Goal: Task Accomplishment & Management: Manage account settings

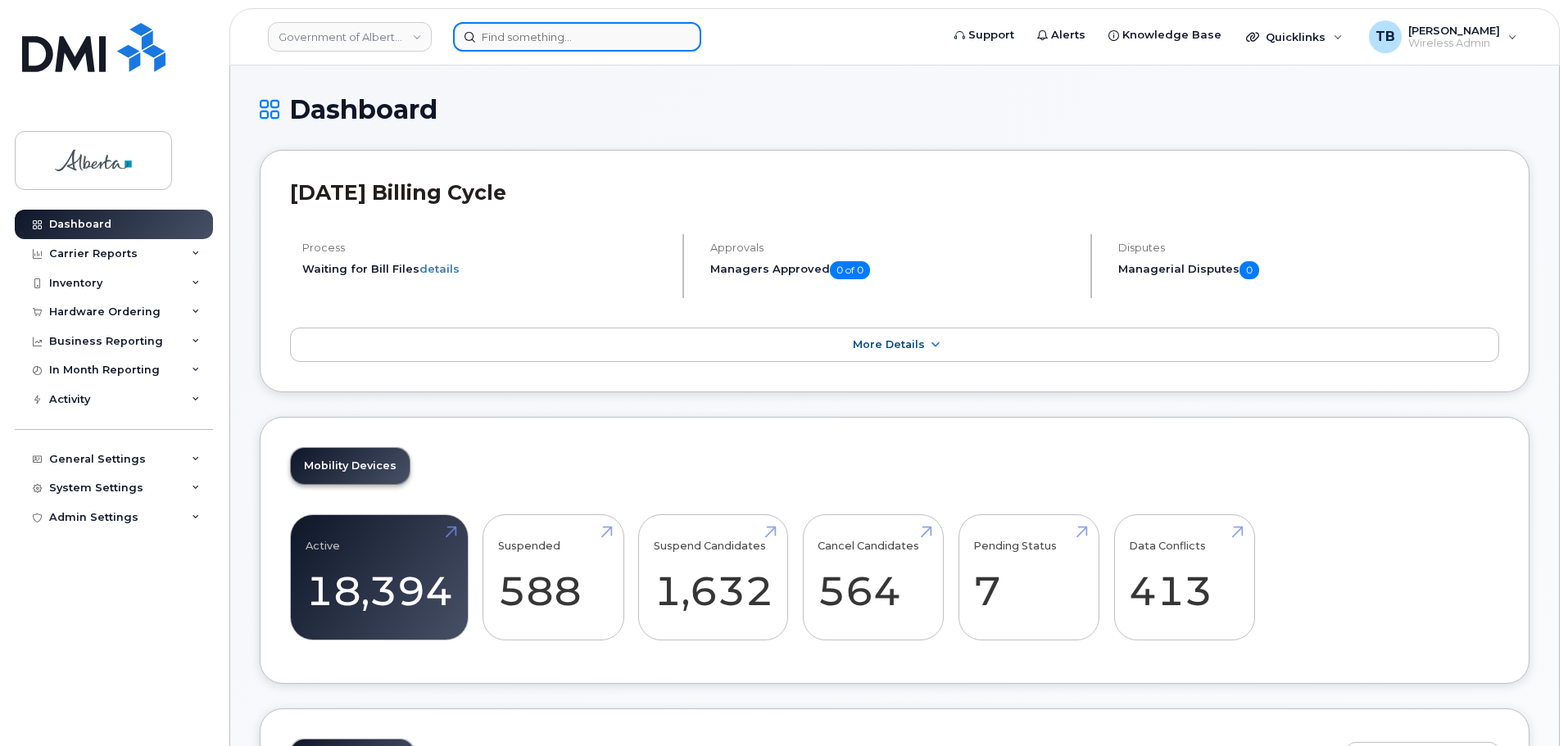
click at [518, 30] on input at bounding box center [577, 37] width 248 height 30
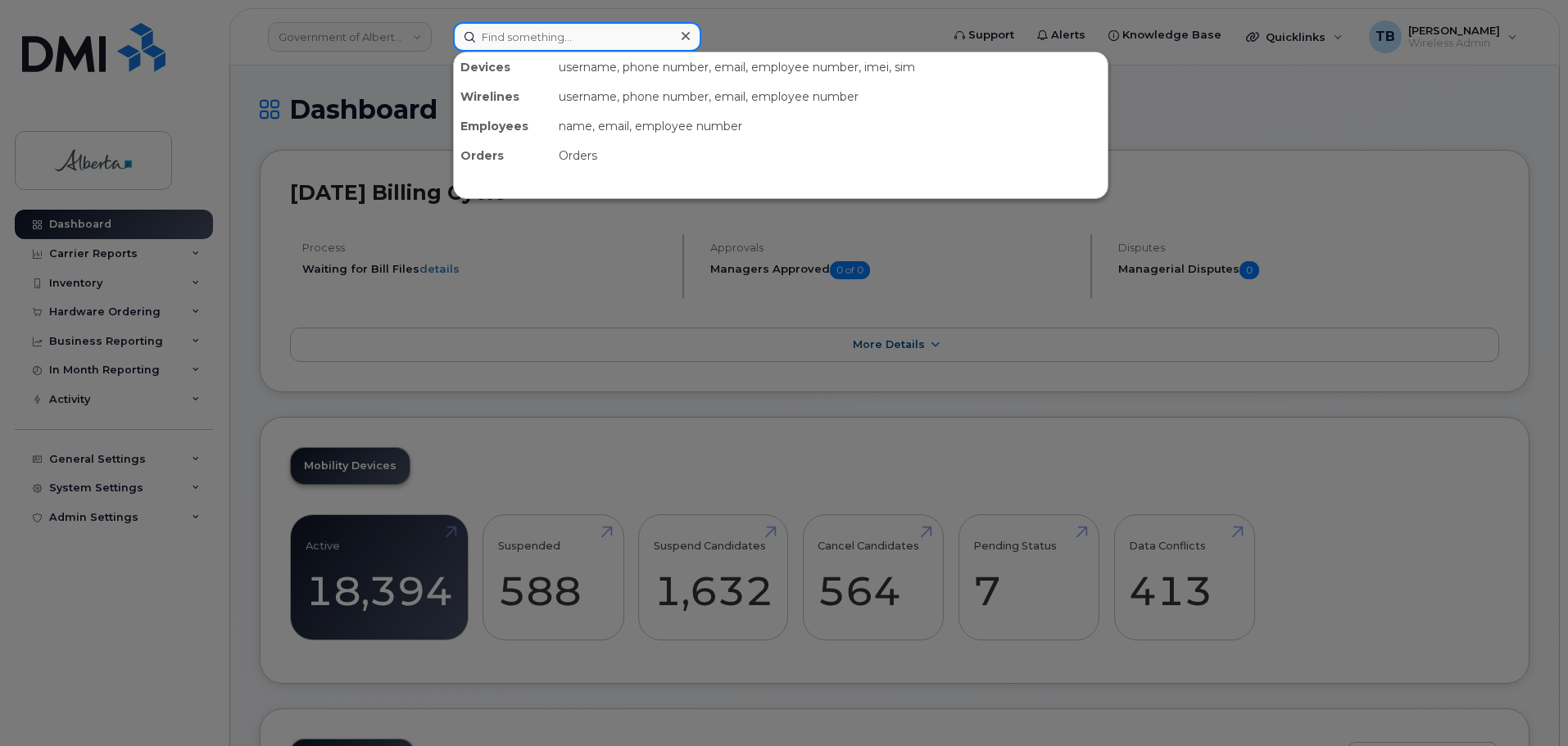
paste input "5873403475"
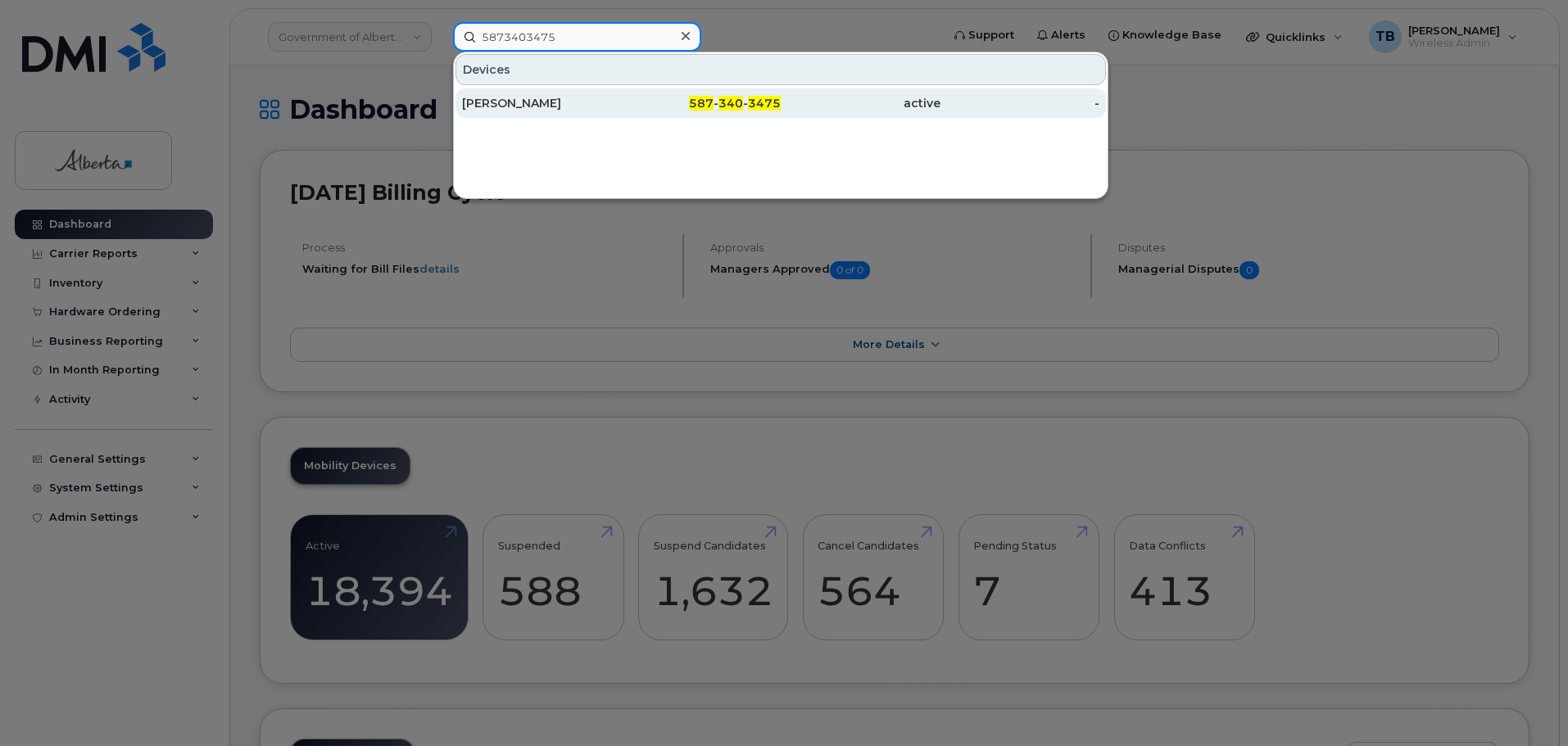
type input "5873403475"
click at [481, 106] on div "Stefanie Mckague" at bounding box center [541, 104] width 159 height 16
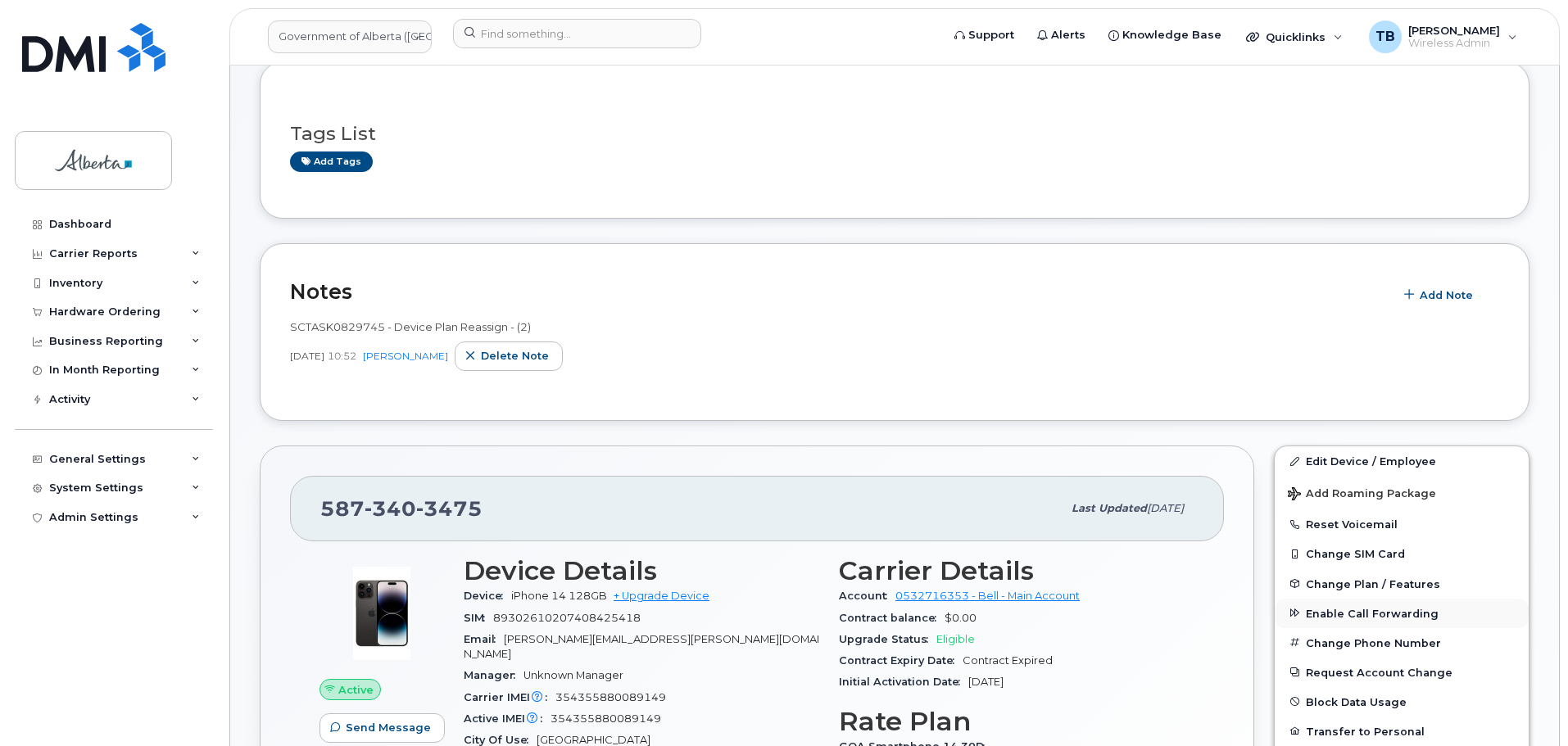
scroll to position [163, 0]
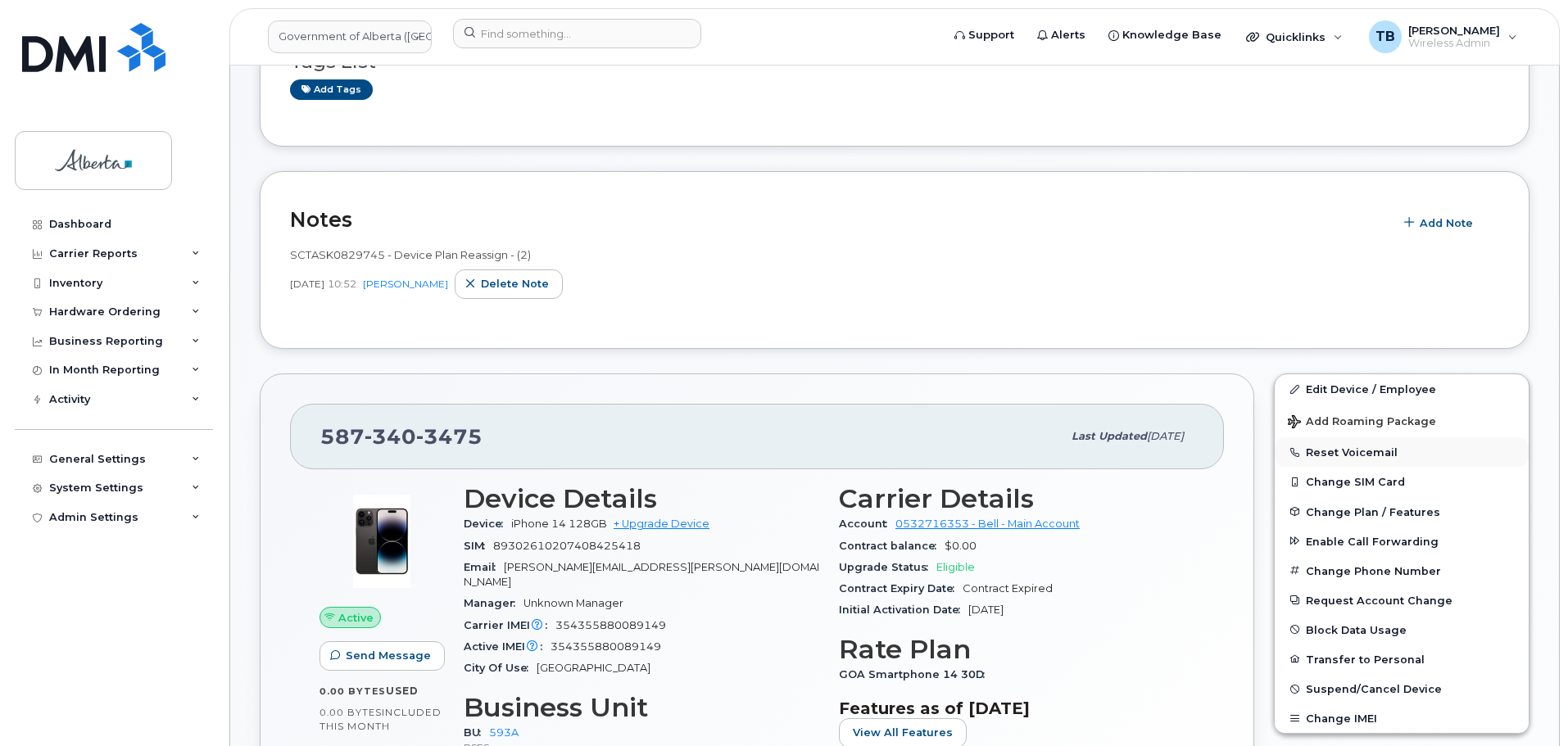
click at [1333, 457] on button "Reset Voicemail" at bounding box center [1401, 453] width 254 height 30
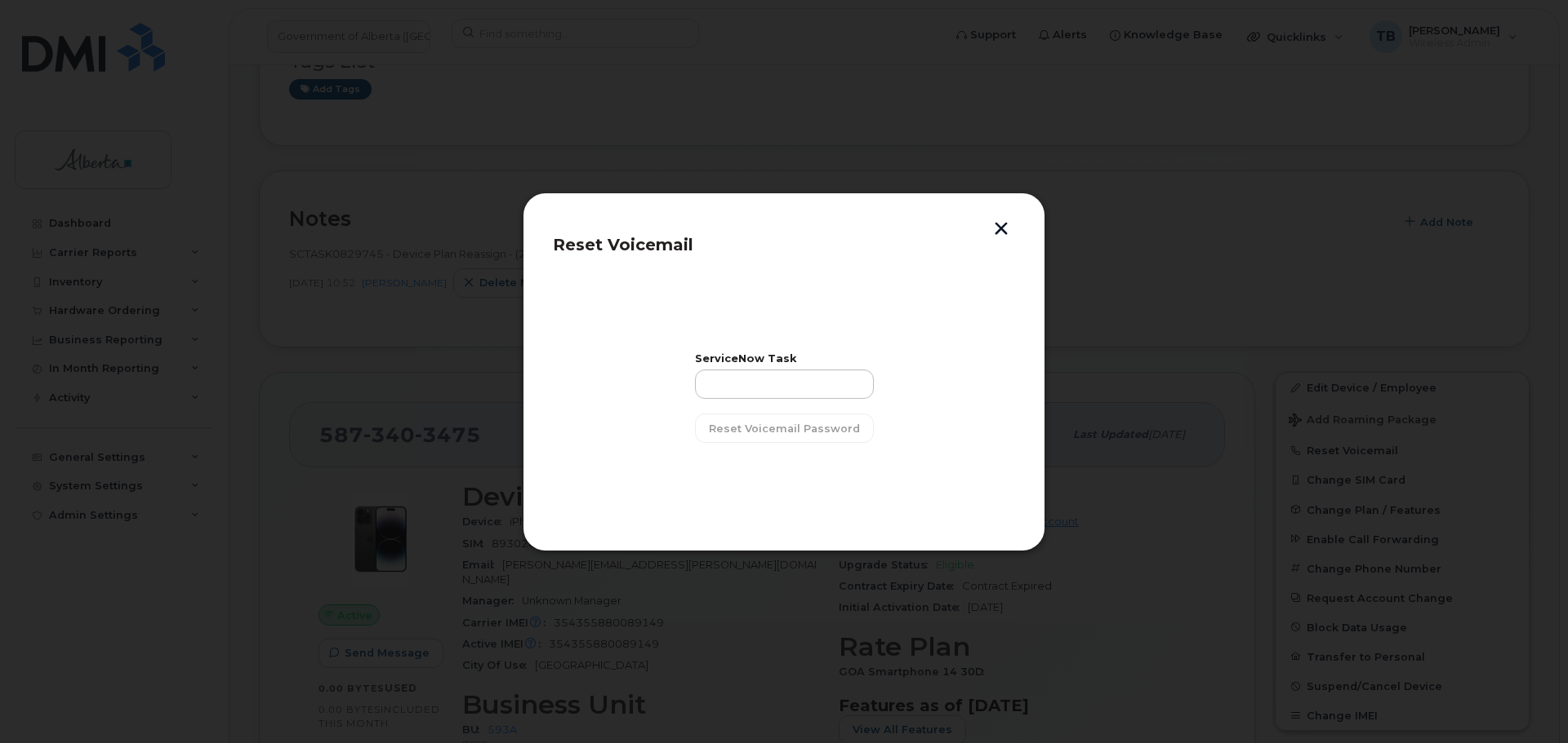
click at [807, 409] on div "ServiceNow Task Reset Voicemail Password" at bounding box center [784, 399] width 178 height 89
click at [805, 408] on div "ServiceNow Task Reset Voicemail Password" at bounding box center [784, 399] width 178 height 89
click at [792, 390] on input "text" at bounding box center [784, 385] width 178 height 29
paste input "SCTASK0832068"
type input "SCTASK0832068"
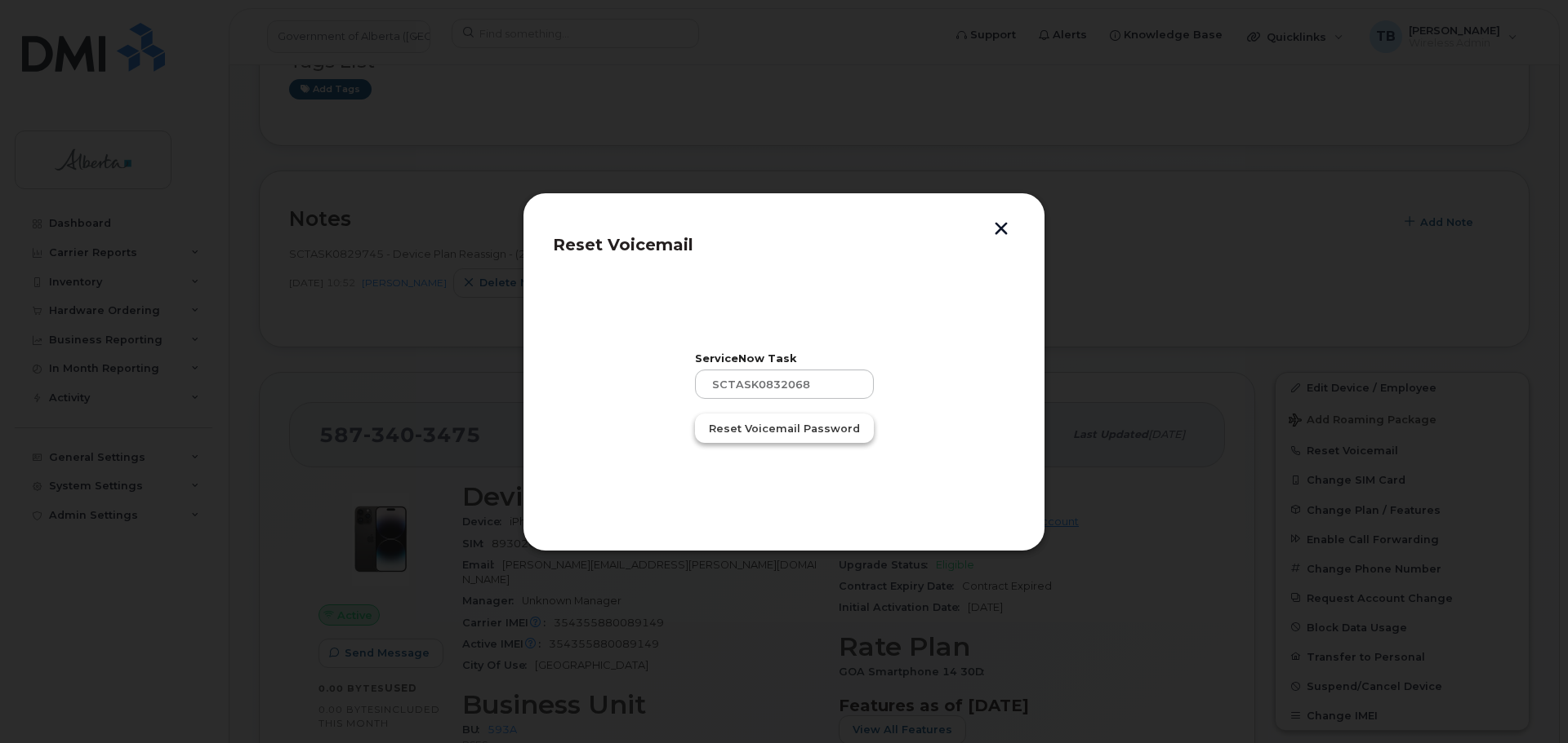
click at [749, 437] on button "Reset Voicemail Password" at bounding box center [784, 429] width 178 height 29
click at [799, 470] on button "Close" at bounding box center [784, 470] width 59 height 29
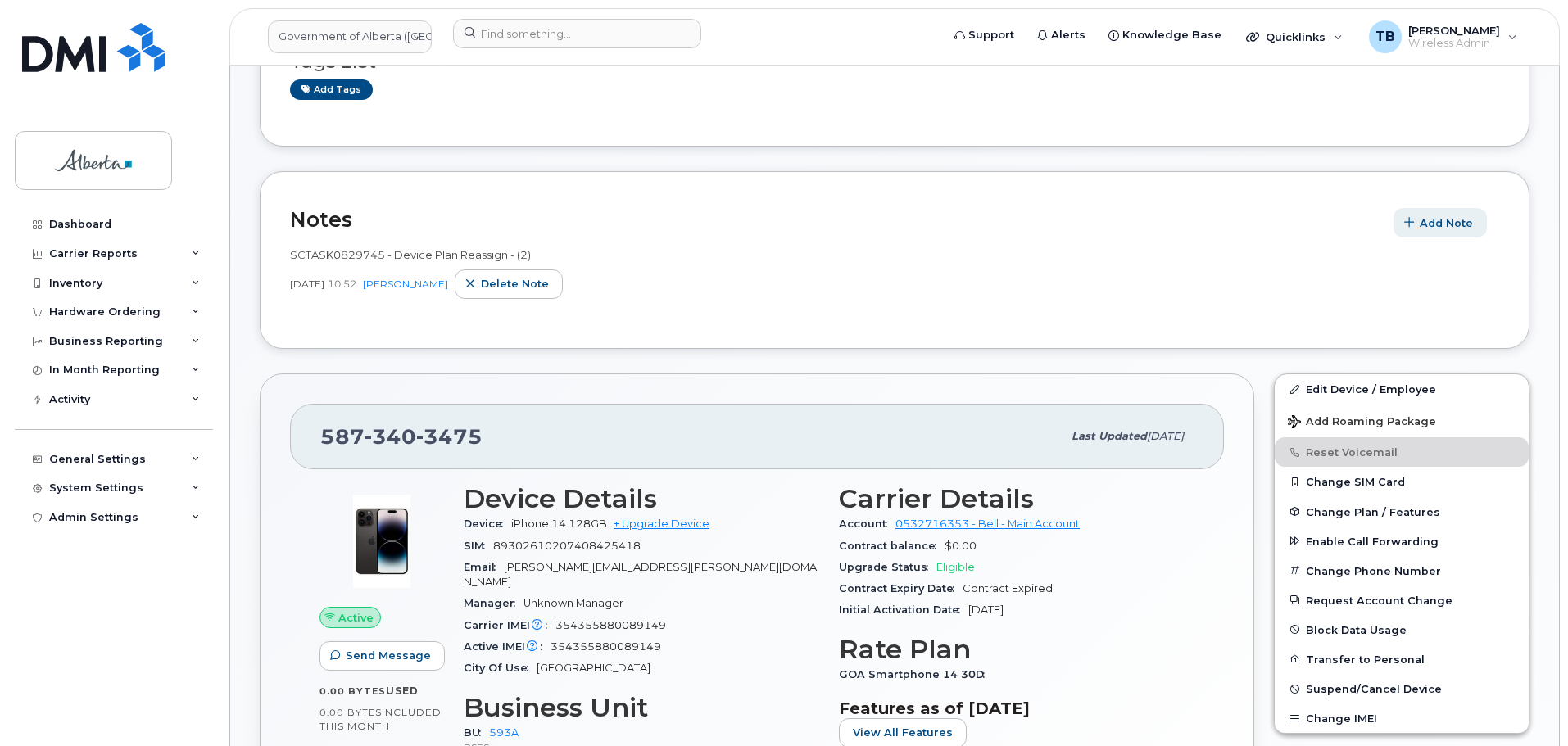
click at [1432, 225] on span "Add Note" at bounding box center [1446, 223] width 53 height 16
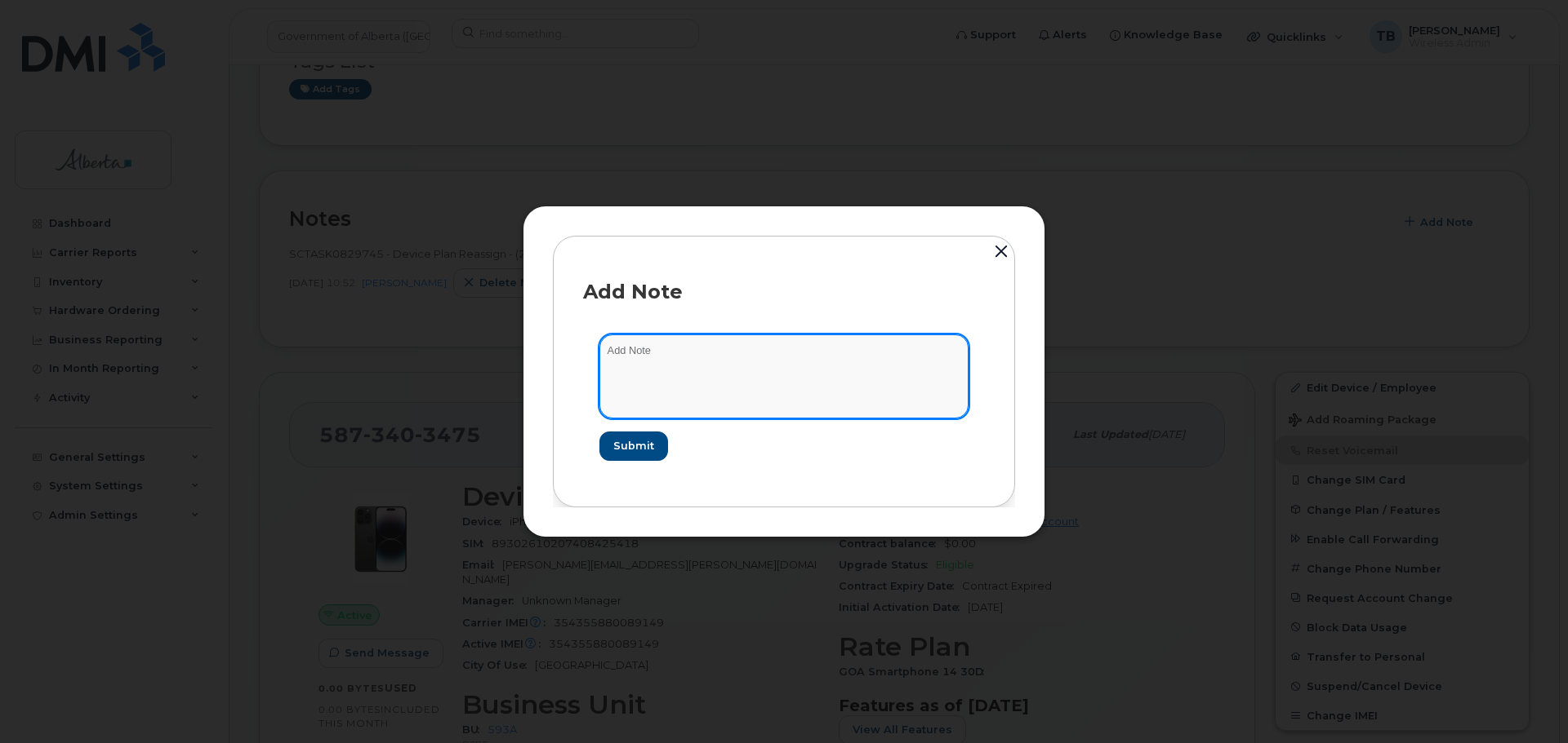
click at [651, 372] on textarea at bounding box center [784, 376] width 369 height 83
paste textarea "SCTASK0832068"
paste textarea "Plan VM PIN - (1)"
type textarea "SCTASK0832068 Plan VM PIN - (1)"
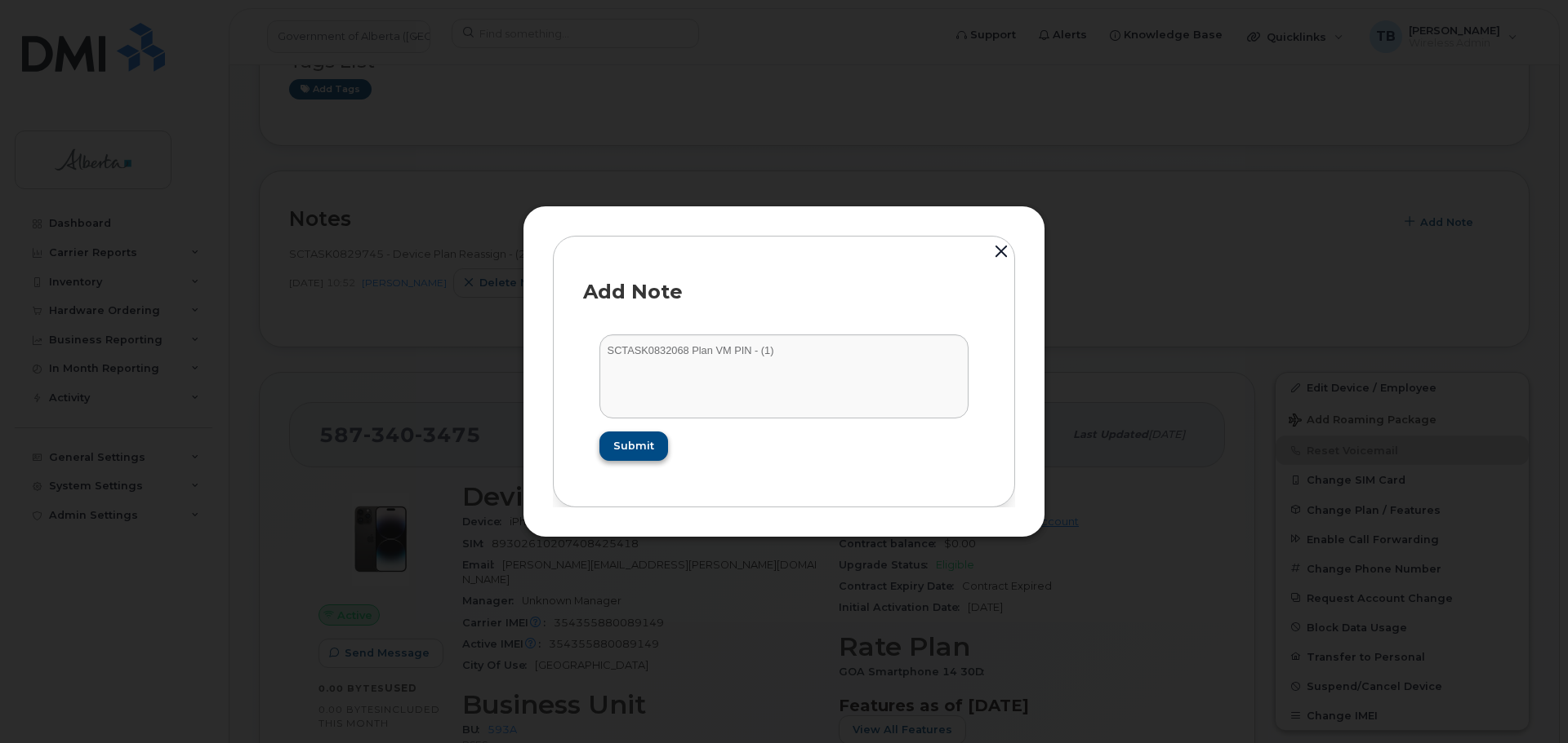
click at [651, 429] on form "SCTASK0832068 Plan VM PIN - (1) Submit" at bounding box center [784, 397] width 402 height 158
click at [649, 439] on span "Submit" at bounding box center [633, 445] width 41 height 16
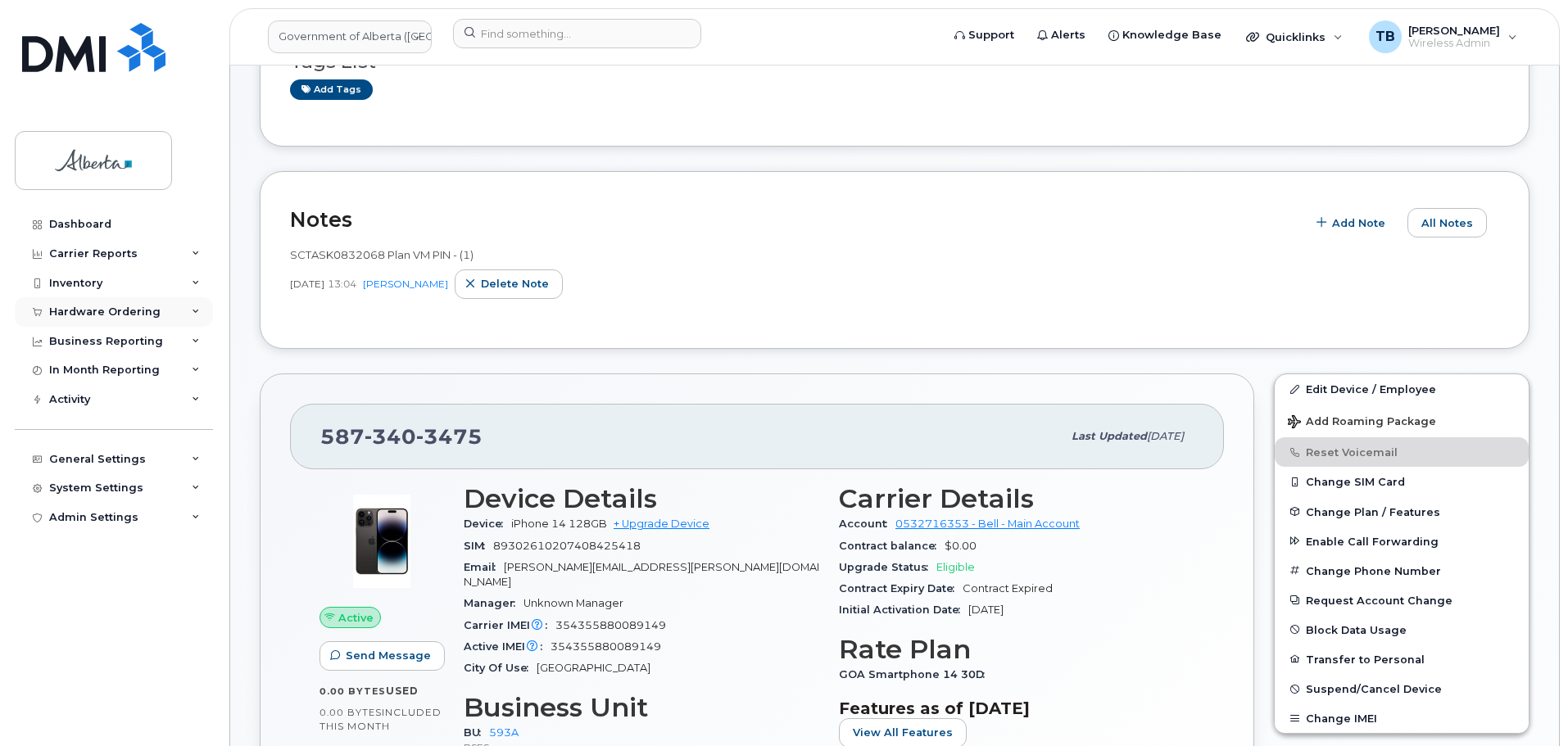
click at [76, 310] on div "Hardware Ordering" at bounding box center [105, 312] width 112 height 13
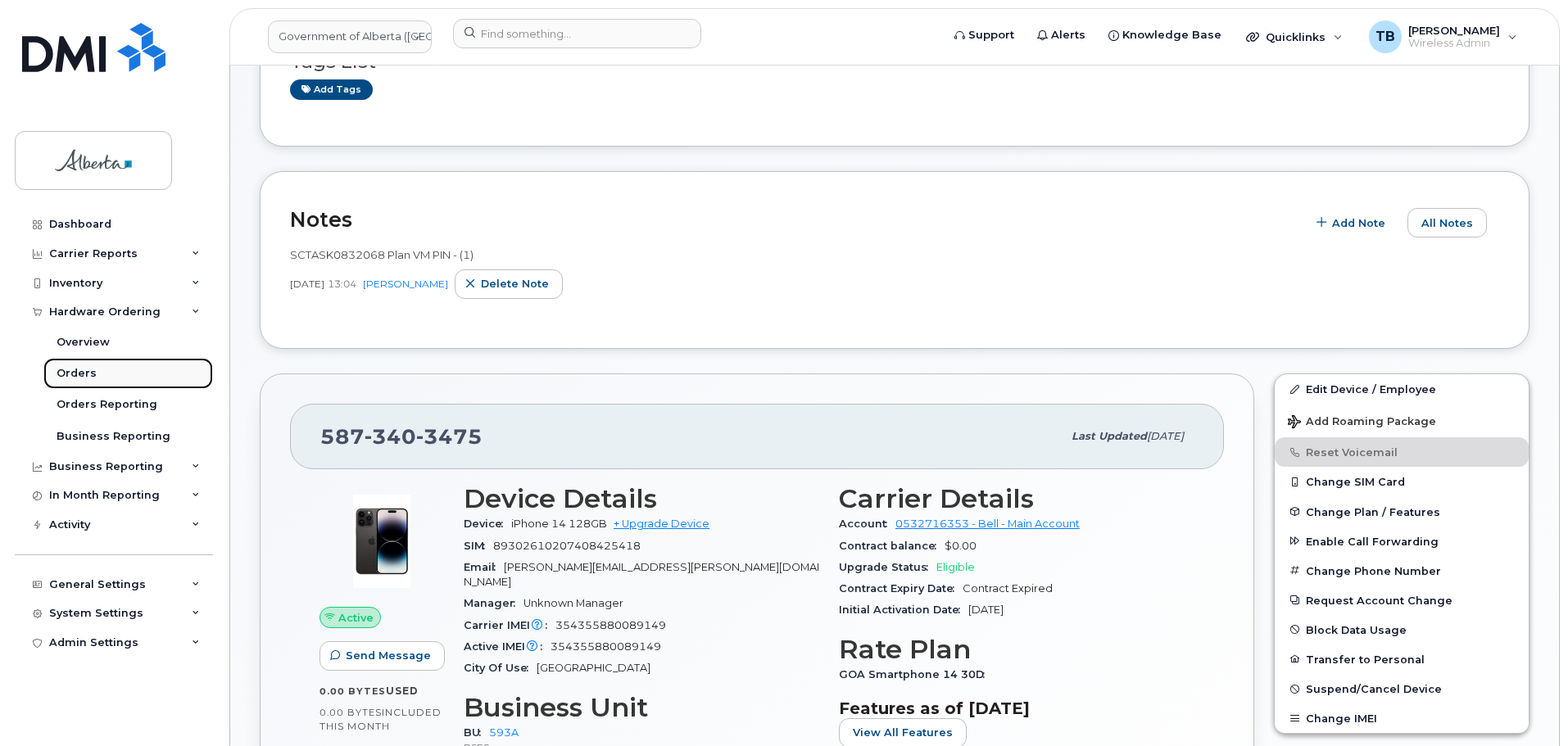
click at [87, 373] on div "Orders" at bounding box center [76, 374] width 40 height 15
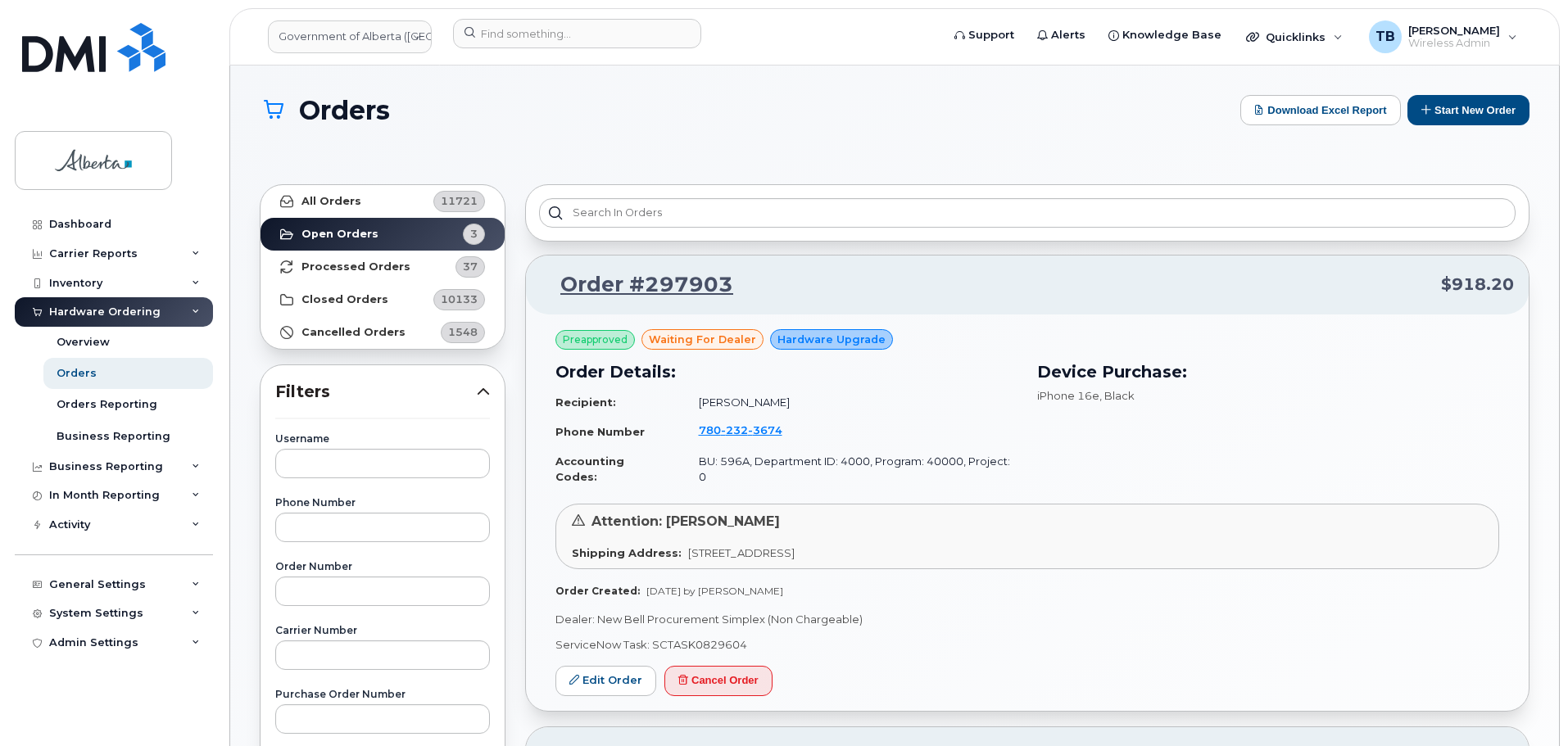
click at [531, 60] on header "Government of Alberta (GOA) Support Alerts Knowledge Base Quicklinks Suspend / …" at bounding box center [894, 37] width 1330 height 58
click at [530, 36] on input at bounding box center [577, 34] width 248 height 30
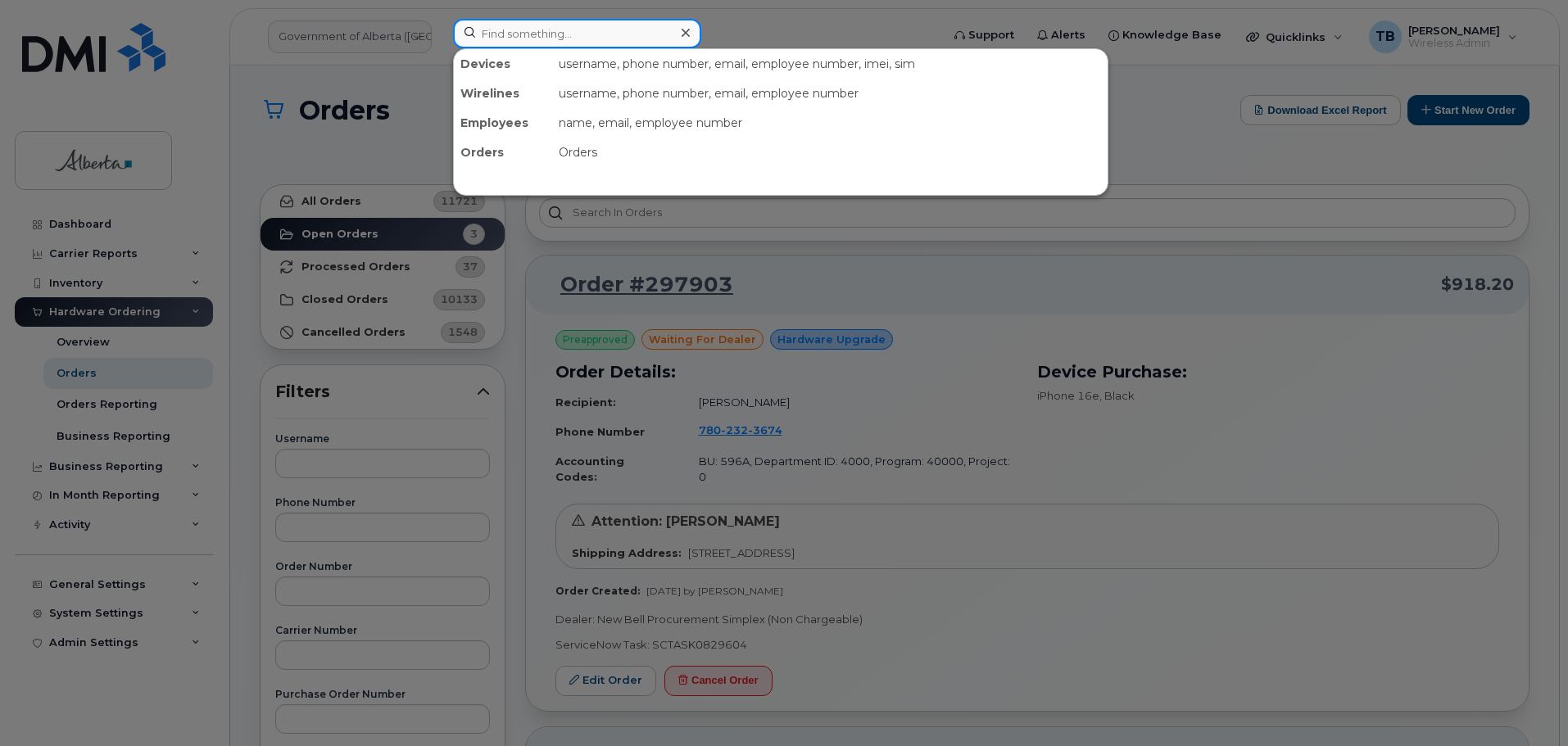
paste input "5879821844"
type input "5879821844"
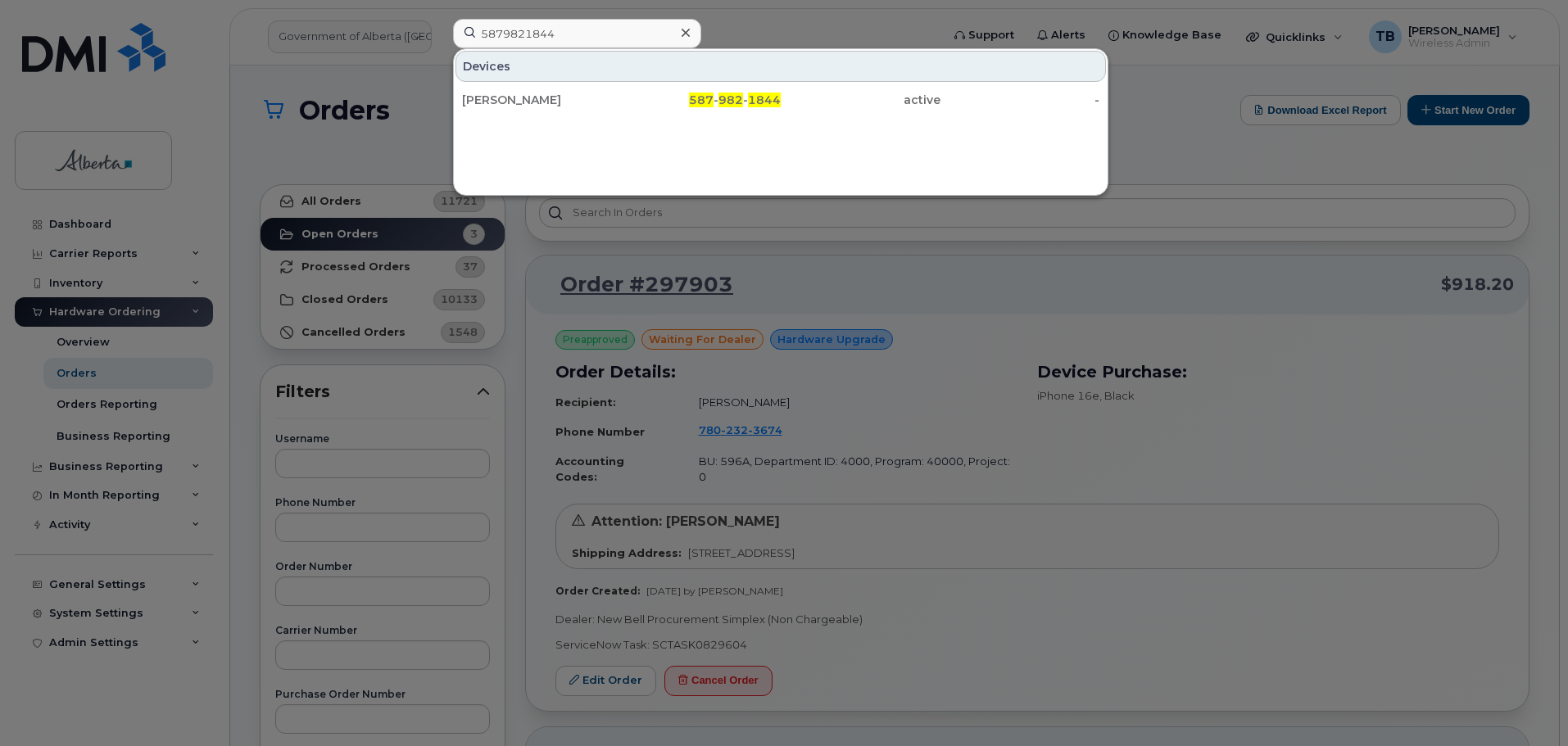
click at [516, 108] on div "Sarah Pink" at bounding box center [541, 100] width 159 height 16
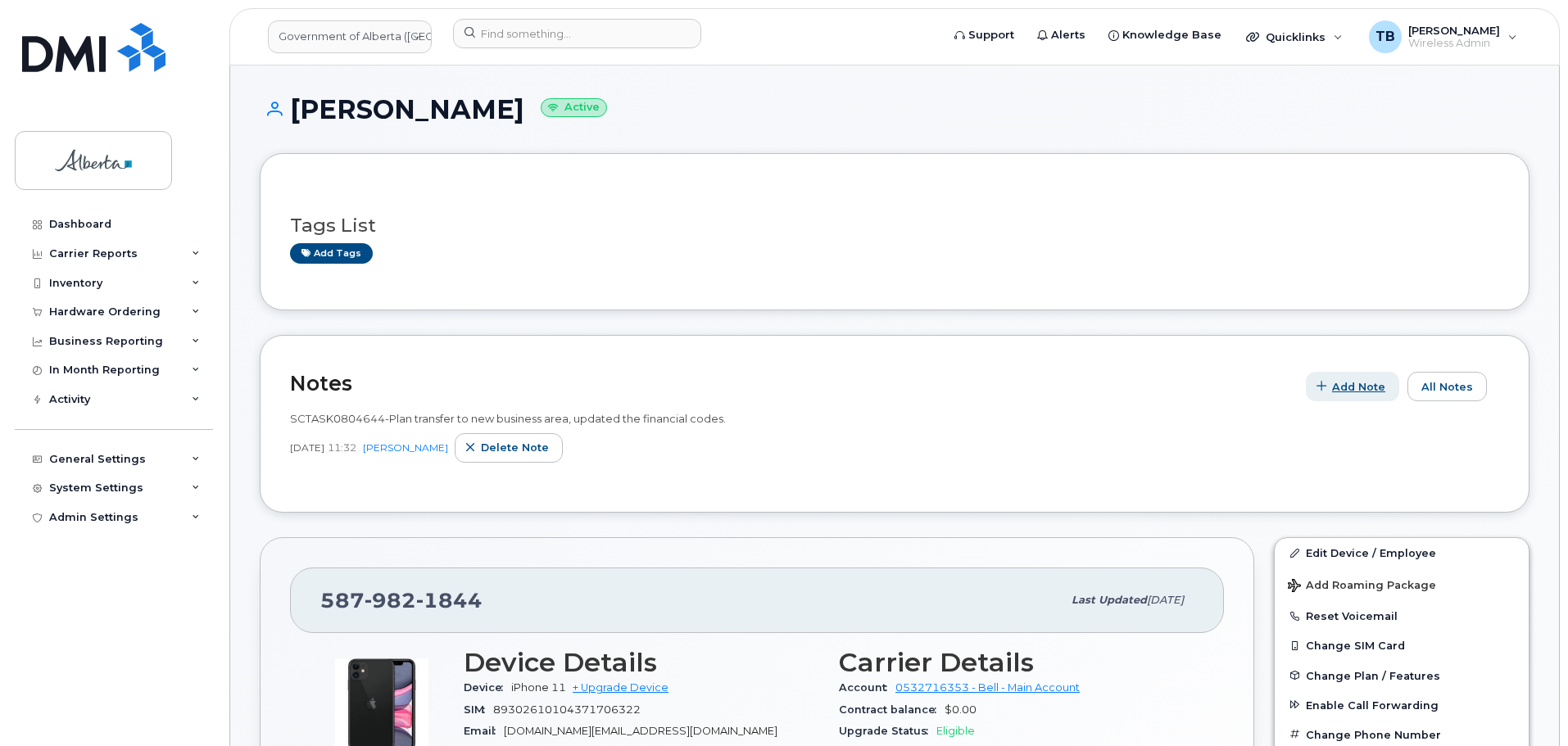
click at [1356, 376] on button "Add Note" at bounding box center [1353, 387] width 94 height 30
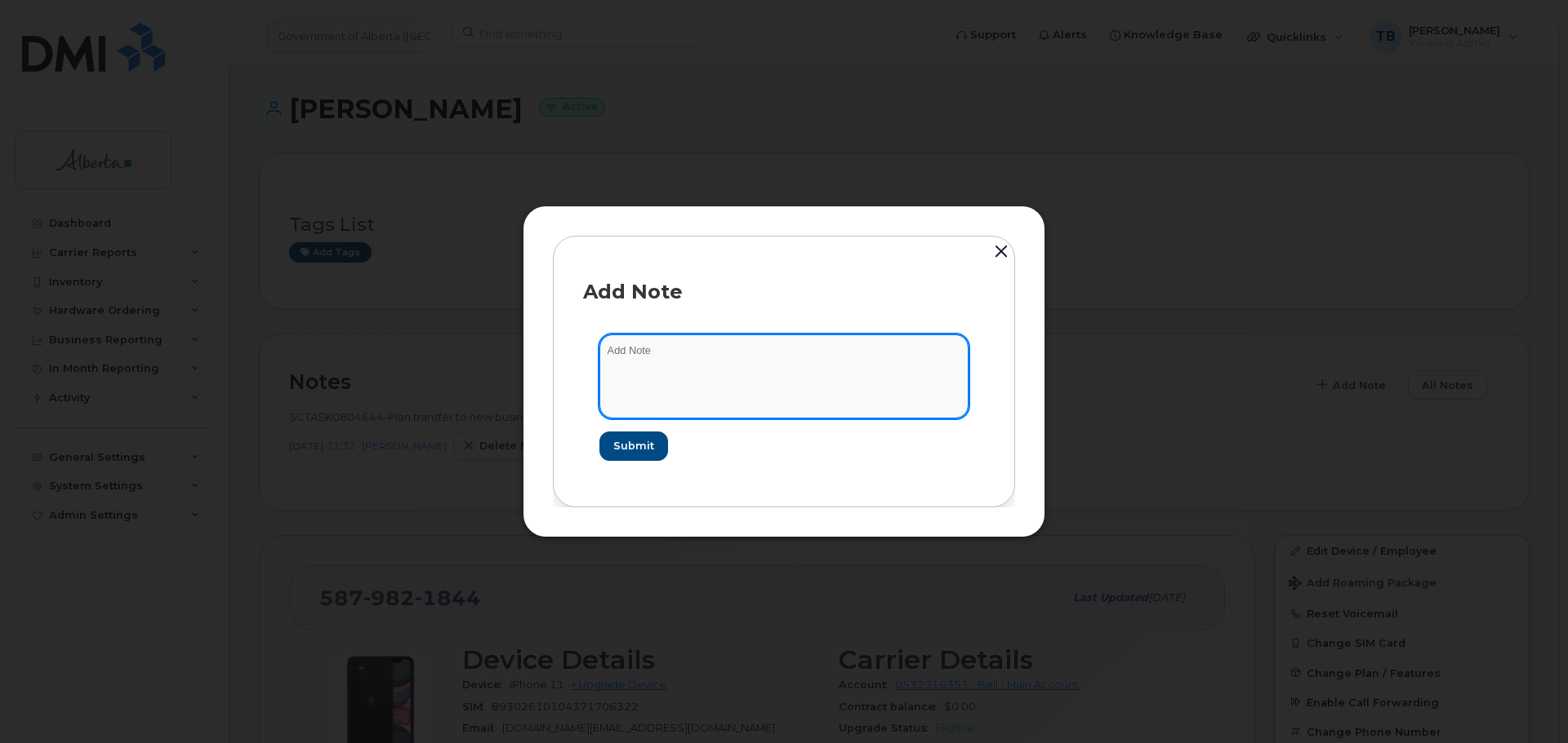
click at [641, 376] on textarea at bounding box center [784, 376] width 369 height 83
paste textarea "SCTASK0832022"
paste textarea "Plan User Name Change - 5879821844 Sarah Pink to Sarah Goulet"
type textarea "SCTASK0832022 Plan User Name Change - 5879821844 Sarah Pink to Sarah Goulet"
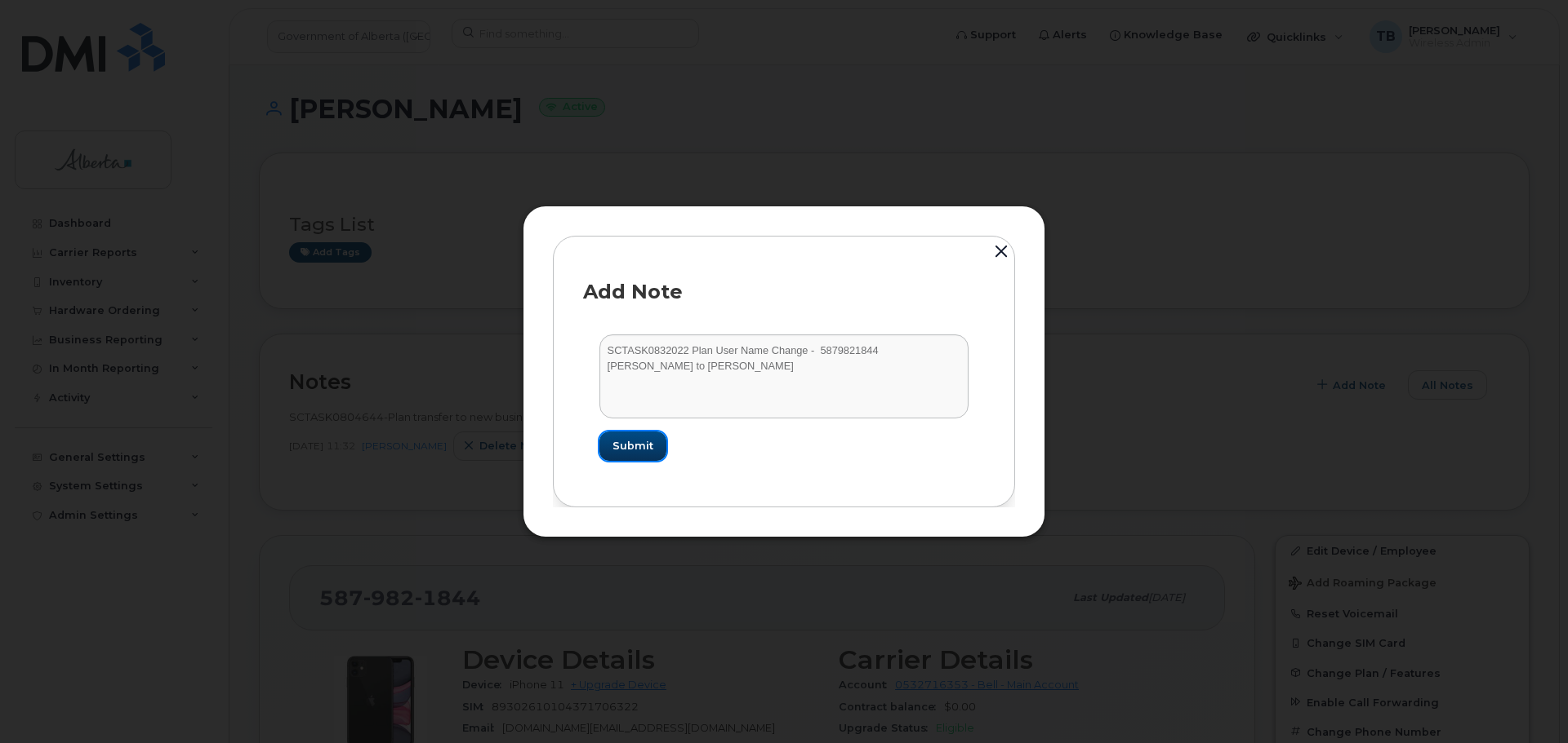
click at [648, 453] on span "Submit" at bounding box center [633, 445] width 41 height 16
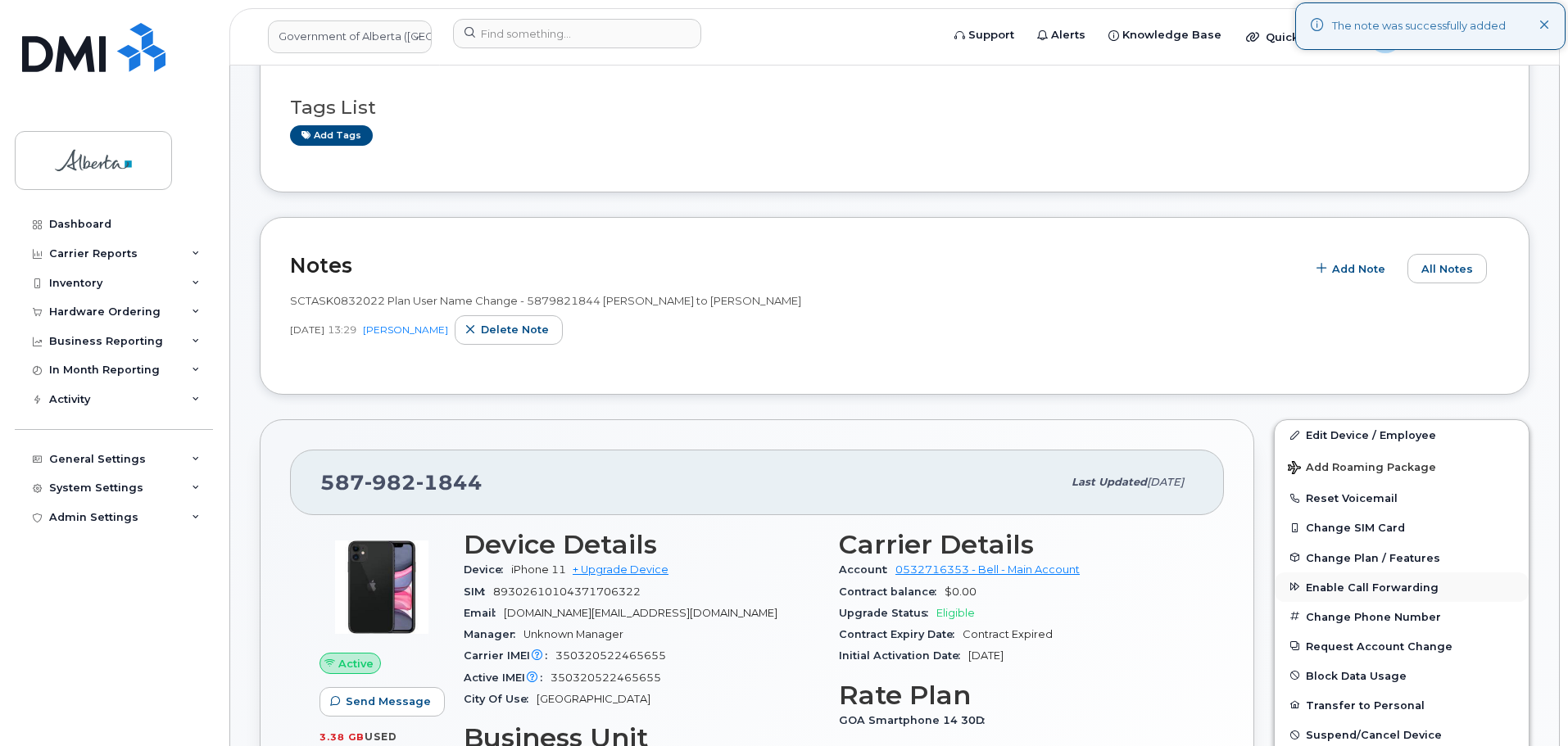
scroll to position [246, 0]
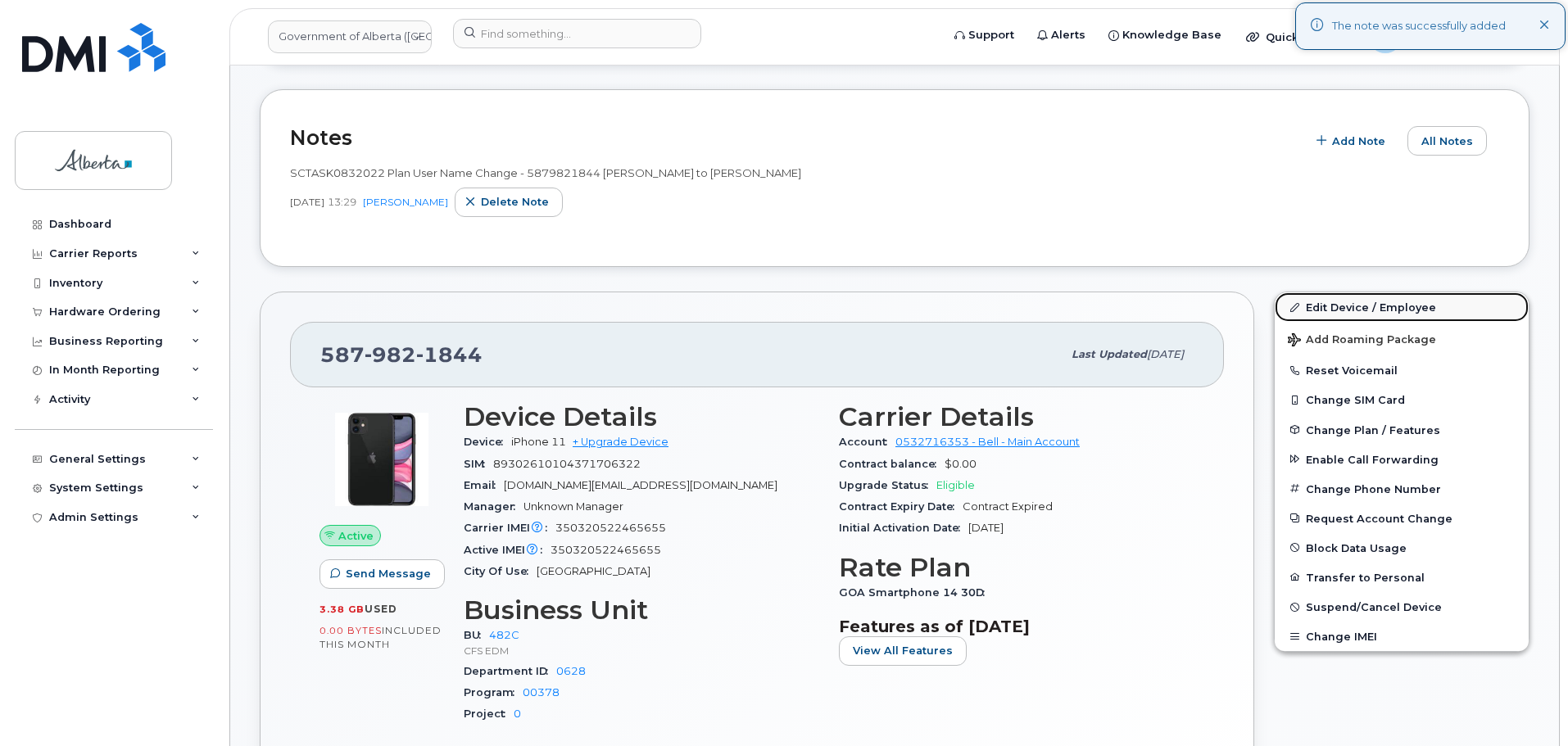
click at [1313, 312] on link "Edit Device / Employee" at bounding box center [1401, 307] width 254 height 30
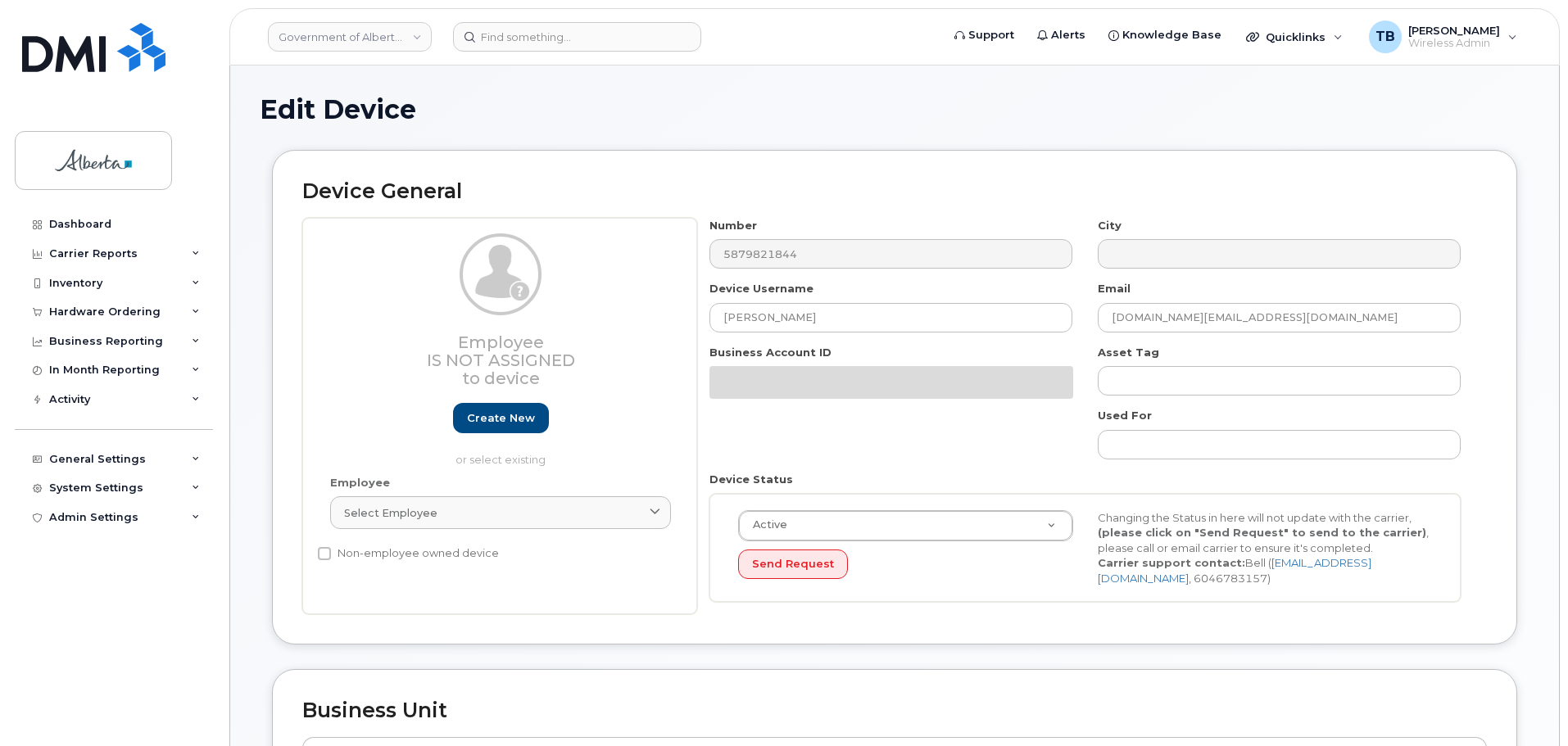
select select "4749733"
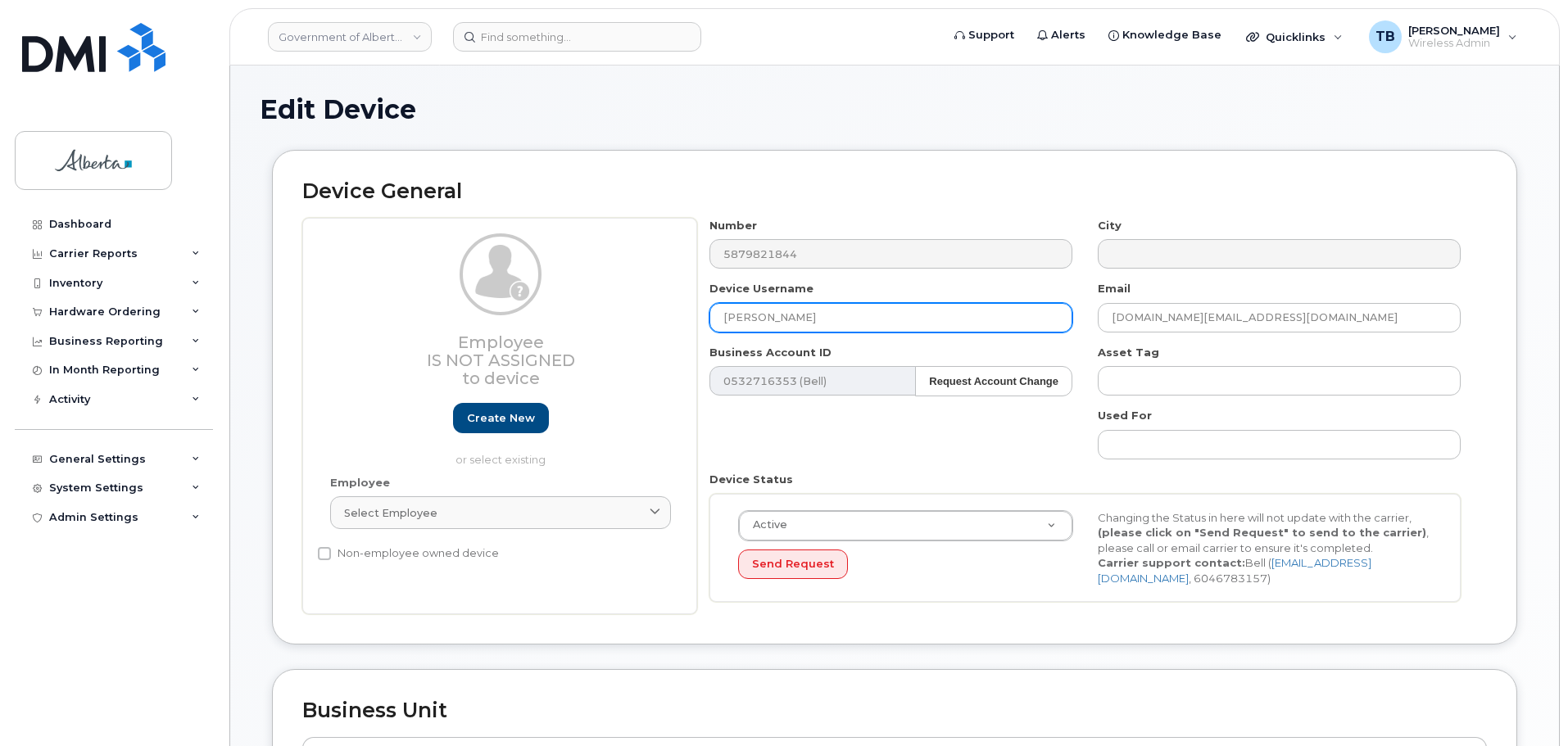
click at [798, 315] on input "[PERSON_NAME]" at bounding box center [891, 318] width 363 height 30
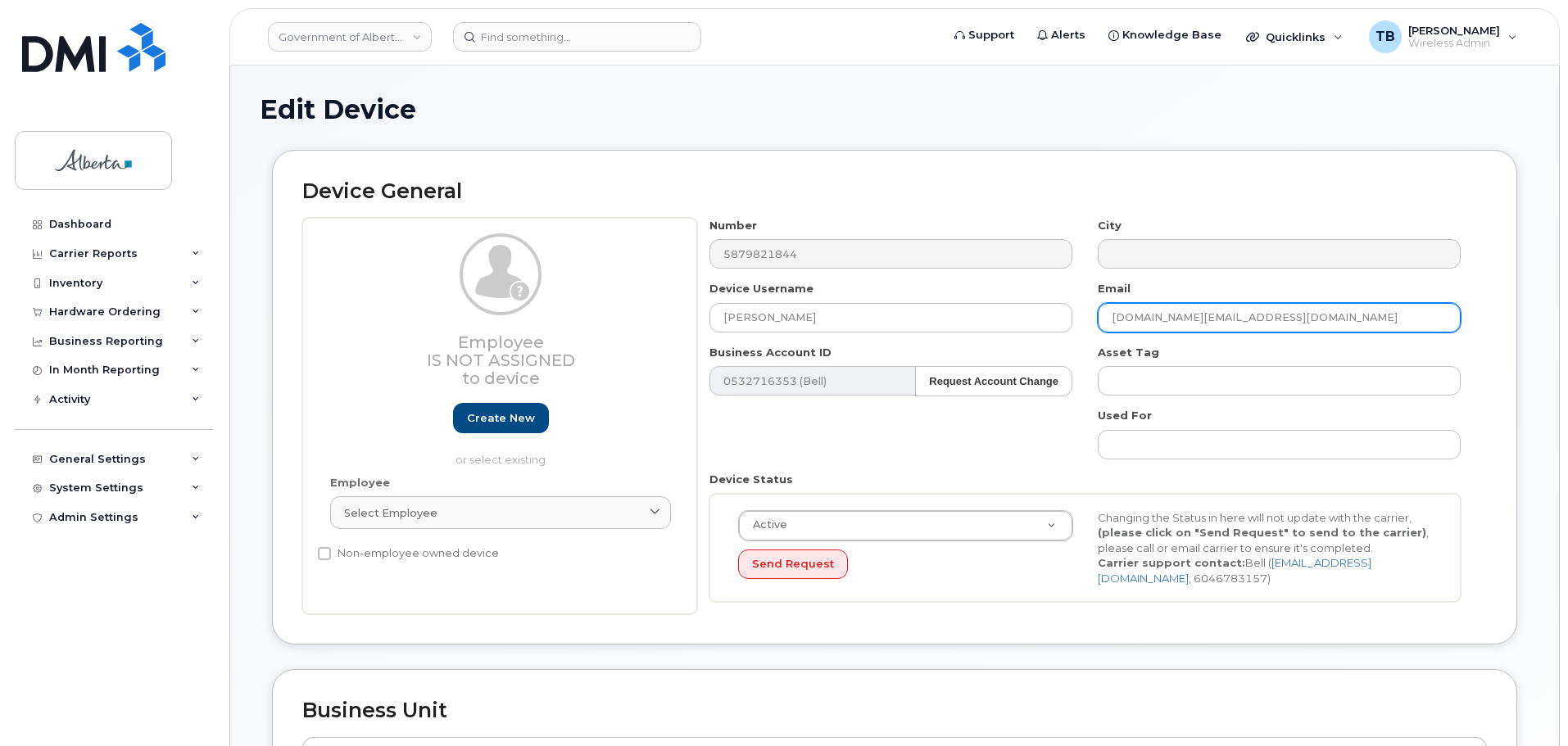
drag, startPoint x: 1197, startPoint y: 313, endPoint x: 1074, endPoint y: 304, distance: 123.3
click at [1074, 304] on div "Number 5879821844 City Device Username Sarah Pink Email Sarah.Pink@gov.ab.ca Bu…" at bounding box center [1085, 417] width 776 height 398
paste input "sarah.goulet"
type input "[PERSON_NAME][EMAIL_ADDRESS][PERSON_NAME][DOMAIN_NAME]"
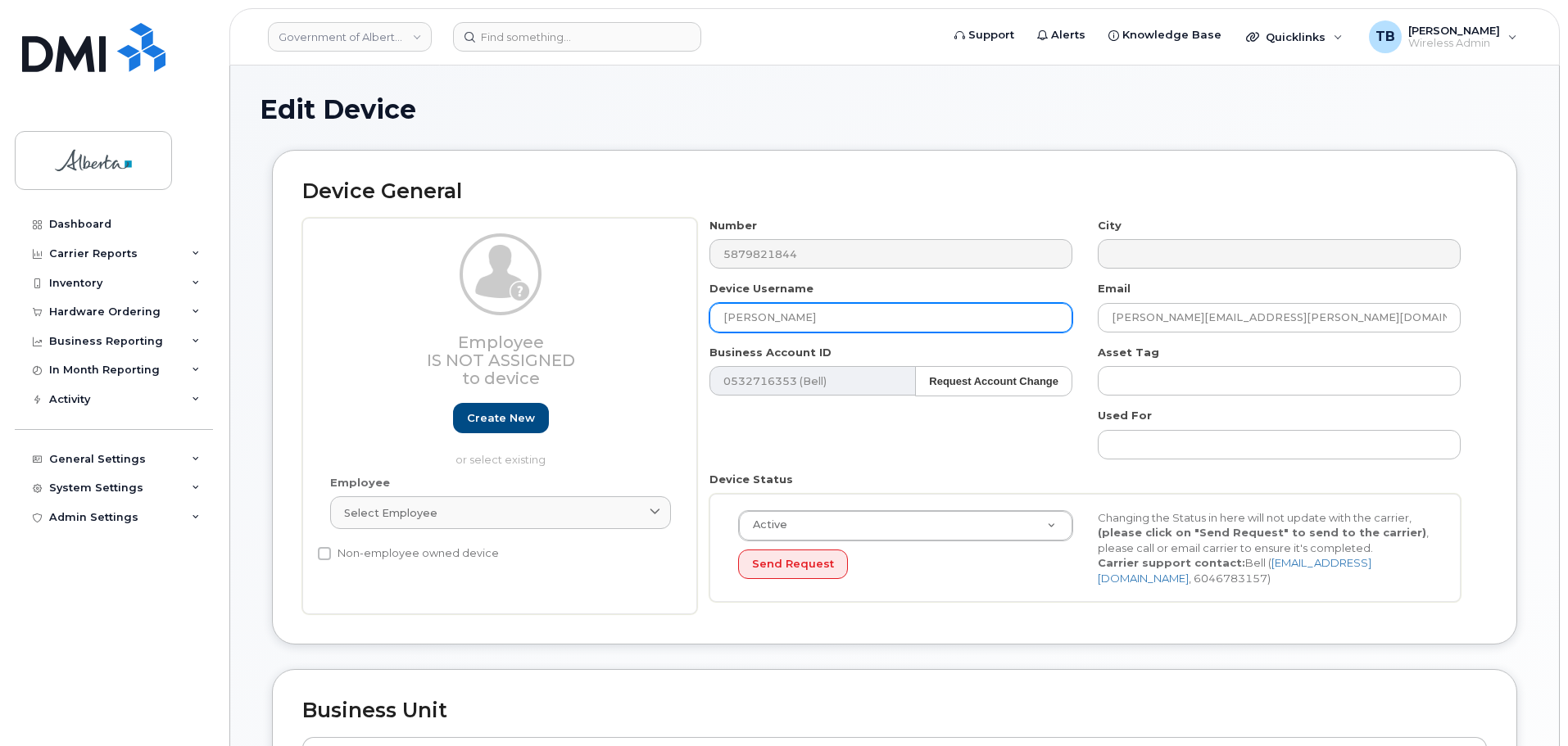
click at [803, 320] on input "[PERSON_NAME]" at bounding box center [891, 318] width 363 height 30
drag, startPoint x: 798, startPoint y: 320, endPoint x: 756, endPoint y: 324, distance: 42.2
click at [756, 324] on input "Sarah Pink" at bounding box center [891, 318] width 363 height 30
paste input "Goulet"
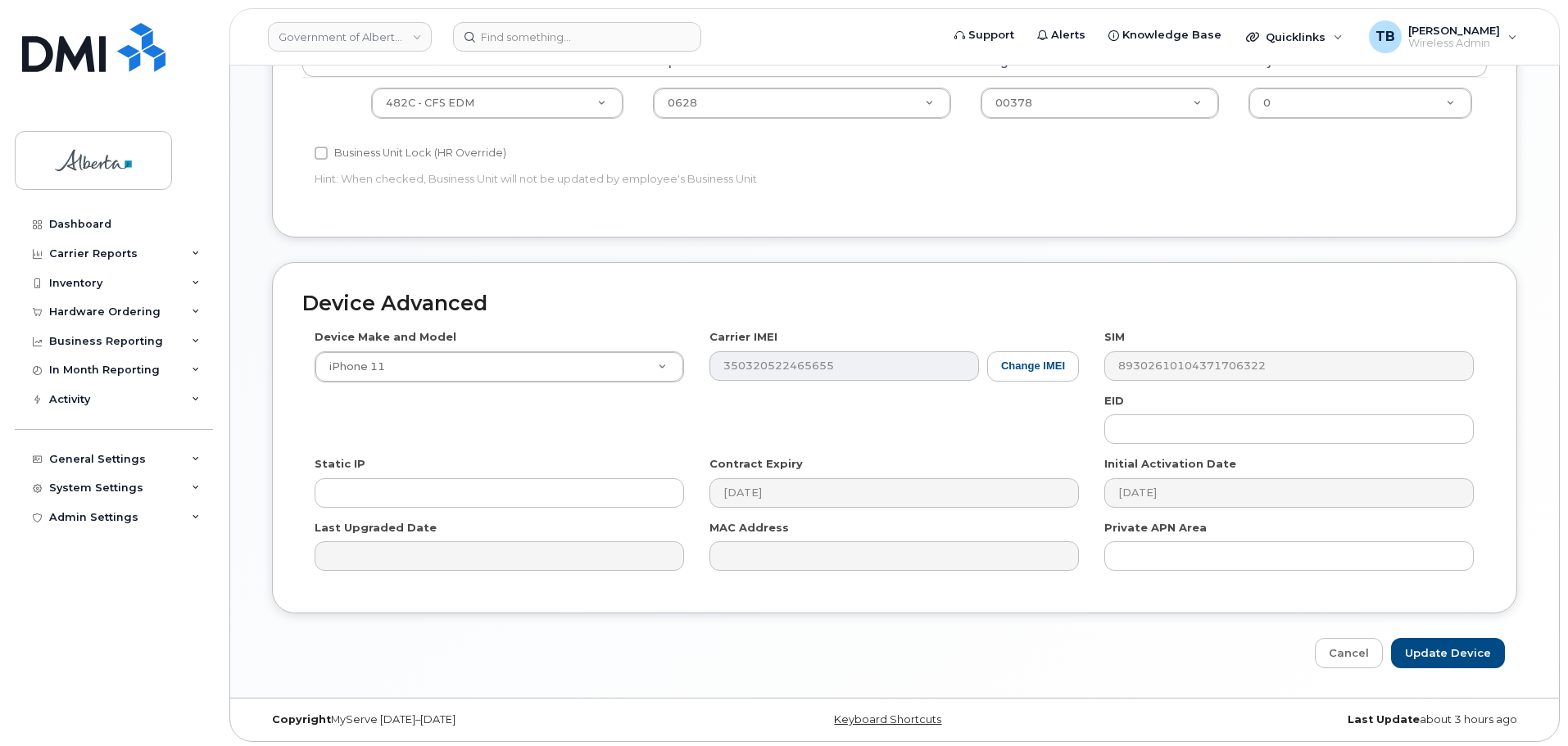
scroll to position [694, 0]
type input "Sarah Goulet"
click at [1442, 647] on input "Update Device" at bounding box center [1447, 649] width 114 height 30
type input "Saving..."
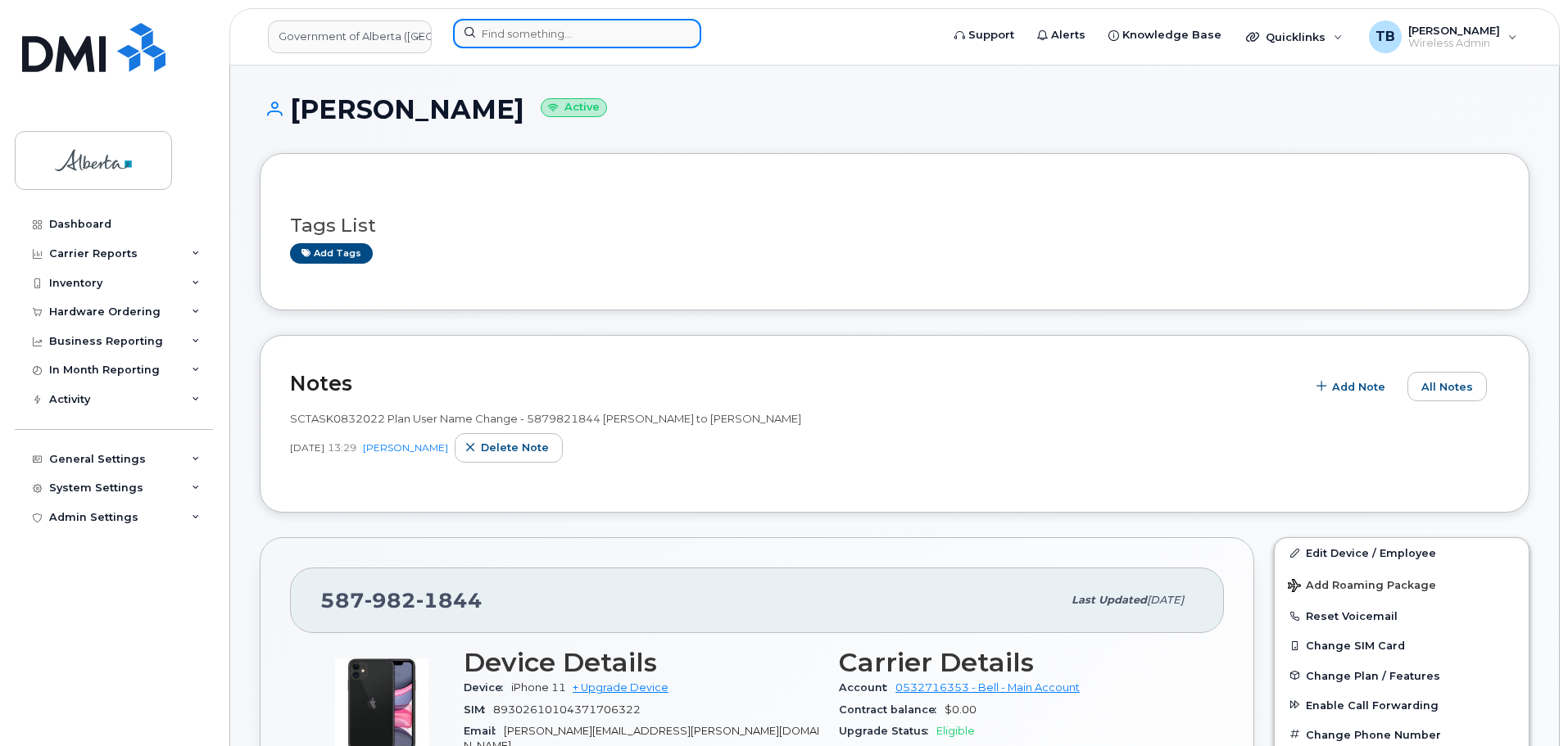
click at [506, 42] on input at bounding box center [577, 34] width 248 height 30
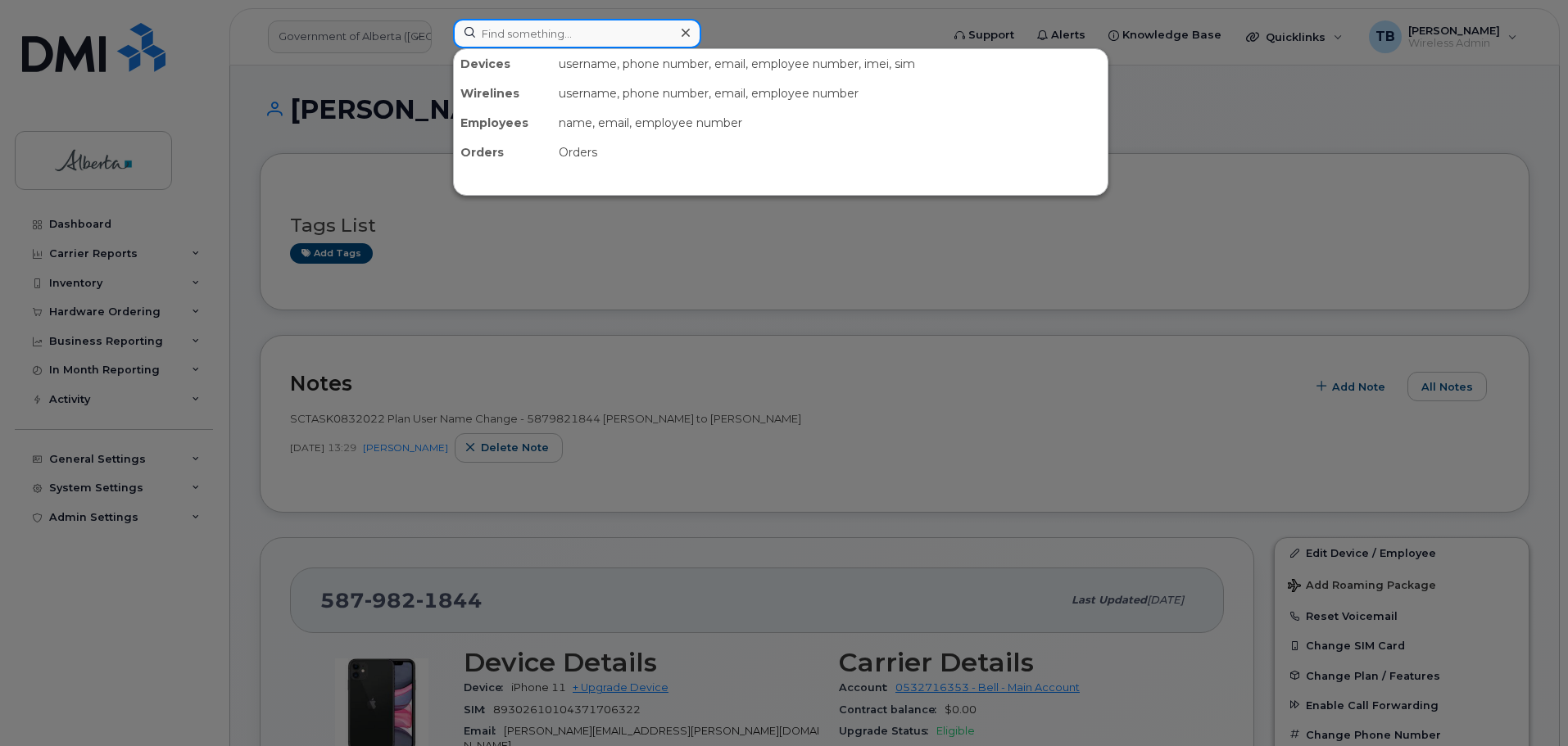
paste input "5878790542"
type input "5878790542"
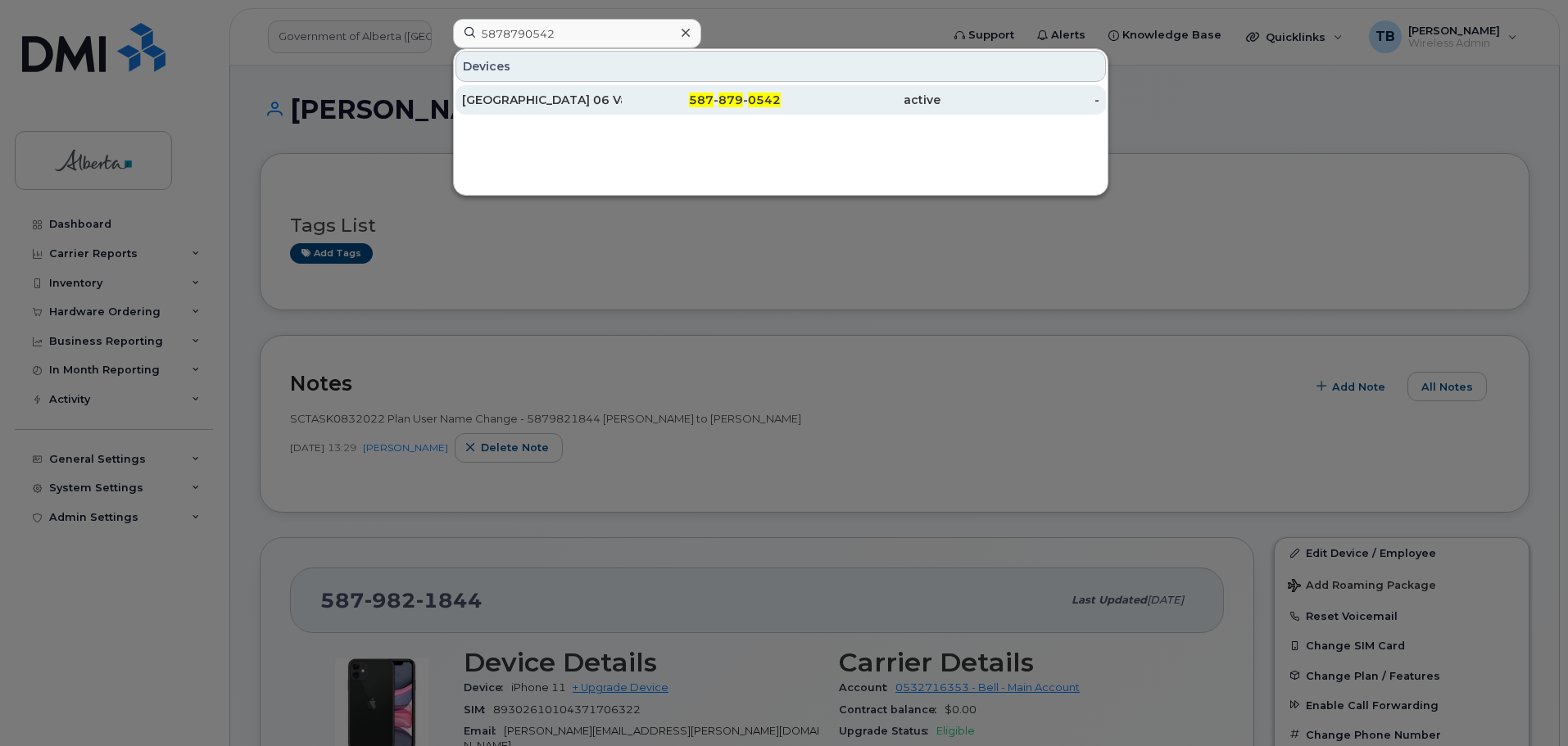
click at [550, 104] on div "DS Park Plaza 06 Vacant" at bounding box center [541, 100] width 159 height 16
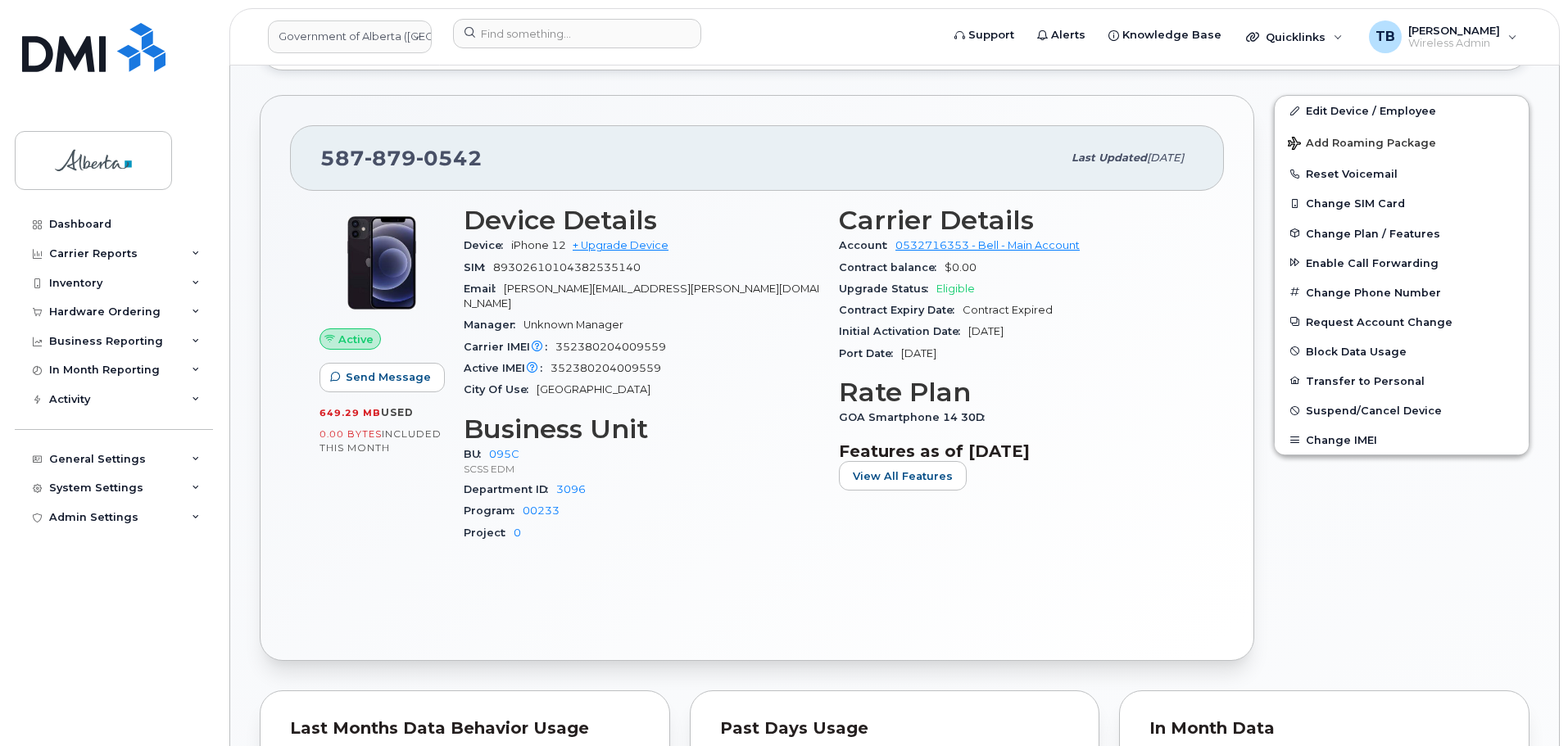
scroll to position [656, 0]
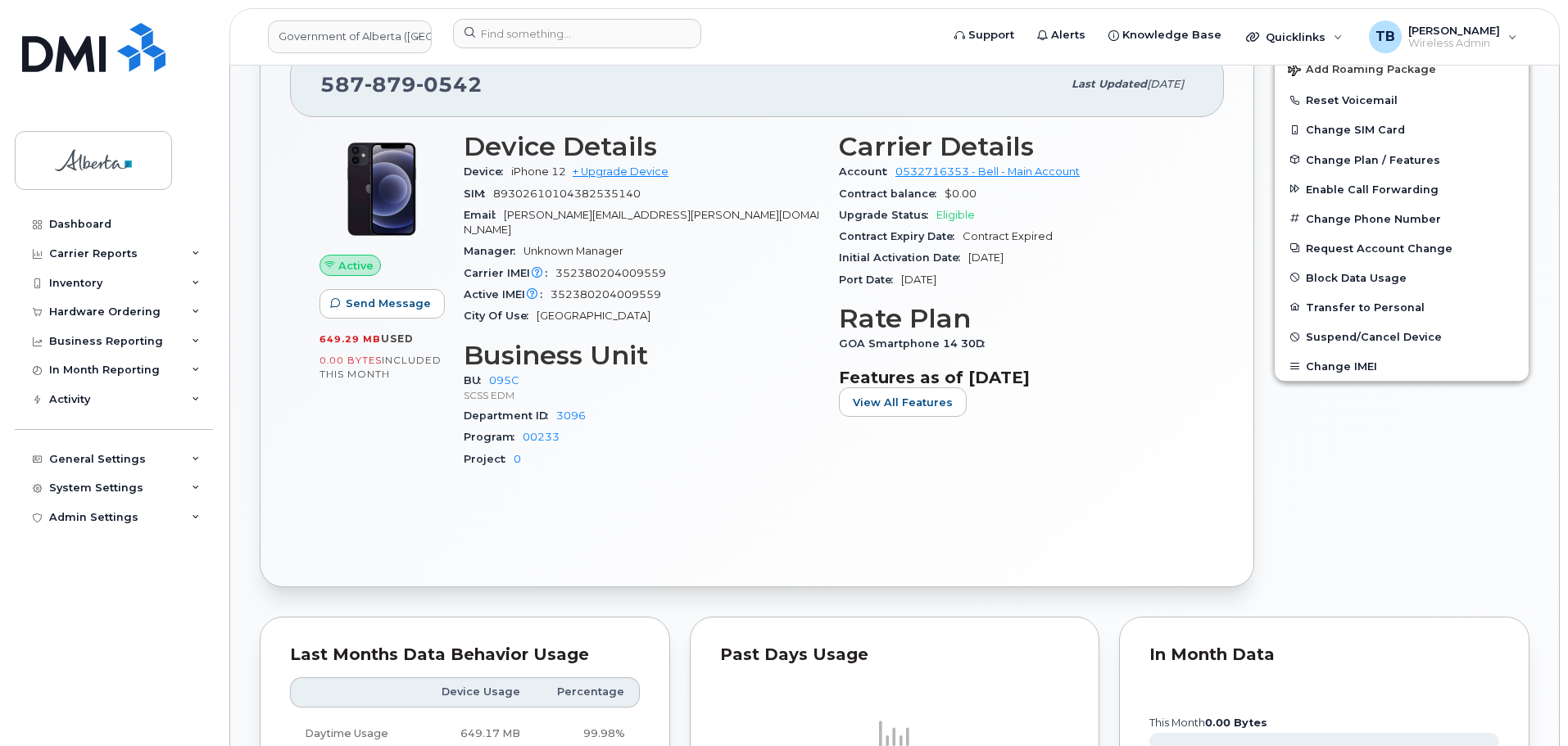
click at [709, 528] on div "Active Send Message 649.29 MB  used 0.00 Bytes  included this month Device Deta…" at bounding box center [756, 337] width 934 height 440
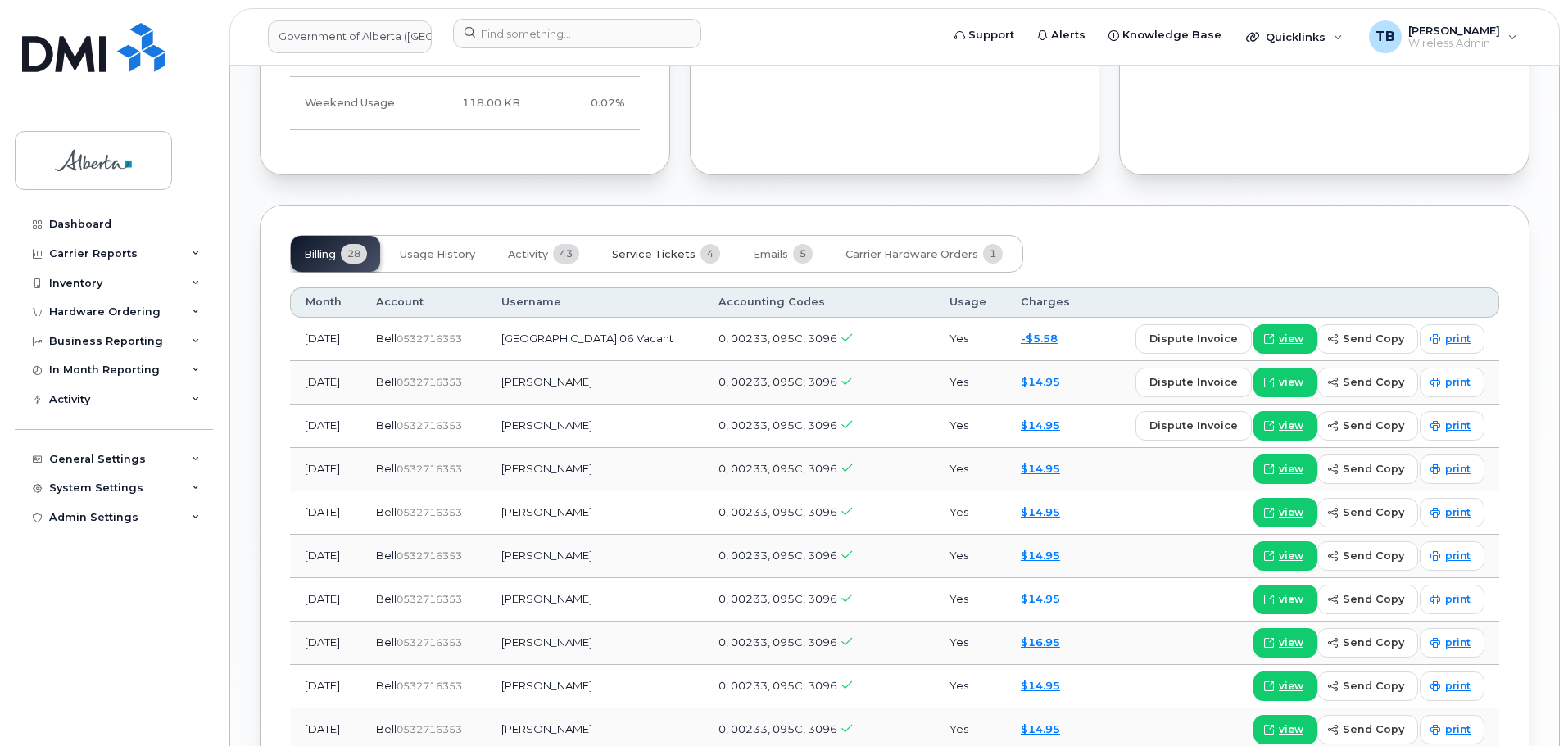
click at [677, 248] on span "Service Tickets" at bounding box center [654, 255] width 84 height 13
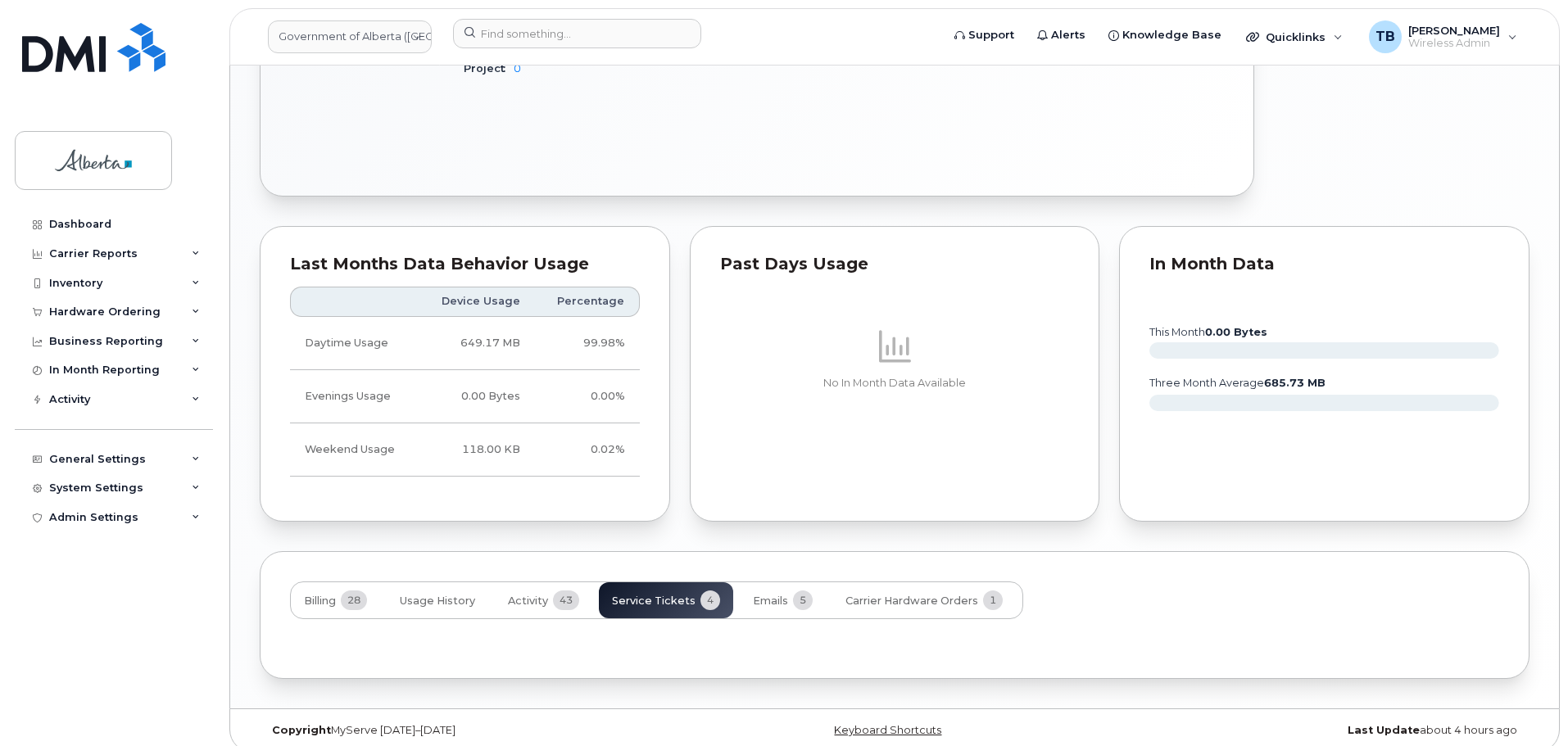
scroll to position [1206, 0]
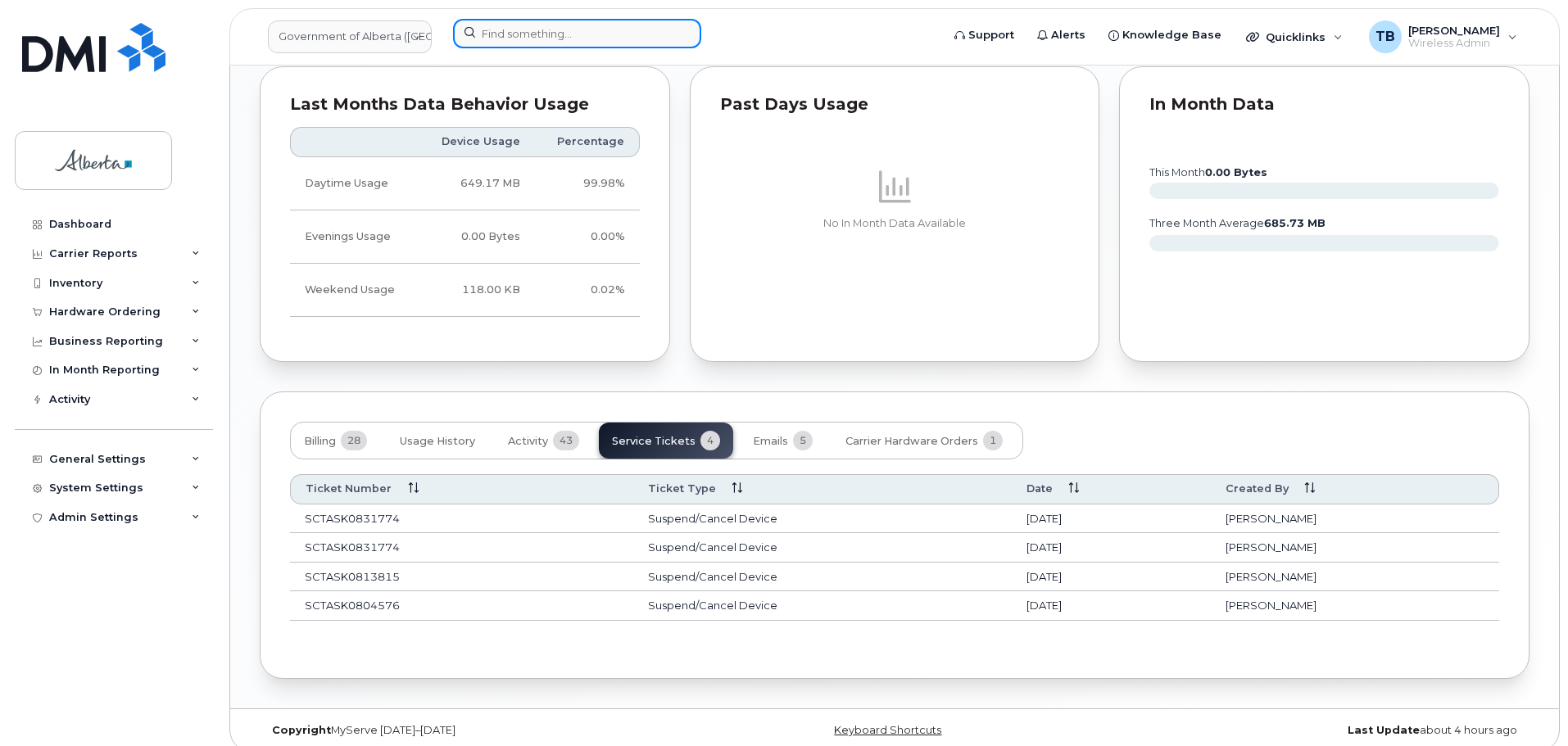
click at [479, 32] on input at bounding box center [577, 34] width 248 height 30
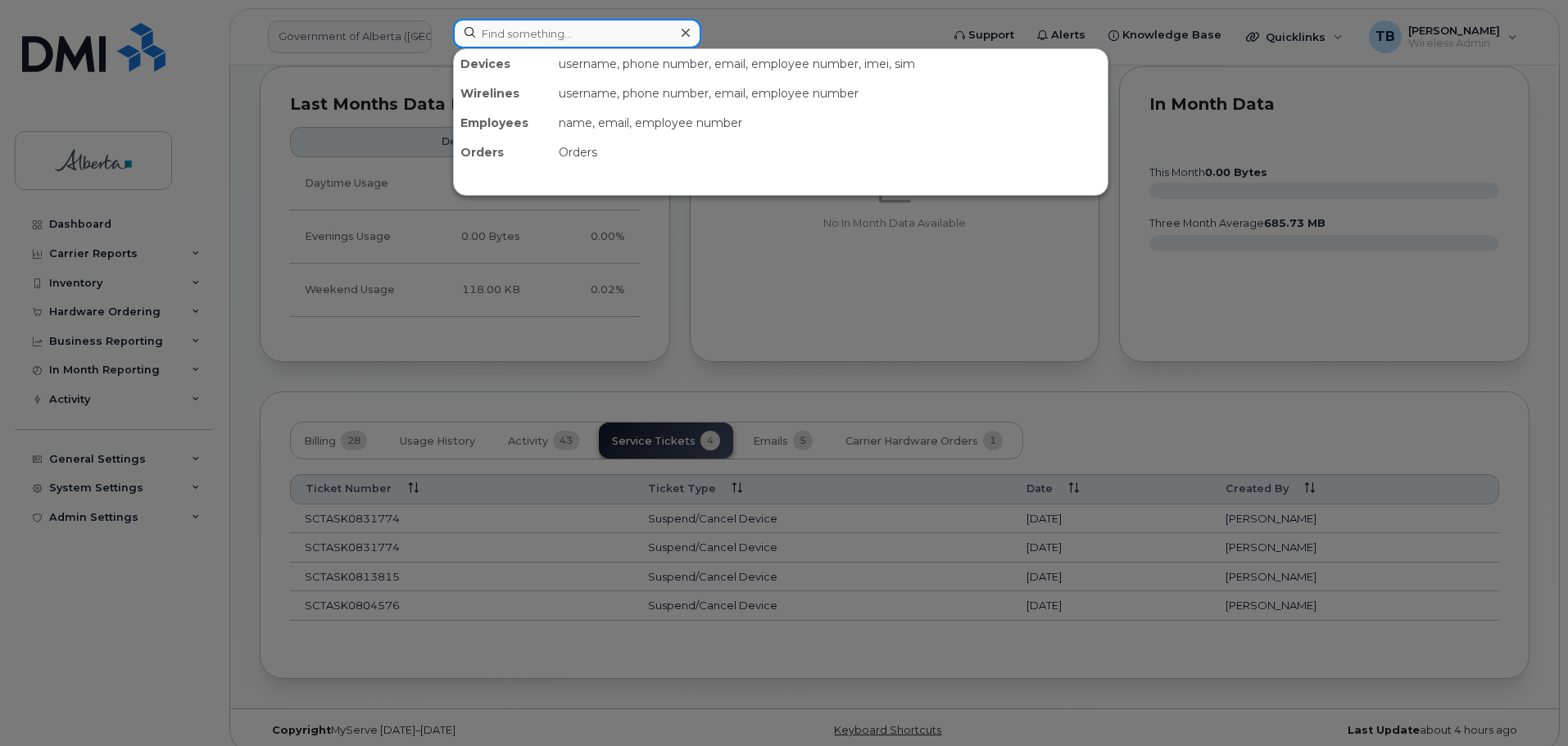
paste input "5873858768"
type input "5873858768"
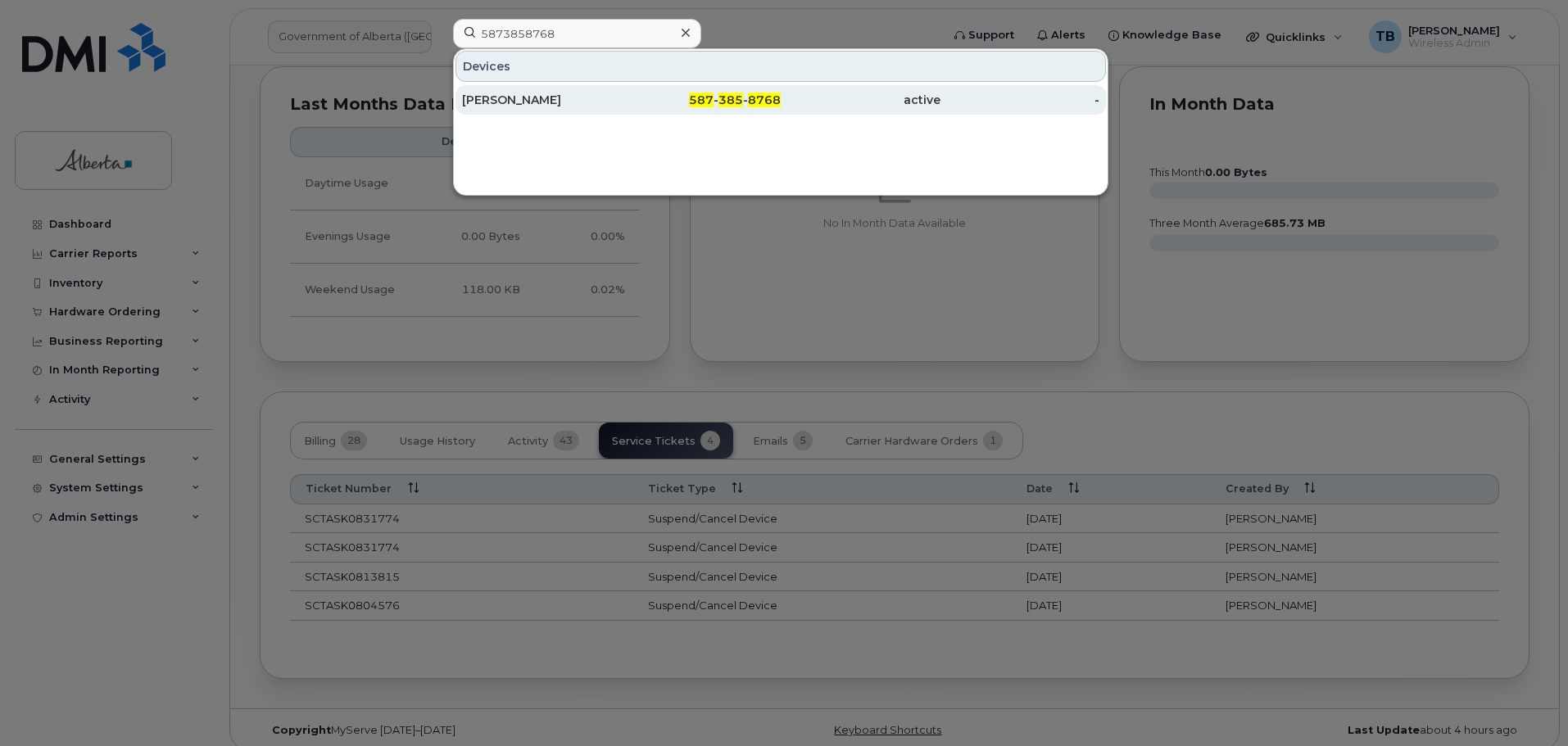
click at [527, 105] on div "Tricia Forde" at bounding box center [541, 100] width 159 height 16
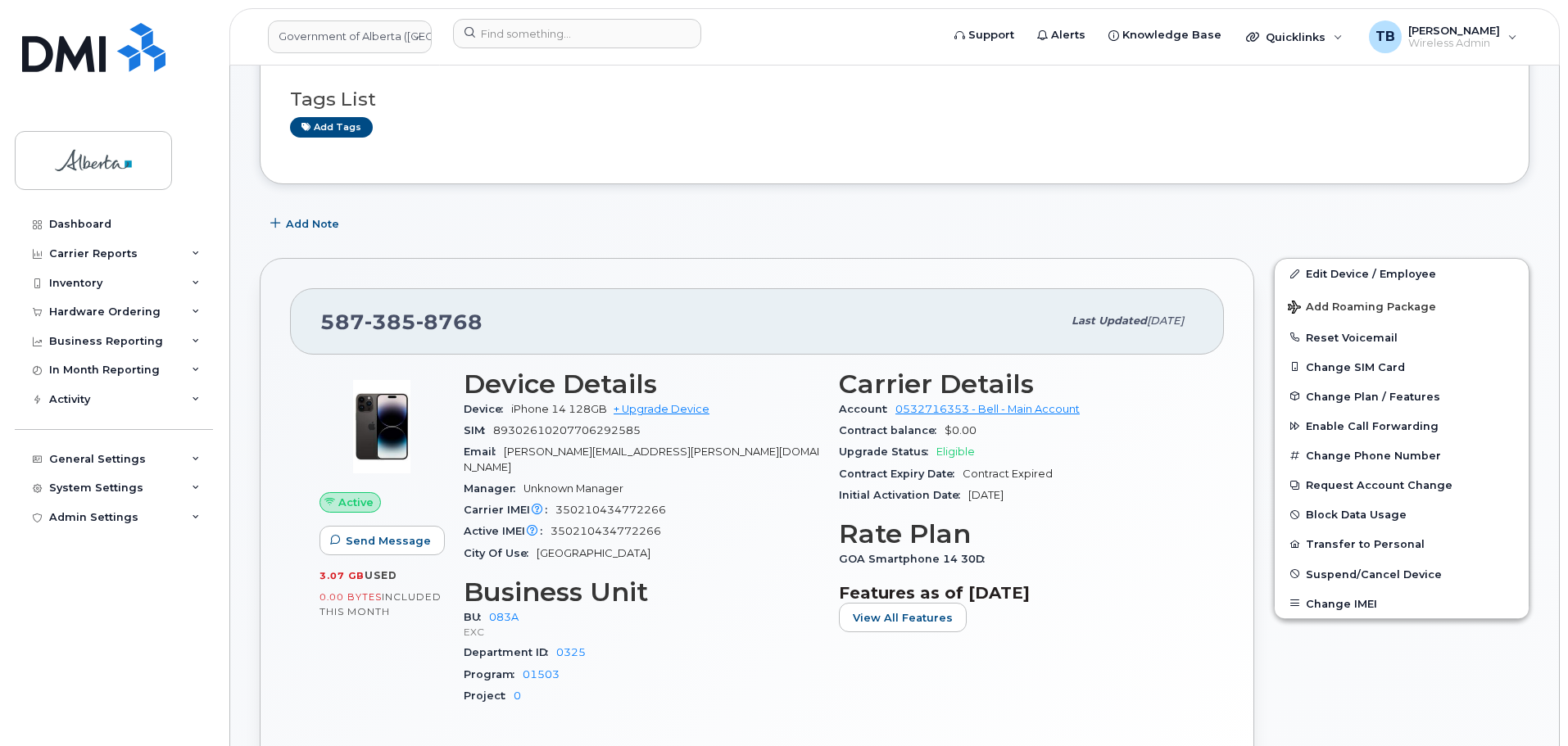
scroll to position [163, 0]
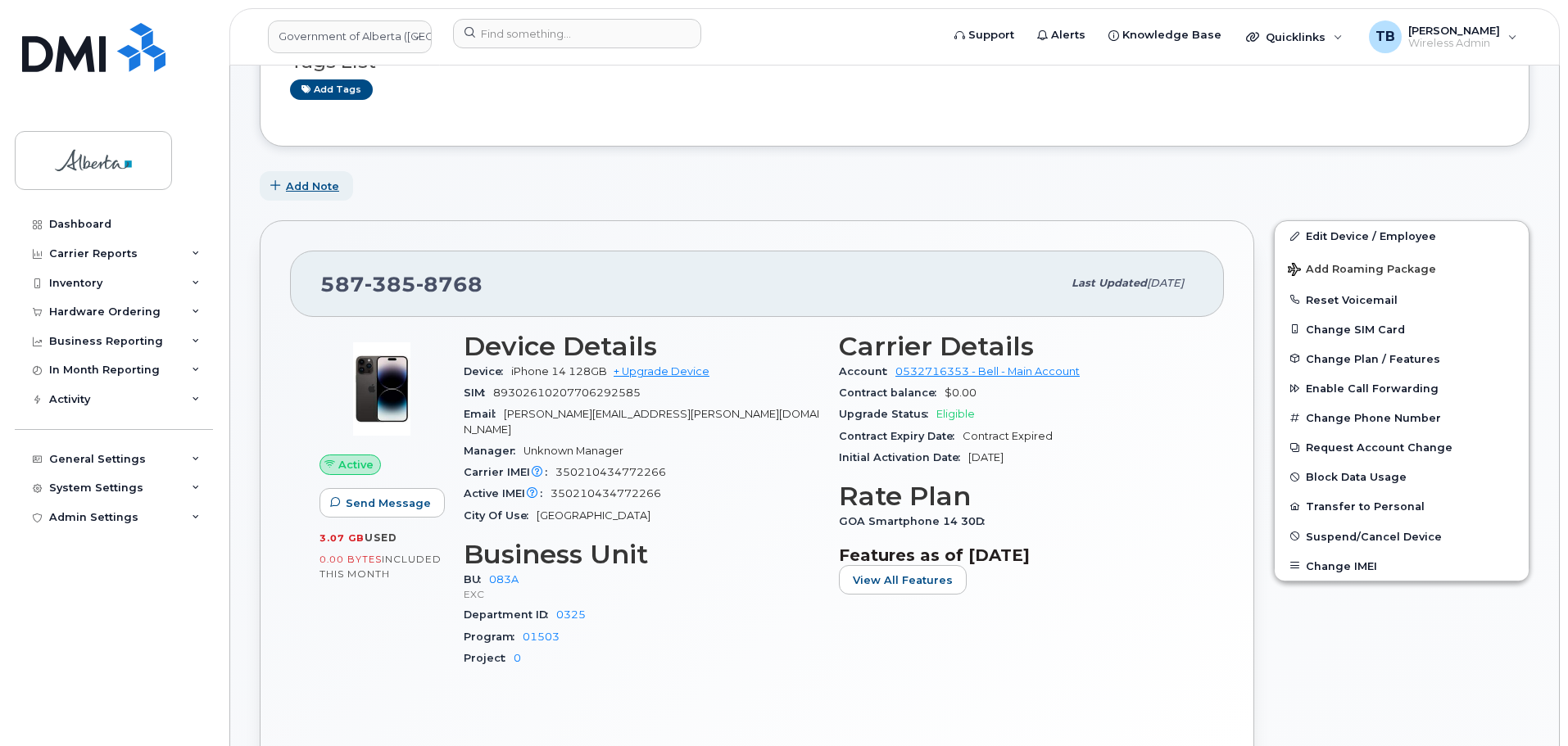
click at [283, 189] on button "Add Note" at bounding box center [306, 186] width 94 height 30
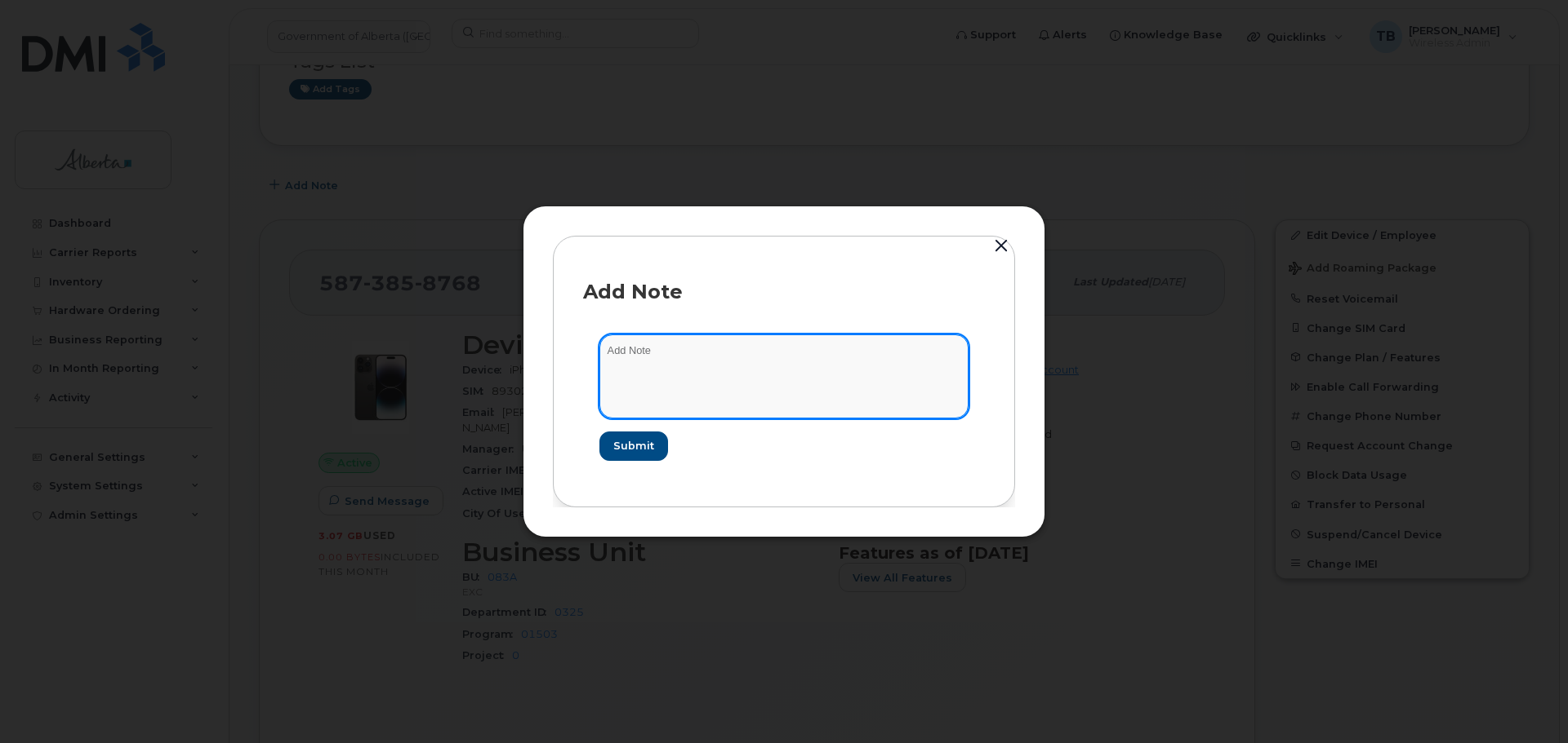
click at [672, 375] on textarea at bounding box center [784, 376] width 369 height 83
paste textarea "SCTASK0832124 Plan User Transfer"
type textarea "SCTASK0832124 Plan User Transfer"
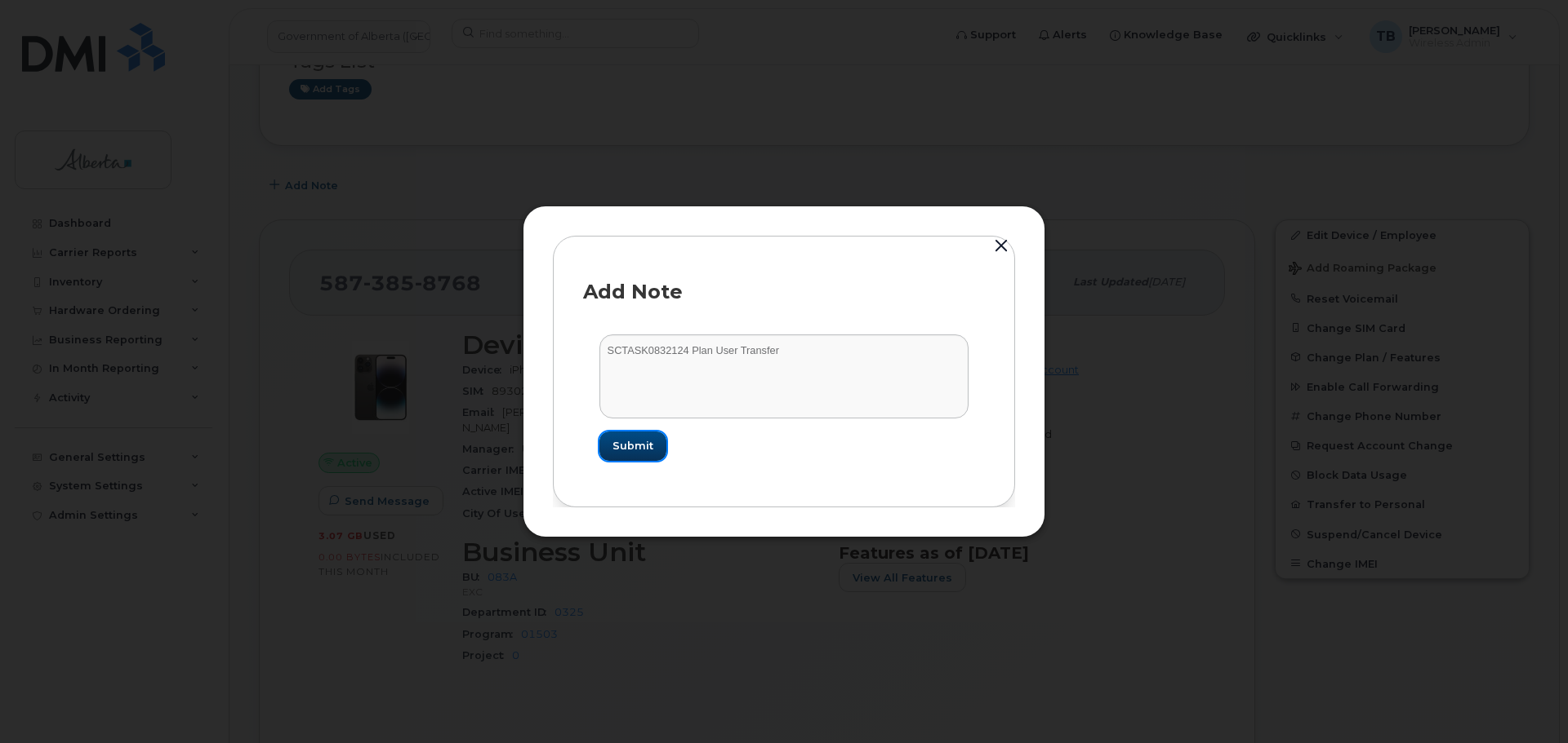
click at [645, 438] on span "Submit" at bounding box center [633, 445] width 41 height 16
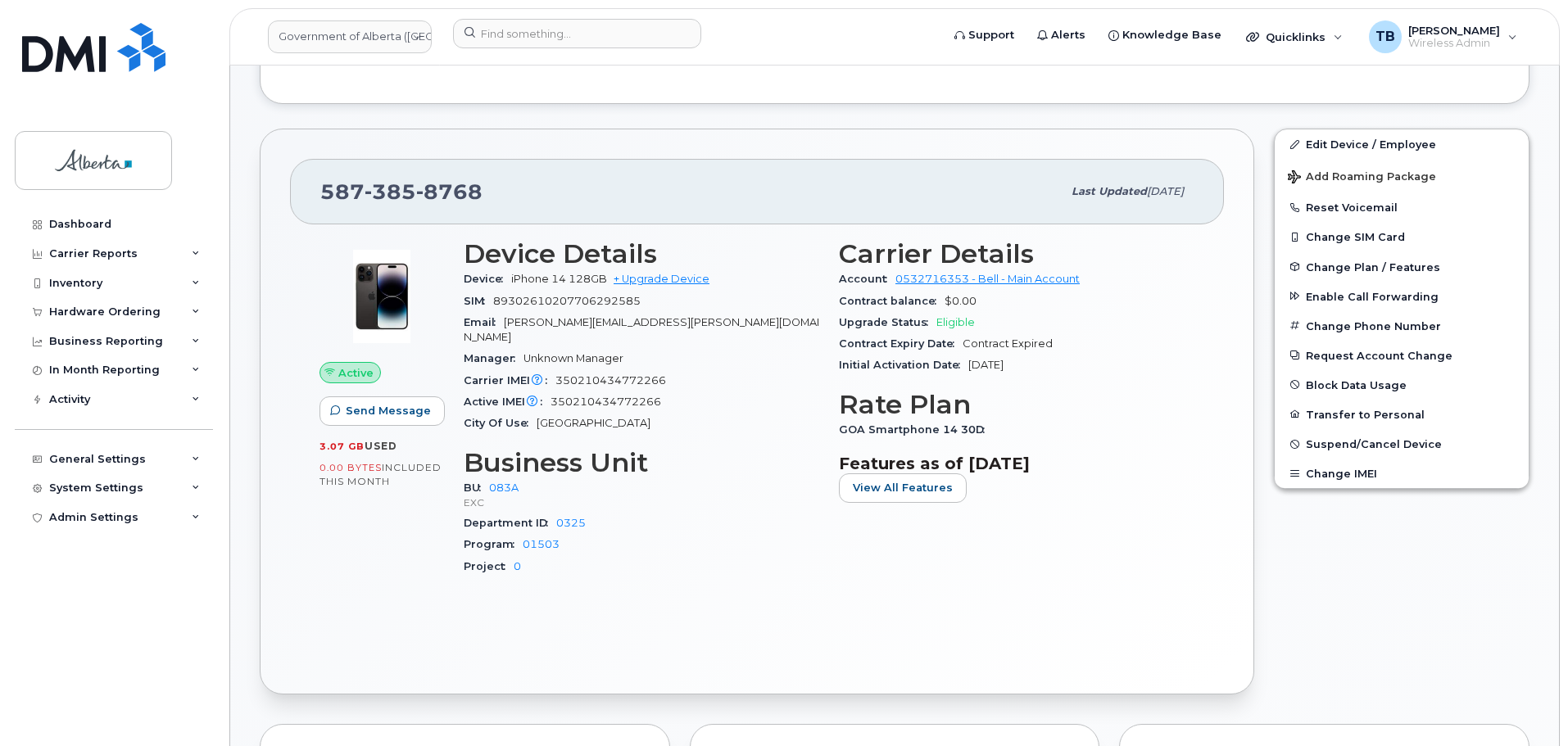
scroll to position [410, 0]
click at [1352, 142] on link "Edit Device / Employee" at bounding box center [1401, 144] width 254 height 30
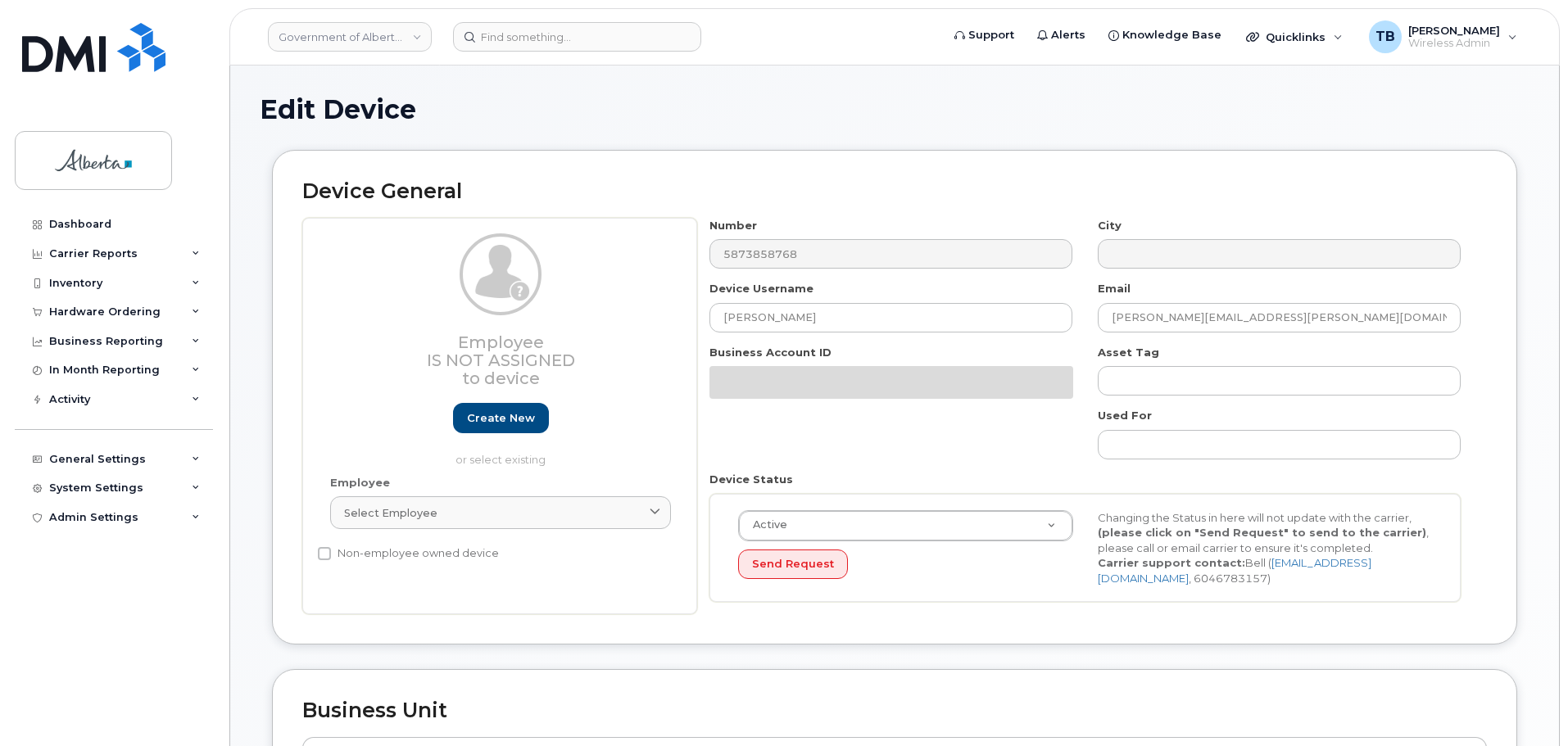
select select "4733126"
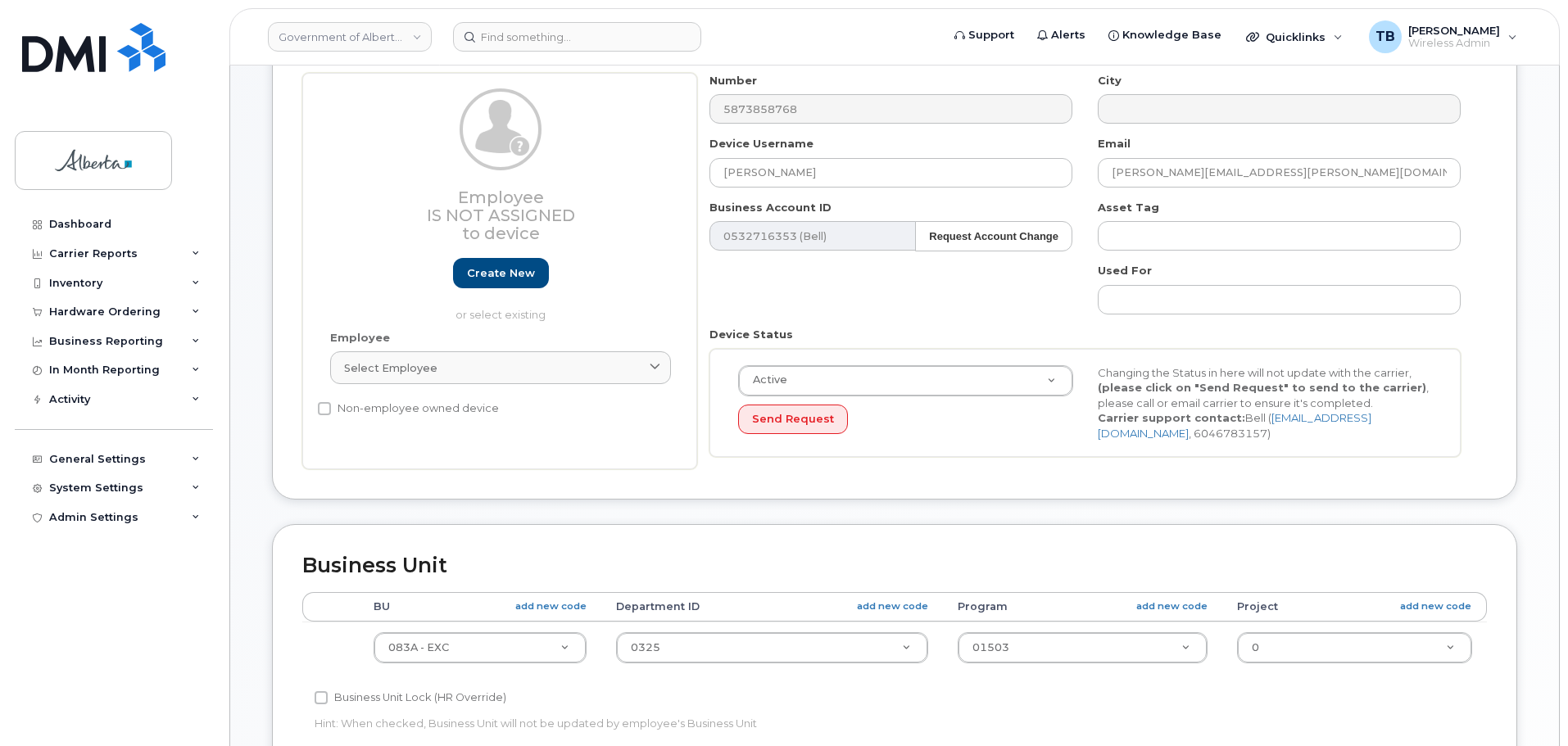
scroll to position [328, 0]
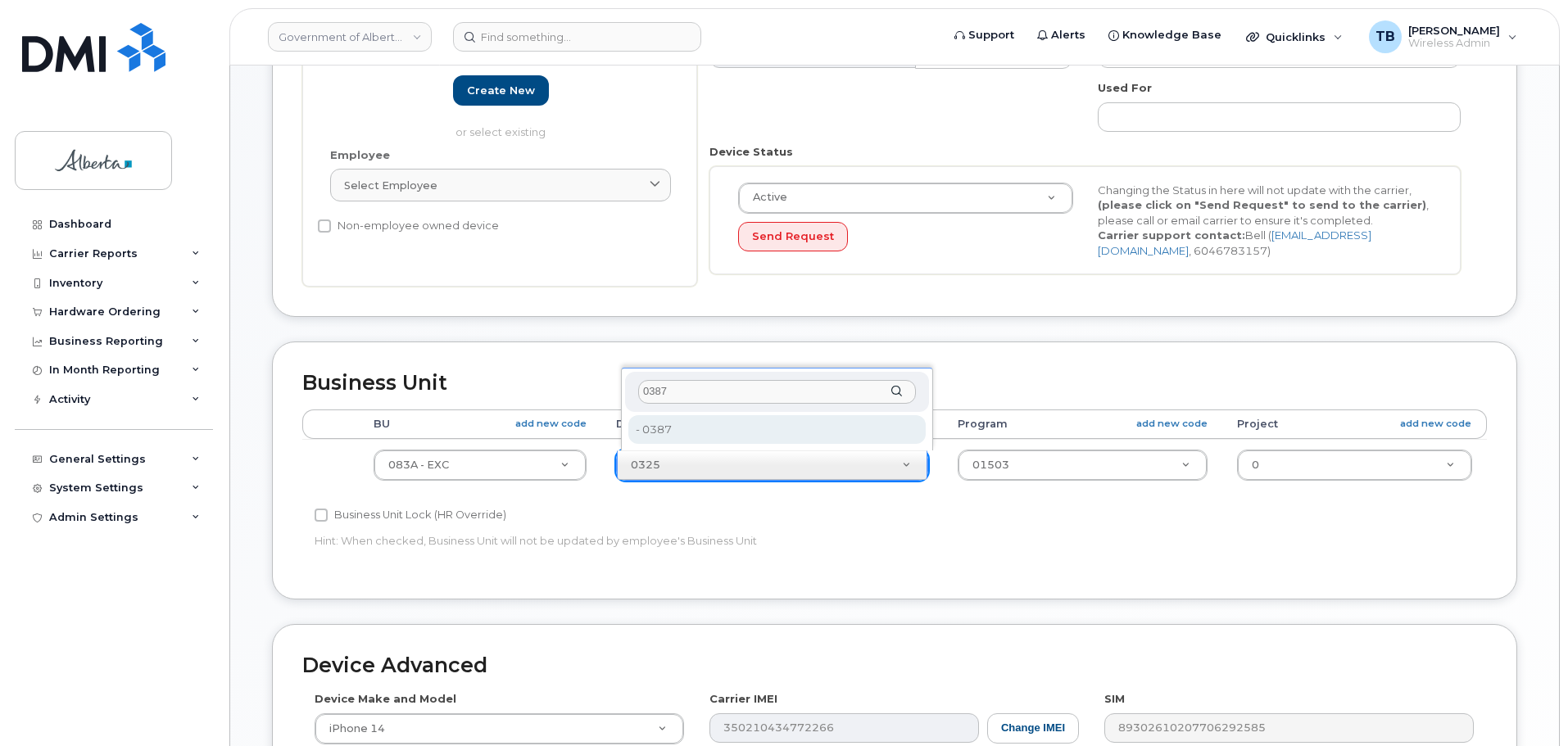
type input "0387"
type input "4752224"
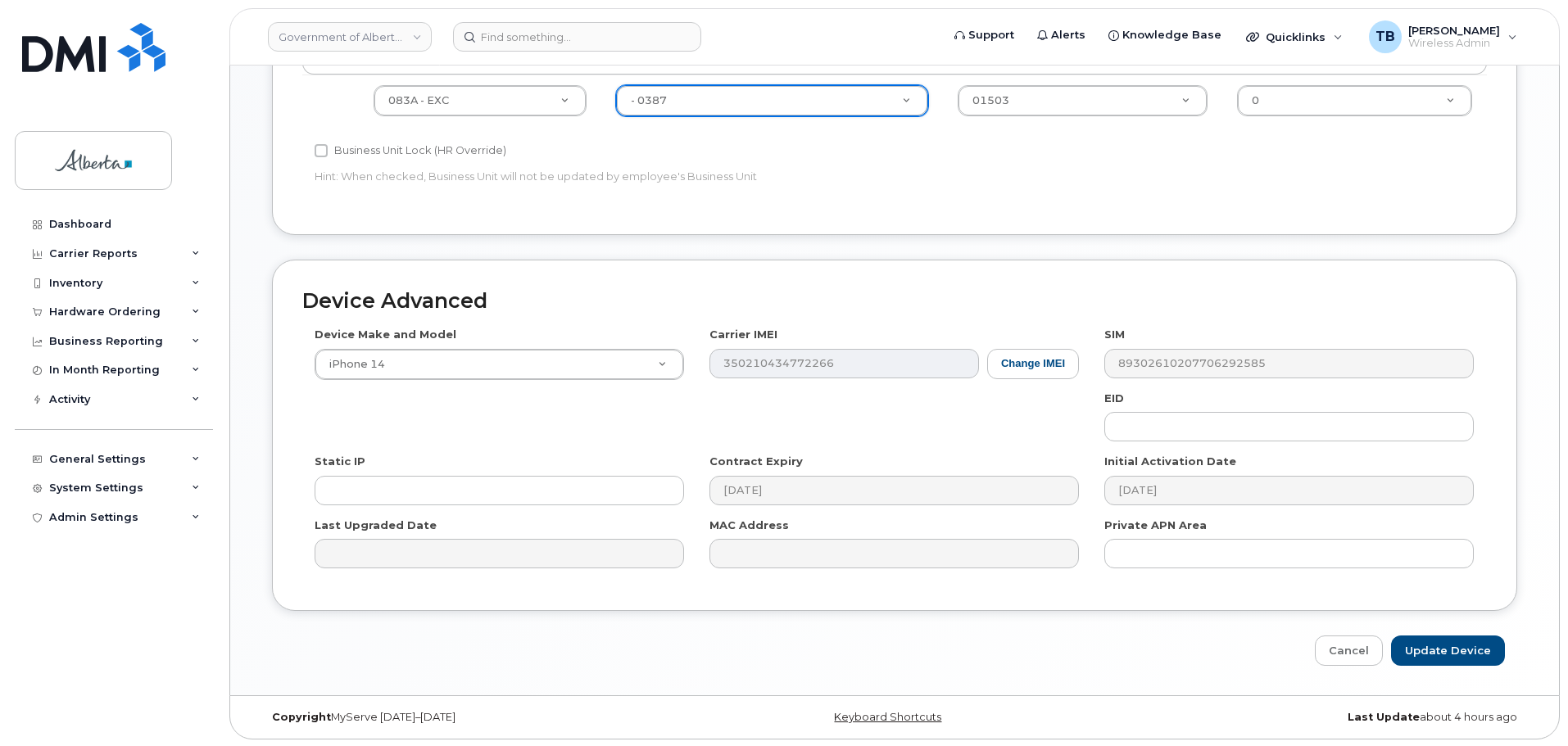
scroll to position [694, 0]
click at [1484, 649] on input "Update Device" at bounding box center [1447, 649] width 114 height 30
type input "Saving..."
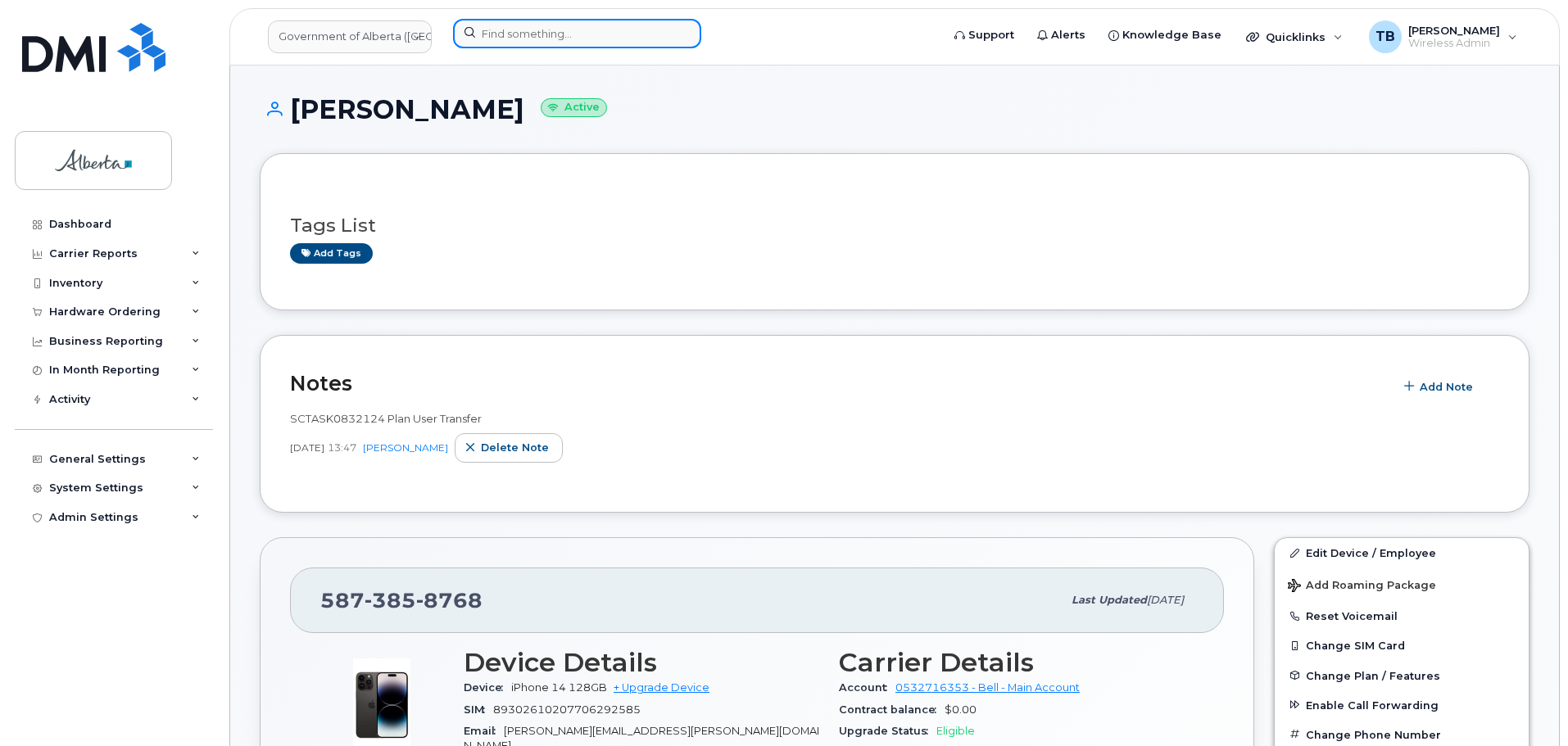
click at [563, 39] on input at bounding box center [577, 34] width 248 height 30
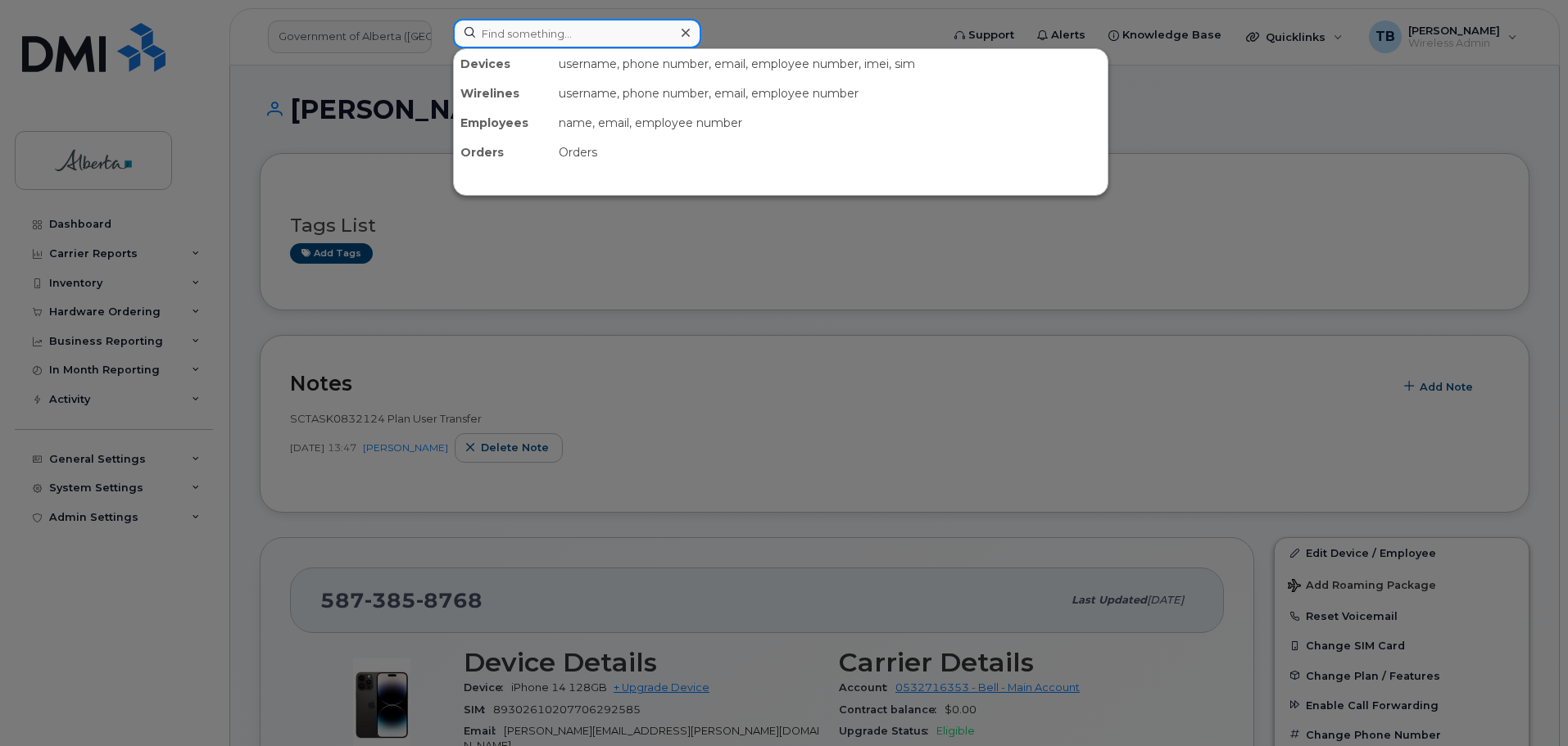
paste input "5875893934"
type input "5875893934"
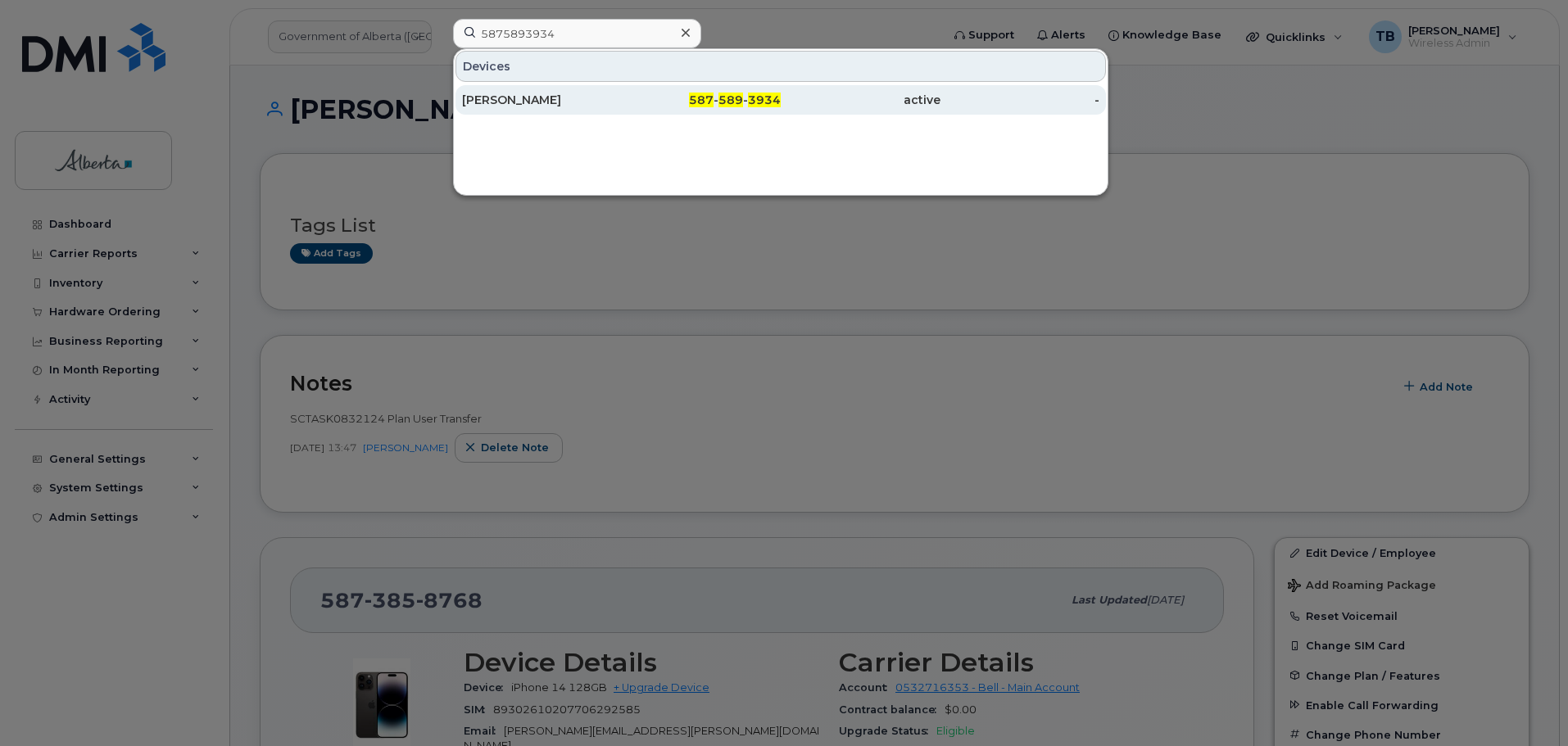
click at [536, 106] on div "[PERSON_NAME]" at bounding box center [541, 100] width 159 height 16
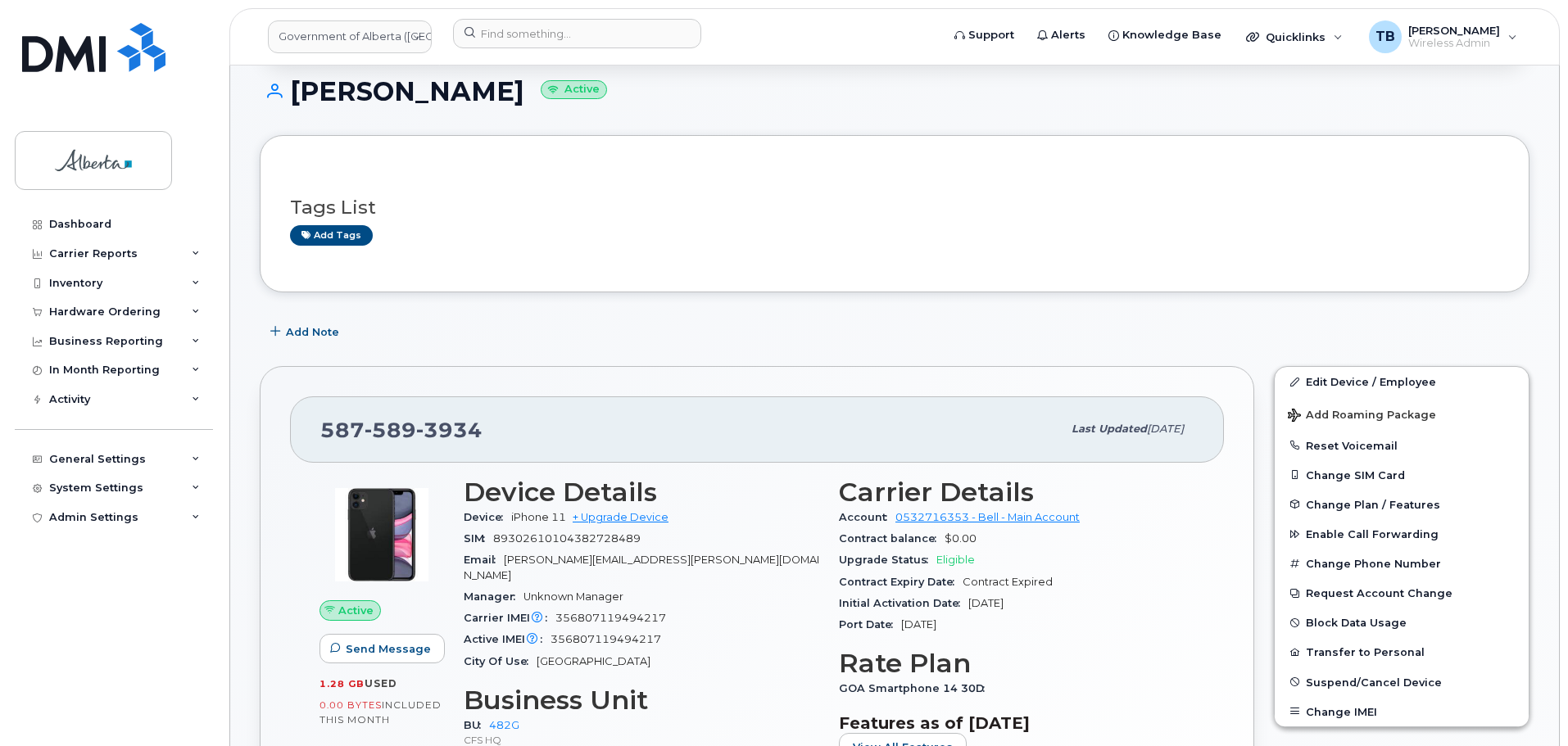
scroll to position [163, 0]
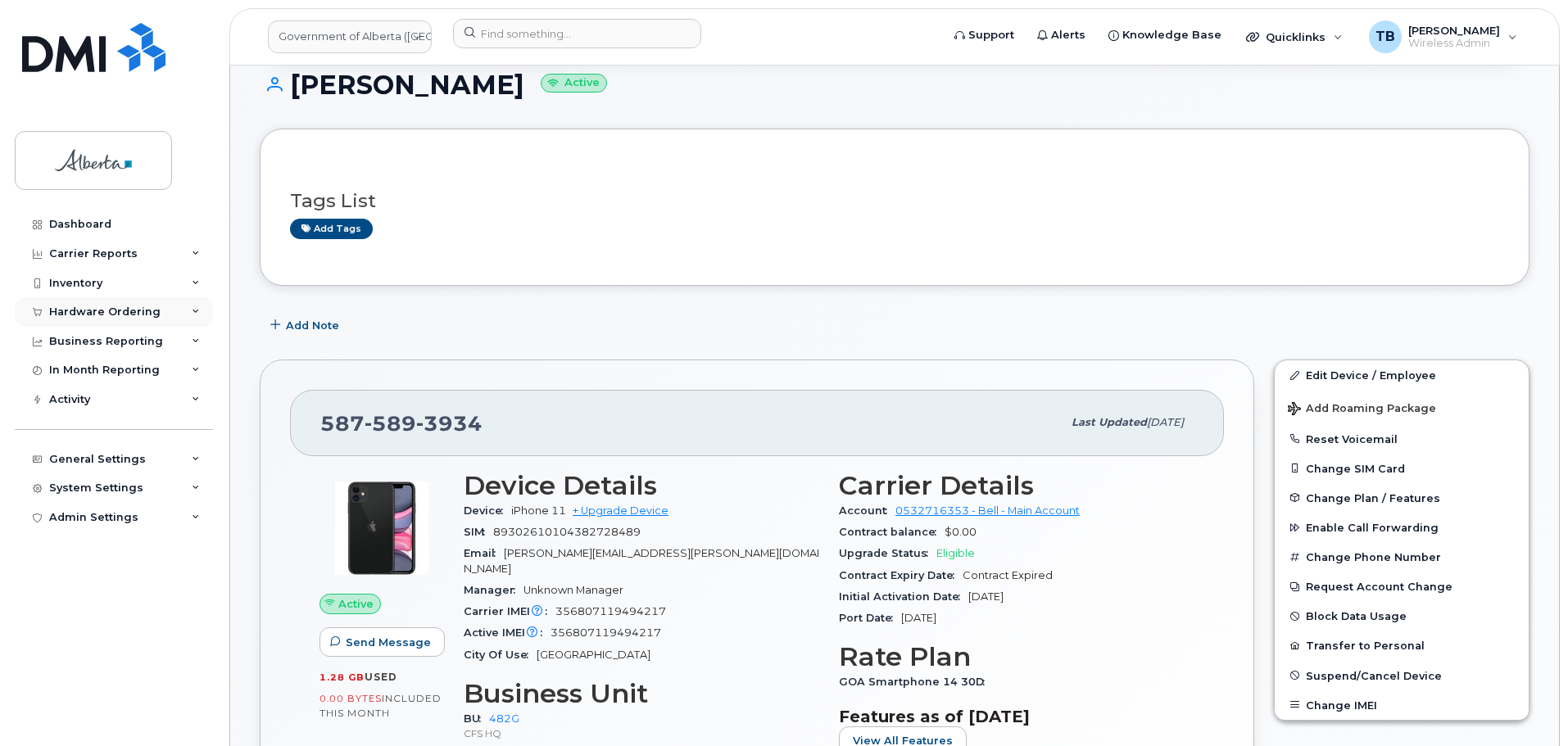
click at [83, 312] on div "Hardware Ordering" at bounding box center [105, 312] width 112 height 13
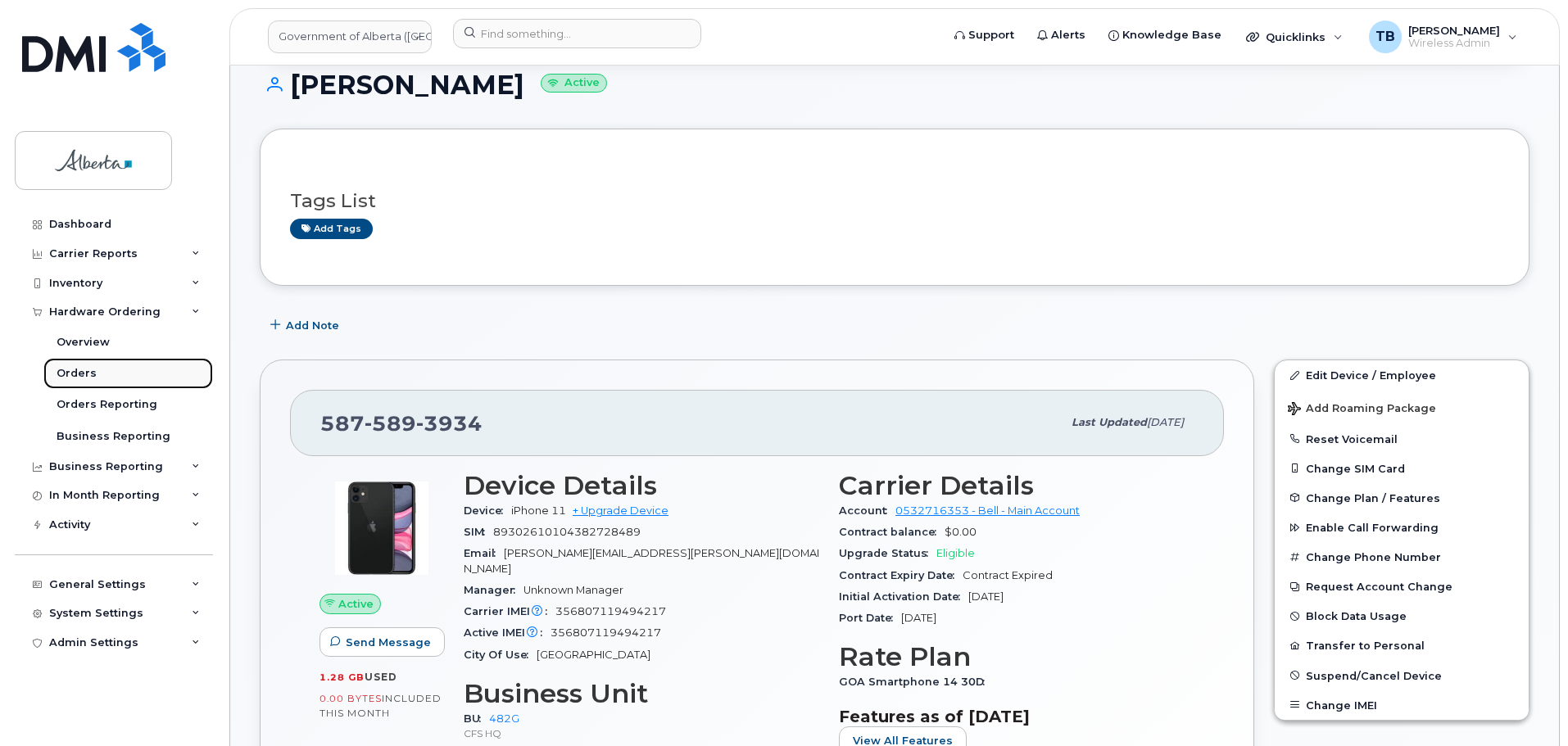
click at [101, 375] on link "Orders" at bounding box center [128, 374] width 169 height 31
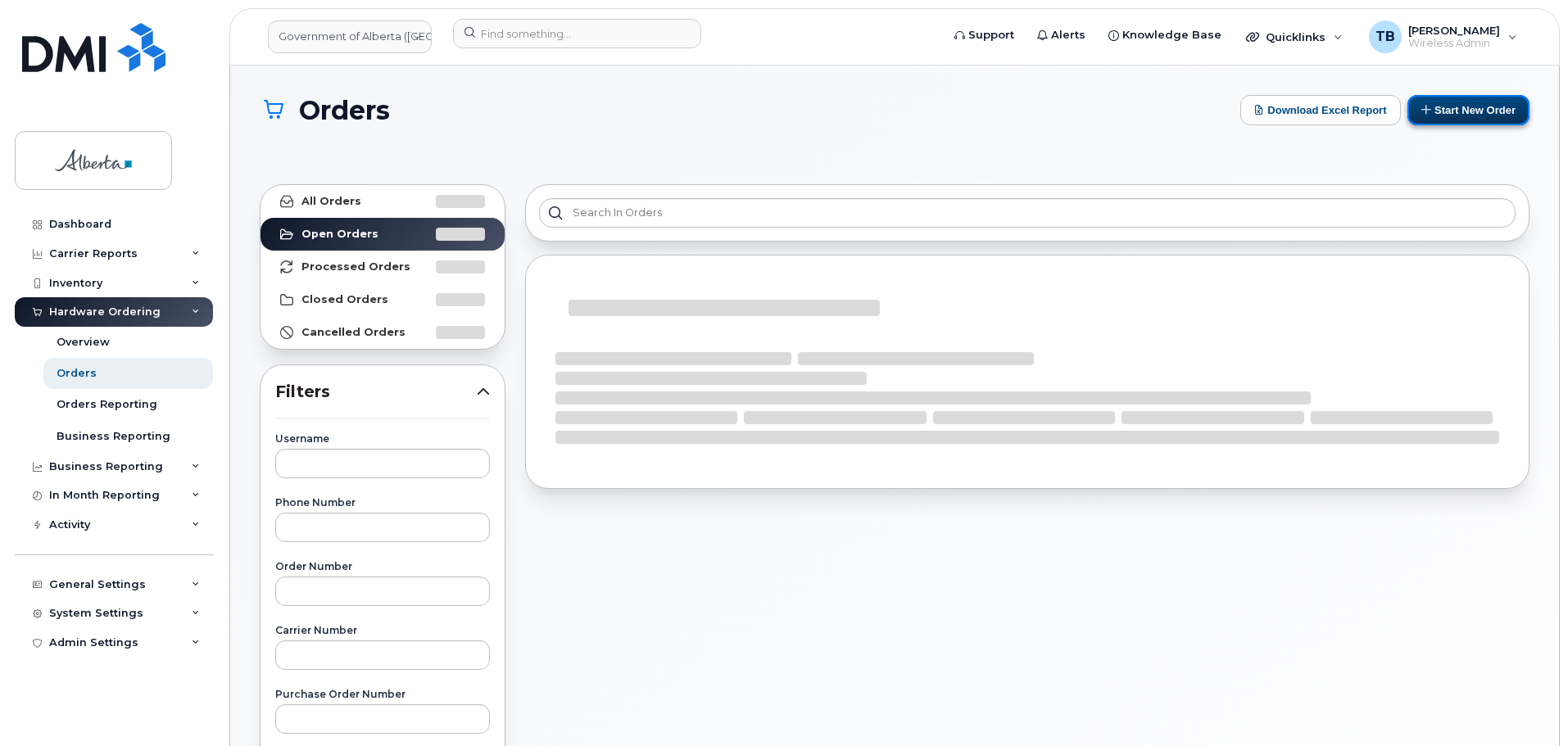
click at [1474, 118] on button "Start New Order" at bounding box center [1468, 110] width 122 height 30
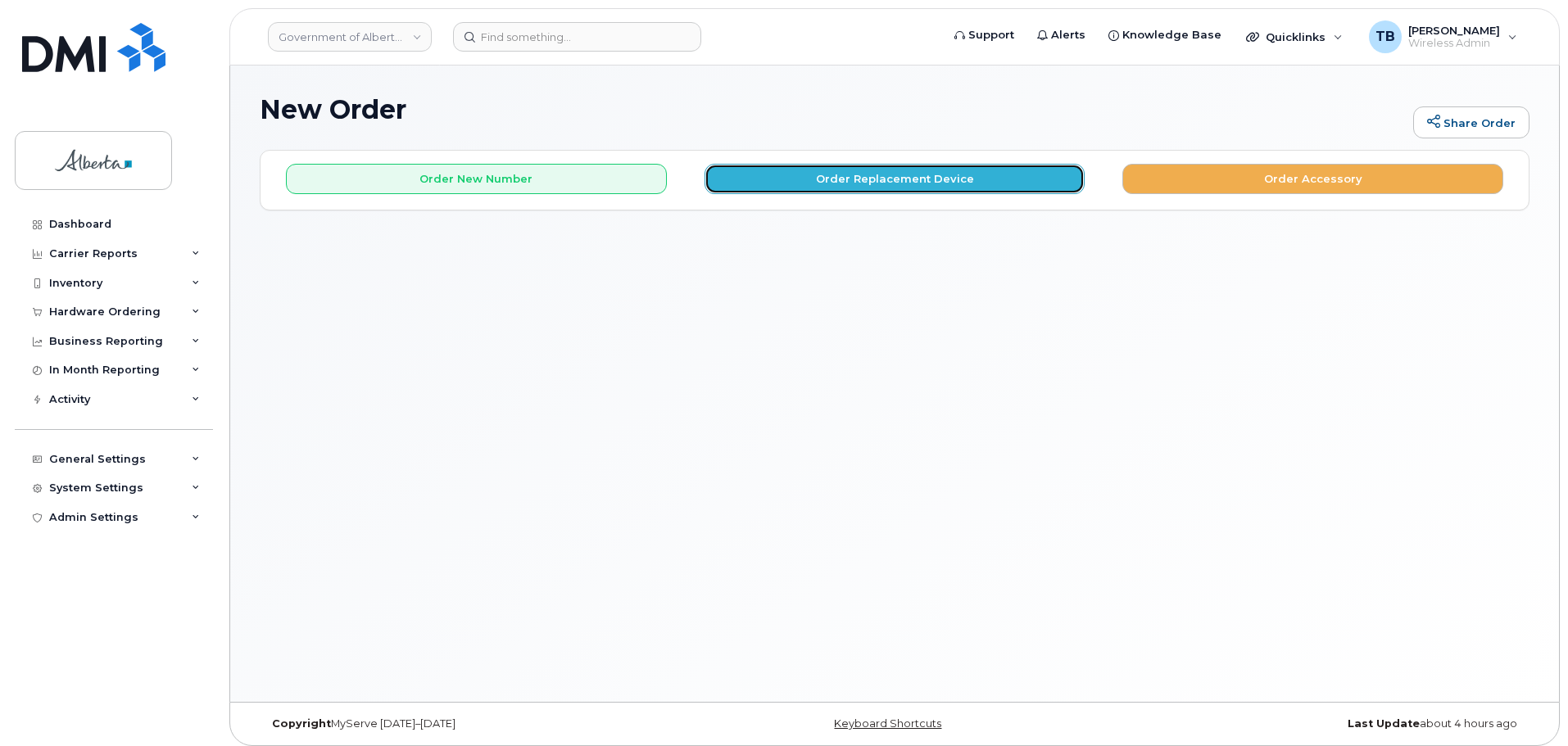
click at [924, 186] on button "Order Replacement Device" at bounding box center [895, 178] width 381 height 30
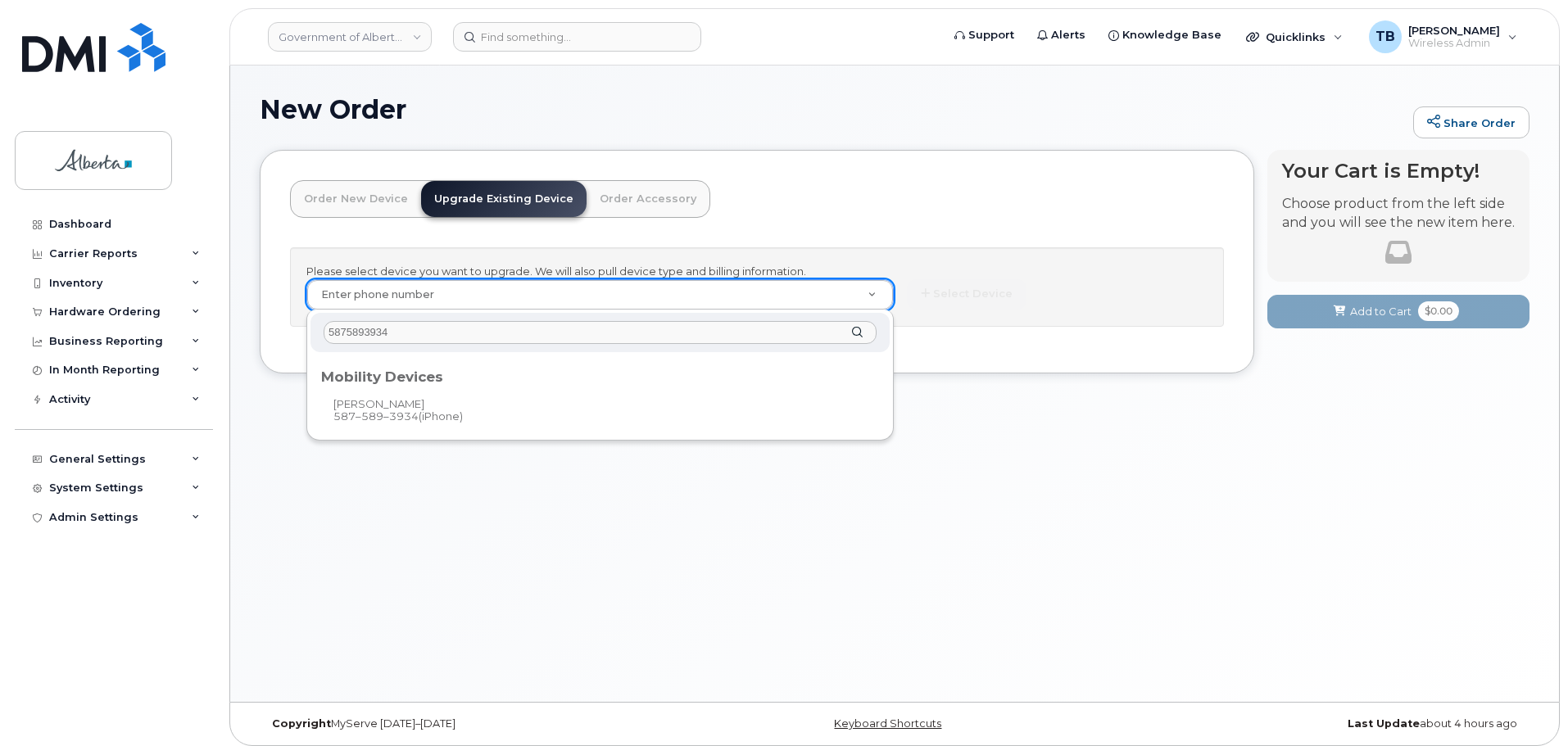
type input "5875893934"
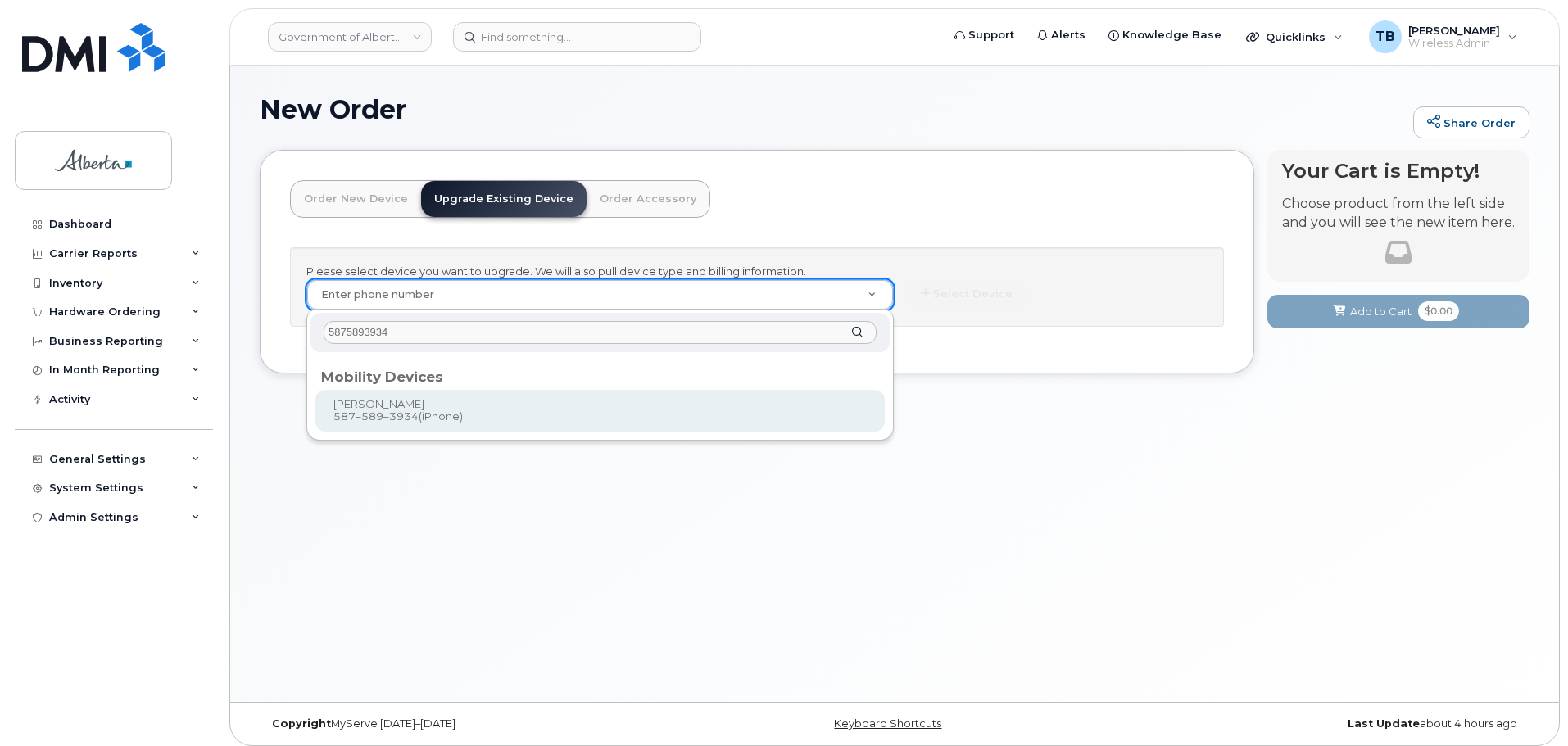
type input "792612"
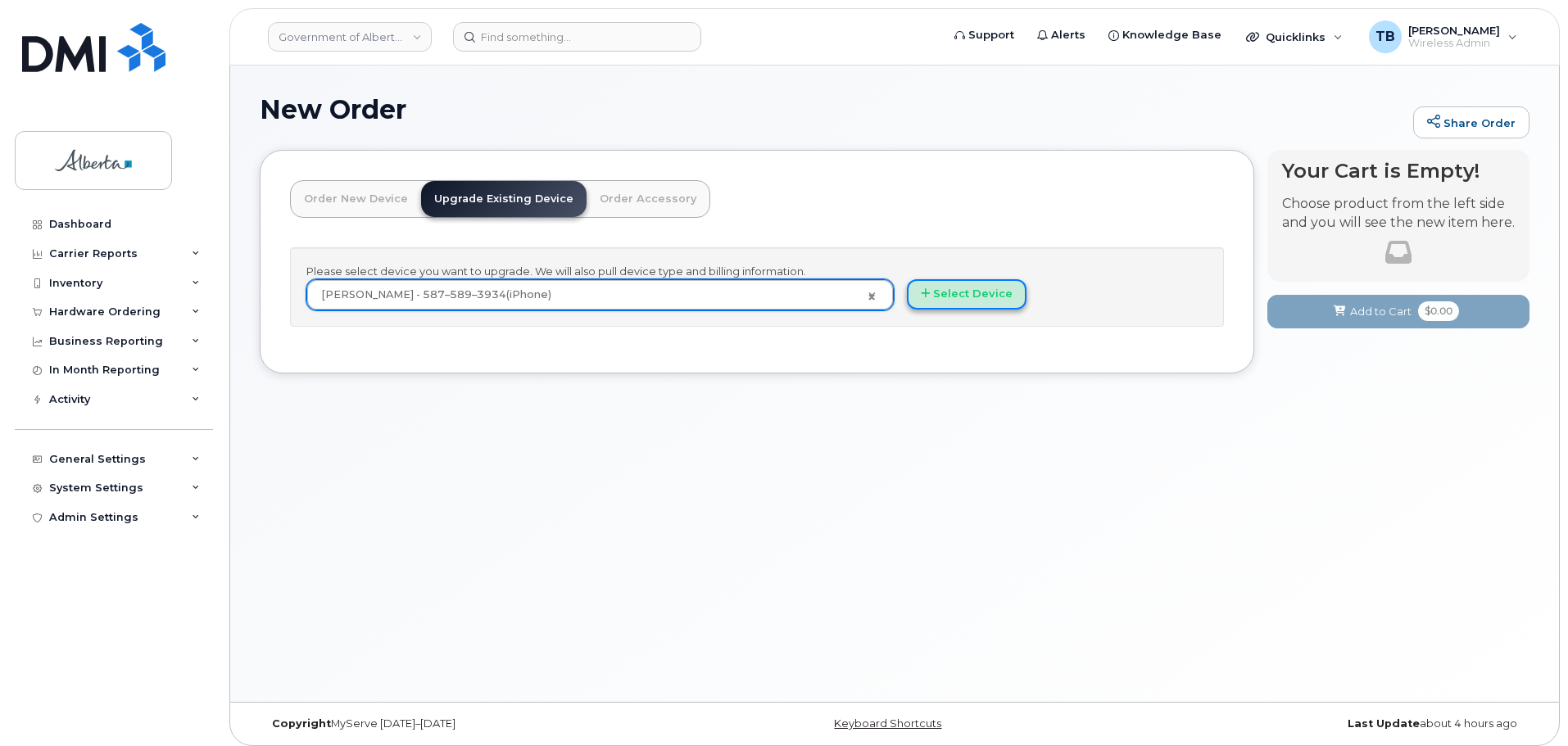
click at [964, 288] on button "Select Device" at bounding box center [967, 294] width 120 height 30
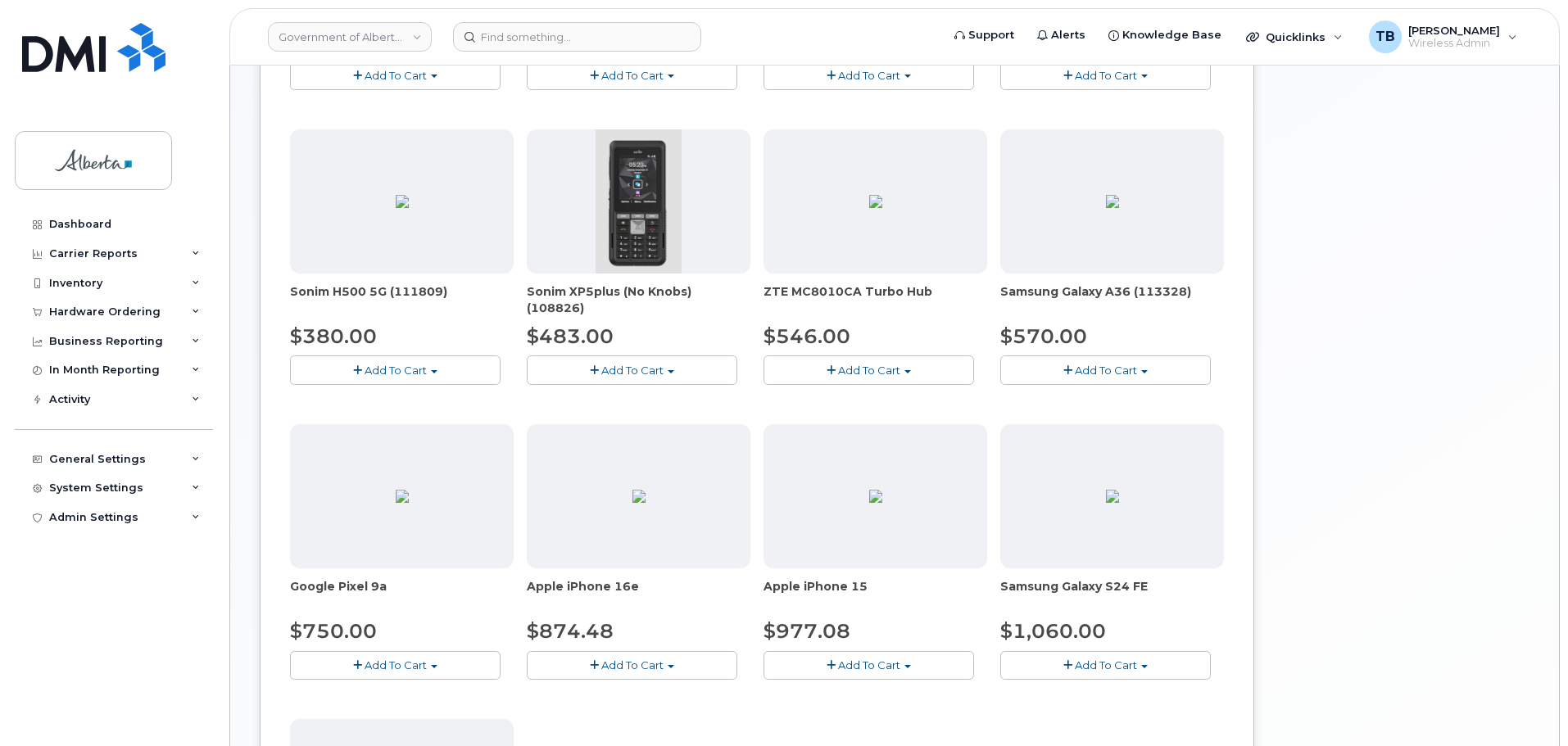
scroll to position [573, 0]
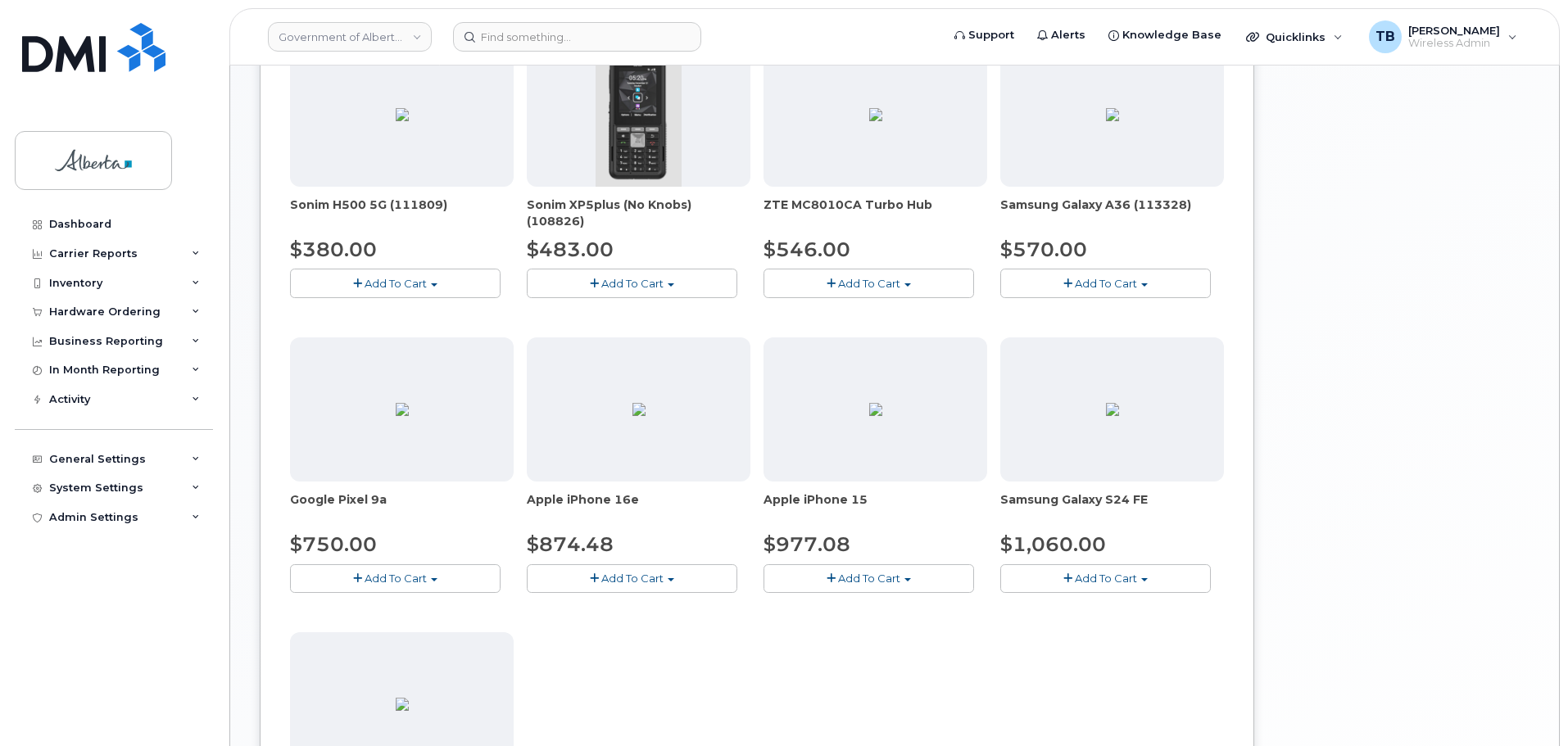
click at [586, 587] on button "Add To Cart" at bounding box center [632, 578] width 210 height 29
click at [590, 627] on link "$874.48 - 30-day upgrade (128GB model)" at bounding box center [660, 629] width 260 height 21
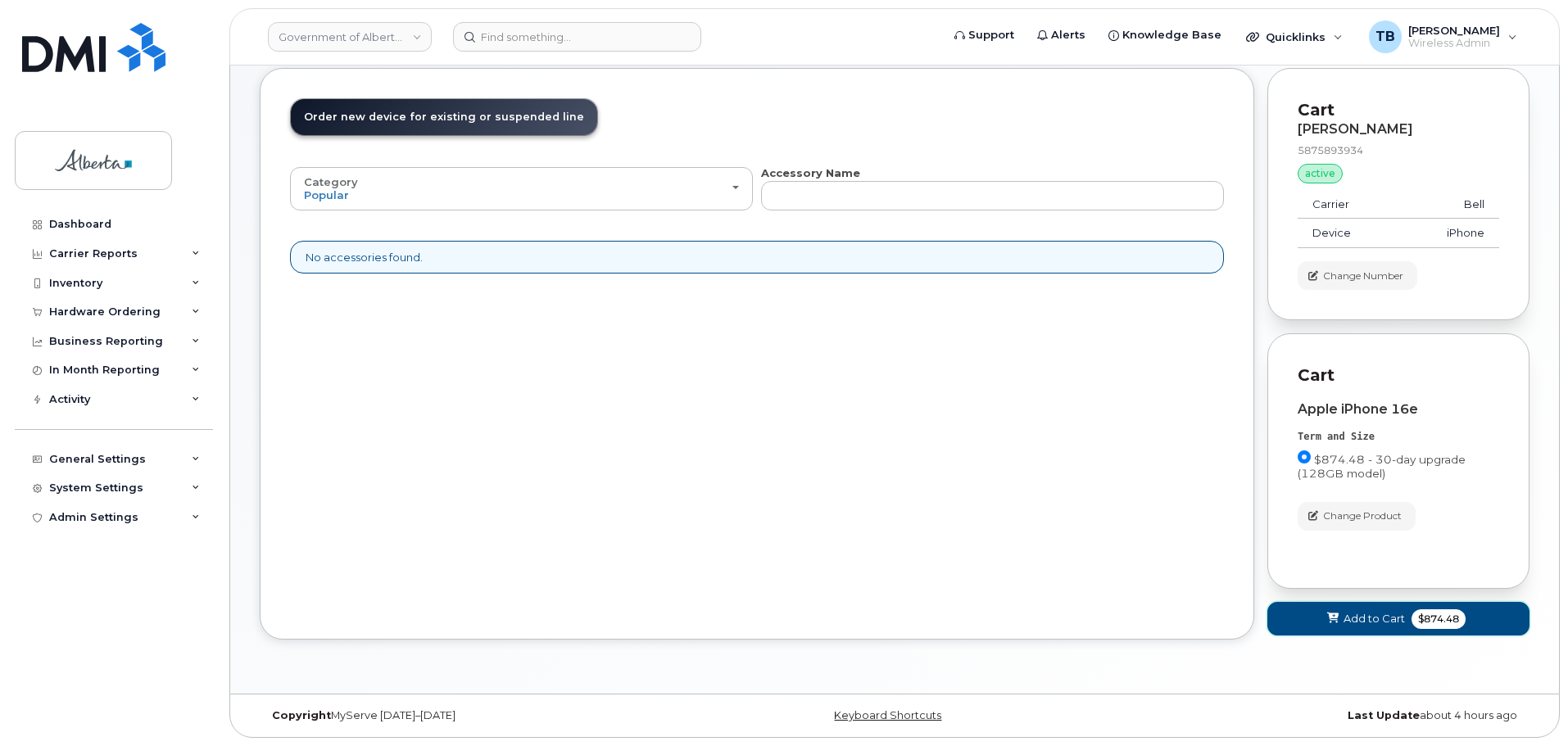
click at [1352, 618] on span "Add to Cart" at bounding box center [1373, 619] width 62 height 16
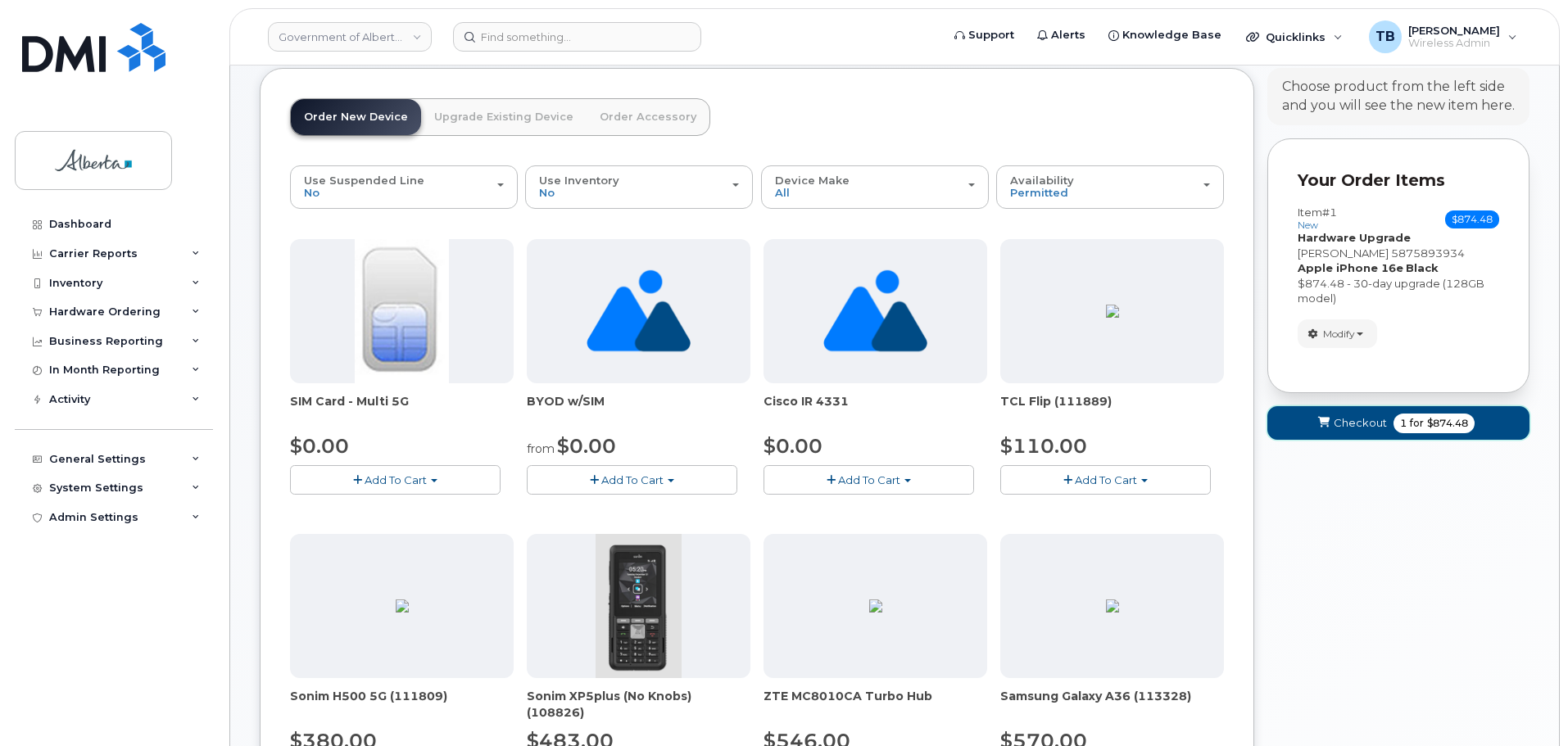
click at [1336, 429] on span "Checkout" at bounding box center [1359, 423] width 53 height 16
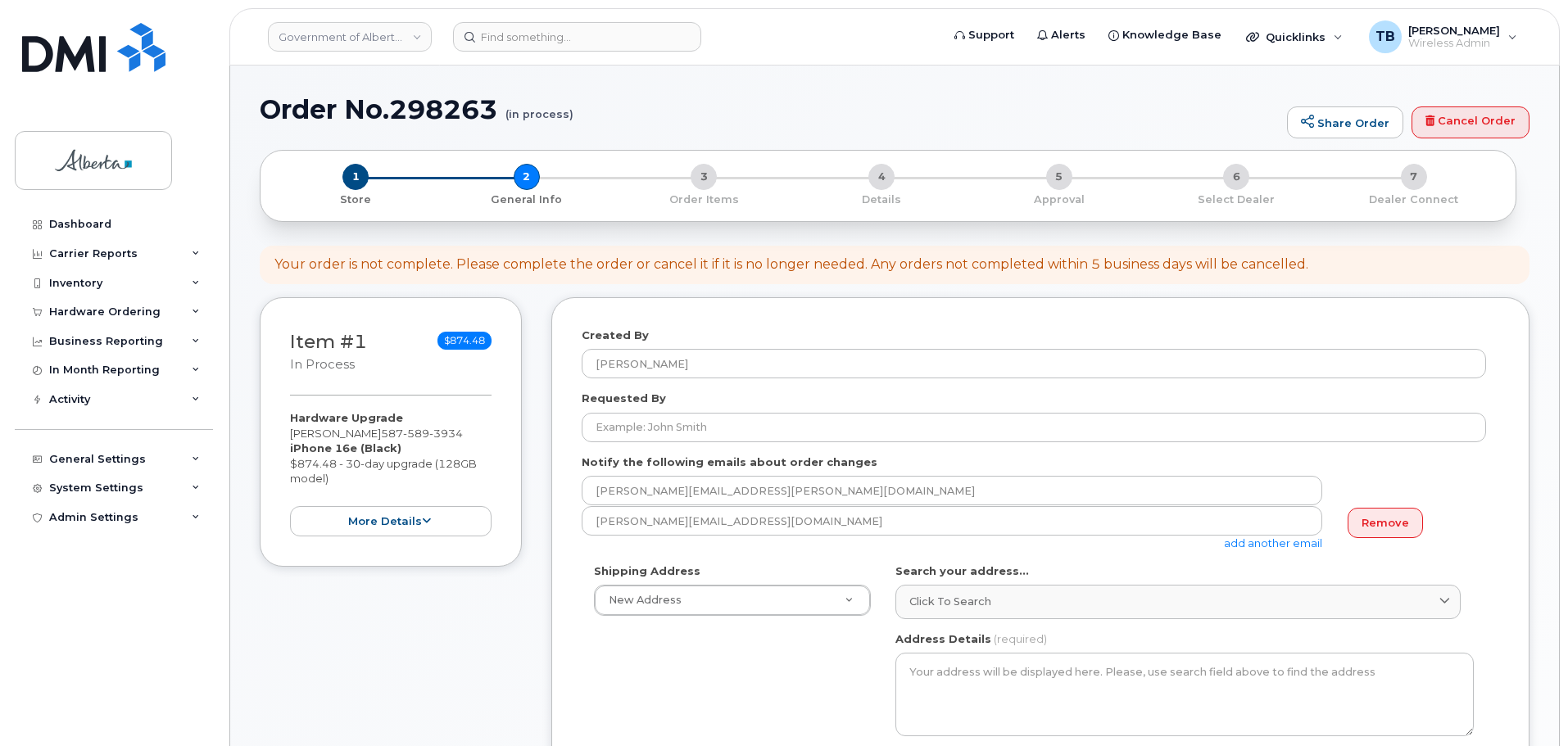
select select
click at [437, 119] on h1 "Order No.298263 (in process)" at bounding box center [769, 109] width 1019 height 29
copy h1 "298263"
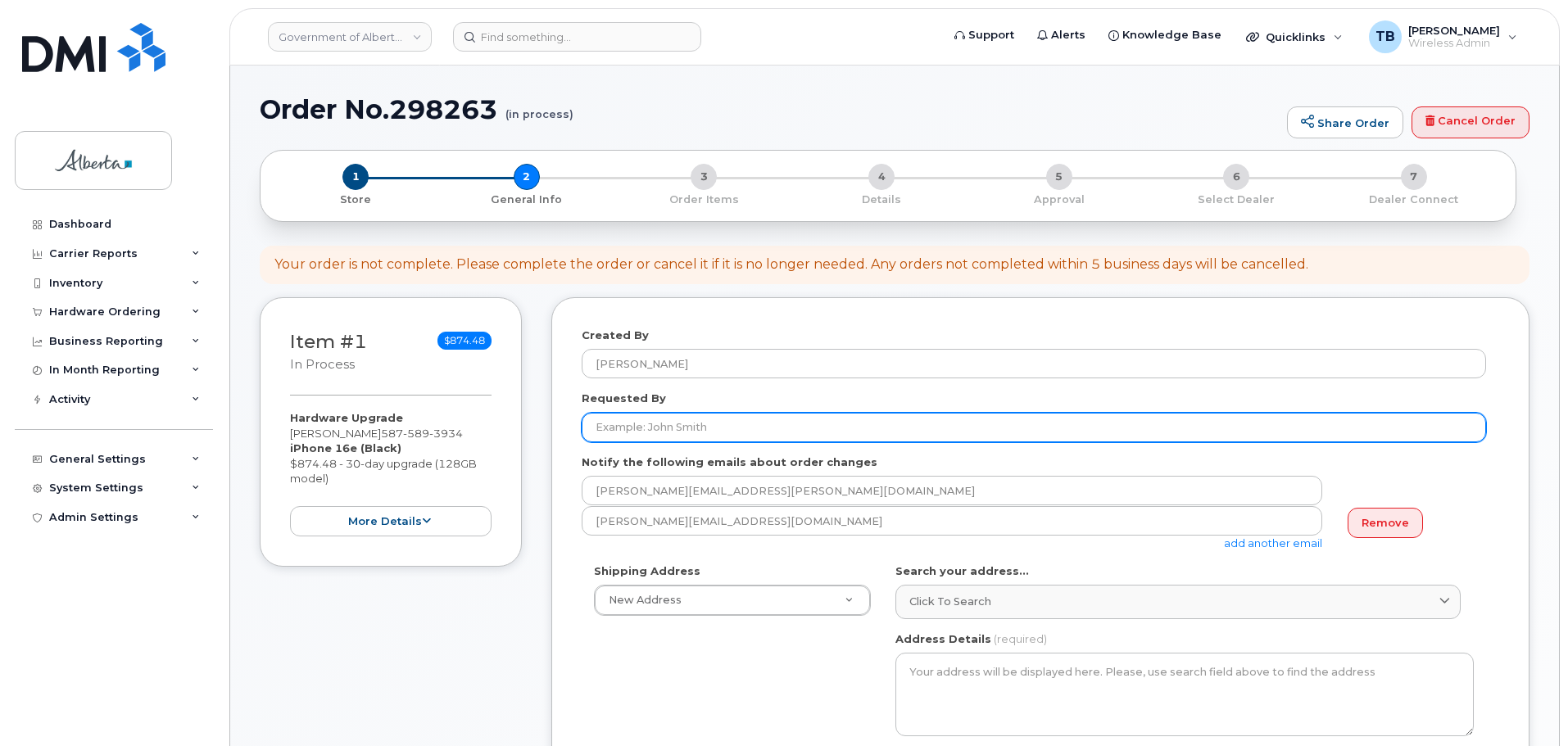
click at [626, 425] on input "Requested By" at bounding box center [1033, 428] width 904 height 30
paste input "[PERSON_NAME]"
type input "[PERSON_NAME]"
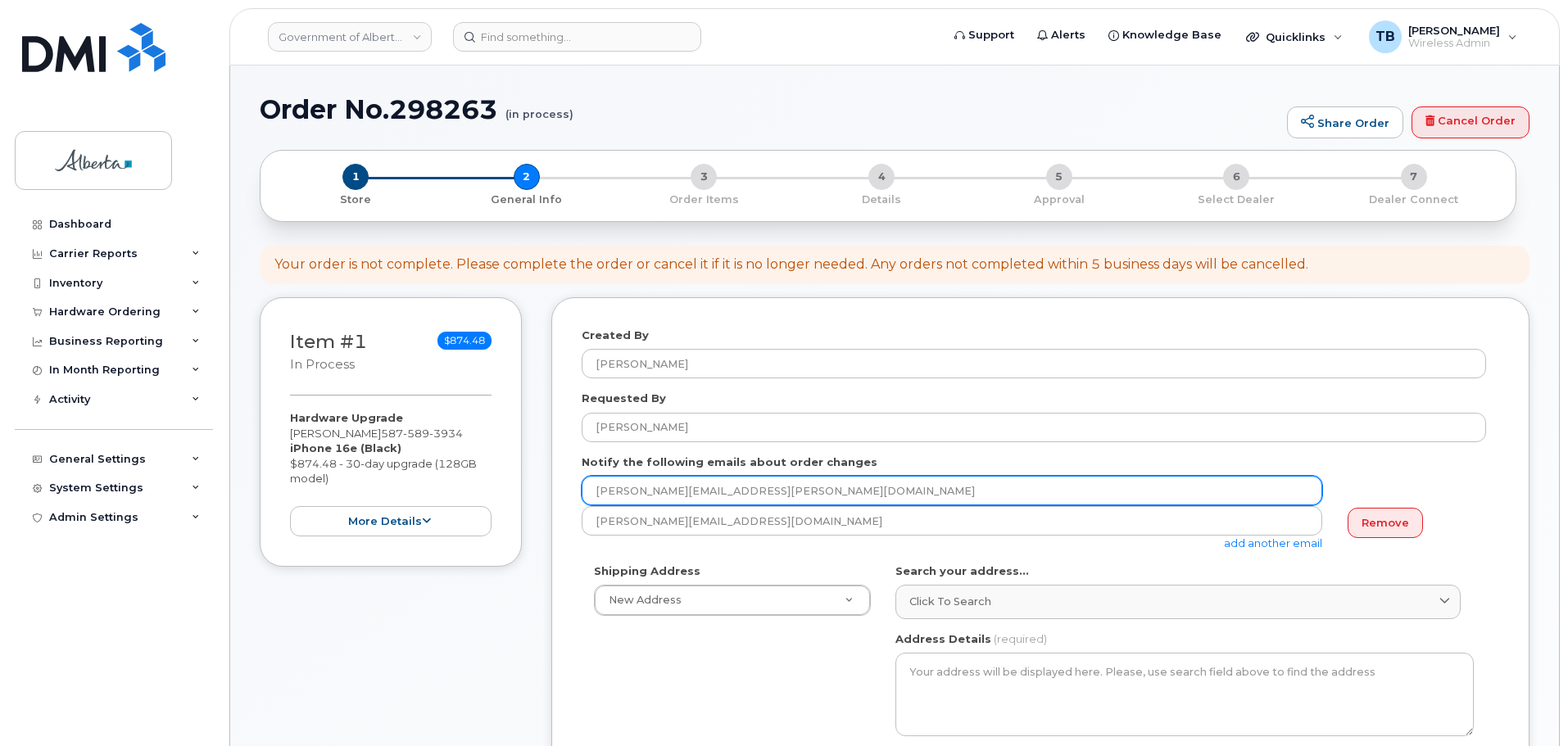
drag, startPoint x: 777, startPoint y: 495, endPoint x: 454, endPoint y: 474, distance: 323.7
paste input "[PERSON_NAME].[PERSON_NAME]"
type input "[PERSON_NAME][EMAIL_ADDRESS][PERSON_NAME][DOMAIN_NAME]"
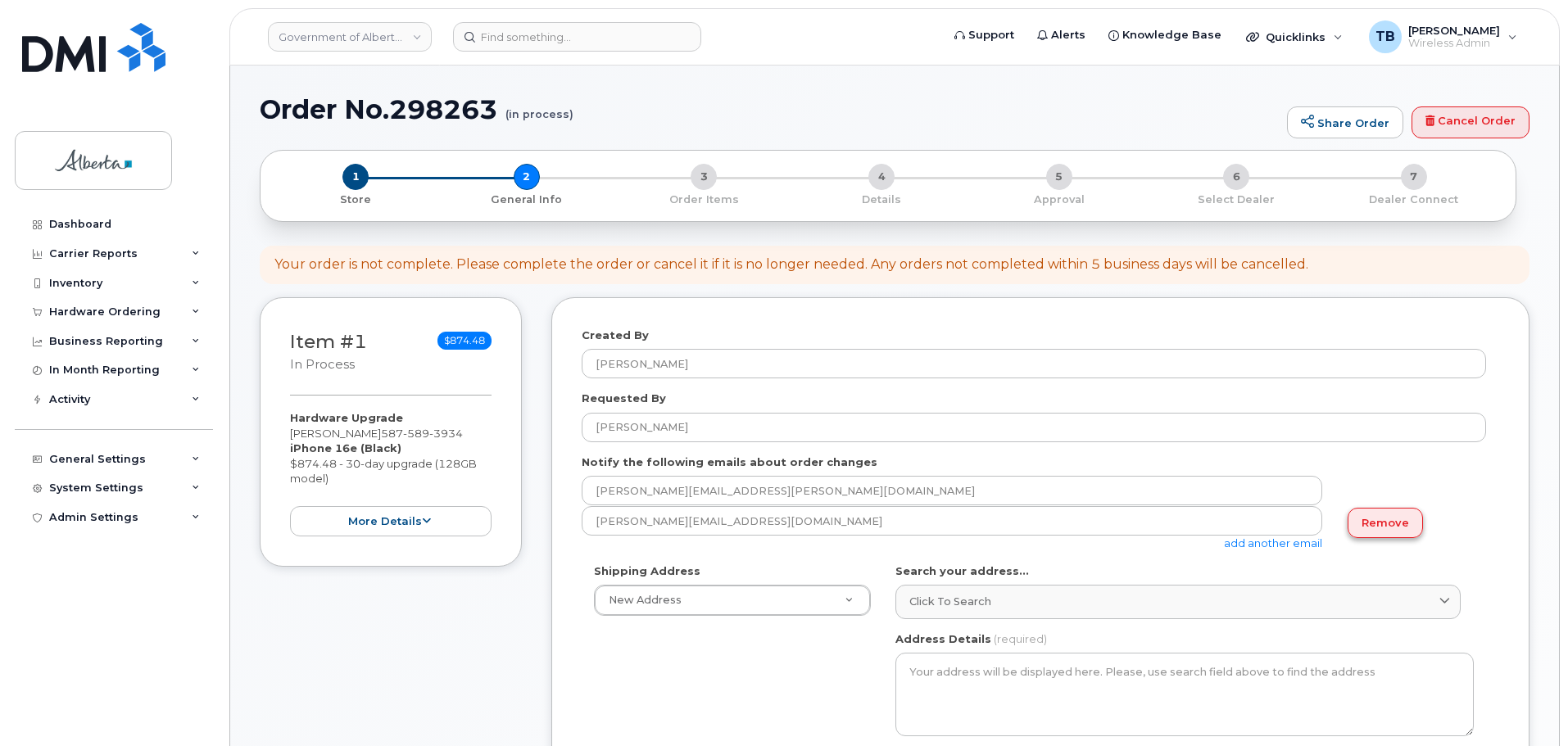
click at [1360, 520] on link "Remove" at bounding box center [1385, 523] width 76 height 30
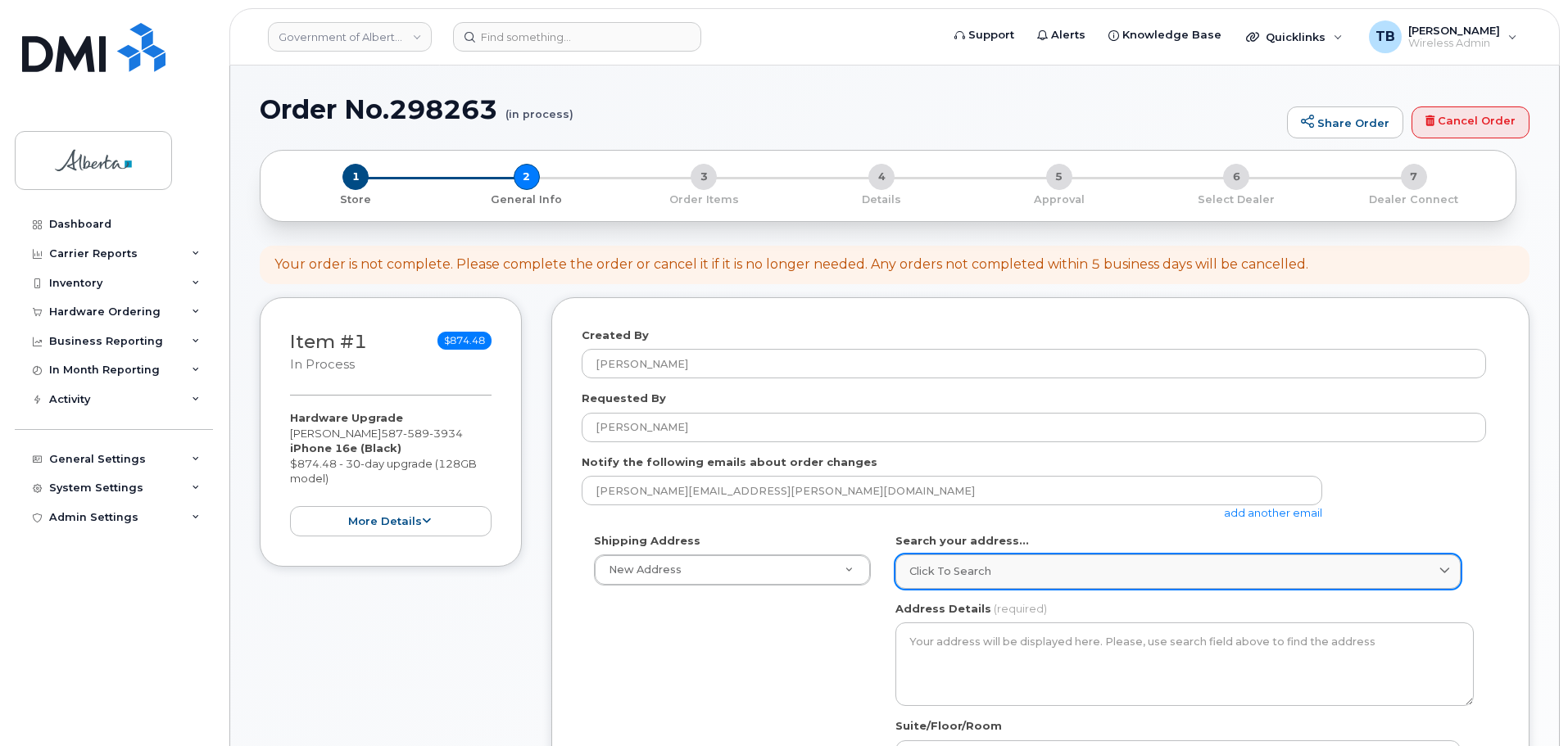
click at [969, 567] on span "Click to search" at bounding box center [950, 571] width 82 height 16
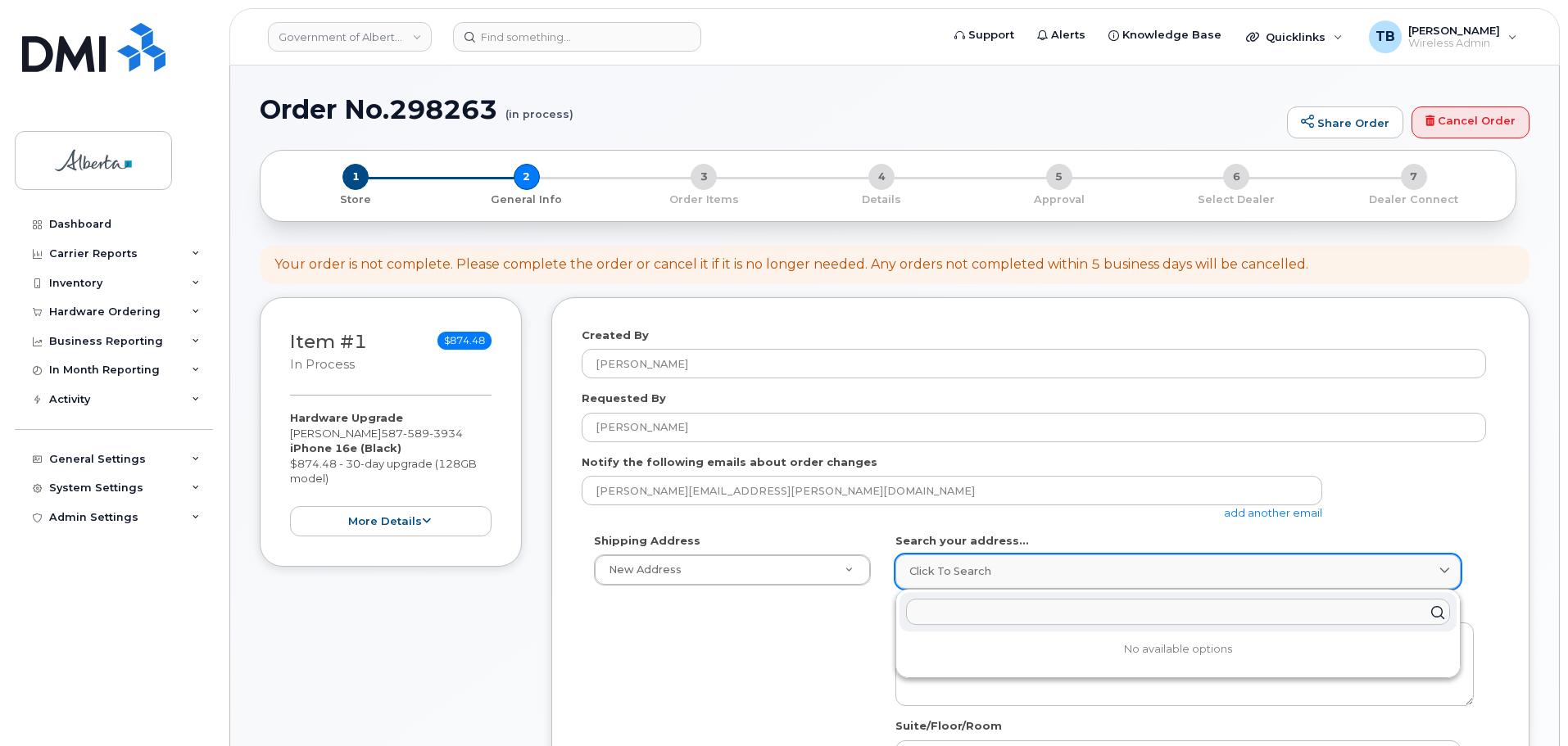
paste input "[STREET_ADDRESS]"
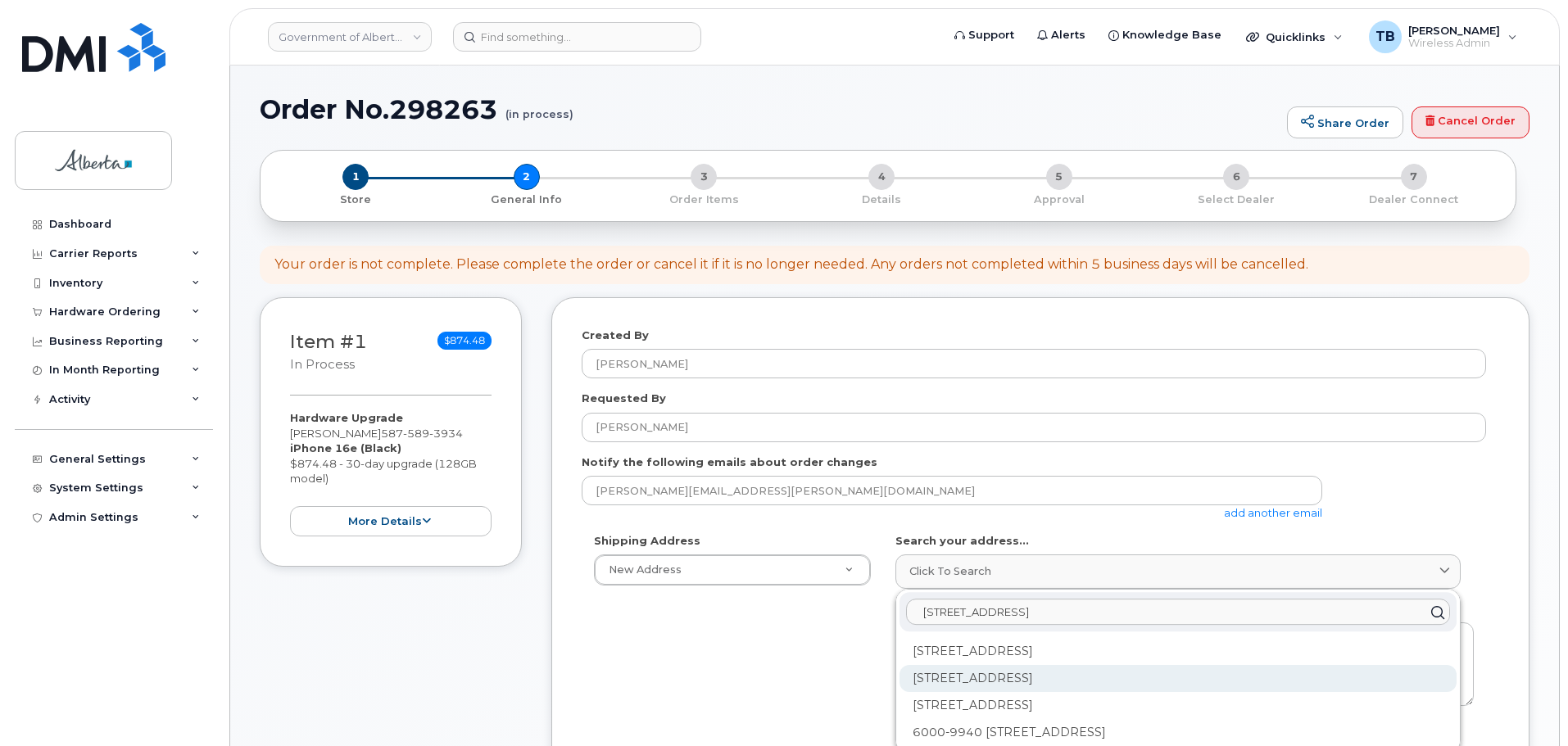
scroll to position [82, 0]
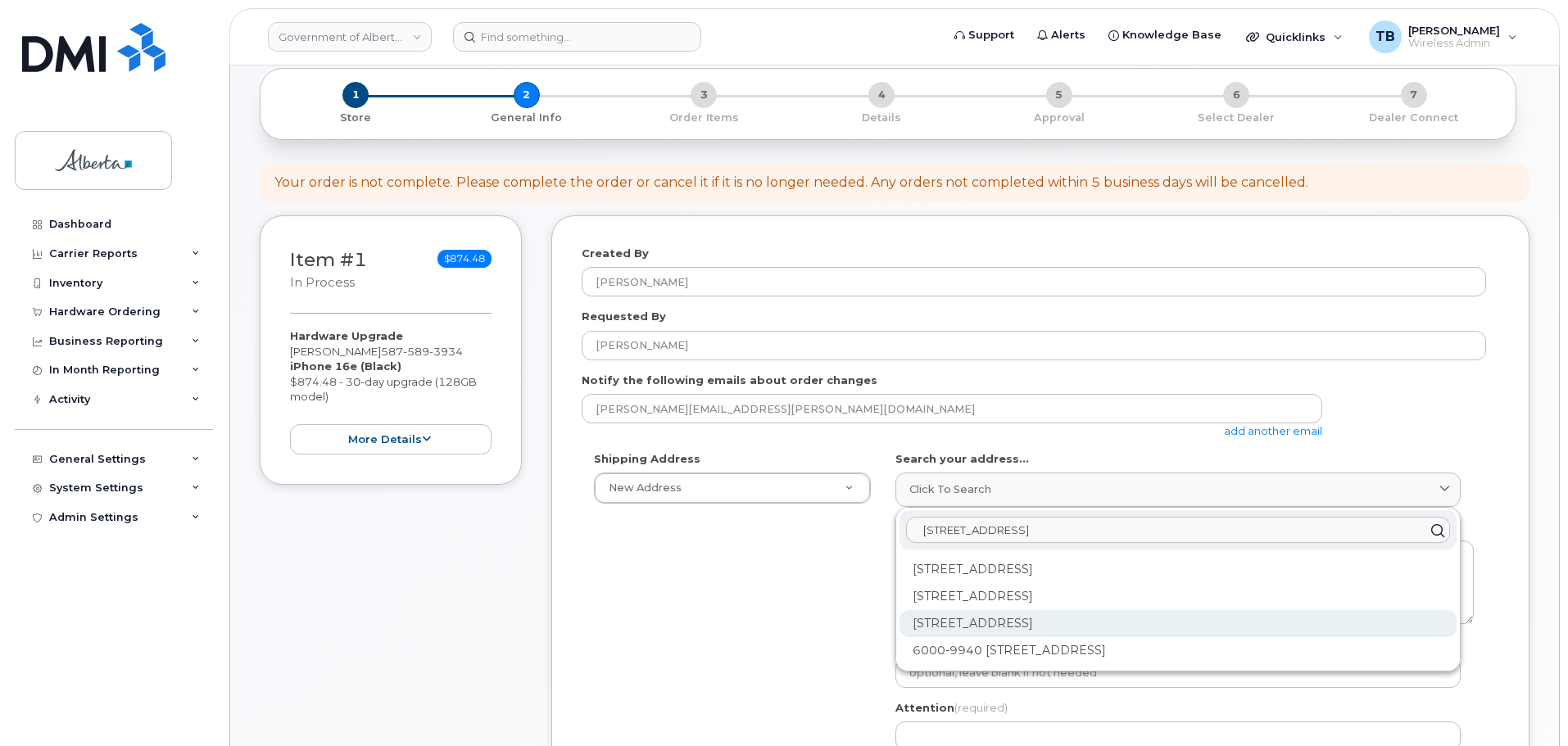
type input "[STREET_ADDRESS]"
click at [1030, 628] on div "[STREET_ADDRESS]" at bounding box center [1178, 624] width 557 height 27
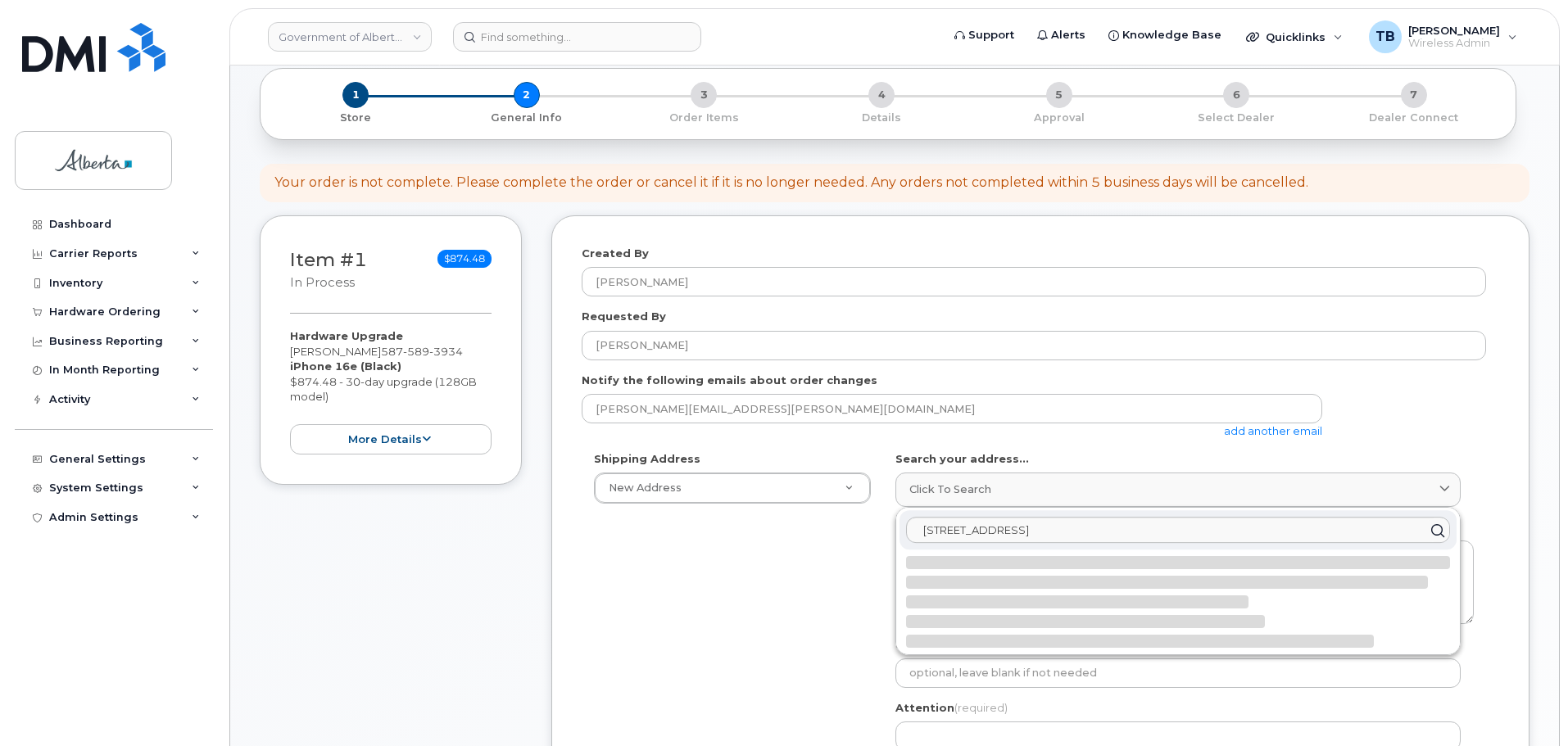
select select
type textarea "[STREET_ADDRESS]"
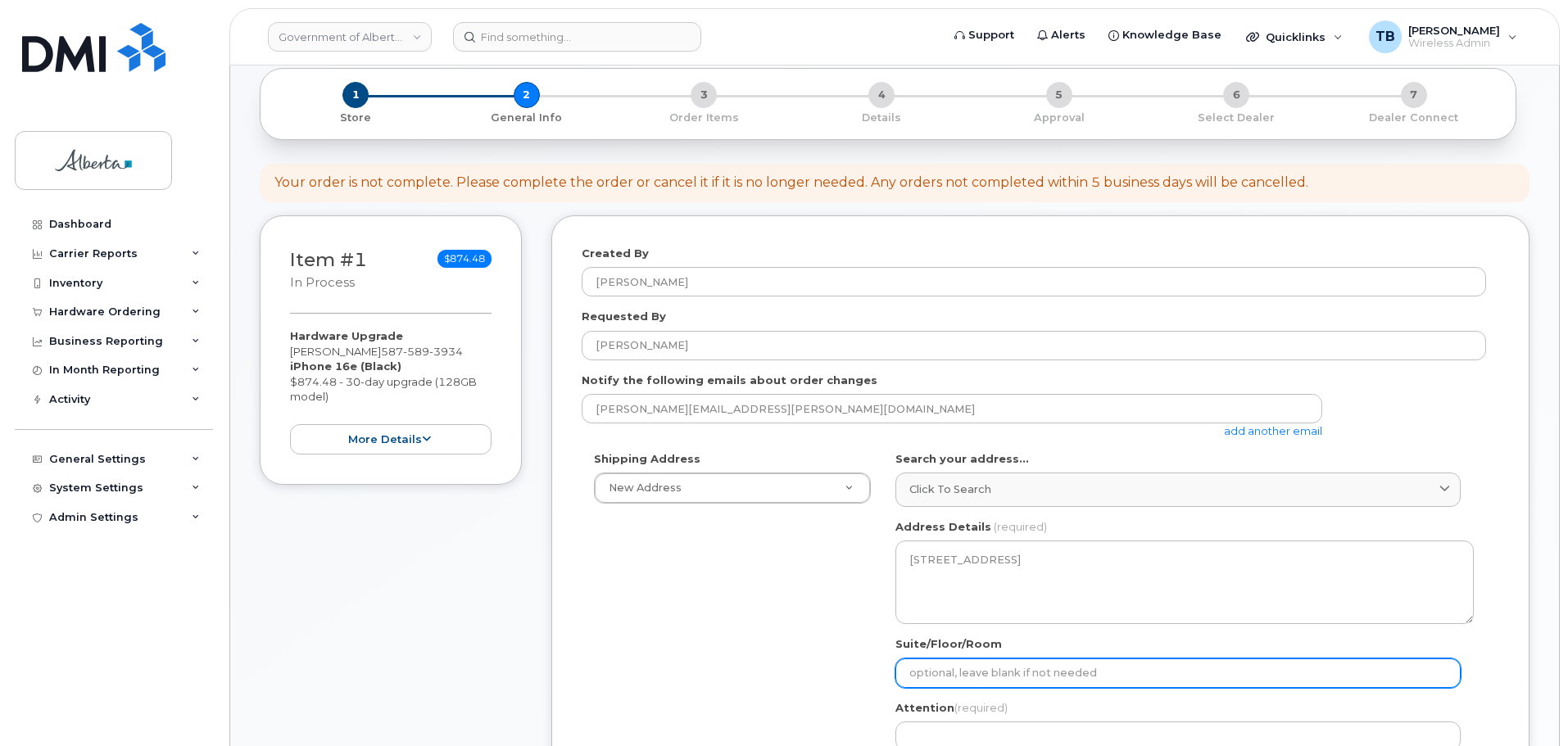
click at [986, 679] on input "Suite/Floor/Room" at bounding box center [1178, 674] width 565 height 30
paste input "7th Flr, Mailroom"
select select
type input "7th Flr, Mailroom"
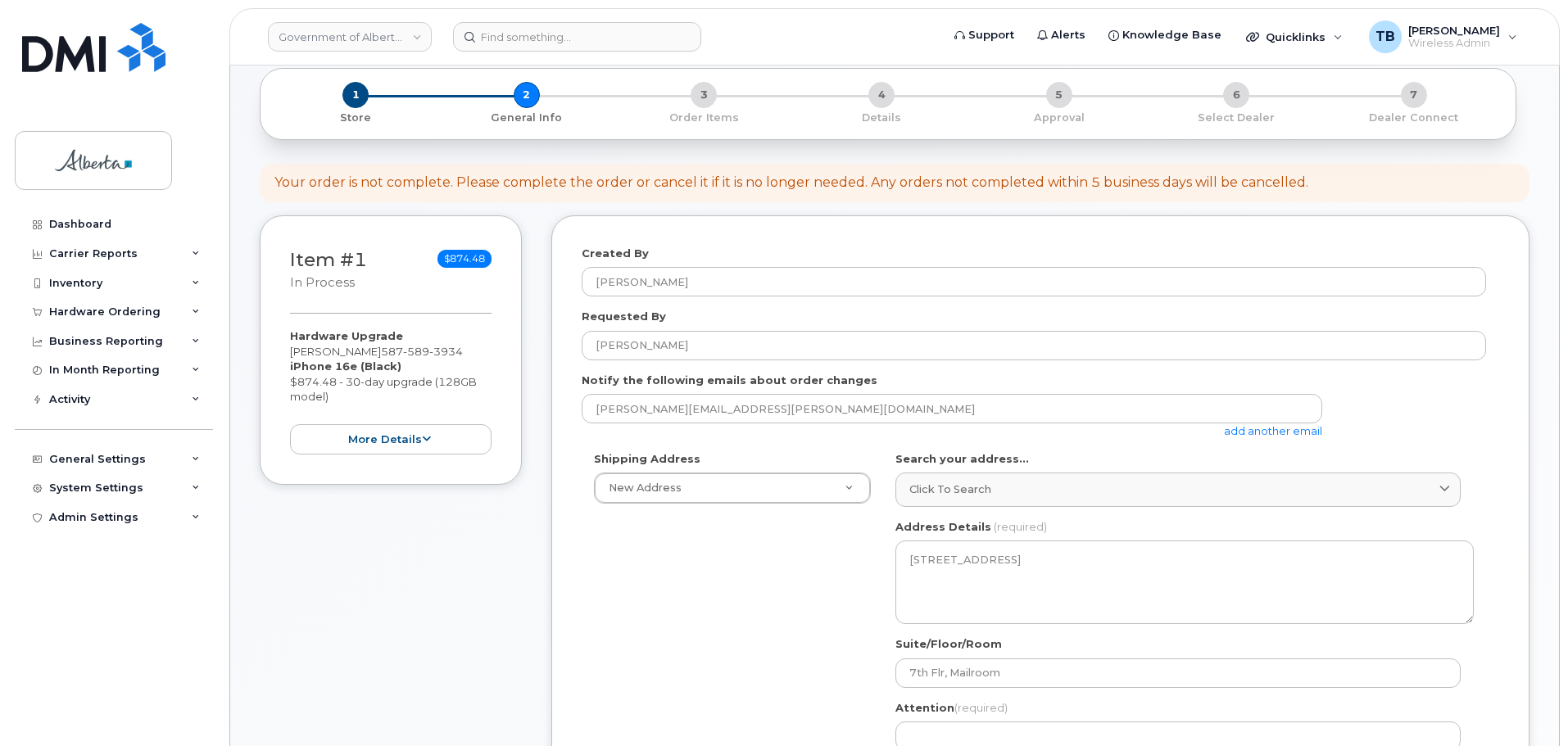
click at [925, 722] on div "Attention (required)" at bounding box center [1184, 726] width 578 height 52
click at [929, 731] on input "Attention (required)" at bounding box center [1178, 737] width 565 height 30
paste input "[PERSON_NAME]"
select select
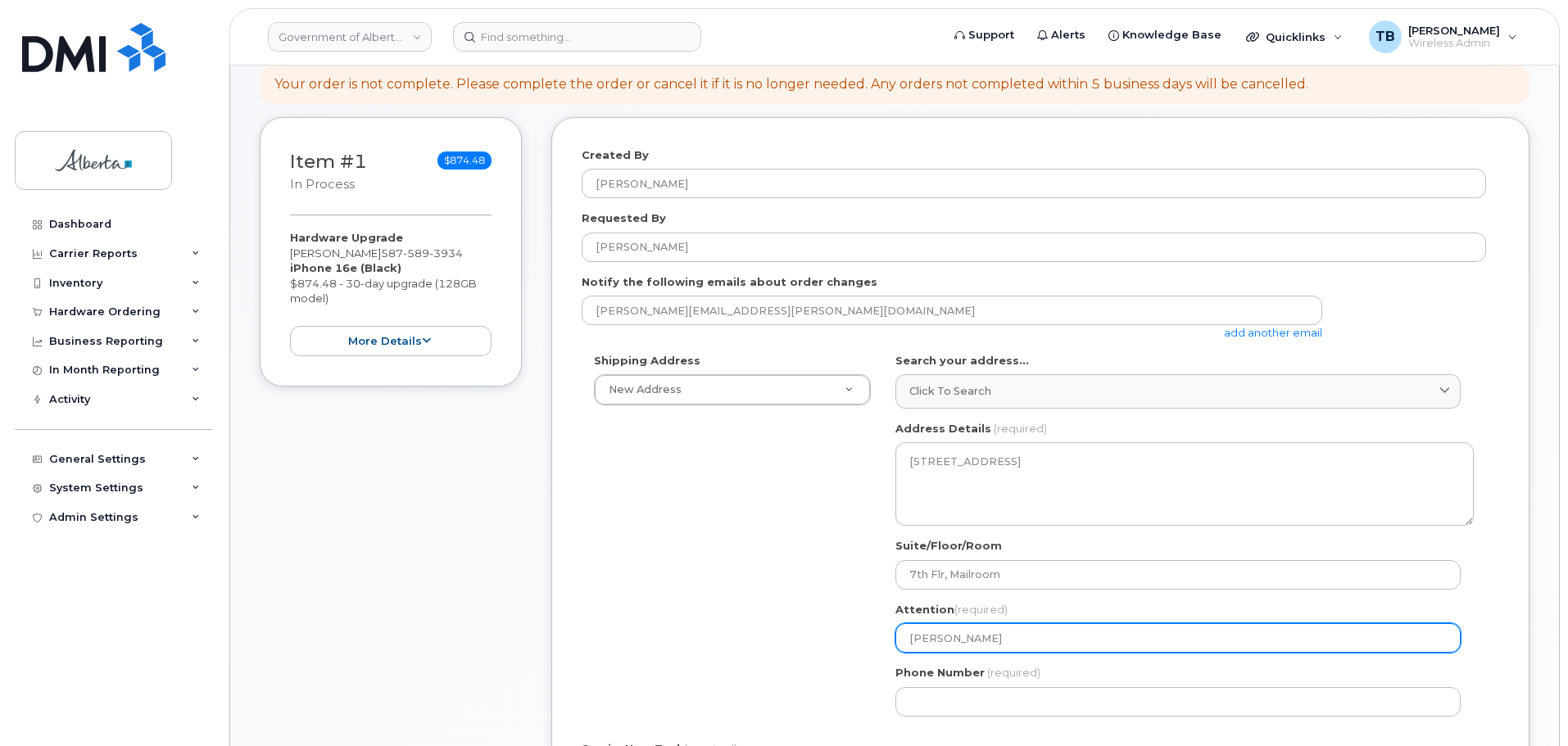
scroll to position [410, 0]
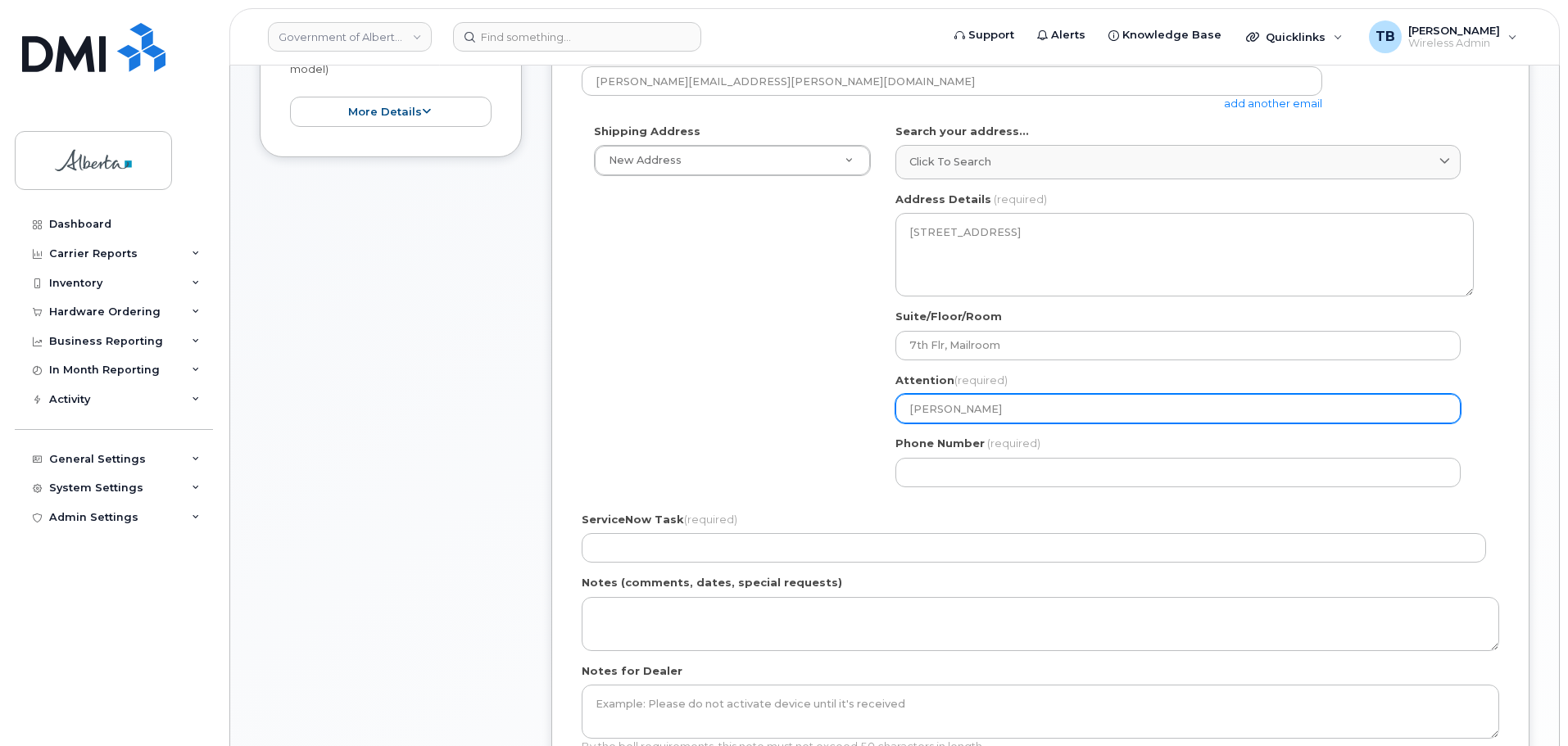
type input "[PERSON_NAME]"
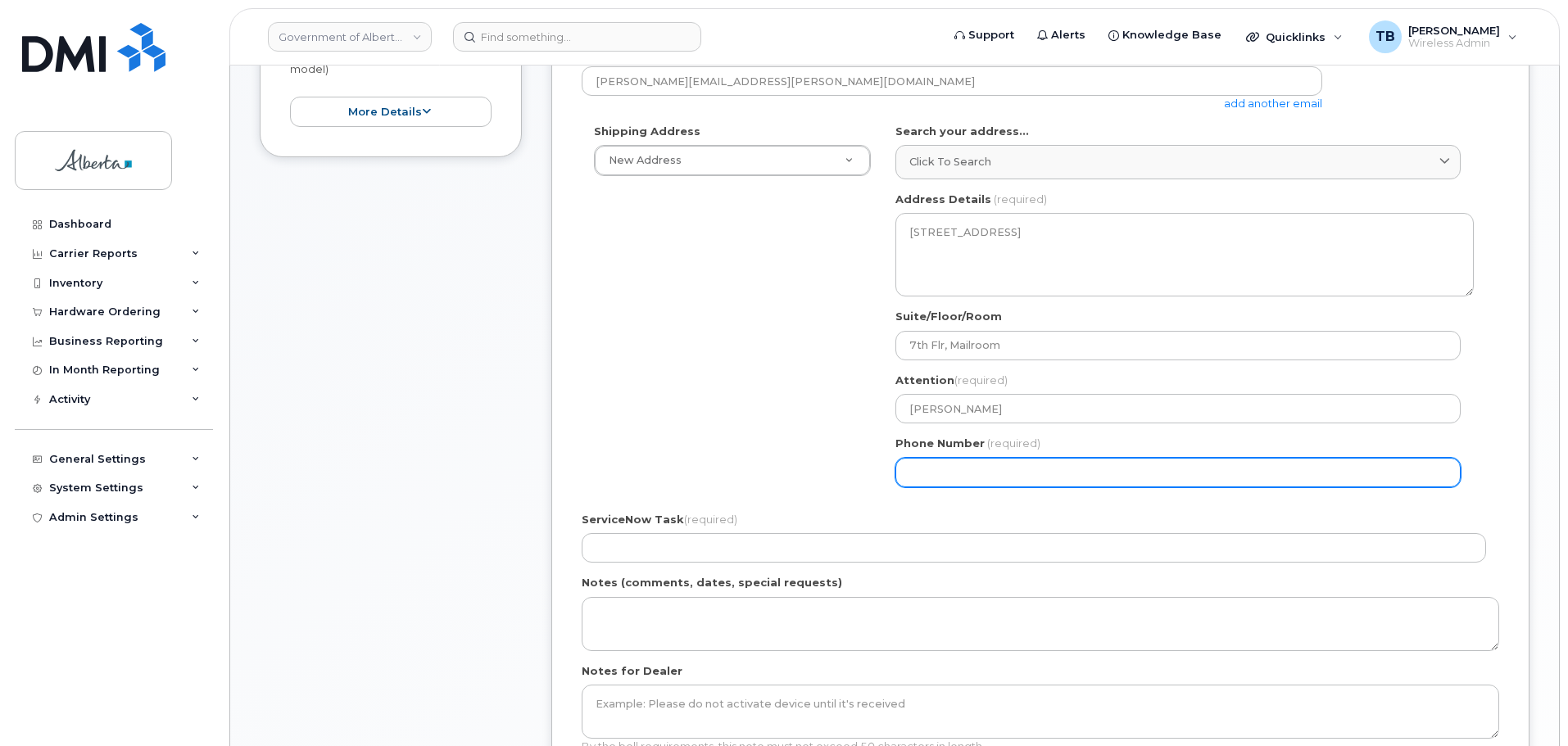
click at [932, 470] on input "Phone Number" at bounding box center [1178, 472] width 565 height 30
paste input "5873382262"
select select
type input "5873382262"
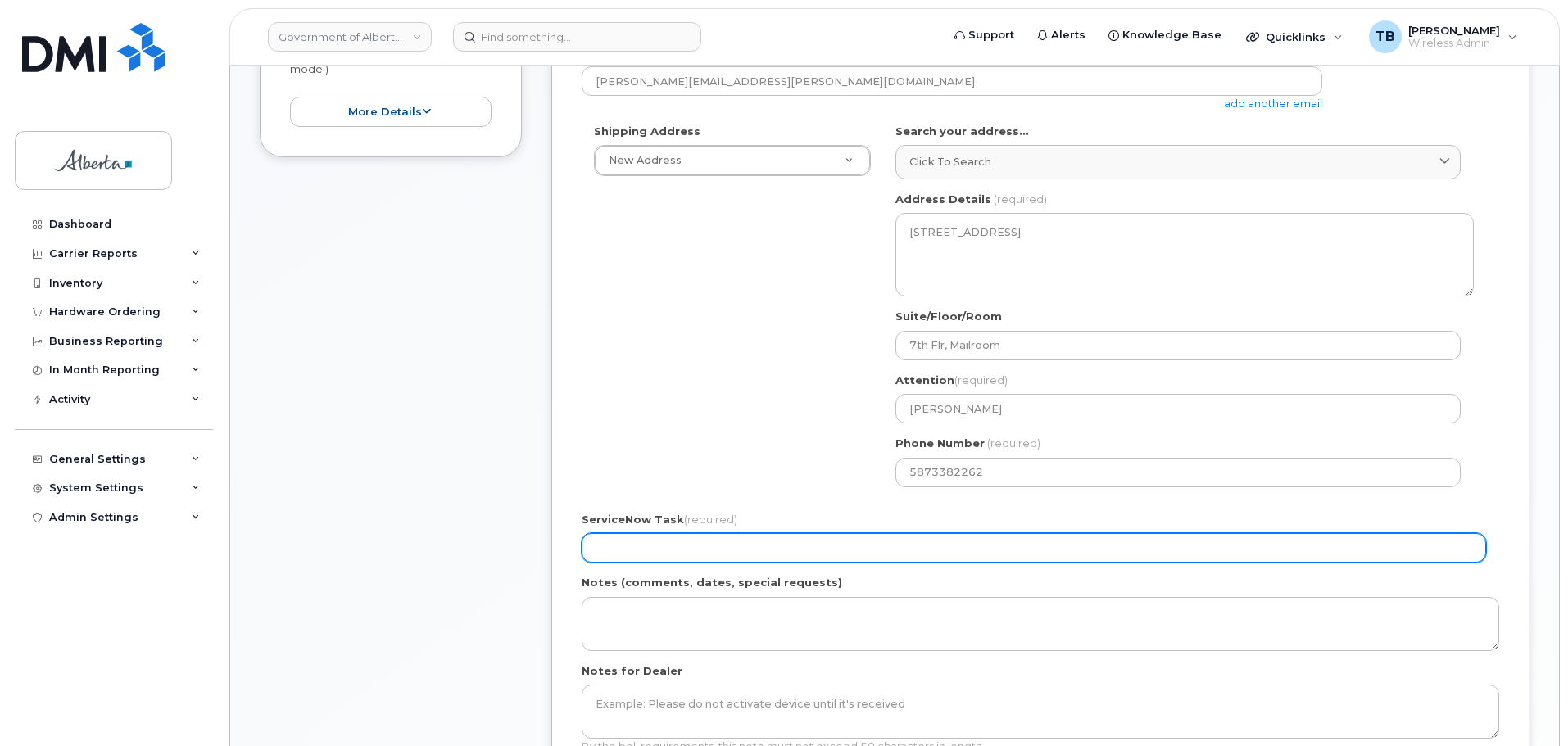
click at [641, 552] on input "ServiceNow Task (required)" at bounding box center [1033, 548] width 904 height 30
paste input "SCTASK0832200"
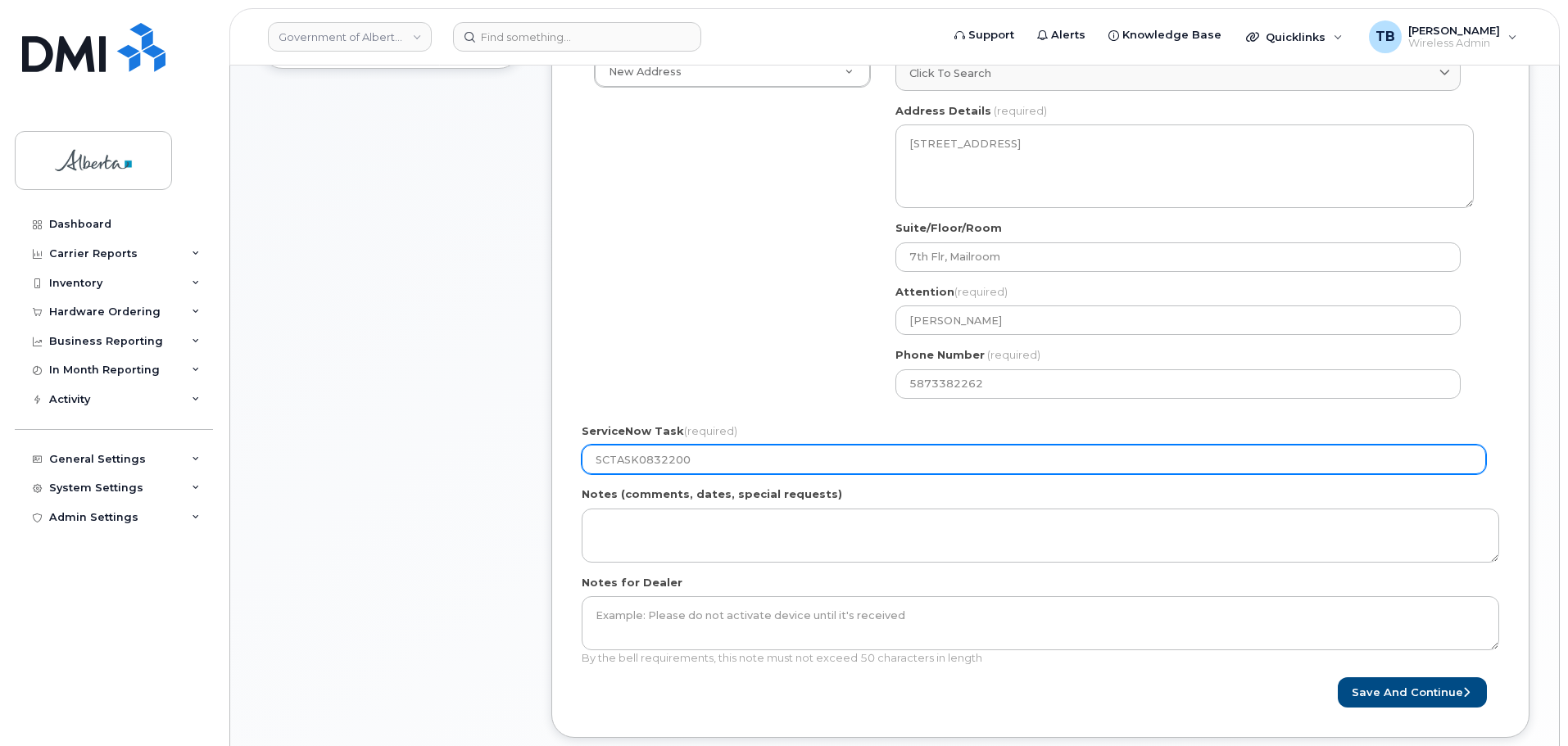
scroll to position [656, 0]
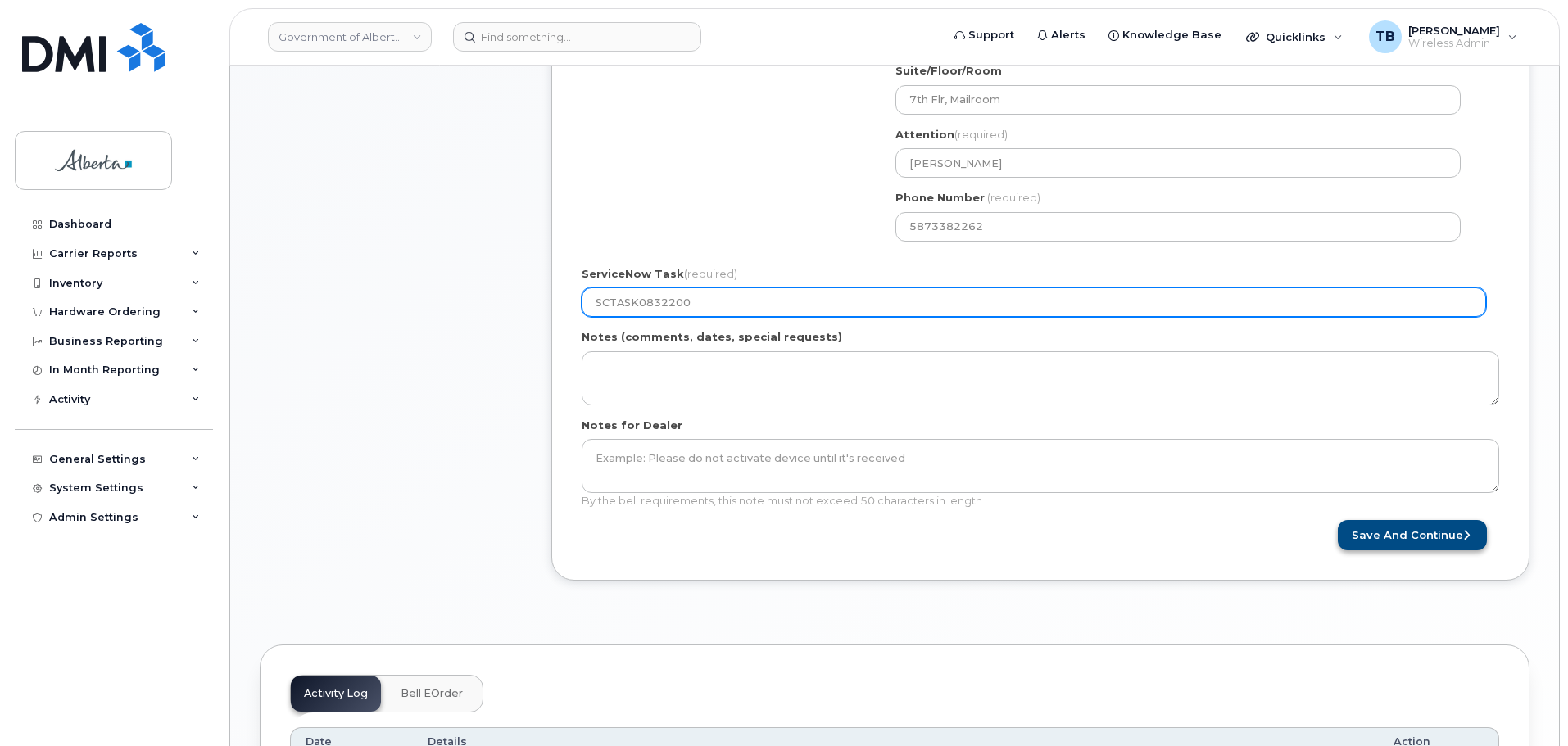
type input "SCTASK0832200"
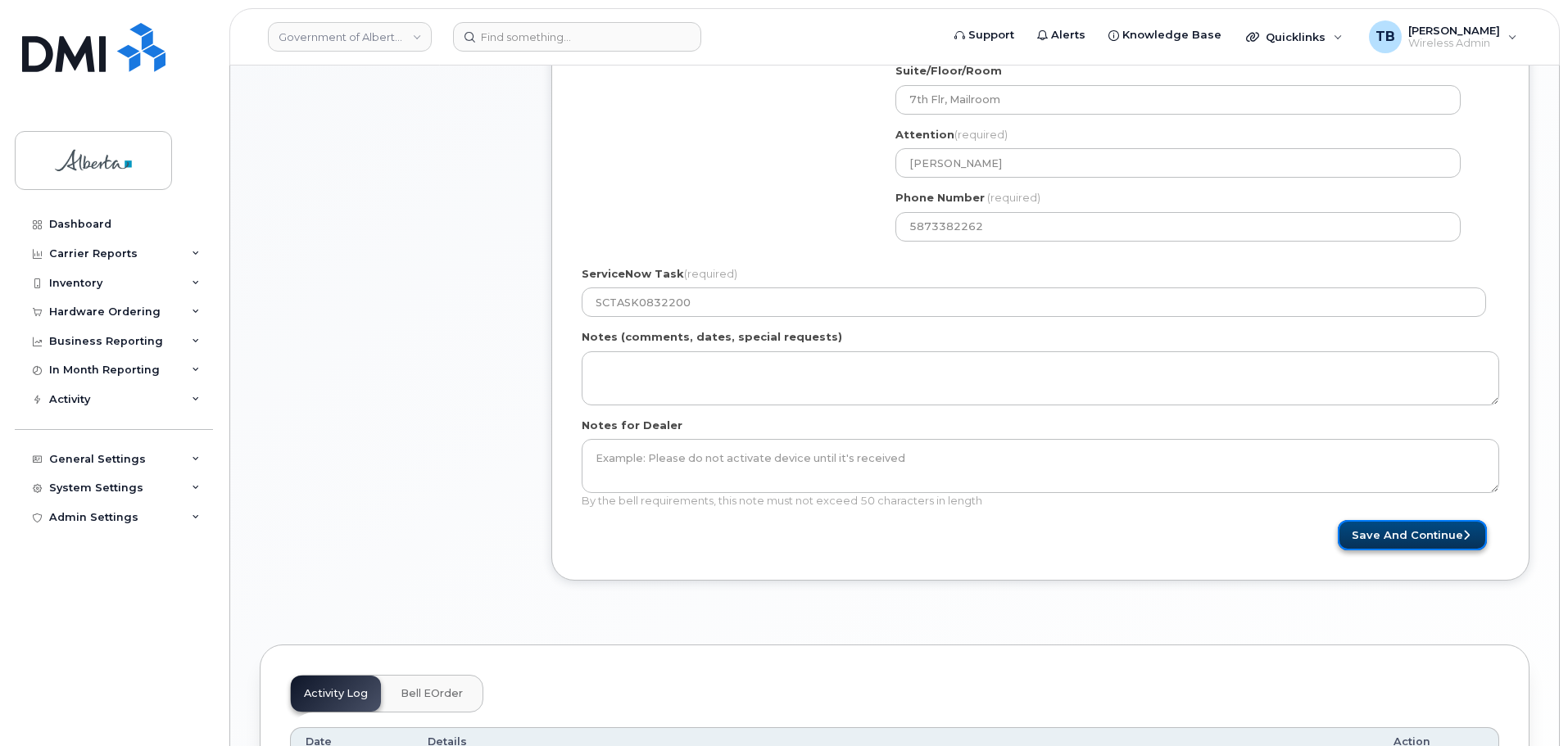
click at [1391, 541] on button "Save and Continue" at bounding box center [1411, 535] width 149 height 30
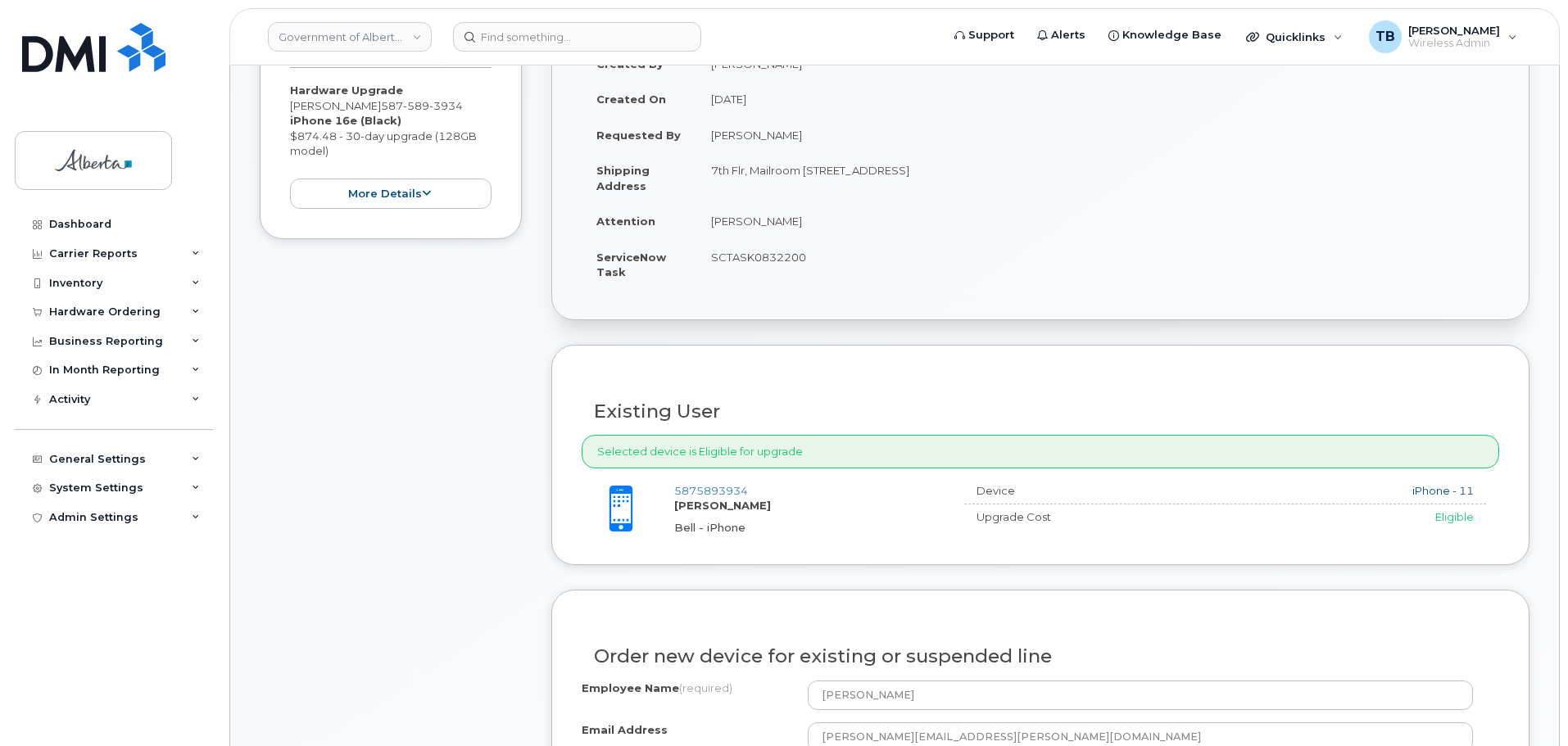
scroll to position [573, 0]
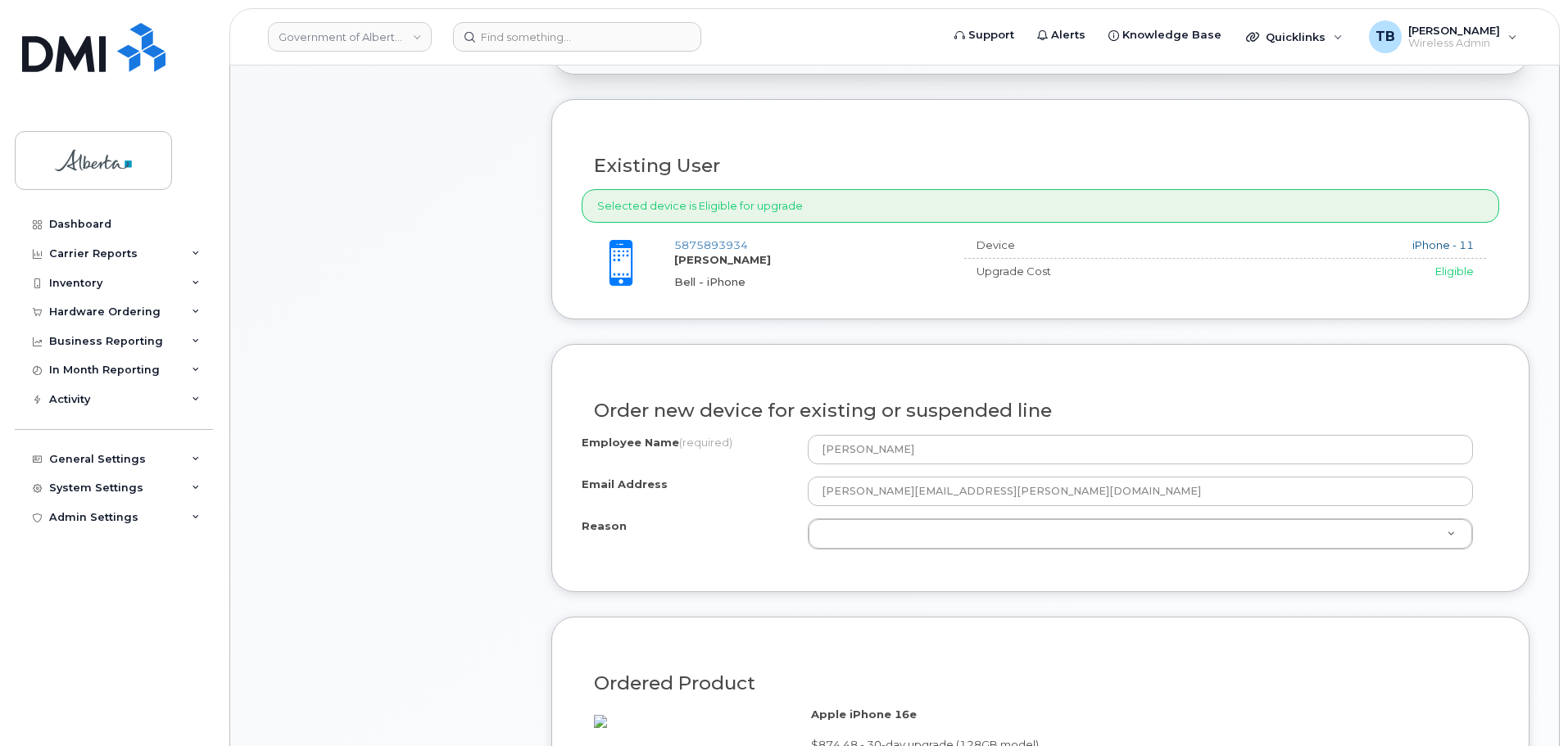
click at [868, 553] on div "Employee Name (required) Rachelle Bouchard Email Address rachelle.bouchard@gov.…" at bounding box center [1040, 499] width 917 height 127
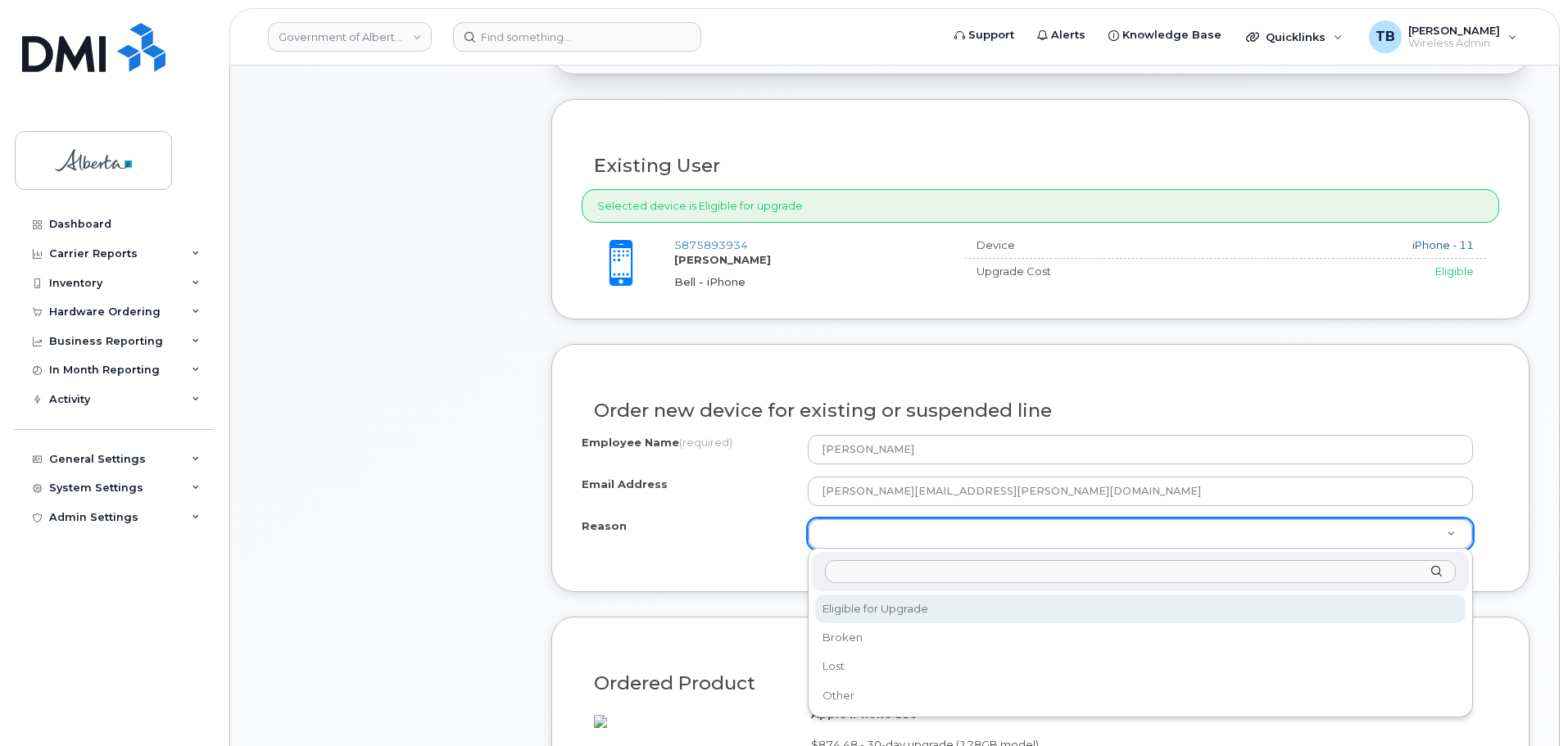
select select "eligible_for_upgrade"
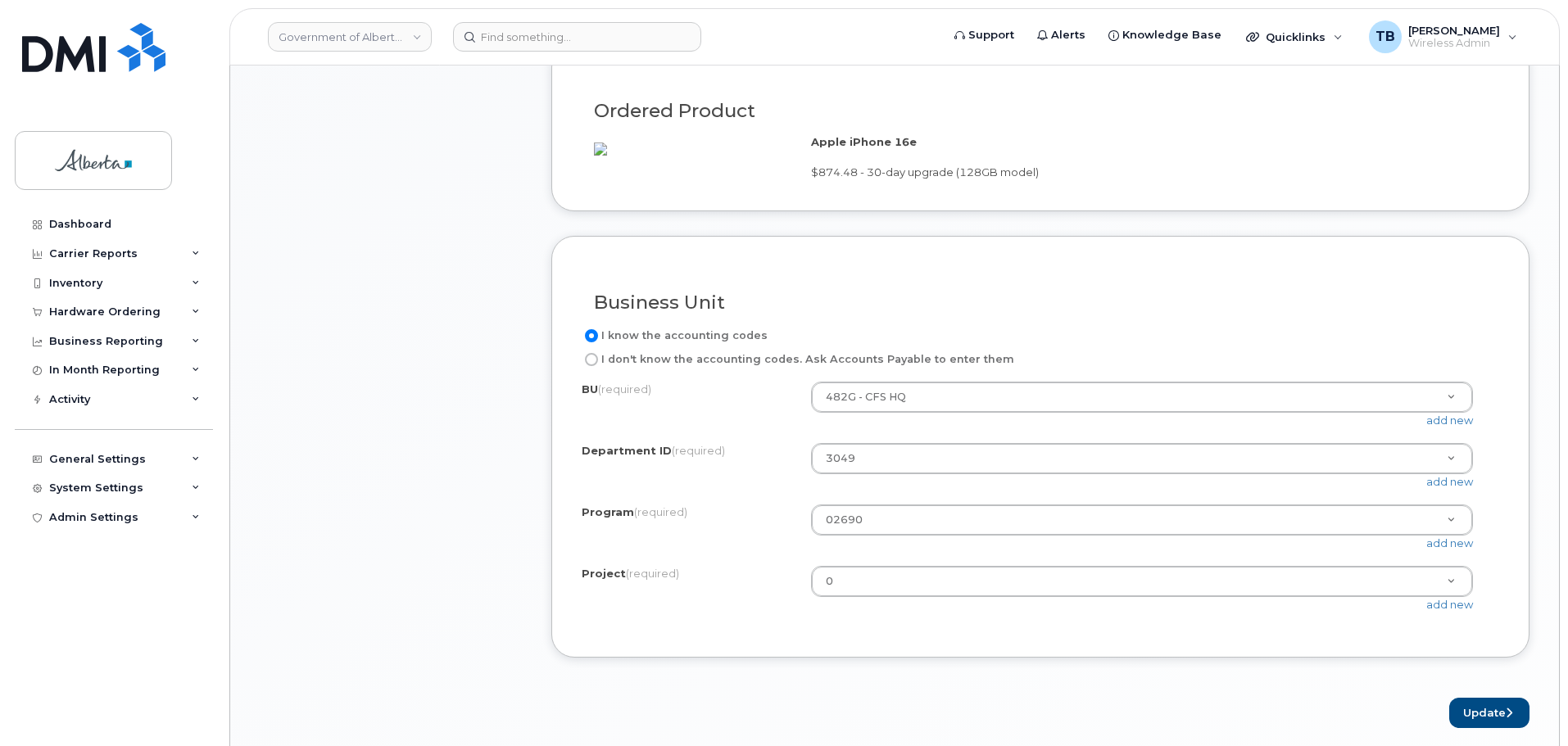
scroll to position [1147, 0]
click at [1498, 728] on button "Update" at bounding box center [1489, 712] width 80 height 30
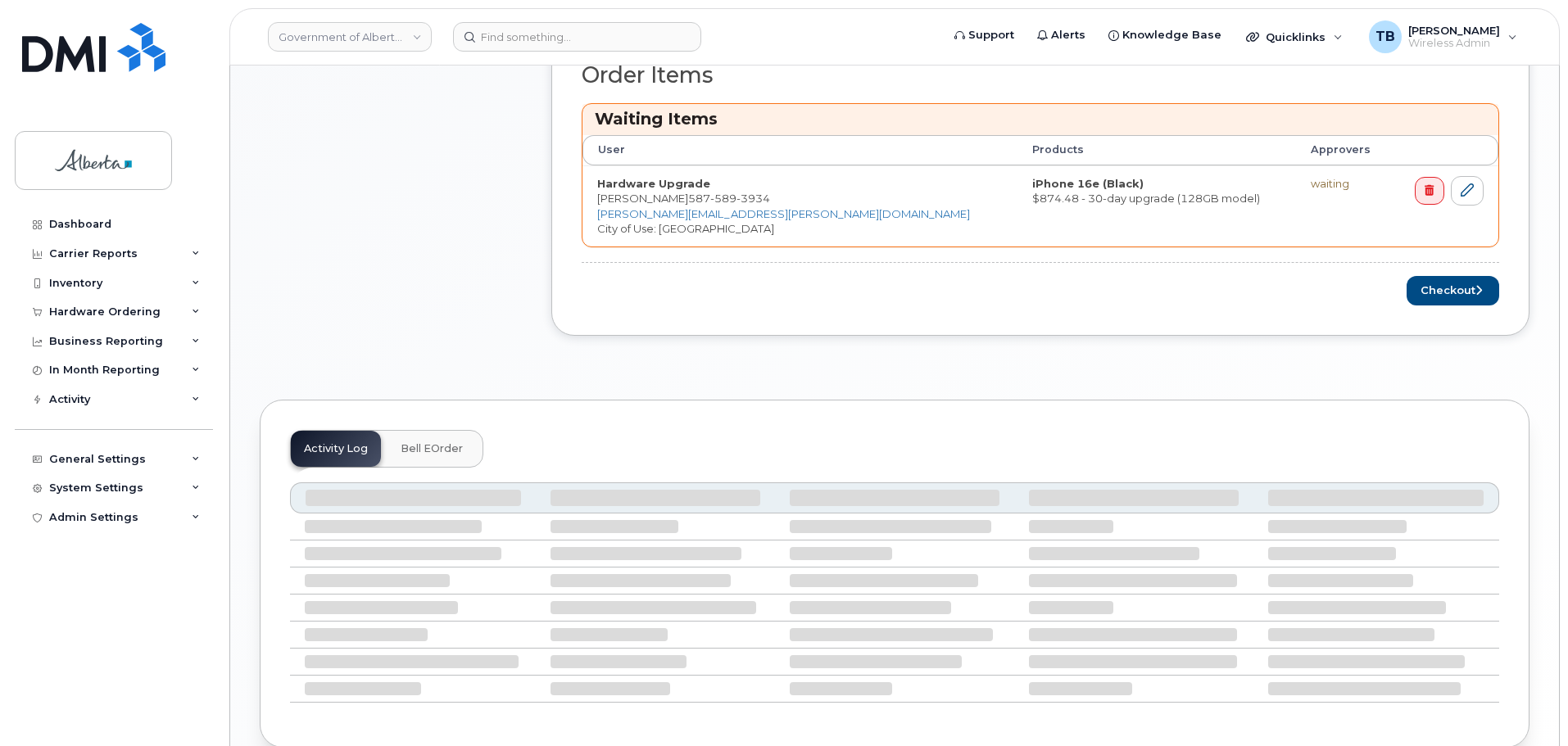
scroll to position [737, 0]
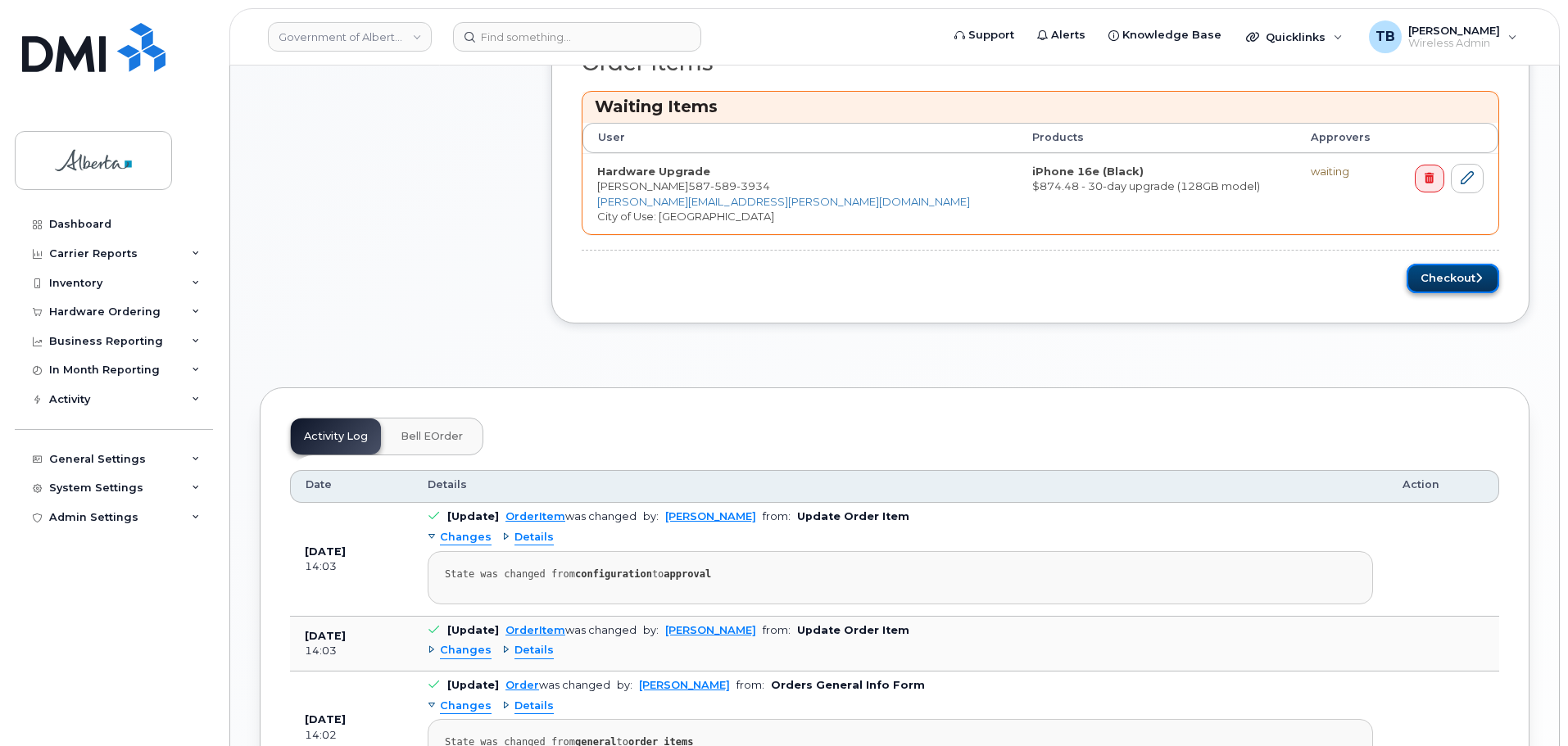
click at [1435, 264] on button "Checkout" at bounding box center [1452, 279] width 93 height 30
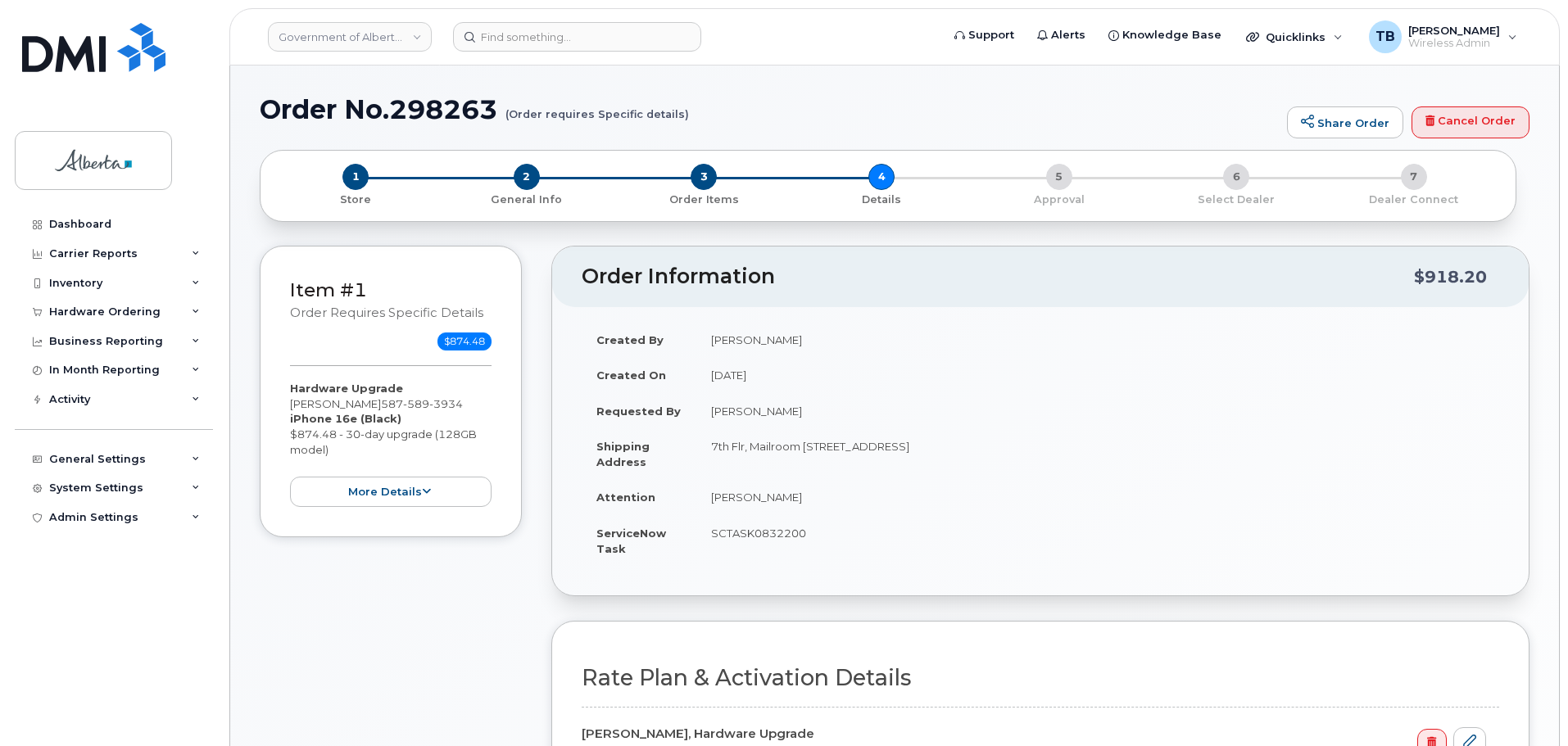
select select
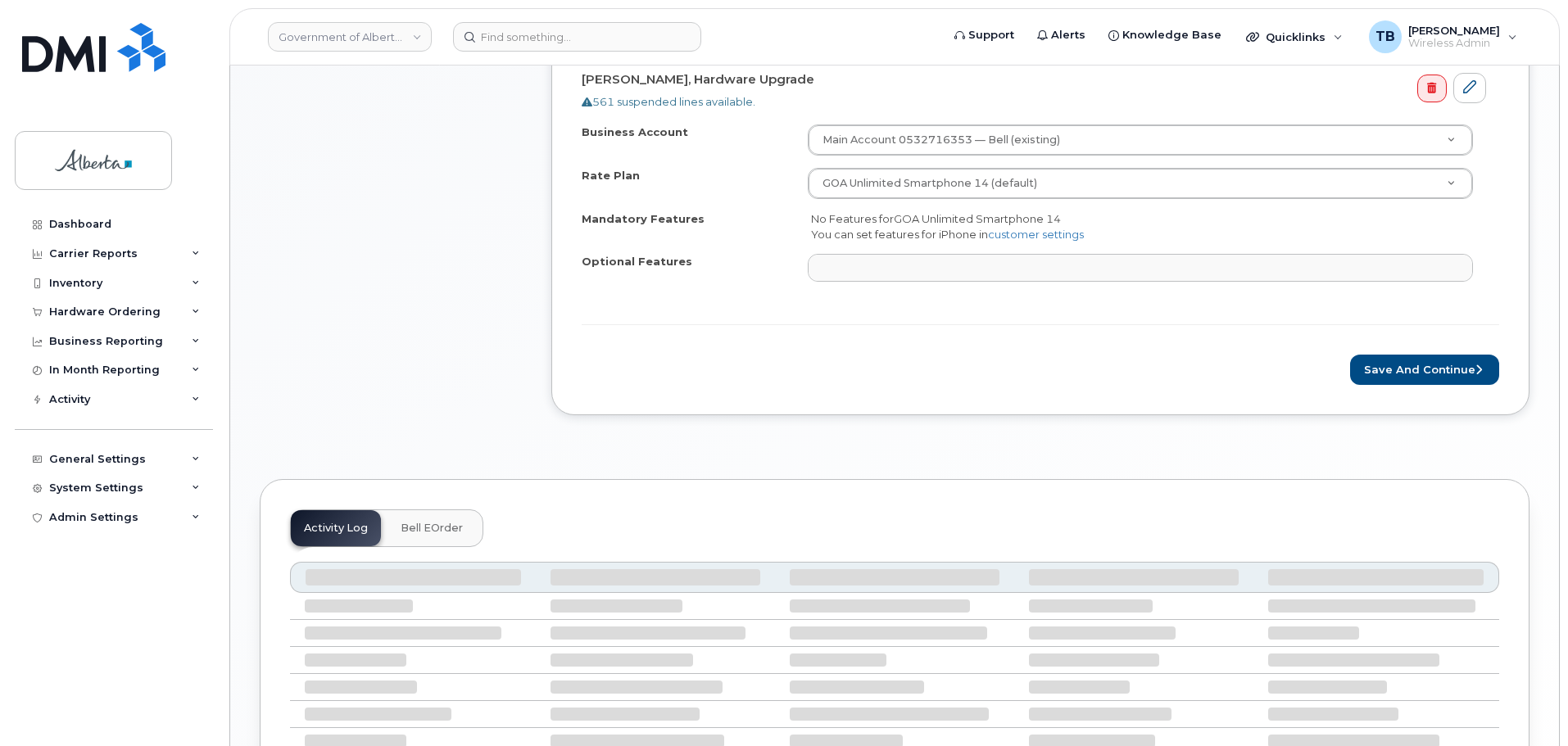
scroll to position [656, 0]
click at [1408, 366] on button "Save and Continue" at bounding box center [1423, 369] width 149 height 30
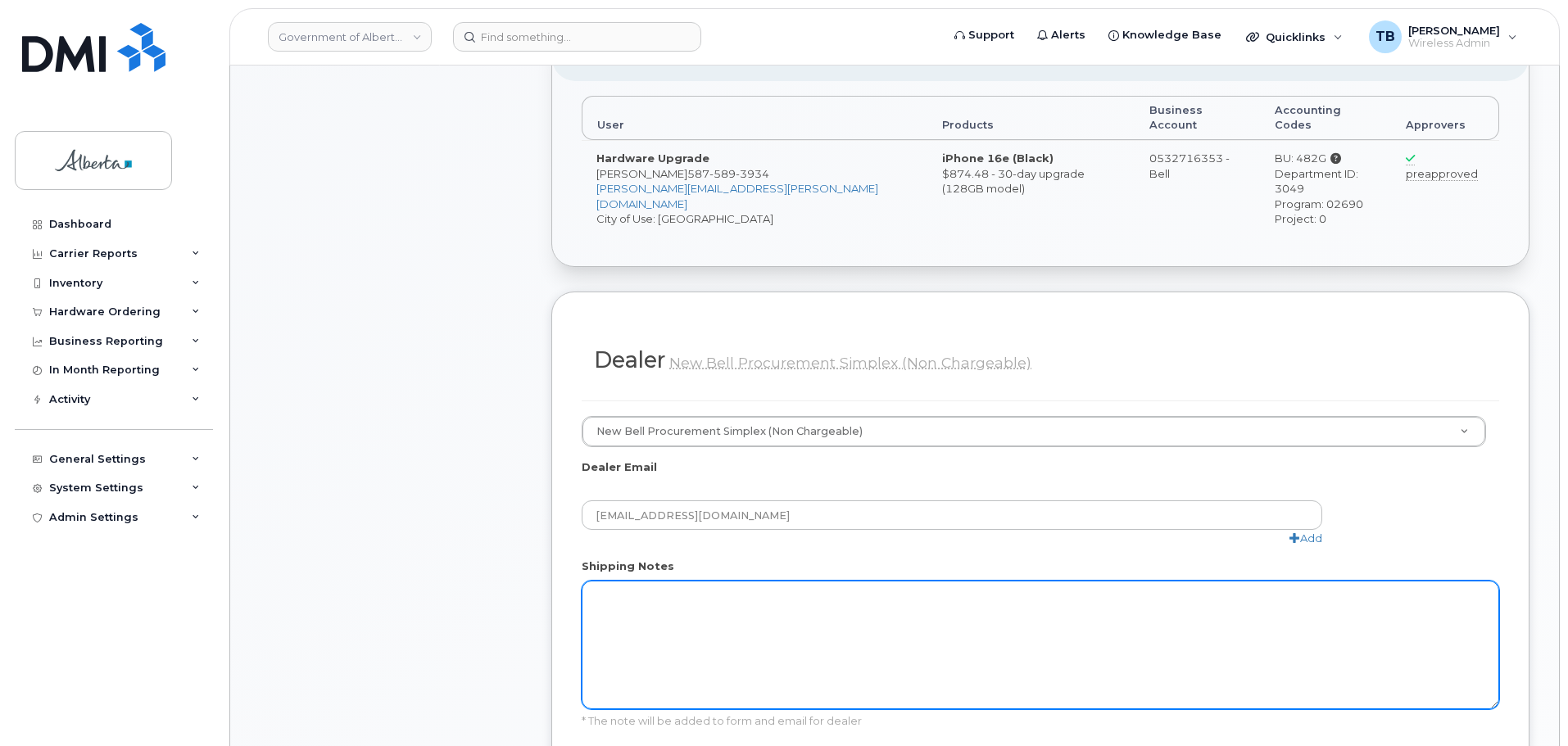
scroll to position [901, 0]
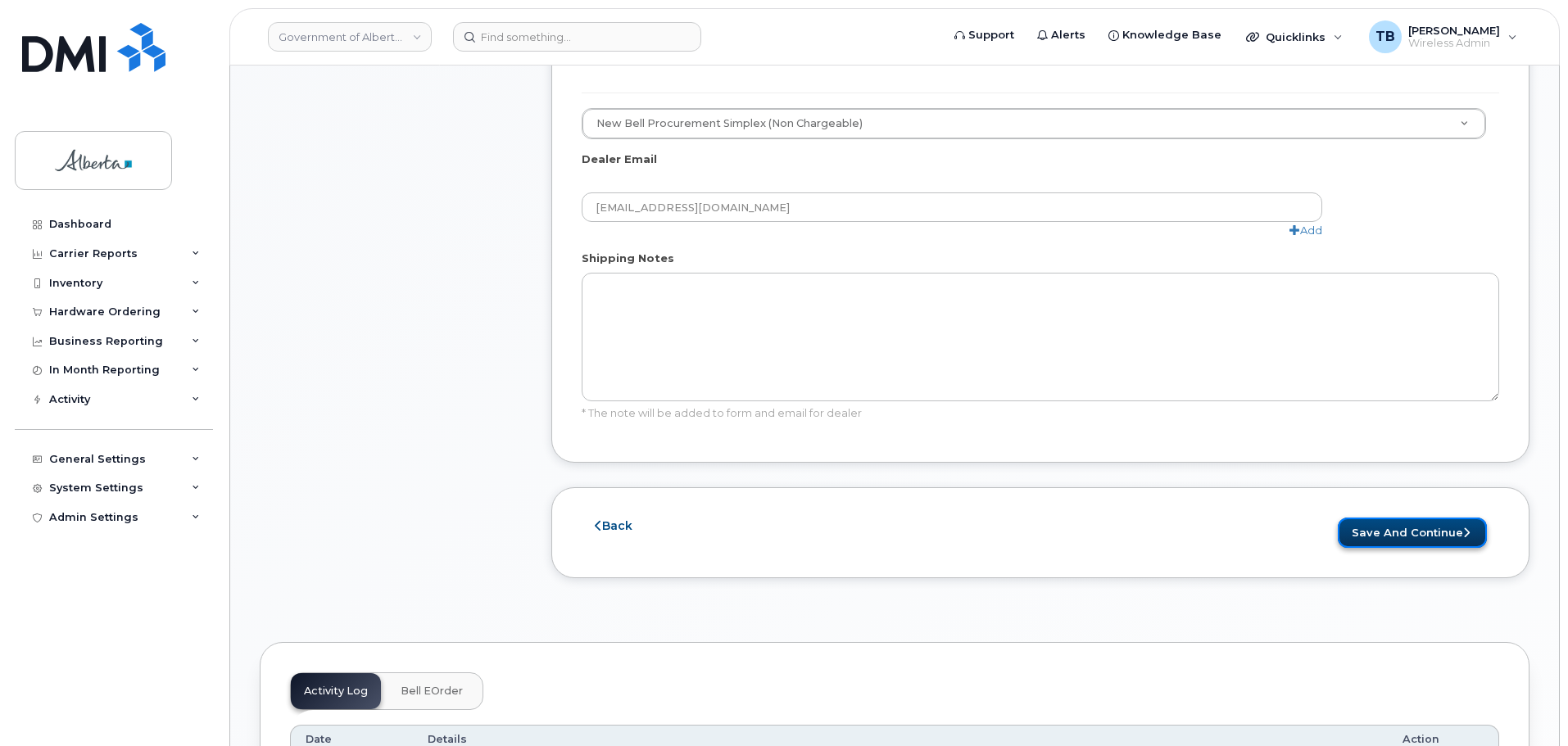
click at [1423, 518] on button "Save and Continue" at bounding box center [1411, 532] width 149 height 30
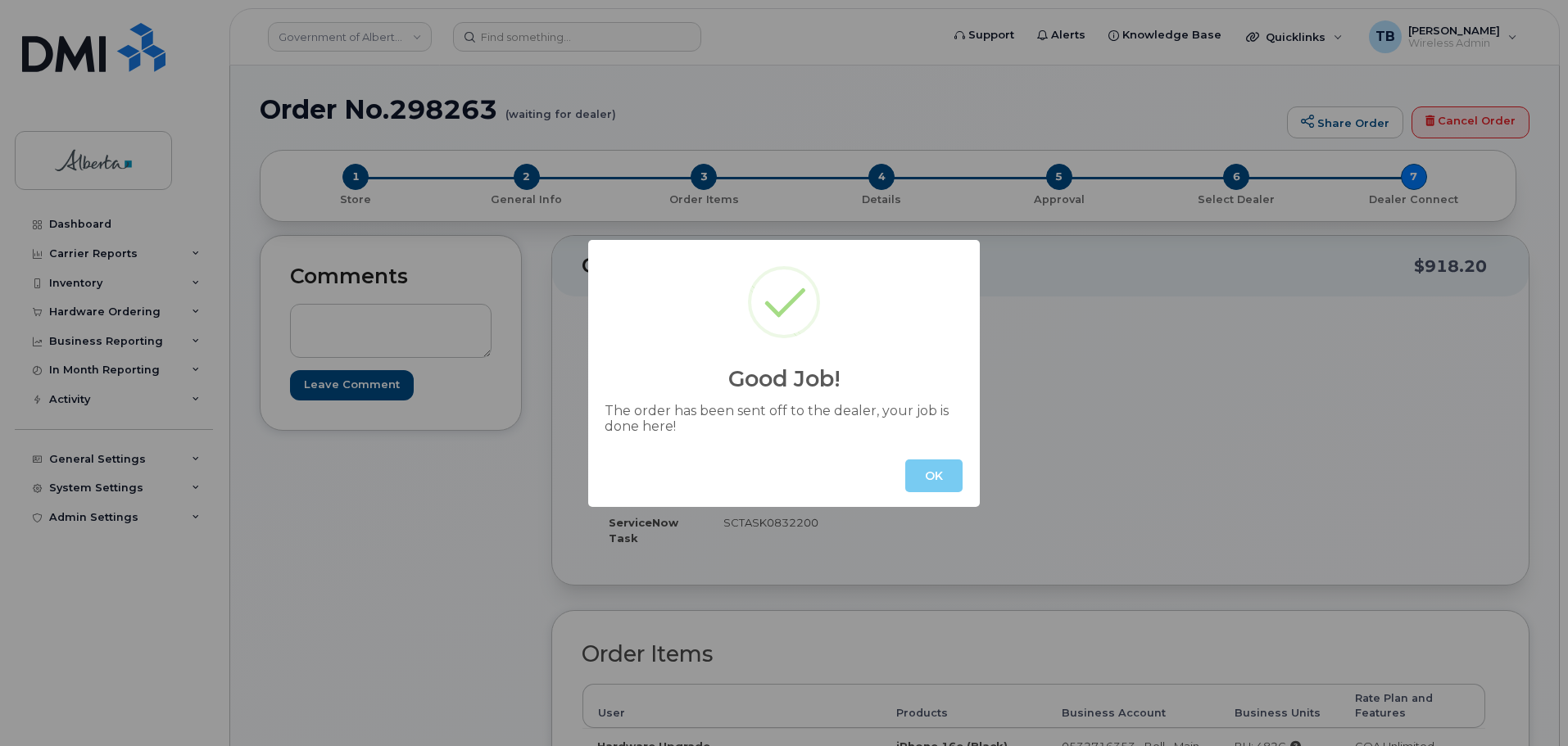
click at [931, 479] on button "OK" at bounding box center [934, 476] width 57 height 33
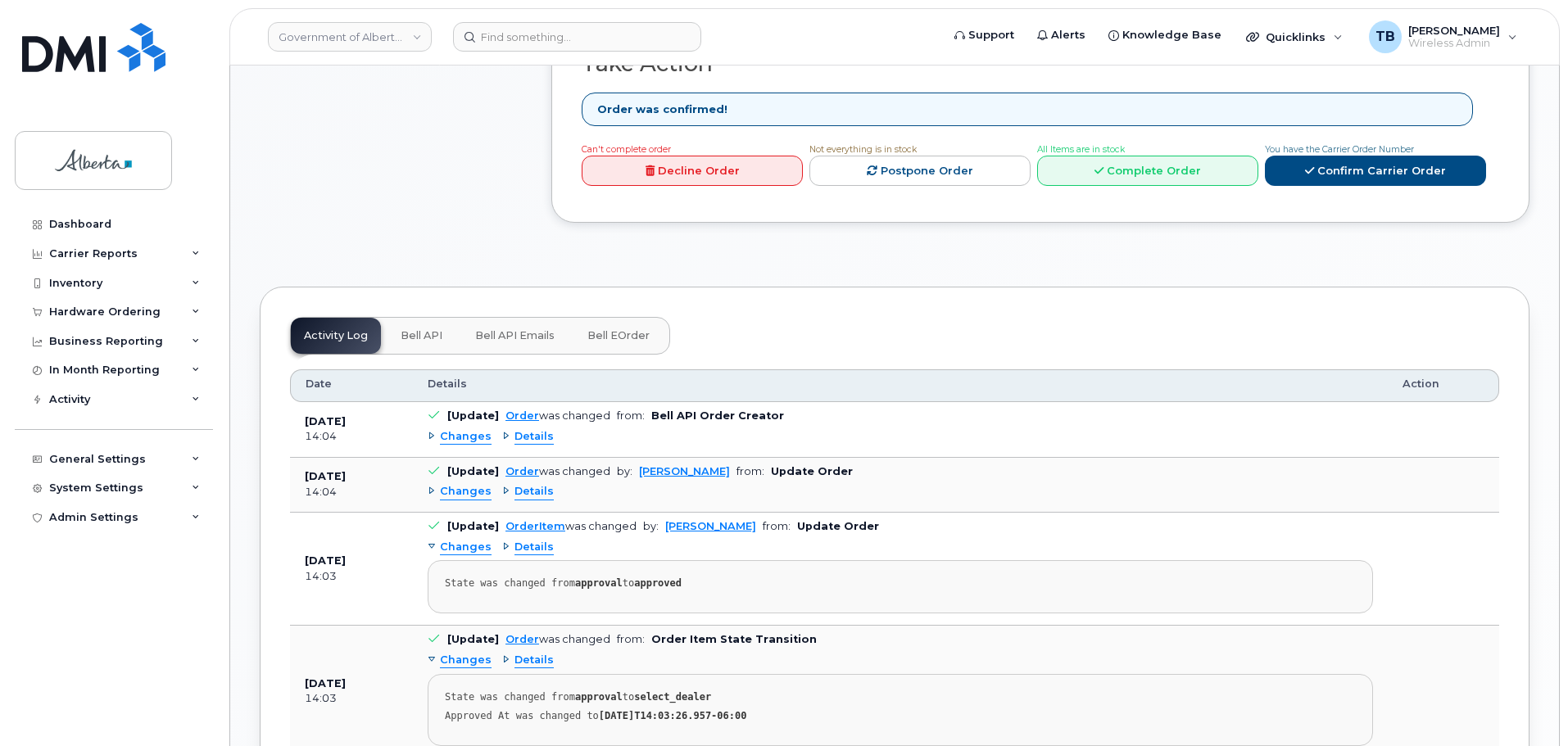
click at [413, 318] on button "Bell API" at bounding box center [421, 336] width 68 height 36
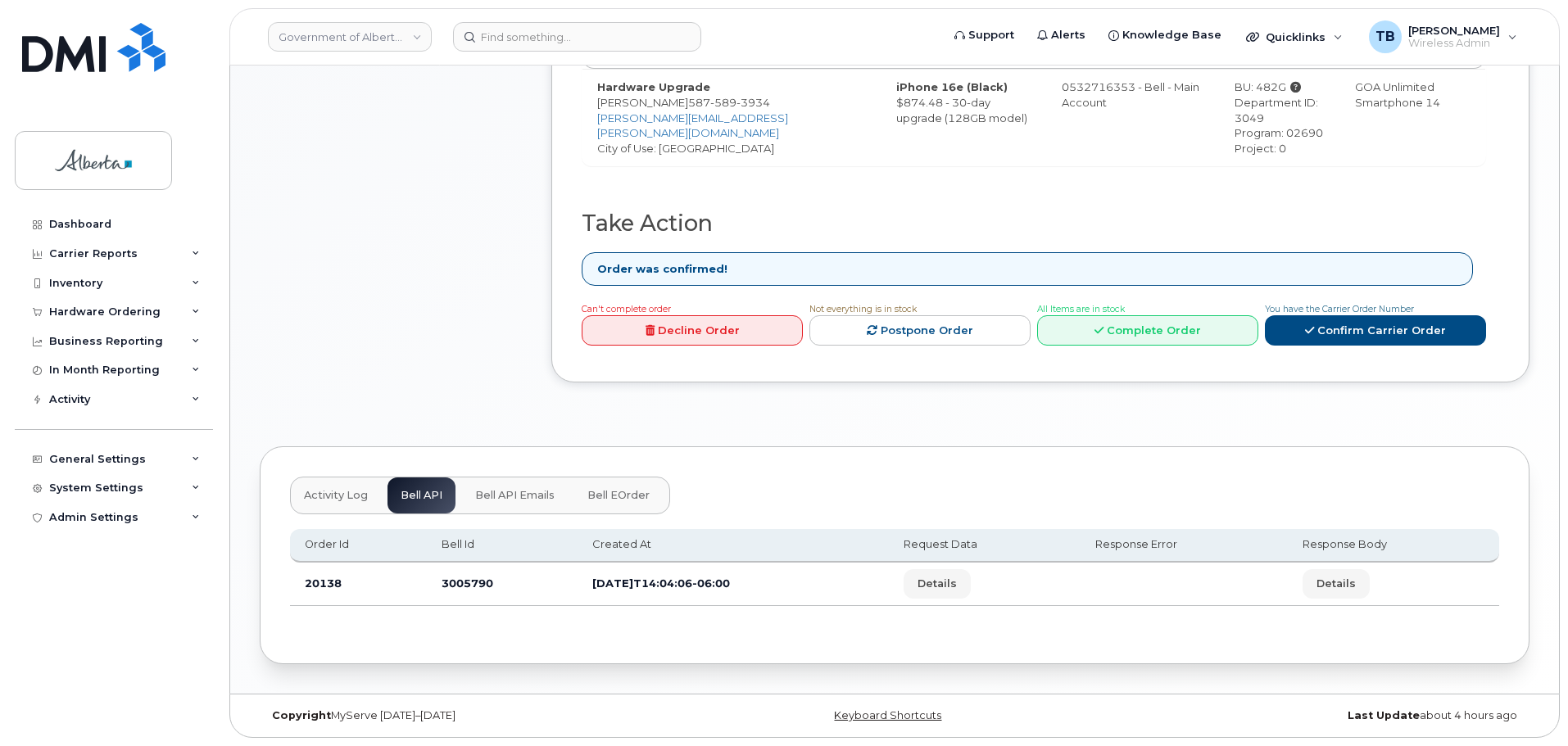
scroll to position [644, 0]
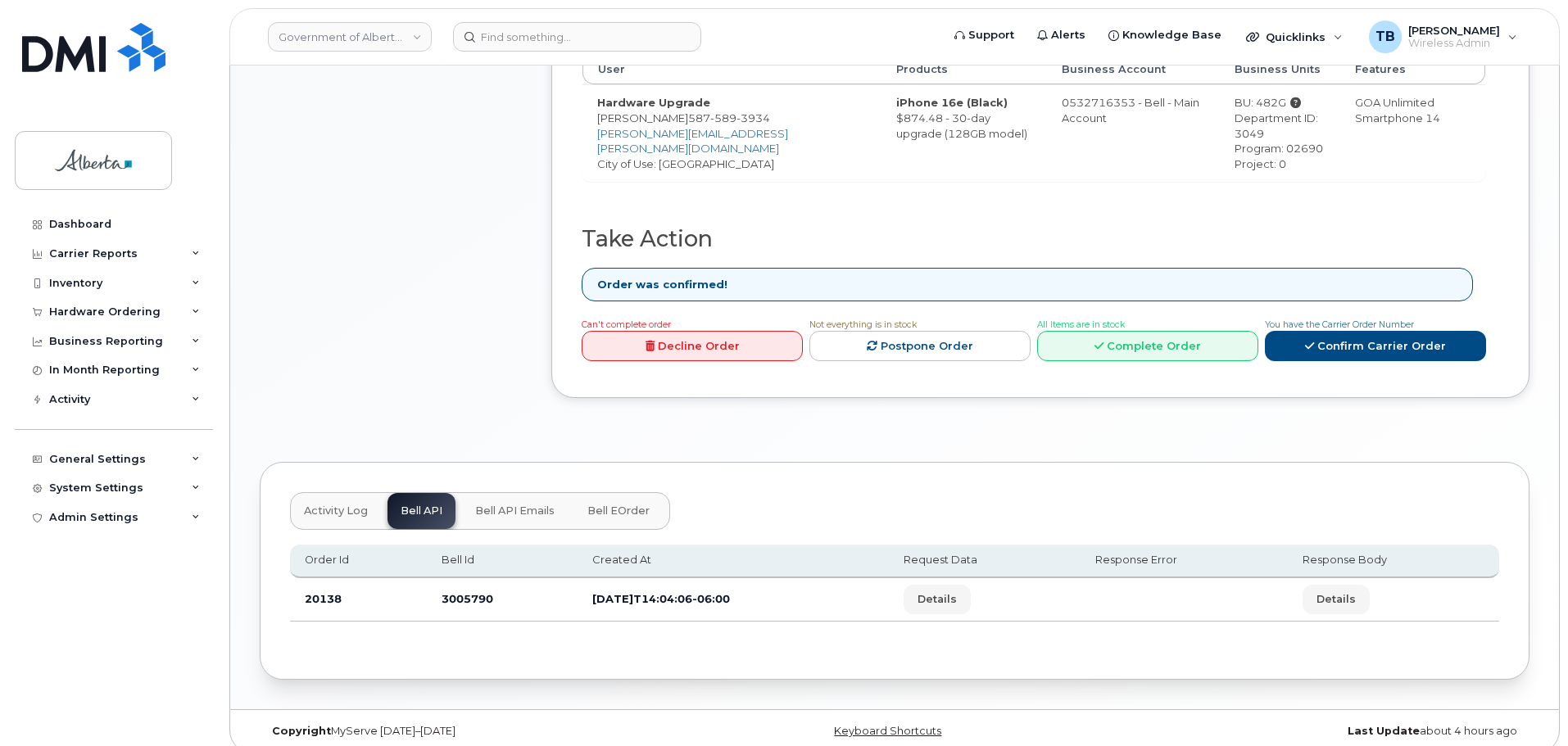
click at [467, 582] on td "3005790" at bounding box center [502, 600] width 150 height 44
copy td "3005790"
click at [608, 54] on header "Government of Alberta (GOA) Support Alerts Knowledge Base Quicklinks Suspend / …" at bounding box center [894, 37] width 1330 height 58
click at [605, 48] on input at bounding box center [577, 37] width 248 height 30
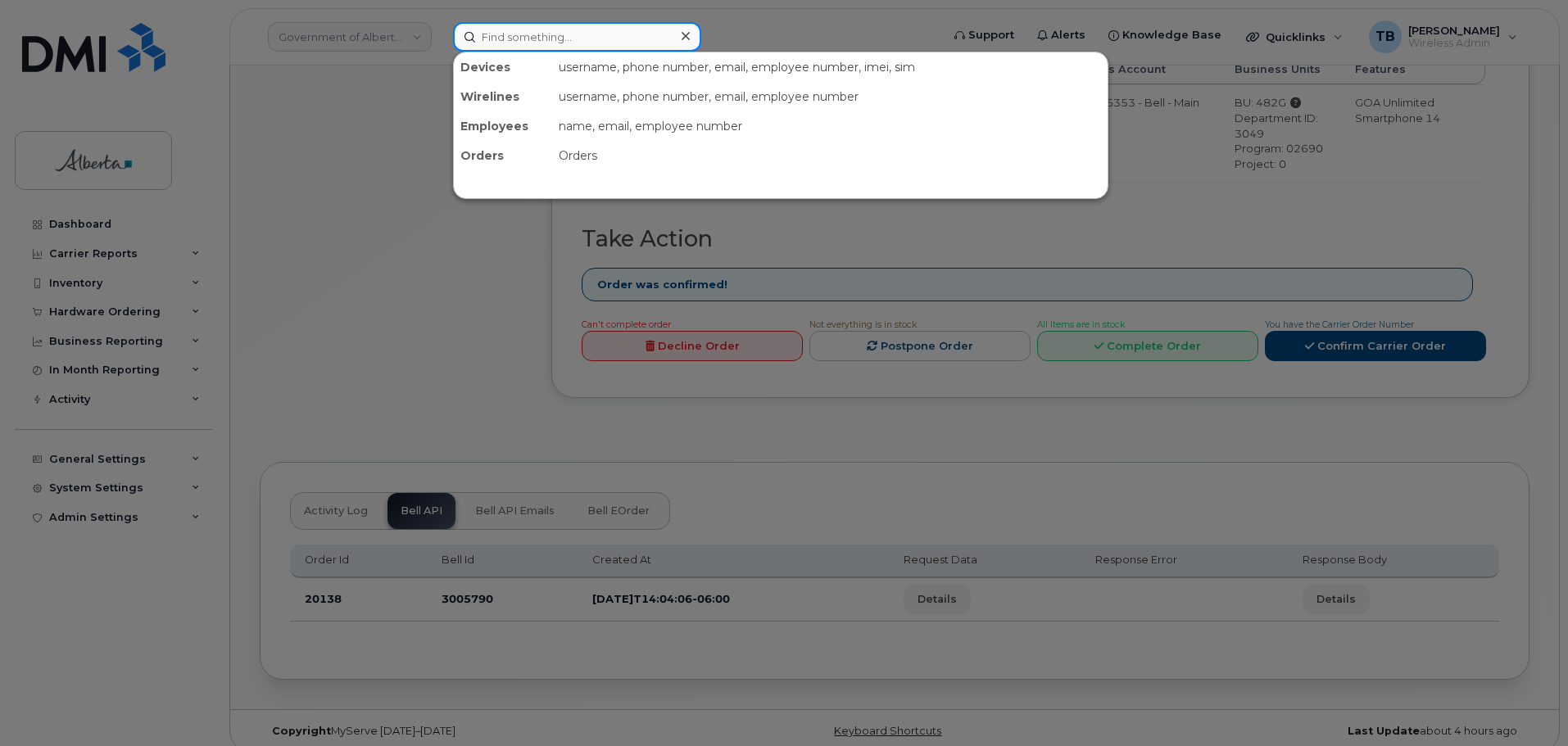
paste input "Rachelle Bouchard"
type input "Rachelle Bouchard"
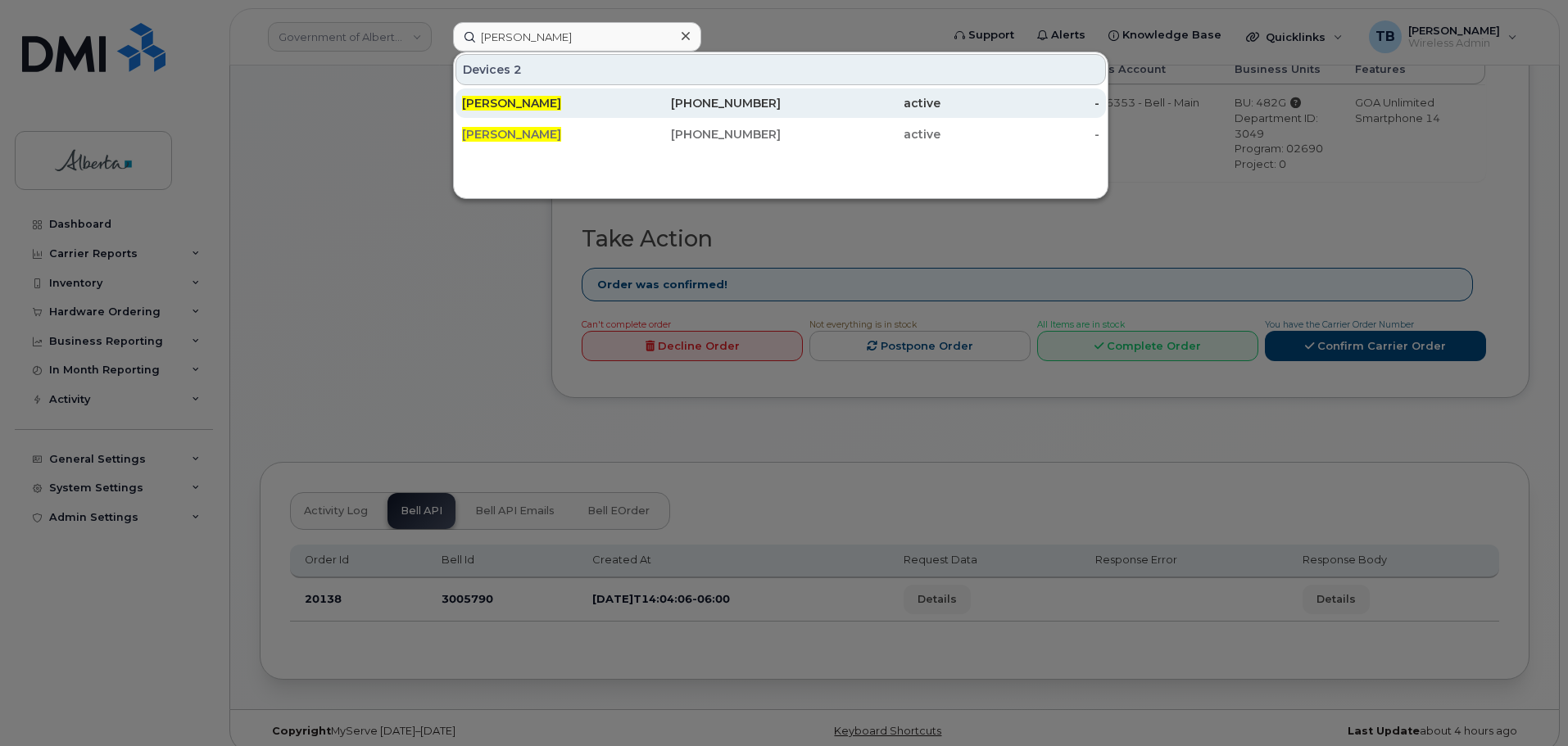
click at [536, 101] on span "Rachelle Bouchard" at bounding box center [511, 104] width 99 height 15
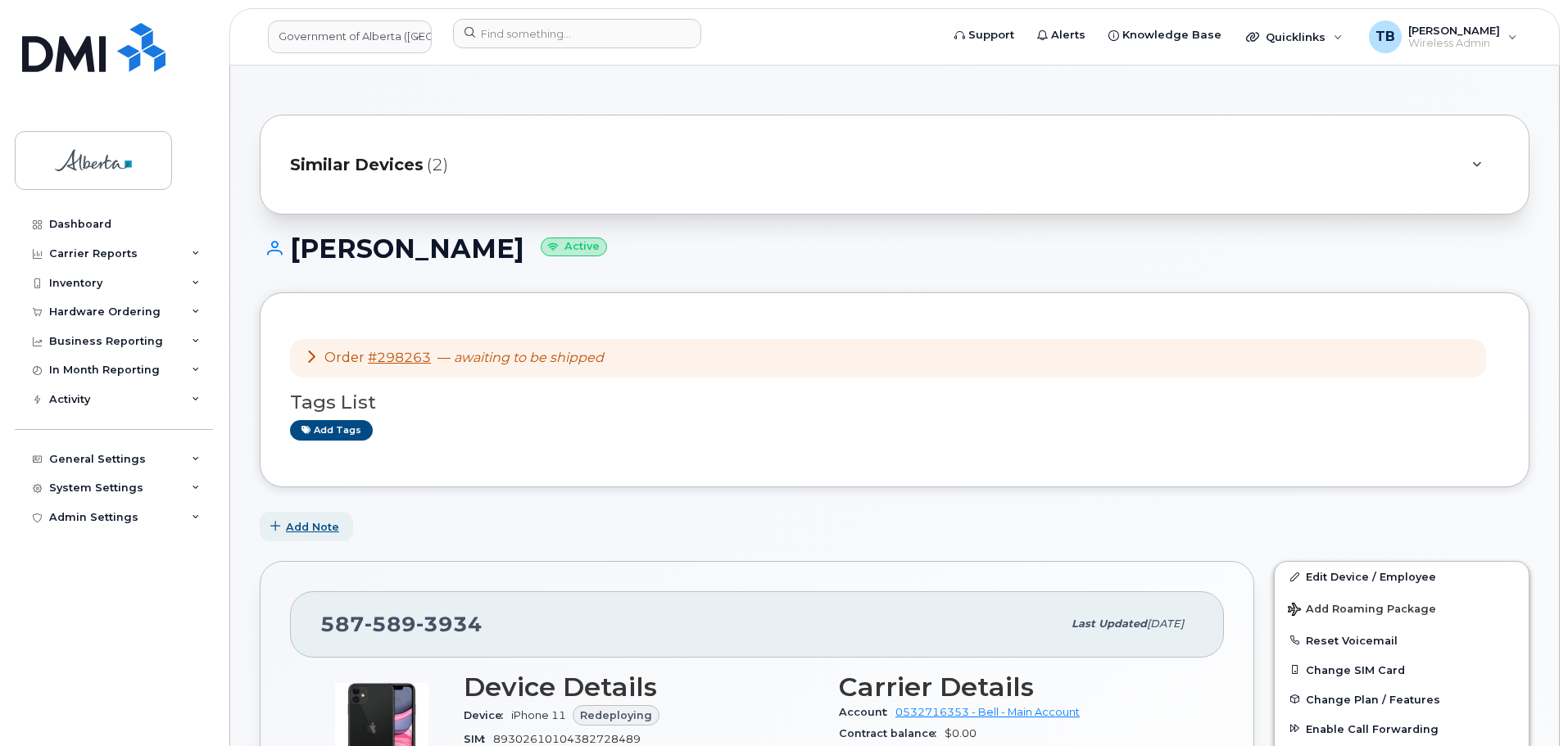
click at [300, 515] on button "Add Note" at bounding box center [306, 527] width 94 height 30
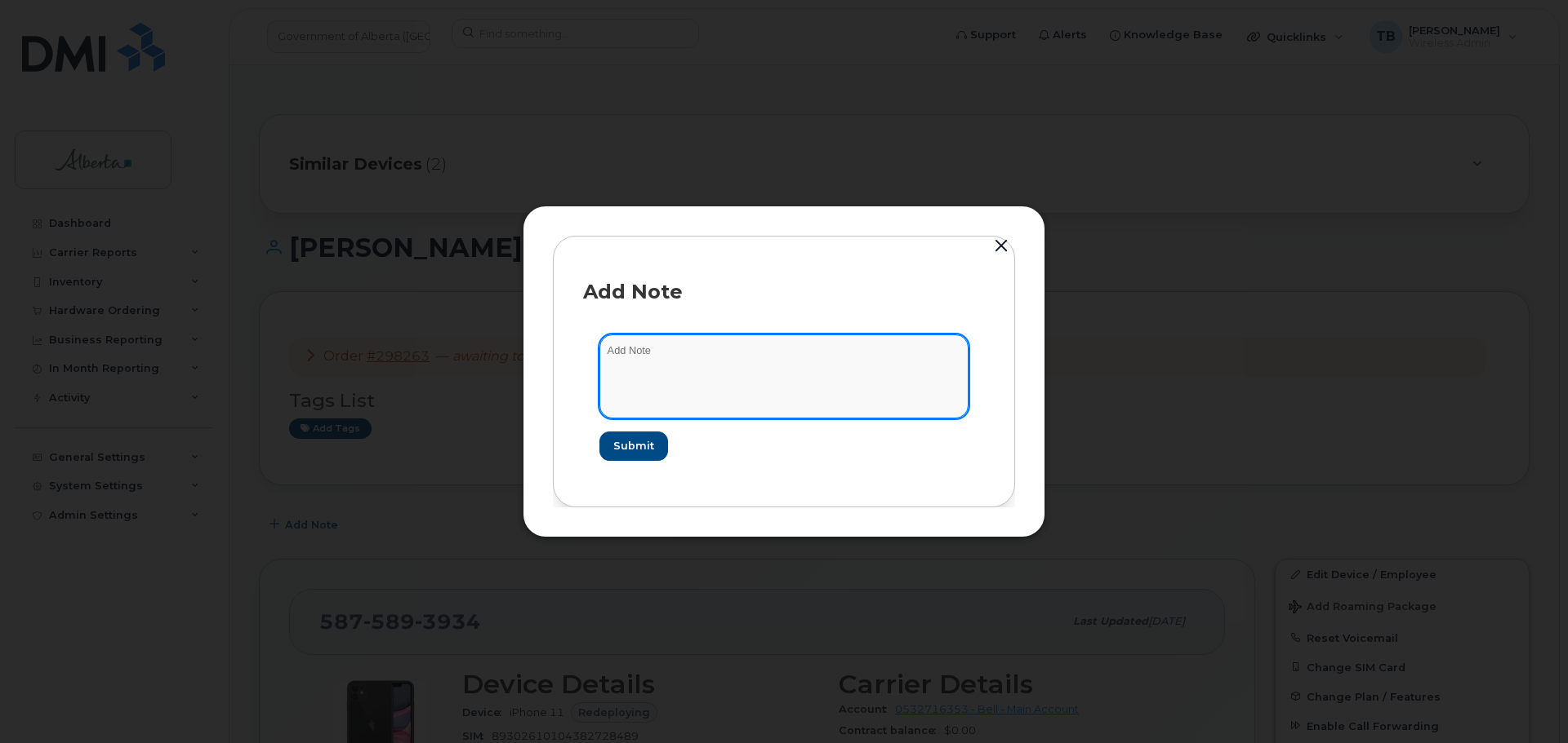
click at [718, 384] on textarea at bounding box center [784, 376] width 369 height 83
paste textarea "SCTASK0832200 Device Replace - (1) Order 298263 Bell 3005790"
type textarea "SCTASK0832200 Device Replace - (1) Order 298263 Bell 3005790"
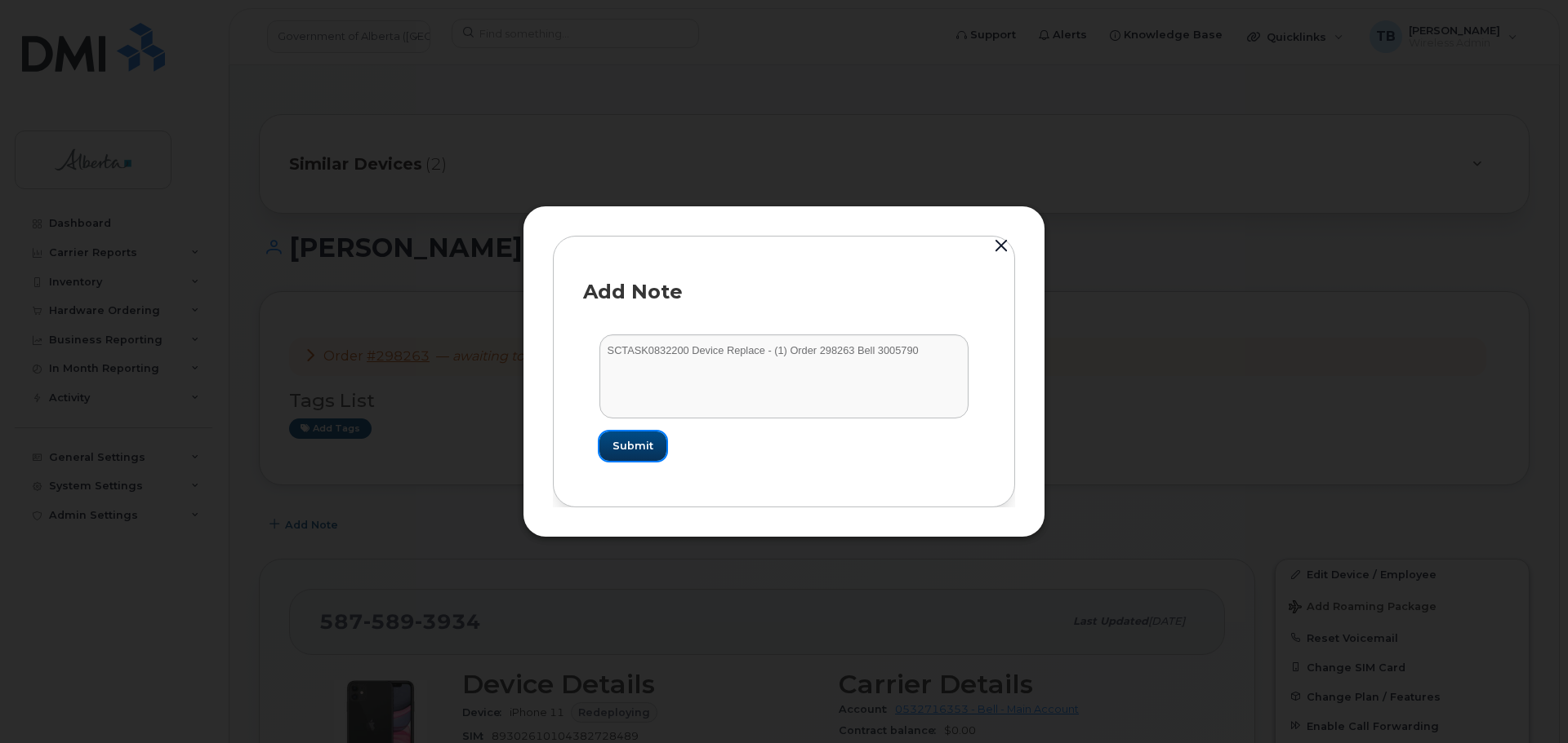
click at [657, 439] on button "Submit" at bounding box center [633, 447] width 67 height 29
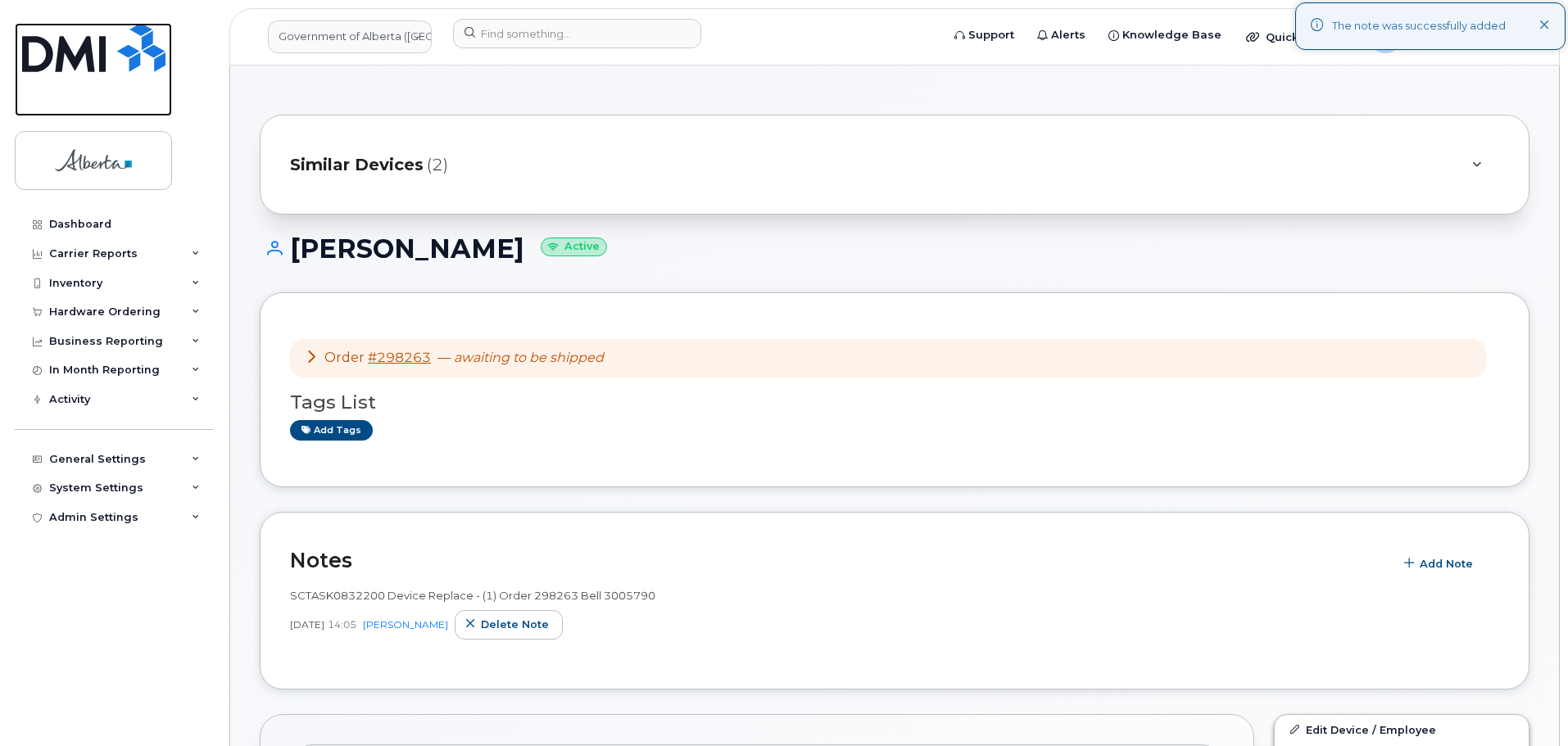
click at [99, 66] on img at bounding box center [94, 48] width 144 height 49
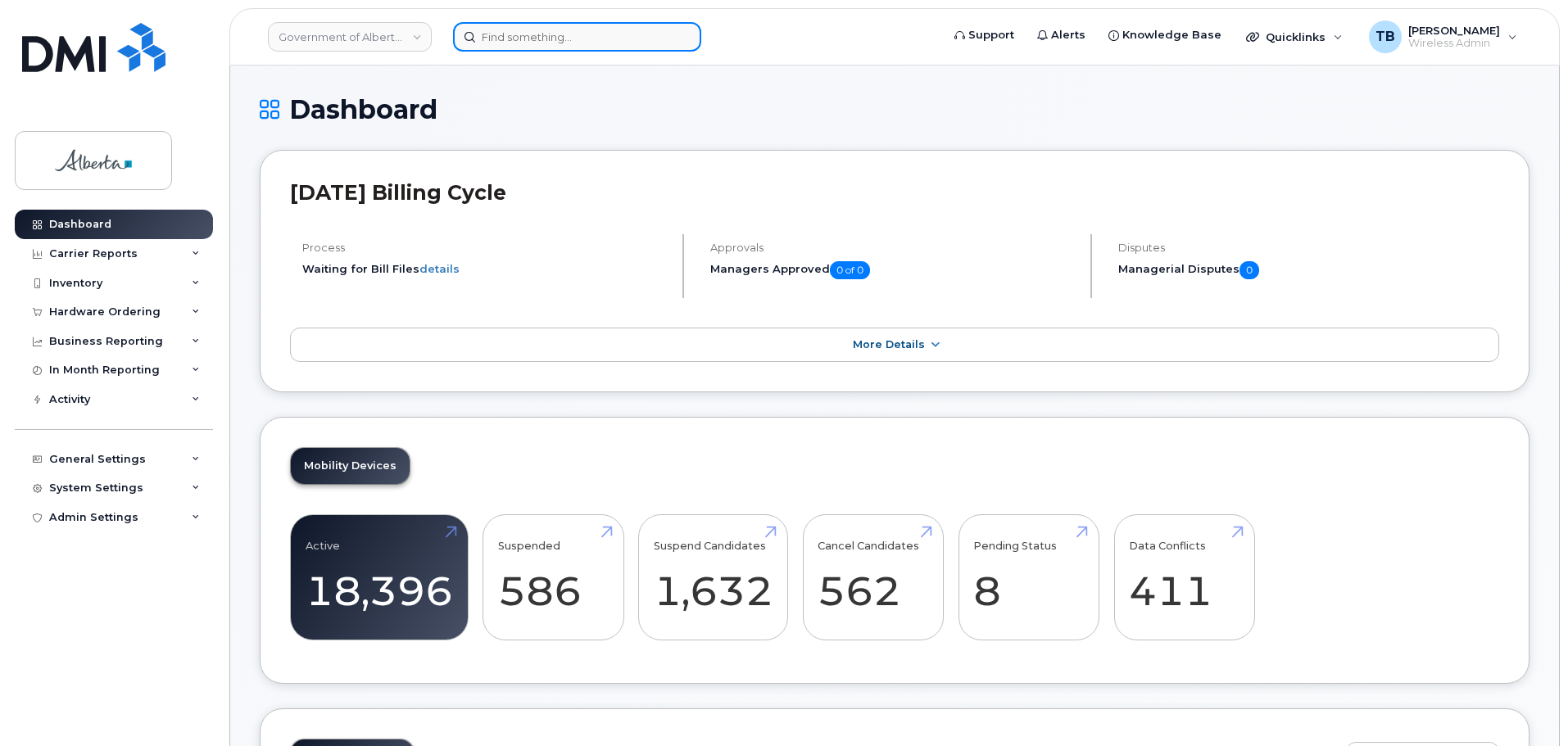
click at [589, 46] on input at bounding box center [577, 37] width 248 height 30
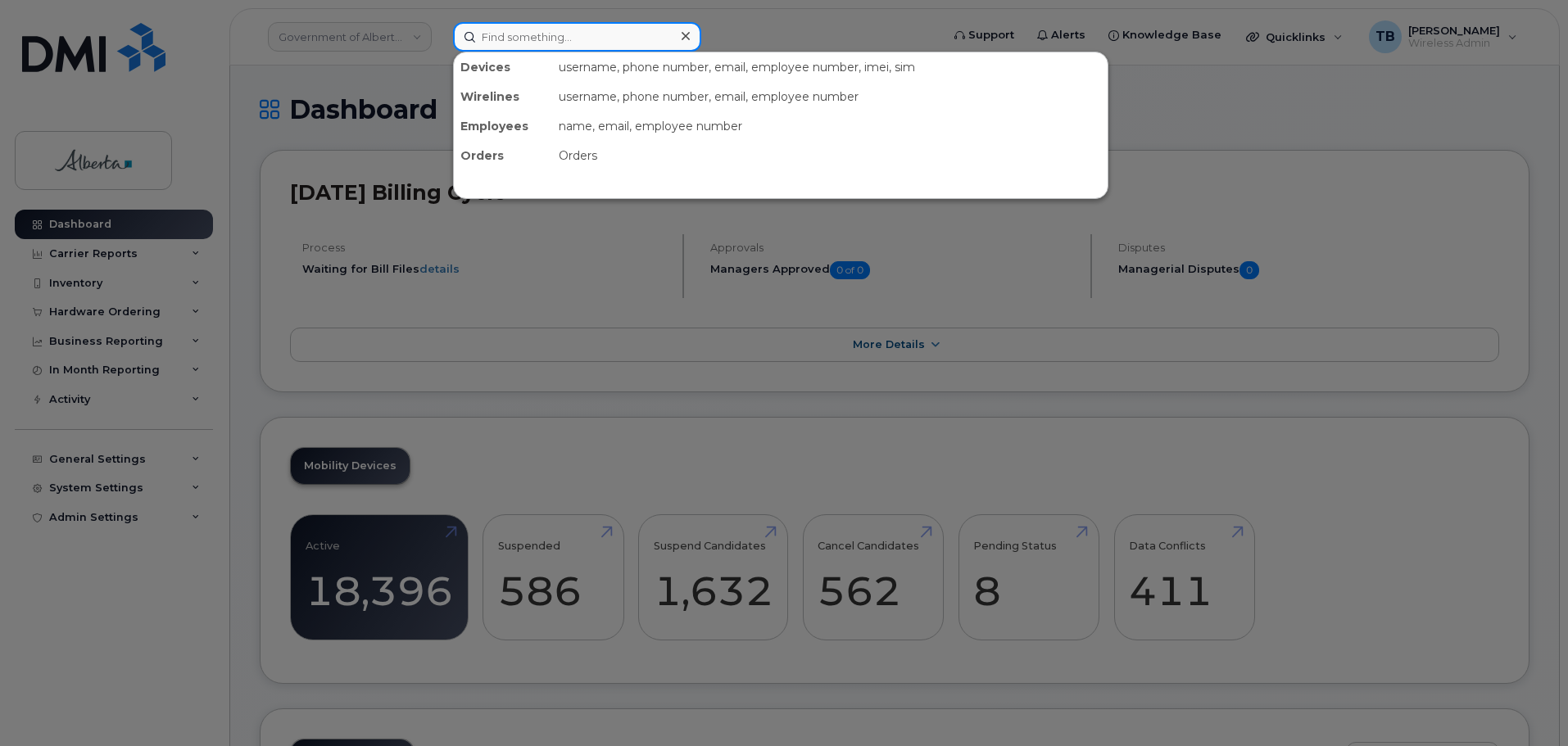
paste input "5878790542"
type input "5878790542"
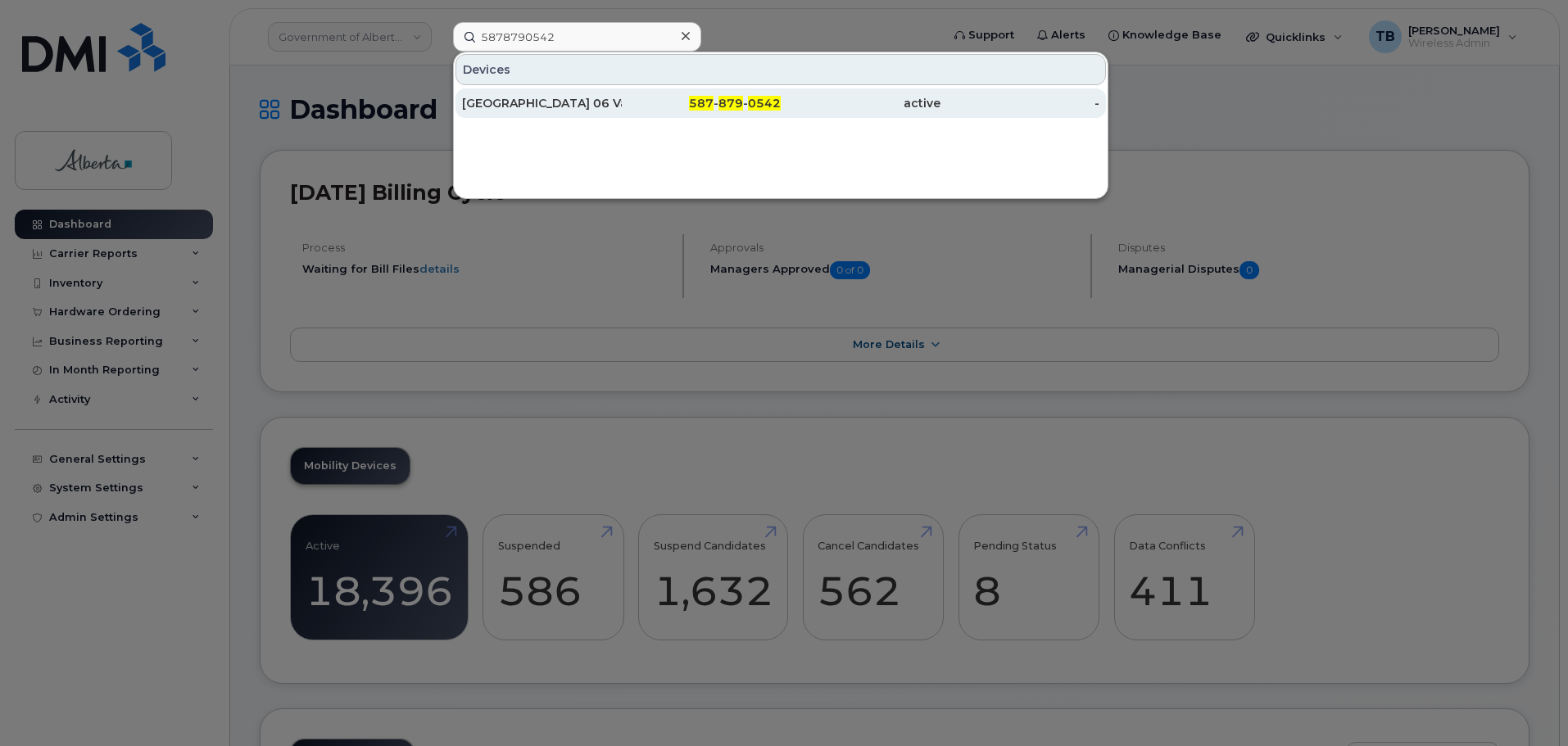
click at [519, 107] on div "[GEOGRAPHIC_DATA] 06 Vacant" at bounding box center [541, 104] width 159 height 16
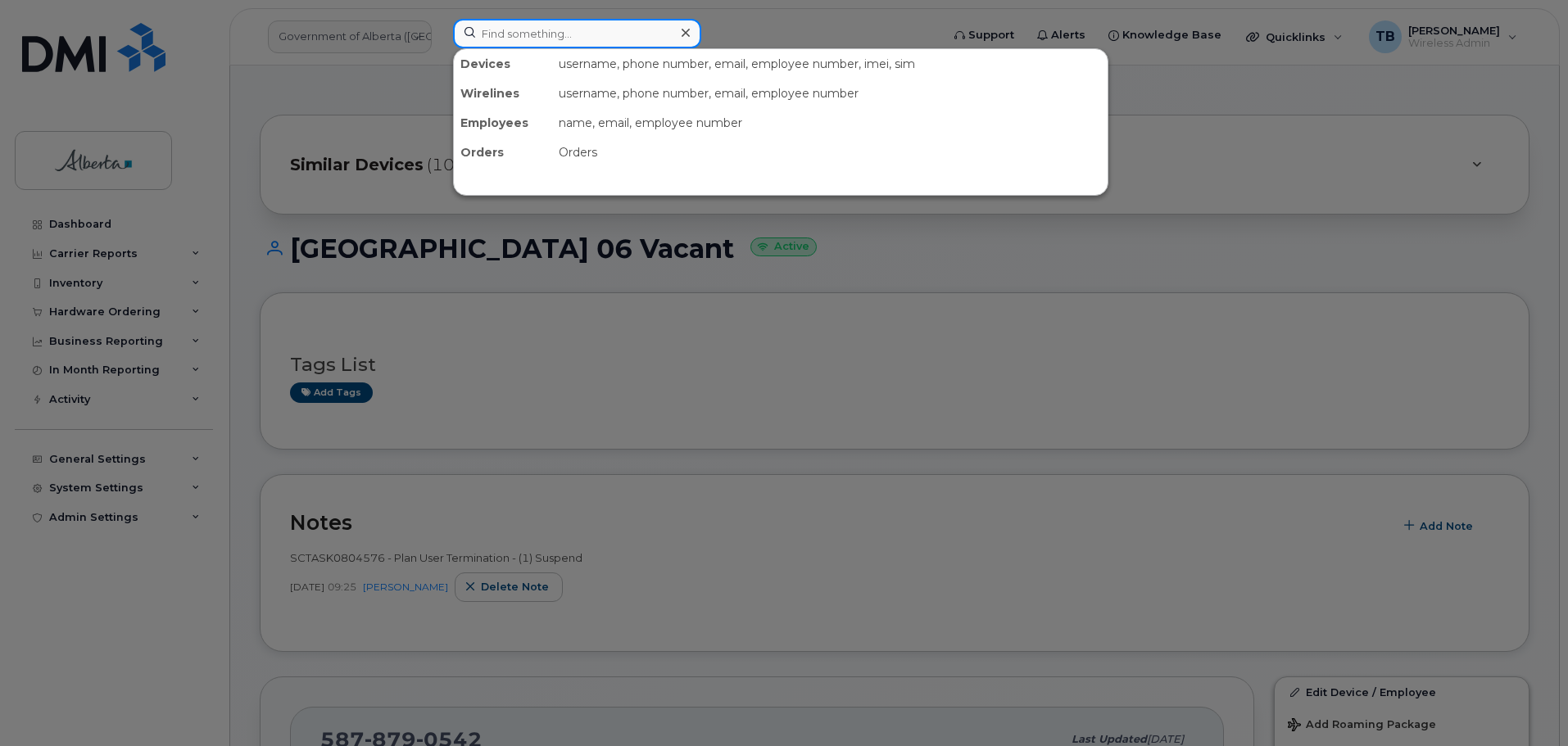
click at [508, 36] on input at bounding box center [577, 34] width 248 height 30
paste input "5878790542"
type input "5878790542"
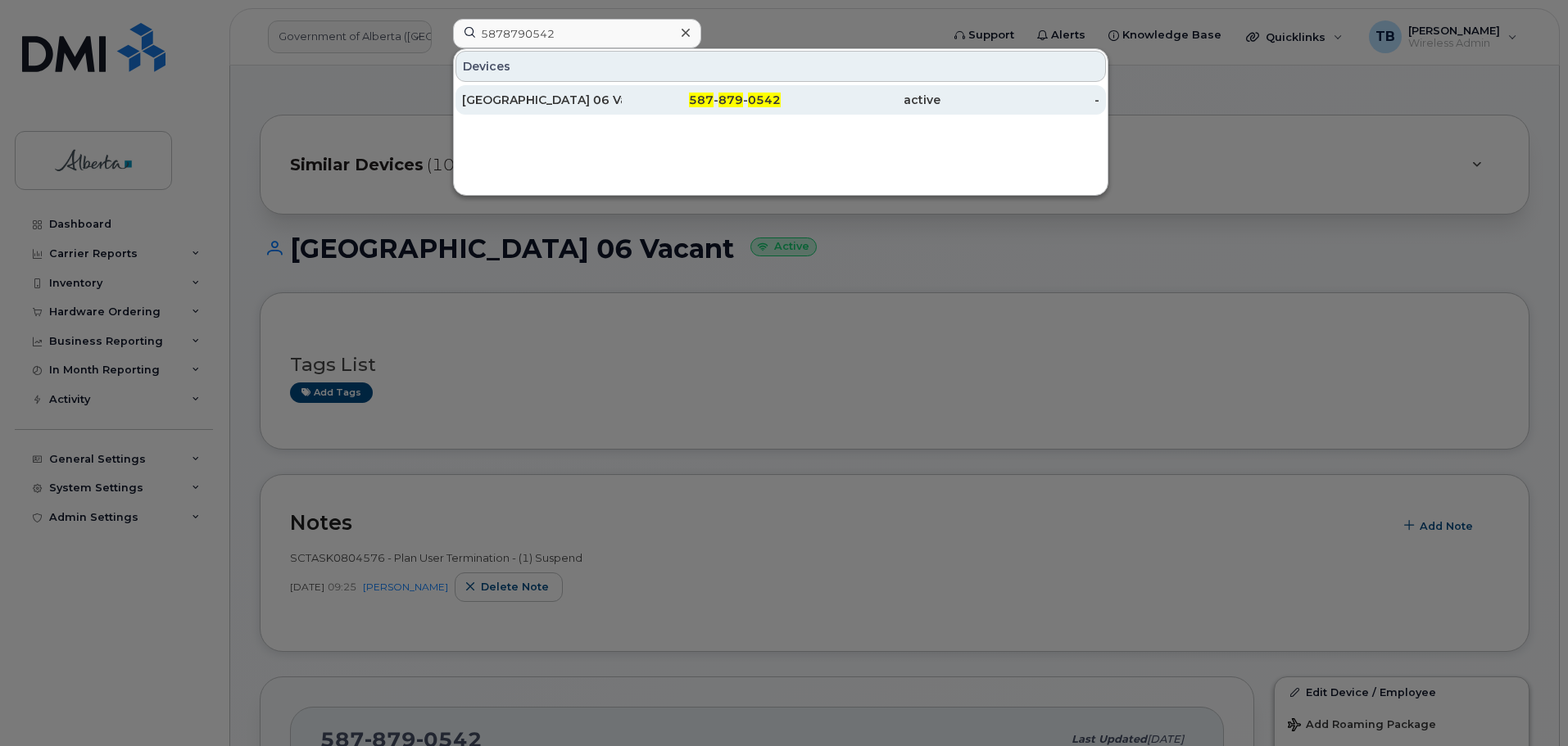
click at [525, 96] on div "[GEOGRAPHIC_DATA] 06 Vacant" at bounding box center [541, 100] width 159 height 16
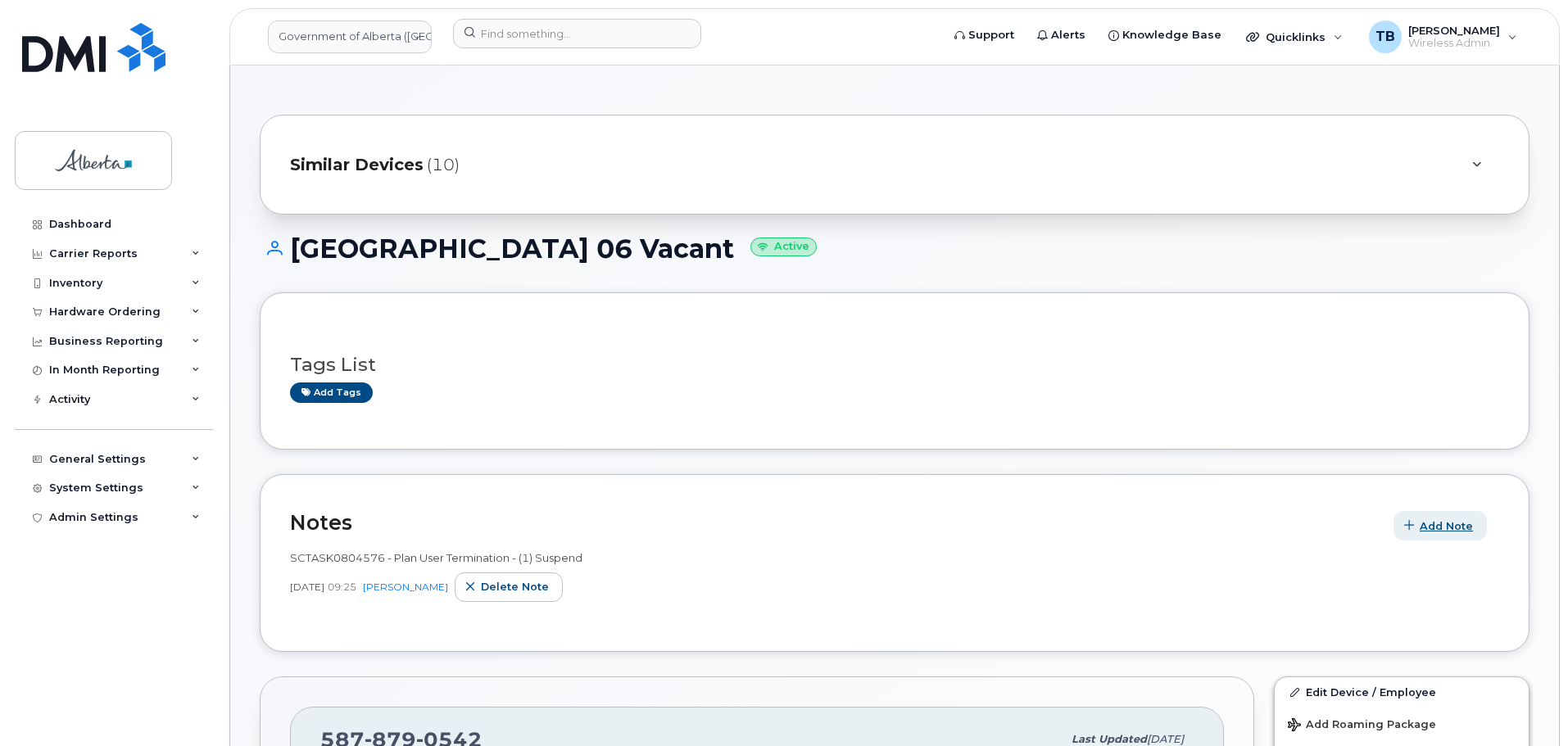
click at [1433, 524] on span "Add Note" at bounding box center [1446, 526] width 53 height 16
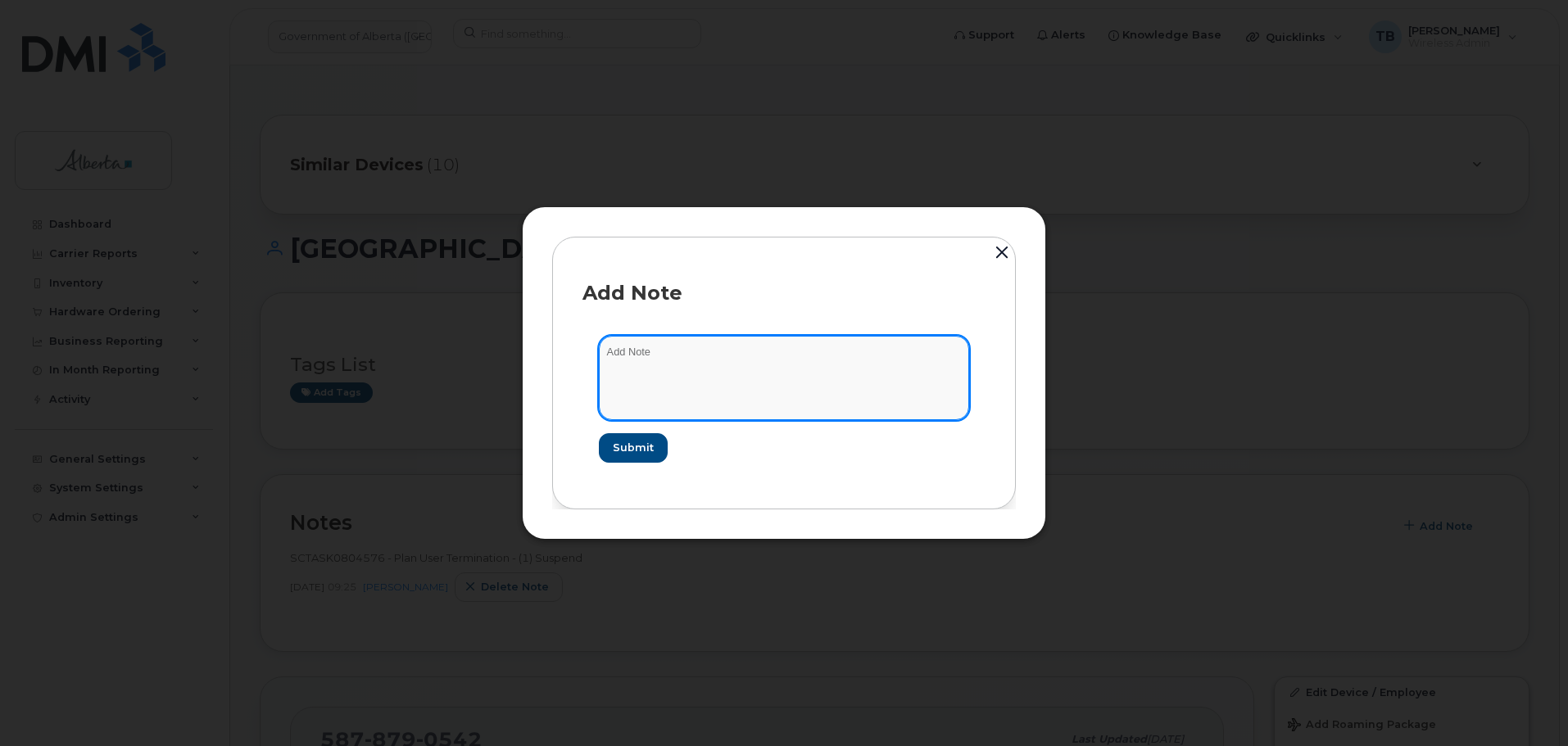
click at [729, 372] on textarea at bounding box center [784, 378] width 370 height 84
paste textarea "SCTASK0832278 Device Plan Reassign - (1)"
type textarea "SCTASK0832278 Device Plan Reassign - (1)"
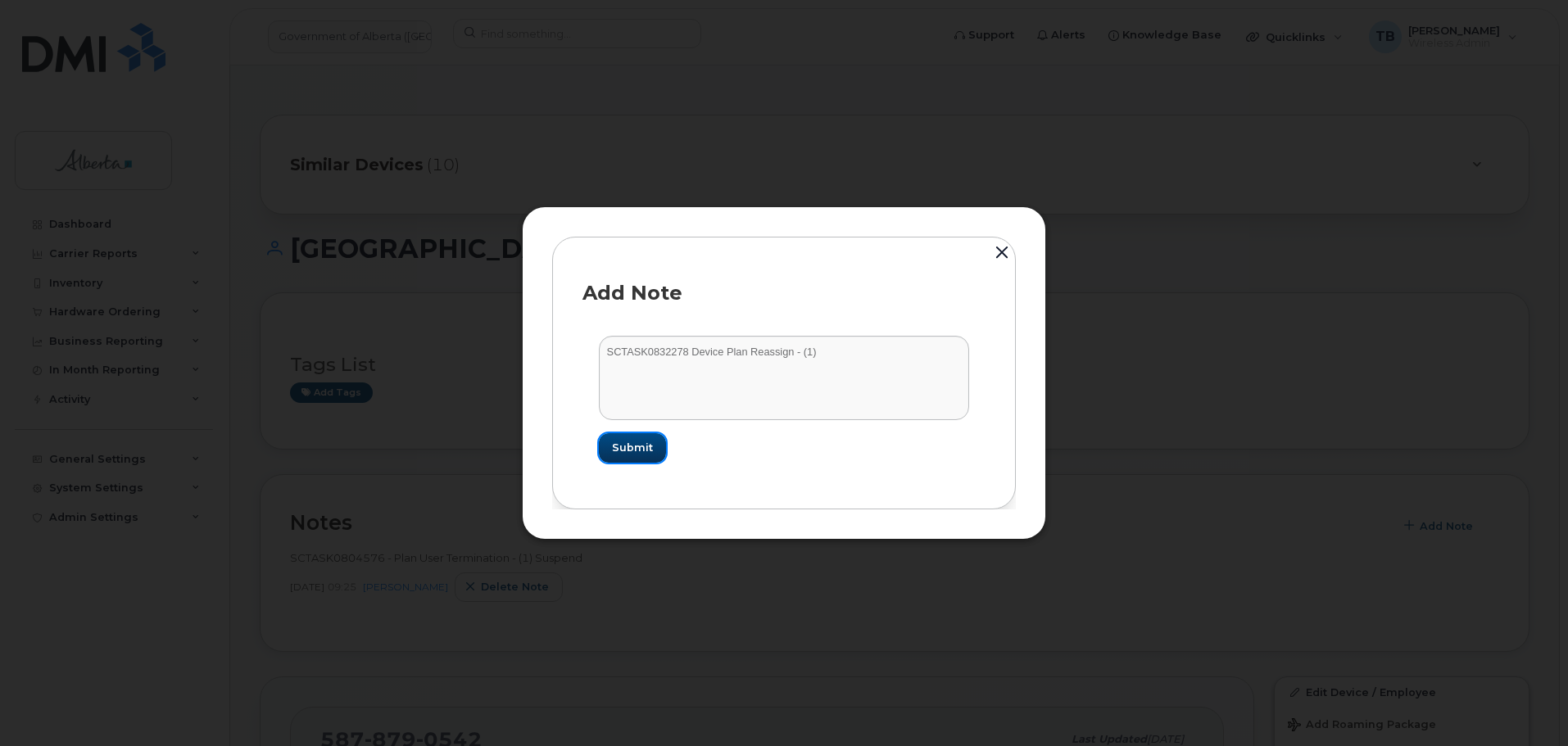
click at [615, 459] on button "Submit" at bounding box center [632, 449] width 67 height 30
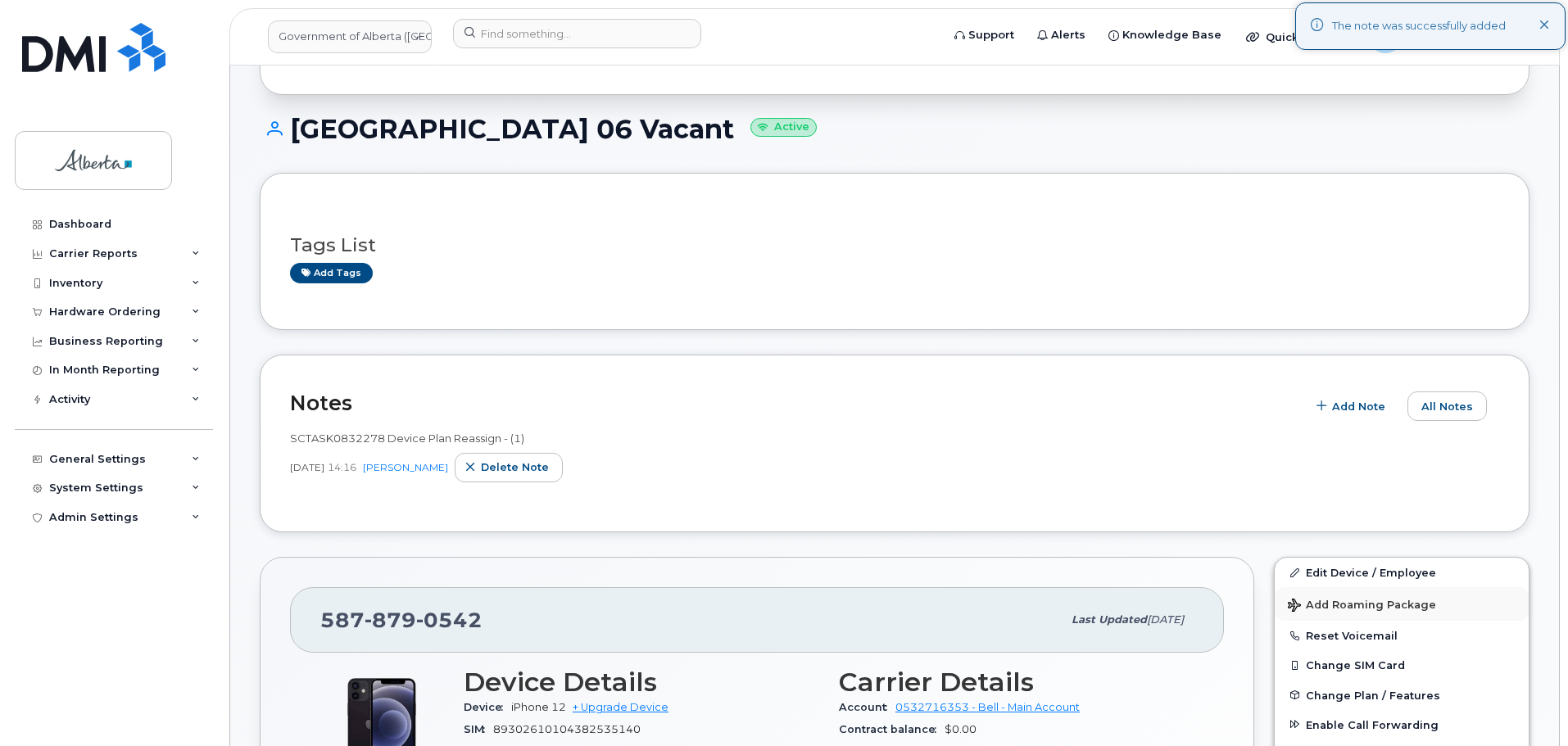
scroll to position [246, 0]
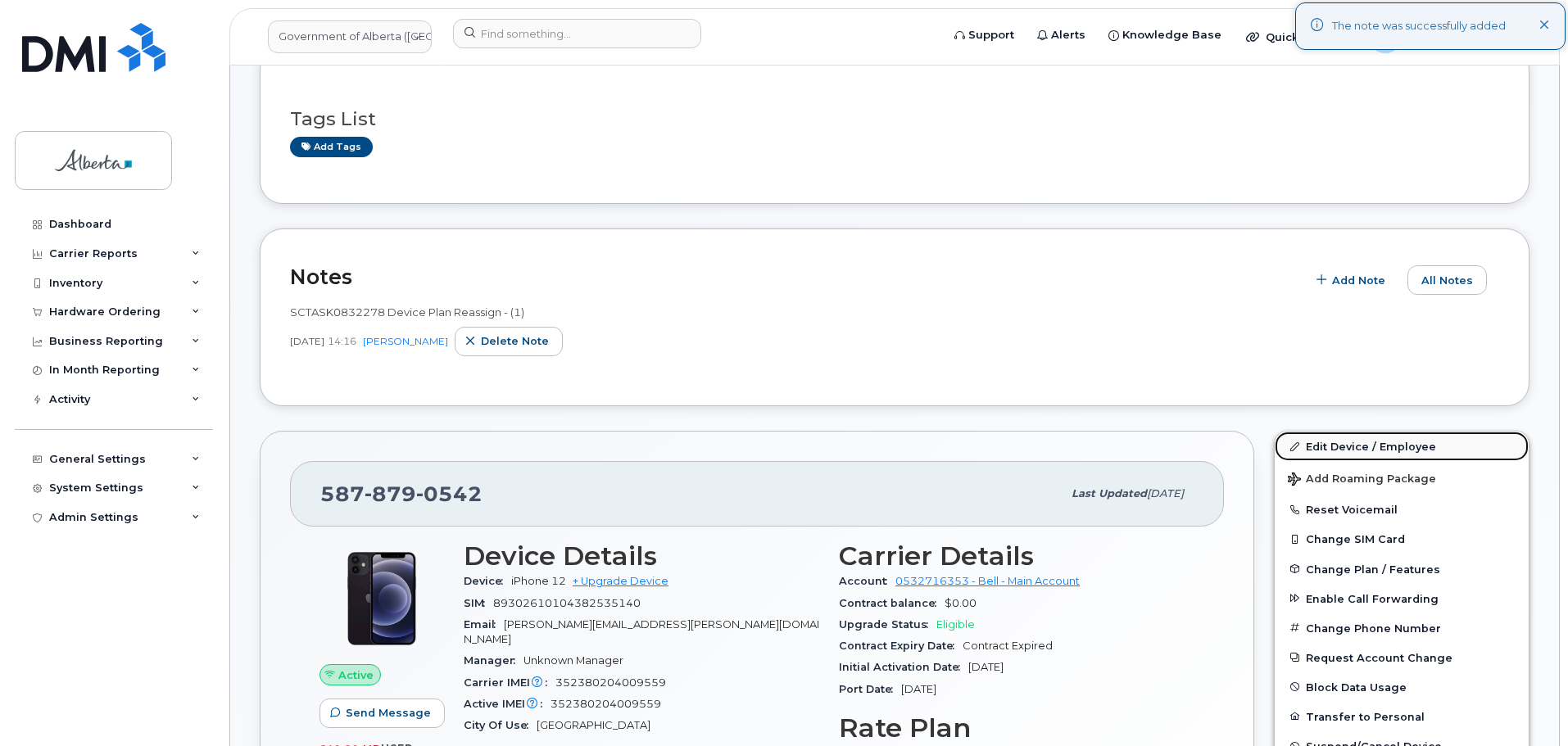
click at [1336, 442] on link "Edit Device / Employee" at bounding box center [1401, 447] width 254 height 30
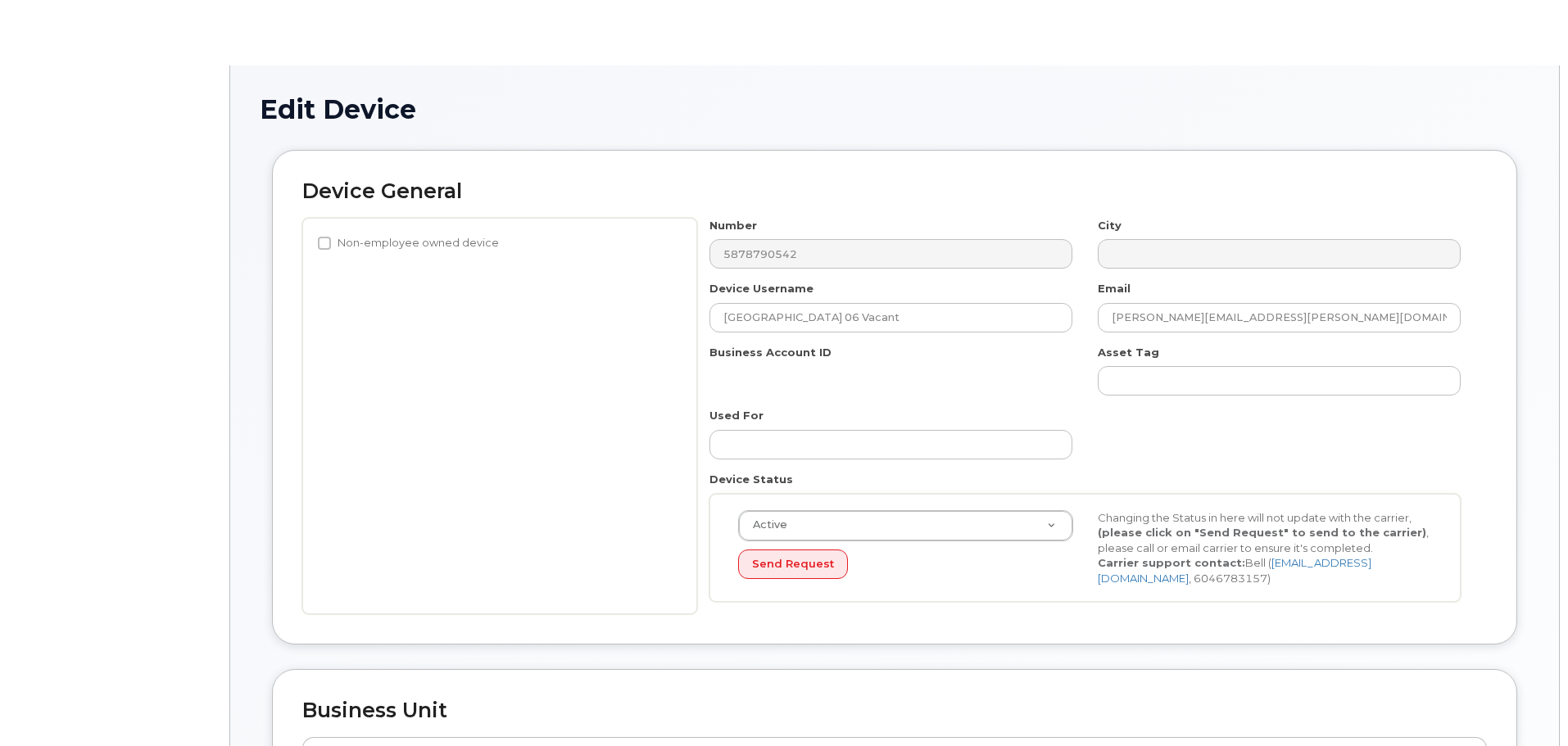
select select "4749748"
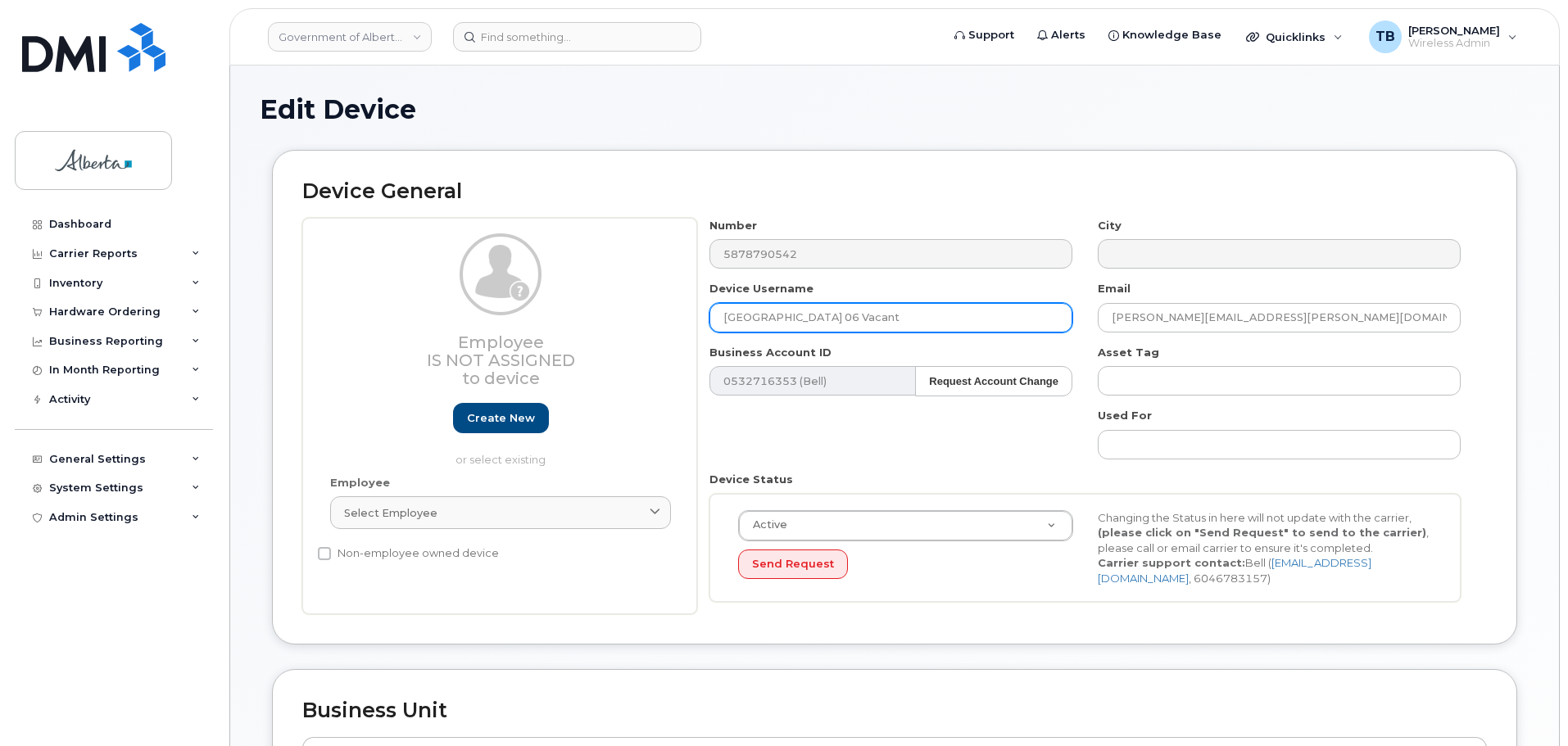
drag, startPoint x: 862, startPoint y: 322, endPoint x: 686, endPoint y: 317, distance: 176.1
click at [686, 317] on div "Employee Is not assigned to device Create new or select existing Employee Selec…" at bounding box center [894, 417] width 1184 height 398
paste input "Kun Wang"
type input "Kun Wang"
drag, startPoint x: 1272, startPoint y: 322, endPoint x: 1071, endPoint y: 326, distance: 201.0
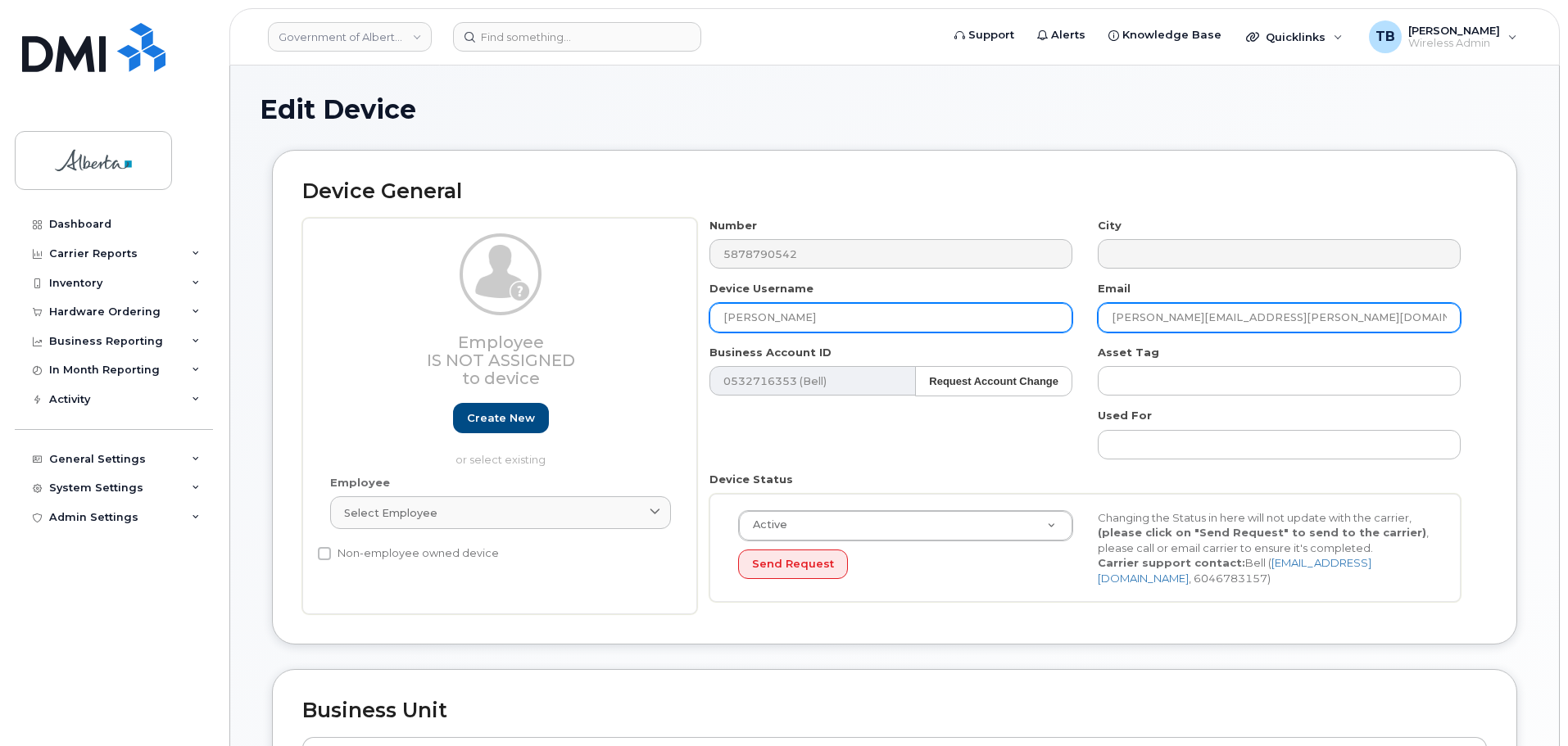
click at [1071, 325] on div "Number 5878790542 City Device Username Kun Wang Email Maggie.McGhee@gov.ab.ca B…" at bounding box center [1085, 417] width 776 height 398
paste input "Kun.Wang"
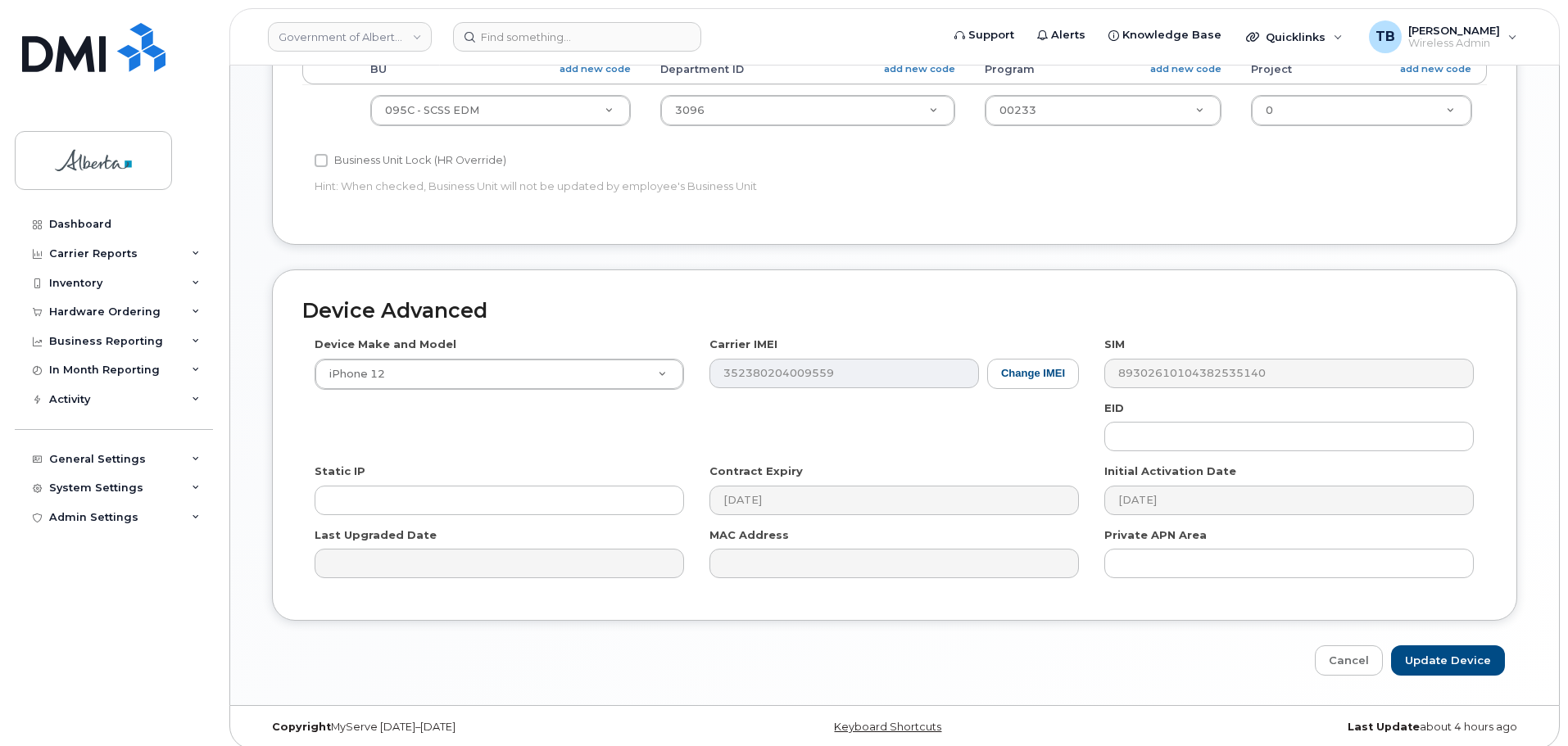
scroll to position [694, 0]
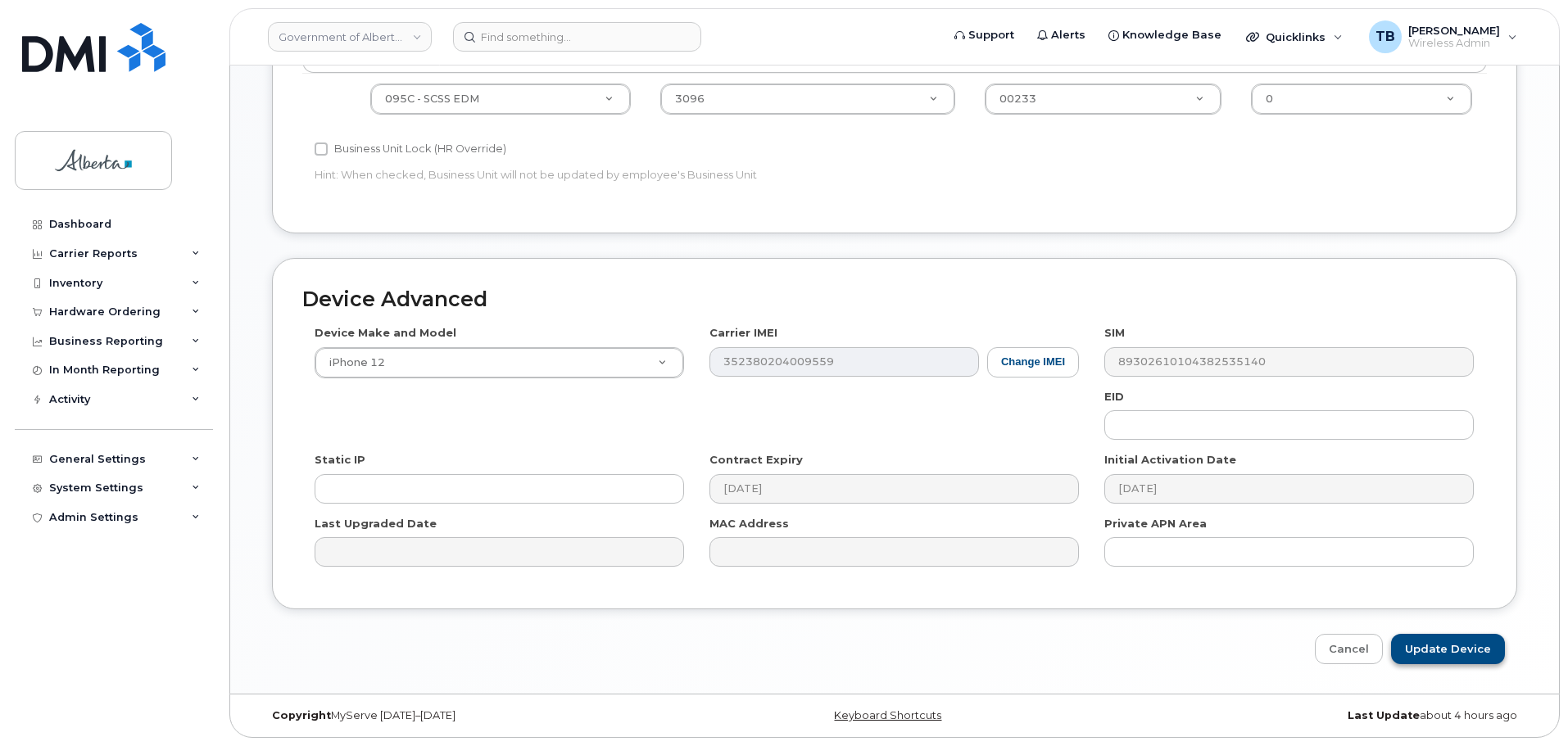
type input "Kun.Wang@gov.ab.ca"
click at [1448, 648] on input "Update Device" at bounding box center [1447, 649] width 114 height 30
type input "Saving..."
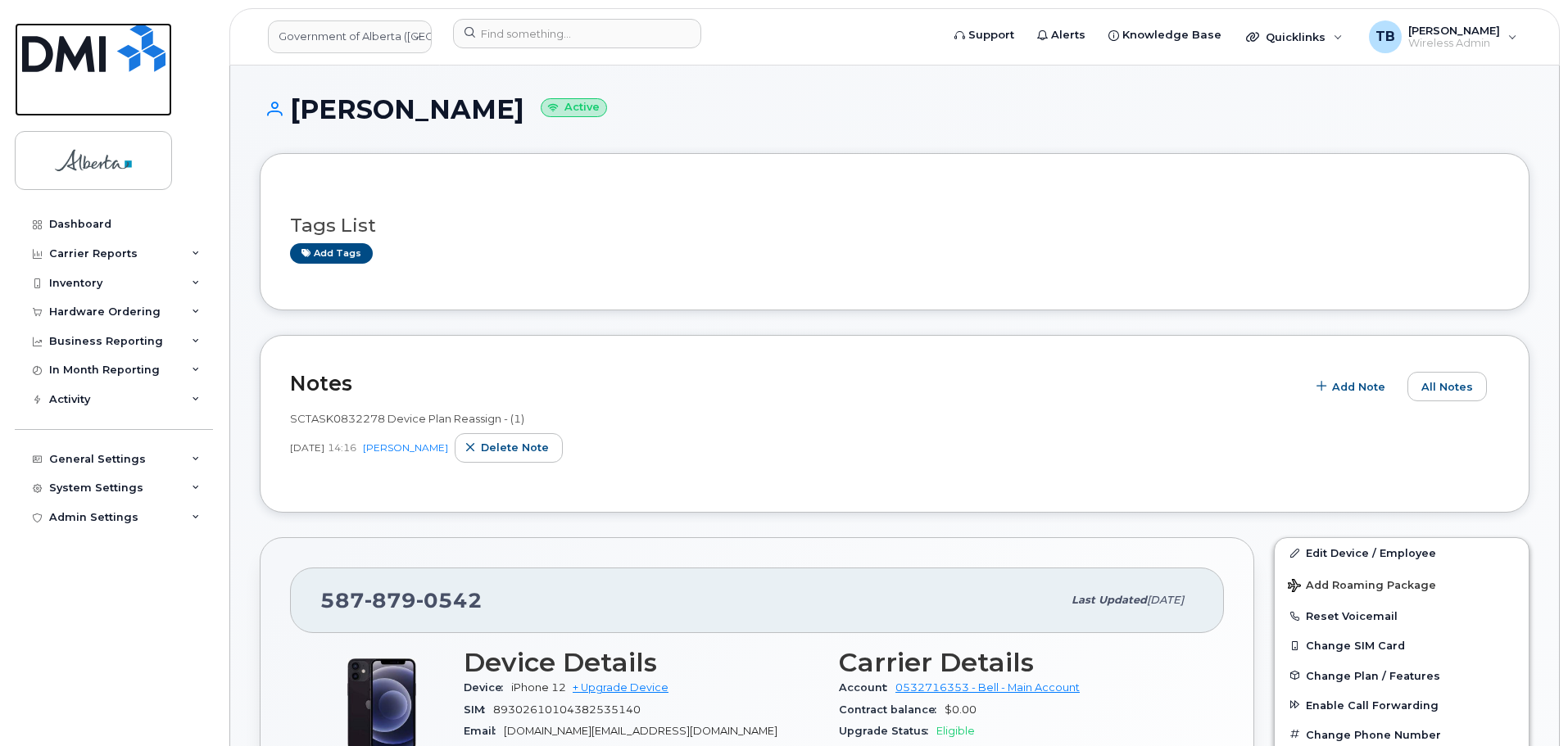
click at [67, 60] on img at bounding box center [94, 48] width 144 height 49
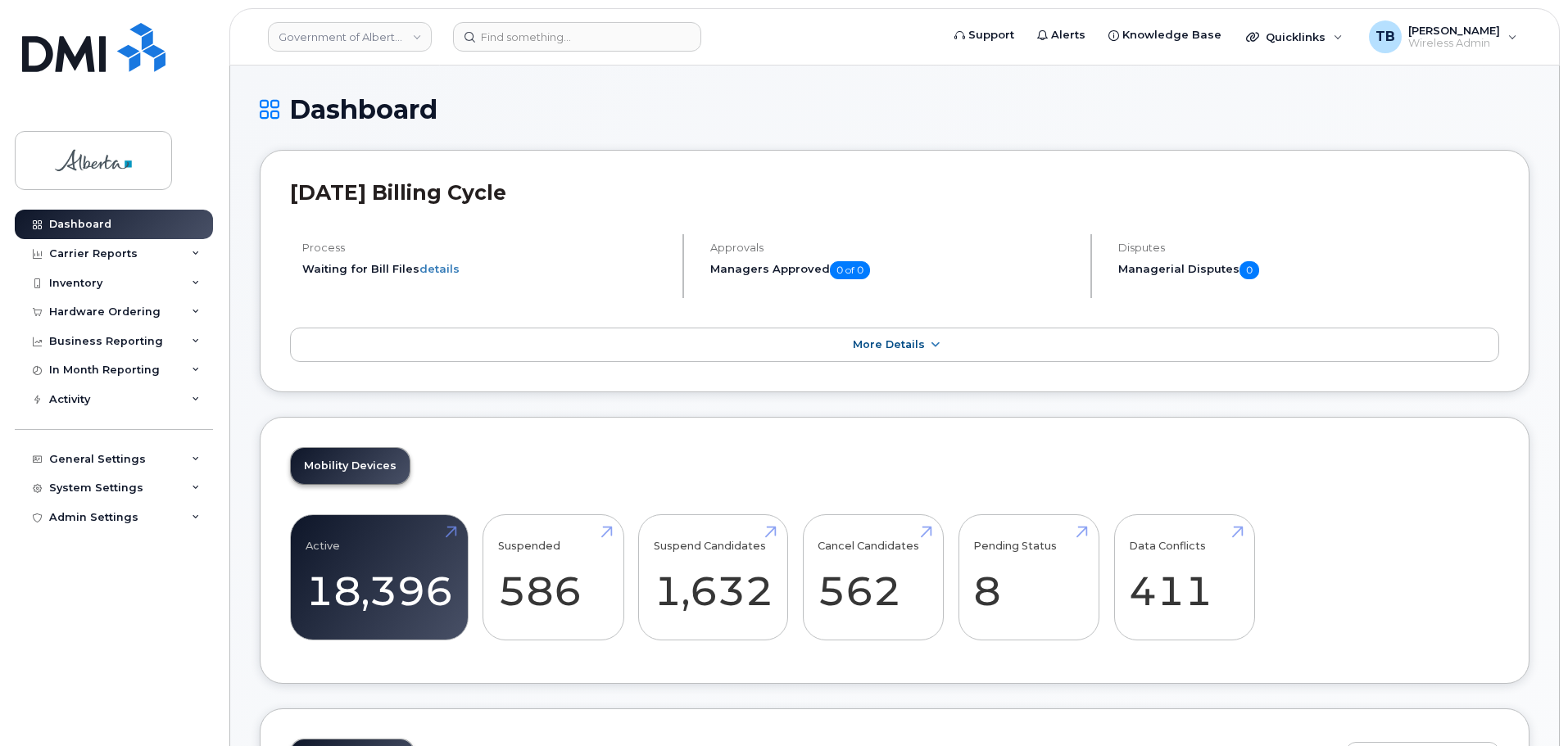
click at [698, 113] on h1 "Dashboard" at bounding box center [894, 109] width 1270 height 29
click at [715, 145] on div "Dashboard" at bounding box center [894, 122] width 1270 height 55
click at [548, 32] on input at bounding box center [577, 37] width 248 height 30
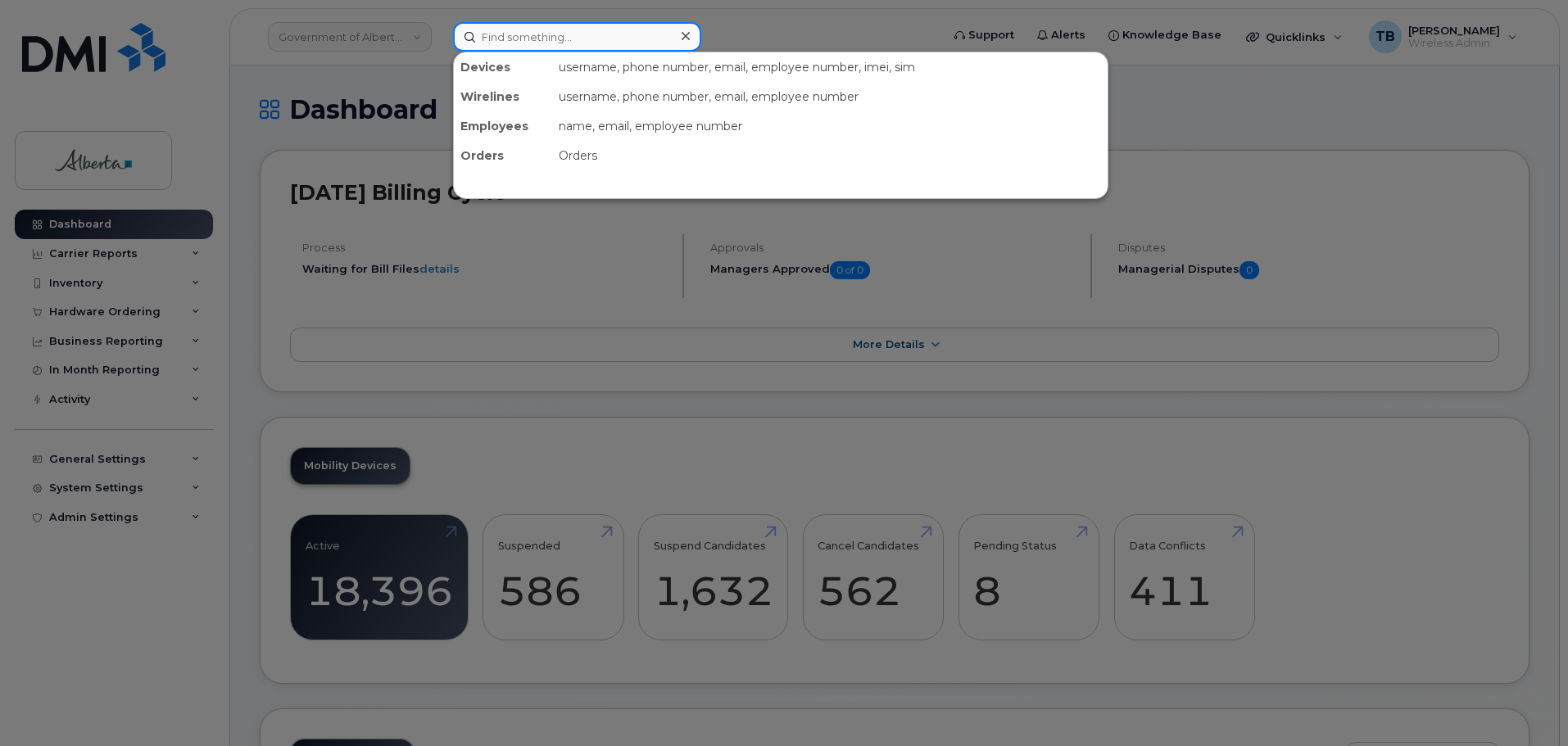
paste input "7802632017"
type input "7802632017"
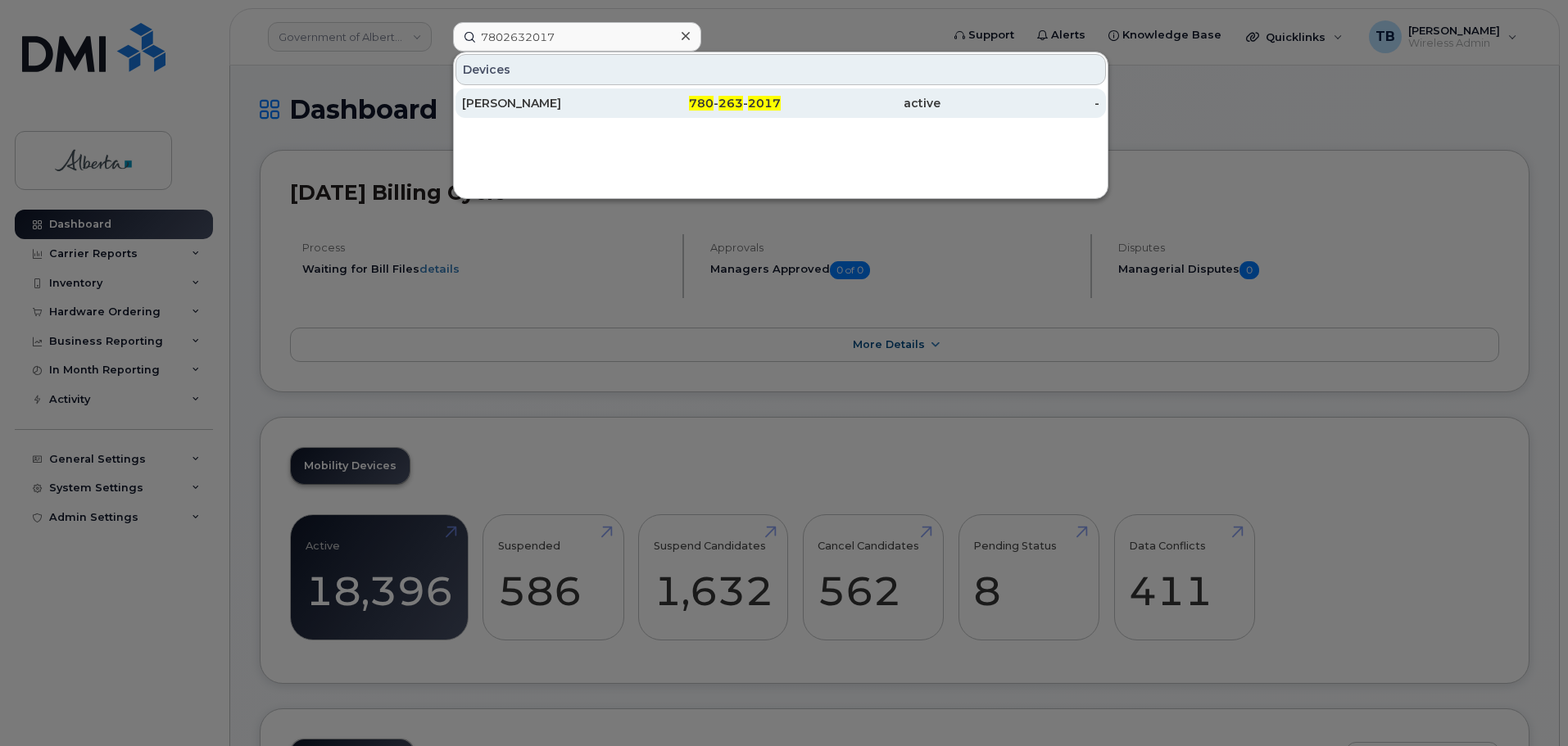
click at [506, 100] on div "Cathy Maniego" at bounding box center [541, 104] width 159 height 16
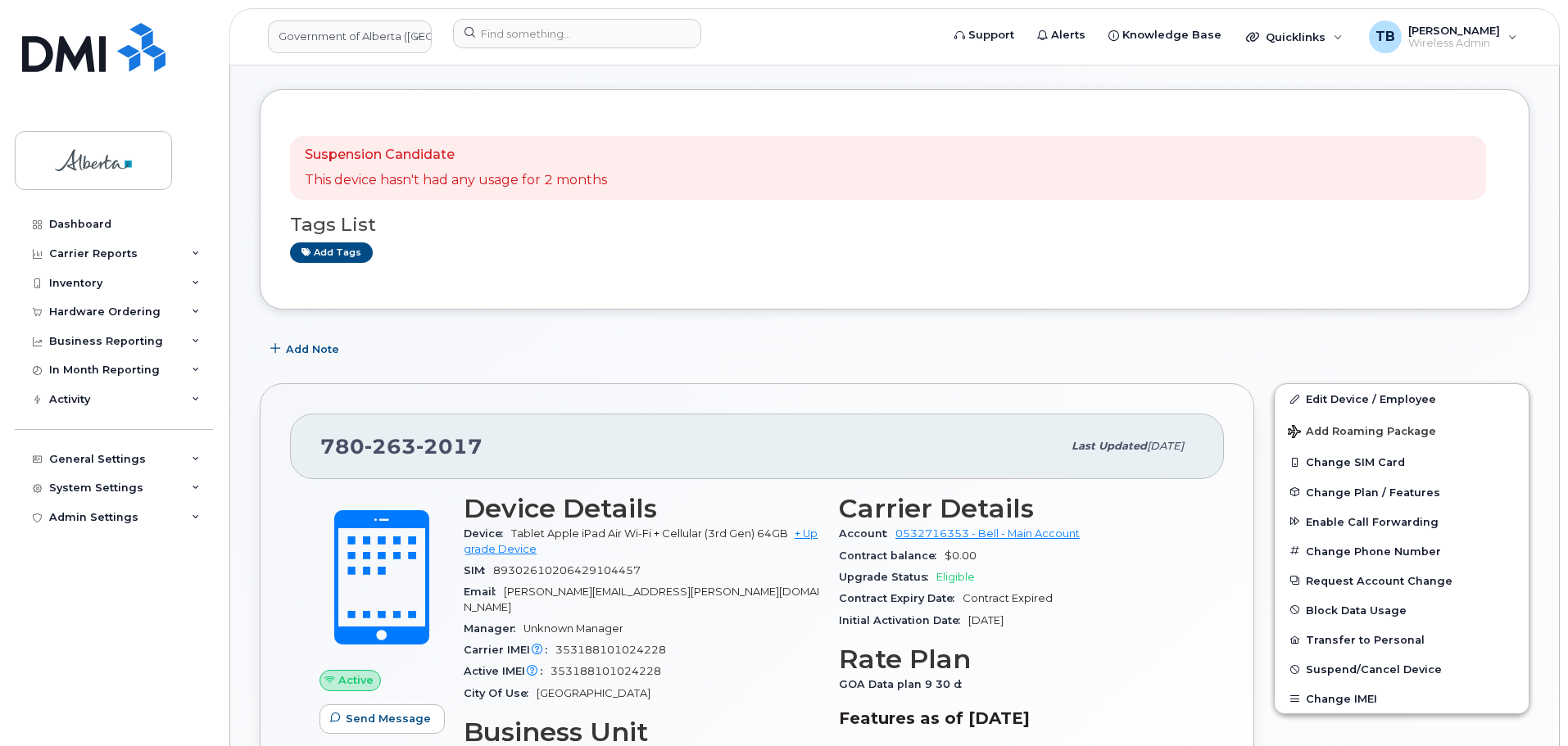
scroll to position [246, 0]
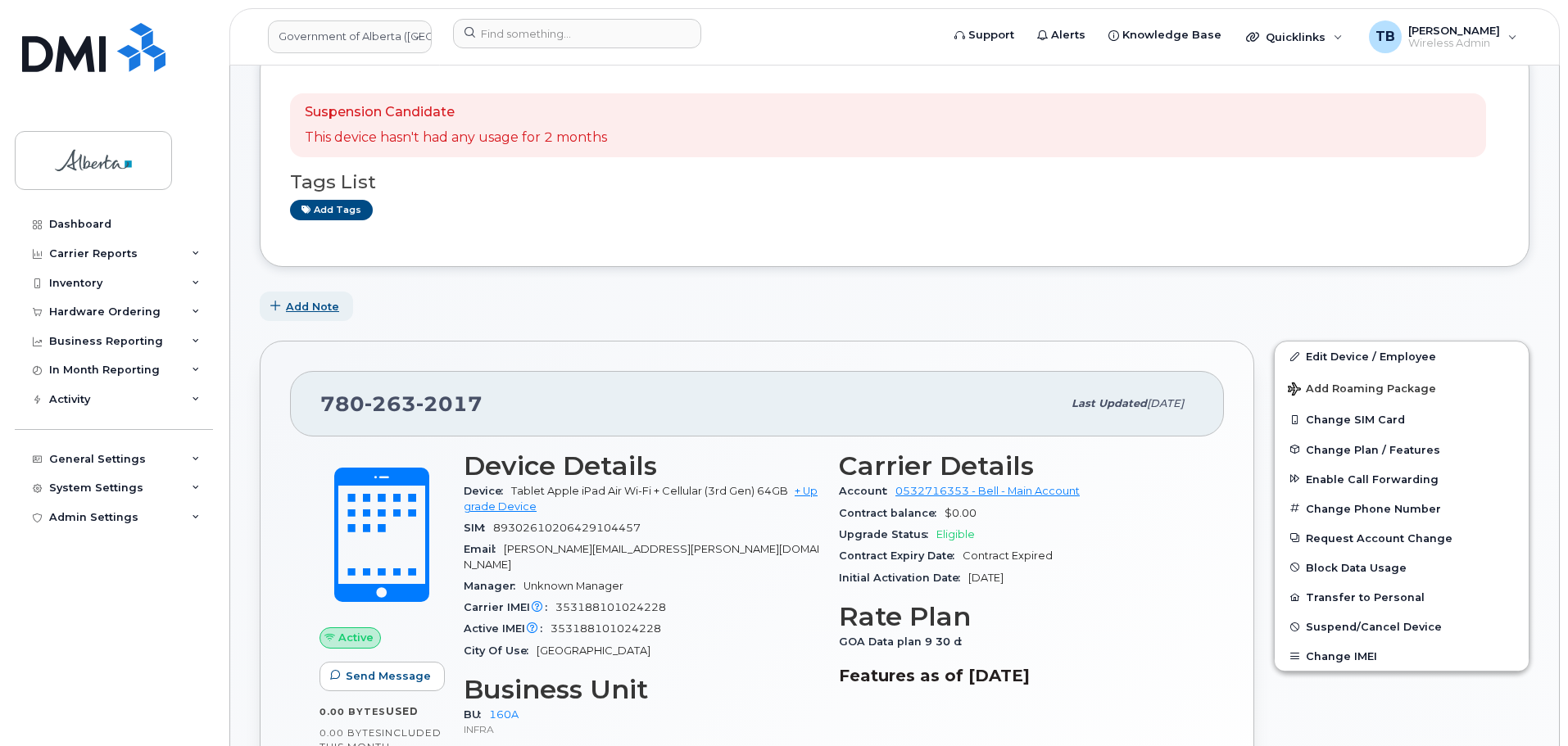
click at [290, 312] on span "Add Note" at bounding box center [312, 306] width 53 height 16
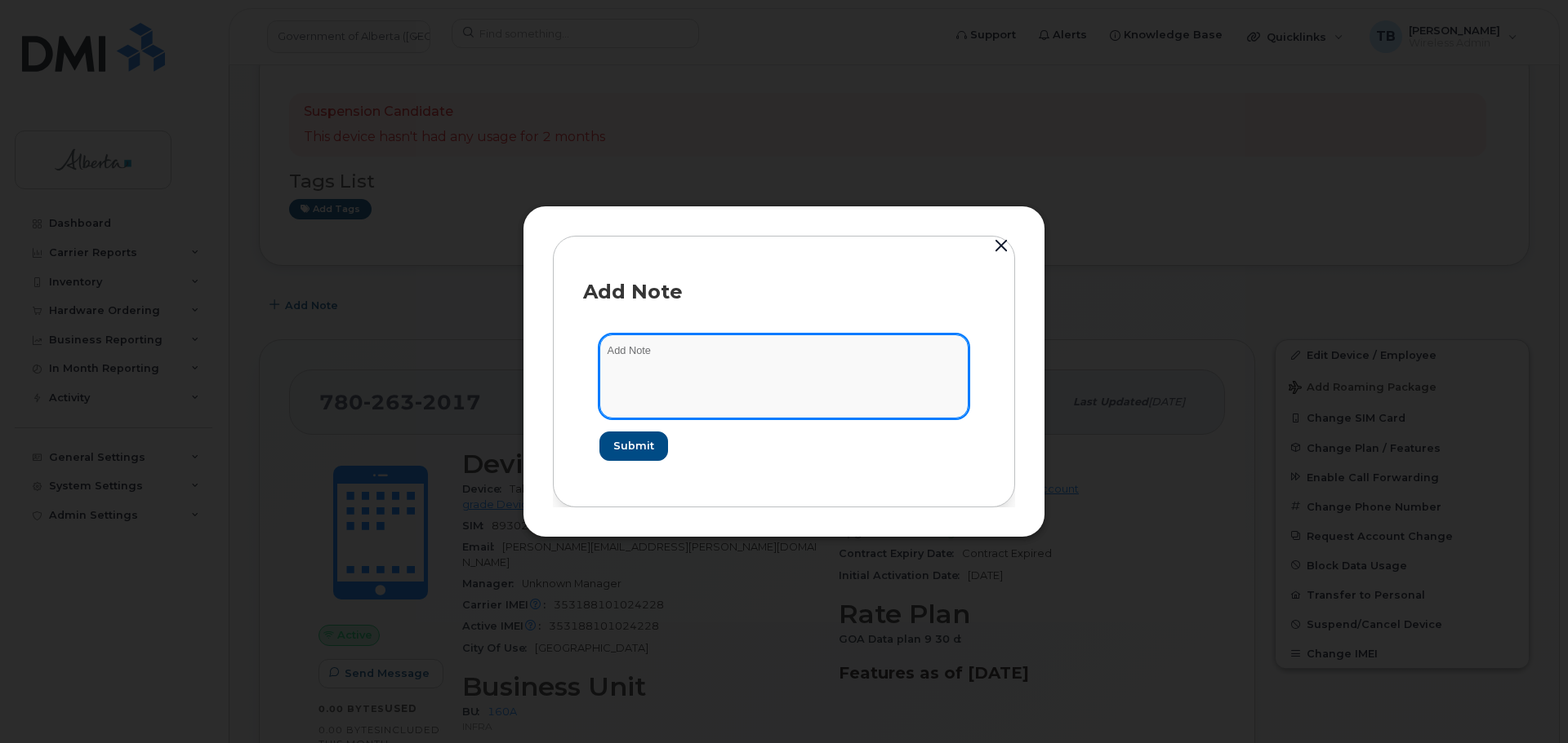
click at [677, 388] on textarea at bounding box center [784, 376] width 369 height 83
paste textarea "SCTASK0832286 Plan Cancel - (1)"
type textarea "SCTASK0832286 Plan Cancel - (1)"
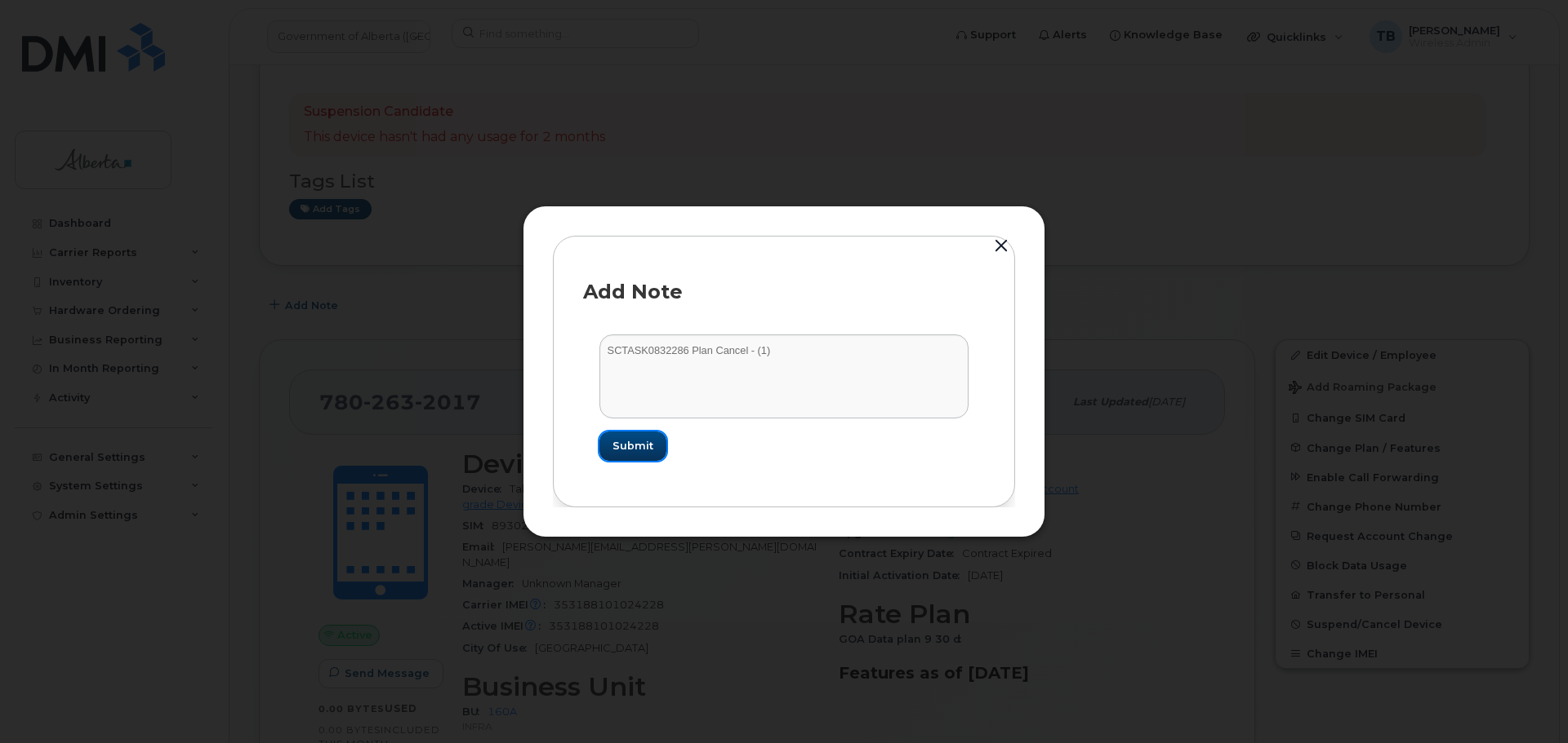
click at [645, 442] on span "Submit" at bounding box center [633, 445] width 41 height 16
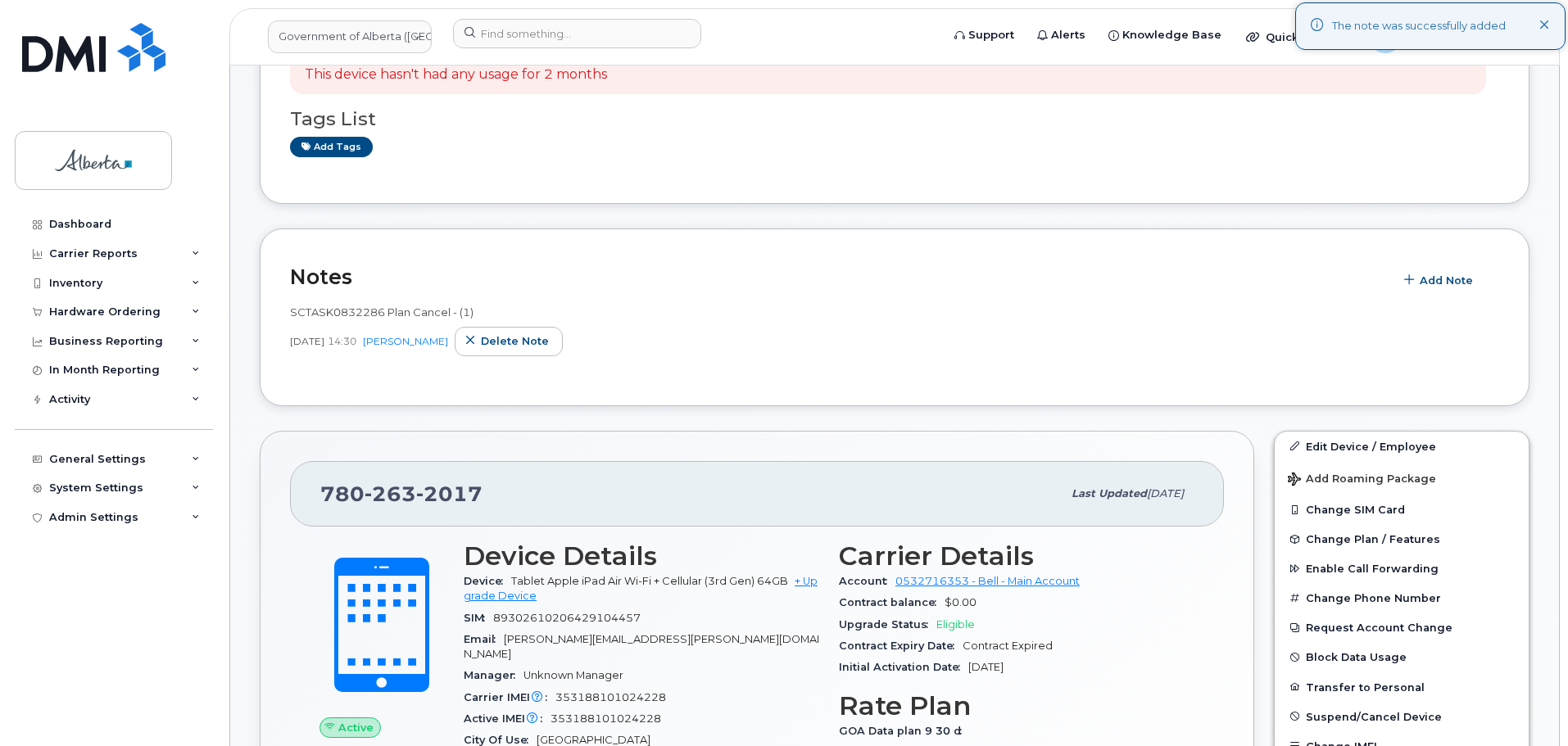
scroll to position [410, 0]
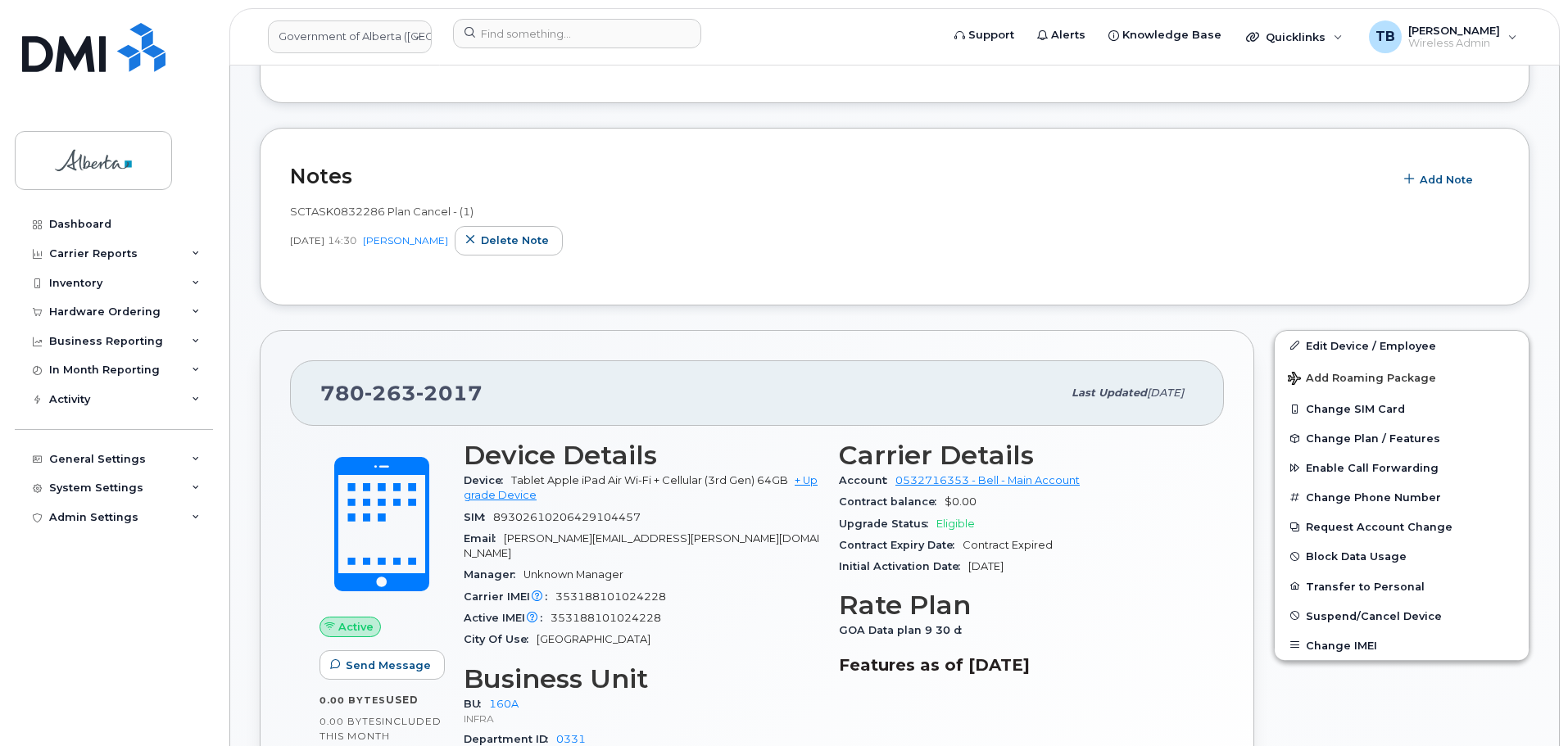
click at [591, 591] on span "353188101024228" at bounding box center [610, 596] width 111 height 12
copy span "353188101024228"
click at [1340, 618] on span "Suspend/Cancel Device" at bounding box center [1374, 615] width 136 height 12
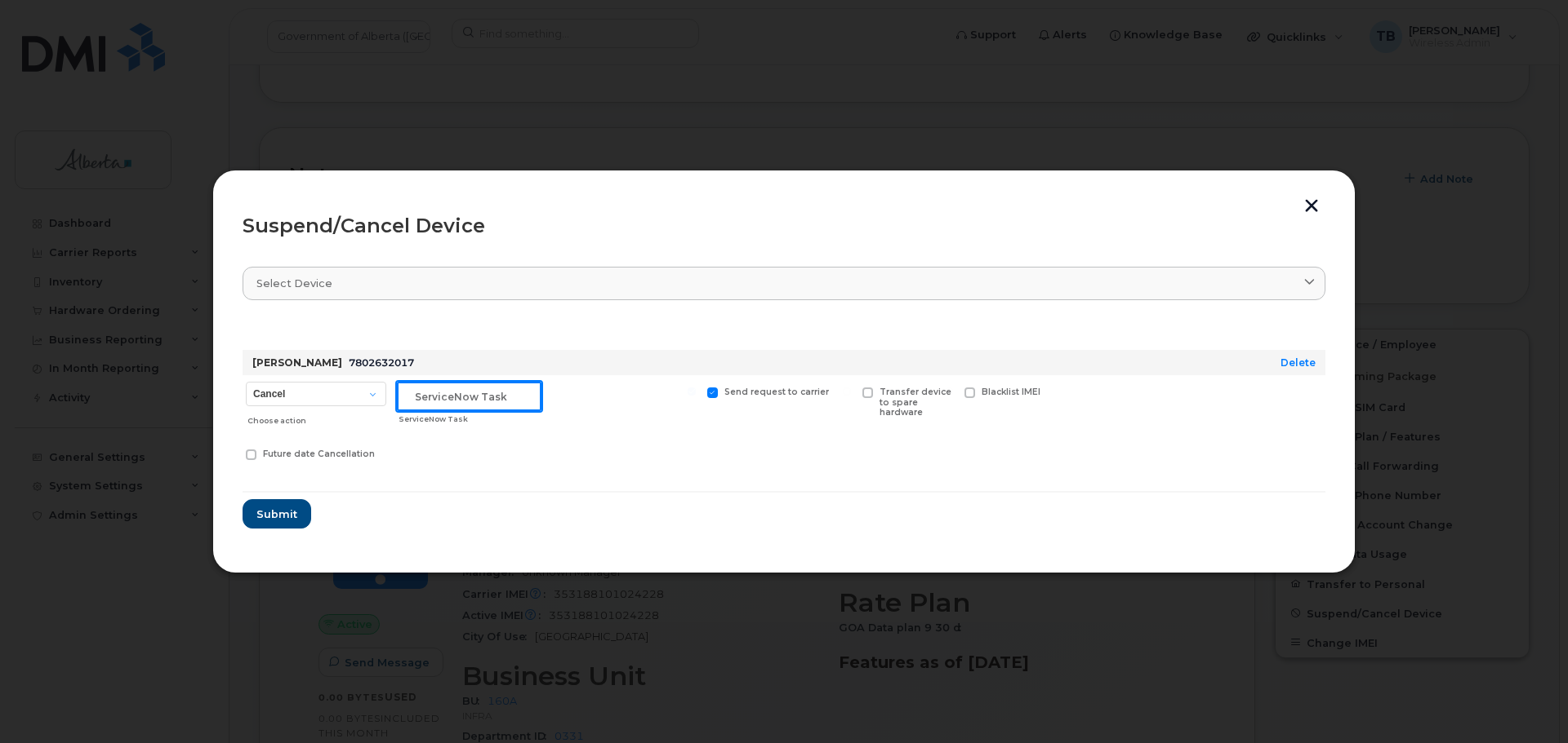
click at [464, 399] on input "text" at bounding box center [469, 397] width 145 height 29
paste input "SCTASK0832286"
type input "SCTASK0832286"
click at [282, 520] on span "Submit" at bounding box center [276, 514] width 41 height 16
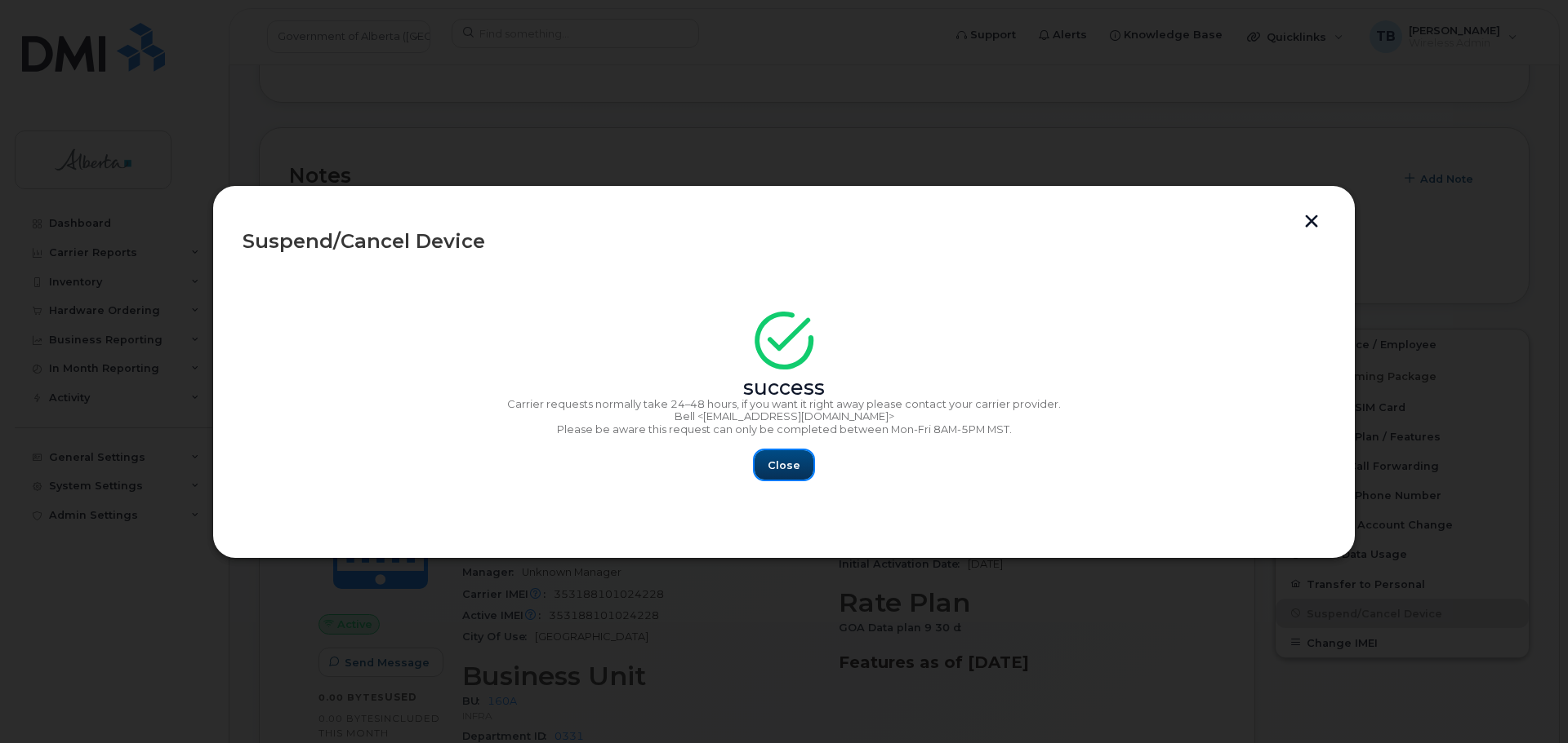
click at [764, 475] on button "Close" at bounding box center [784, 465] width 59 height 29
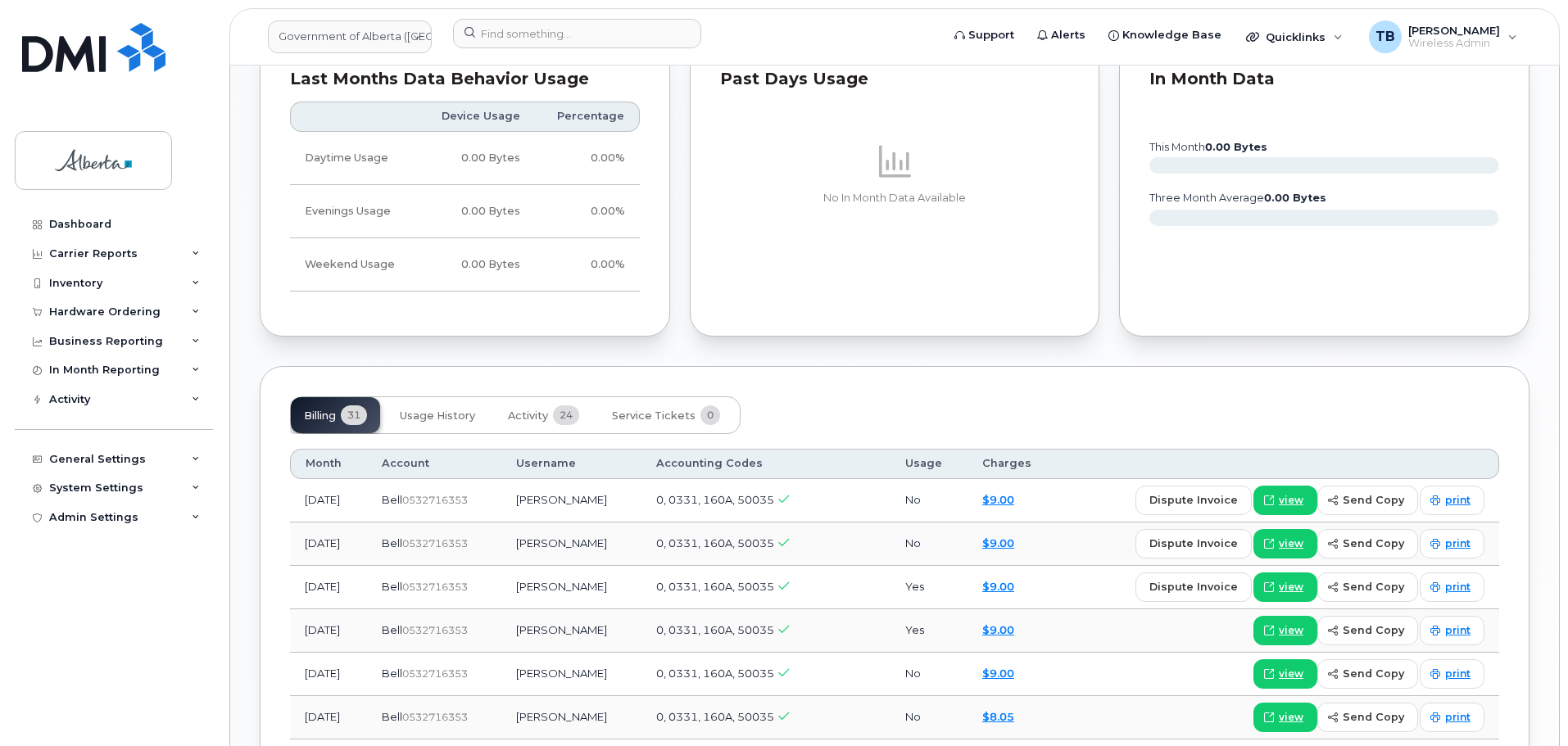
scroll to position [1311, 0]
click at [651, 408] on span "Service Tickets" at bounding box center [654, 415] width 84 height 13
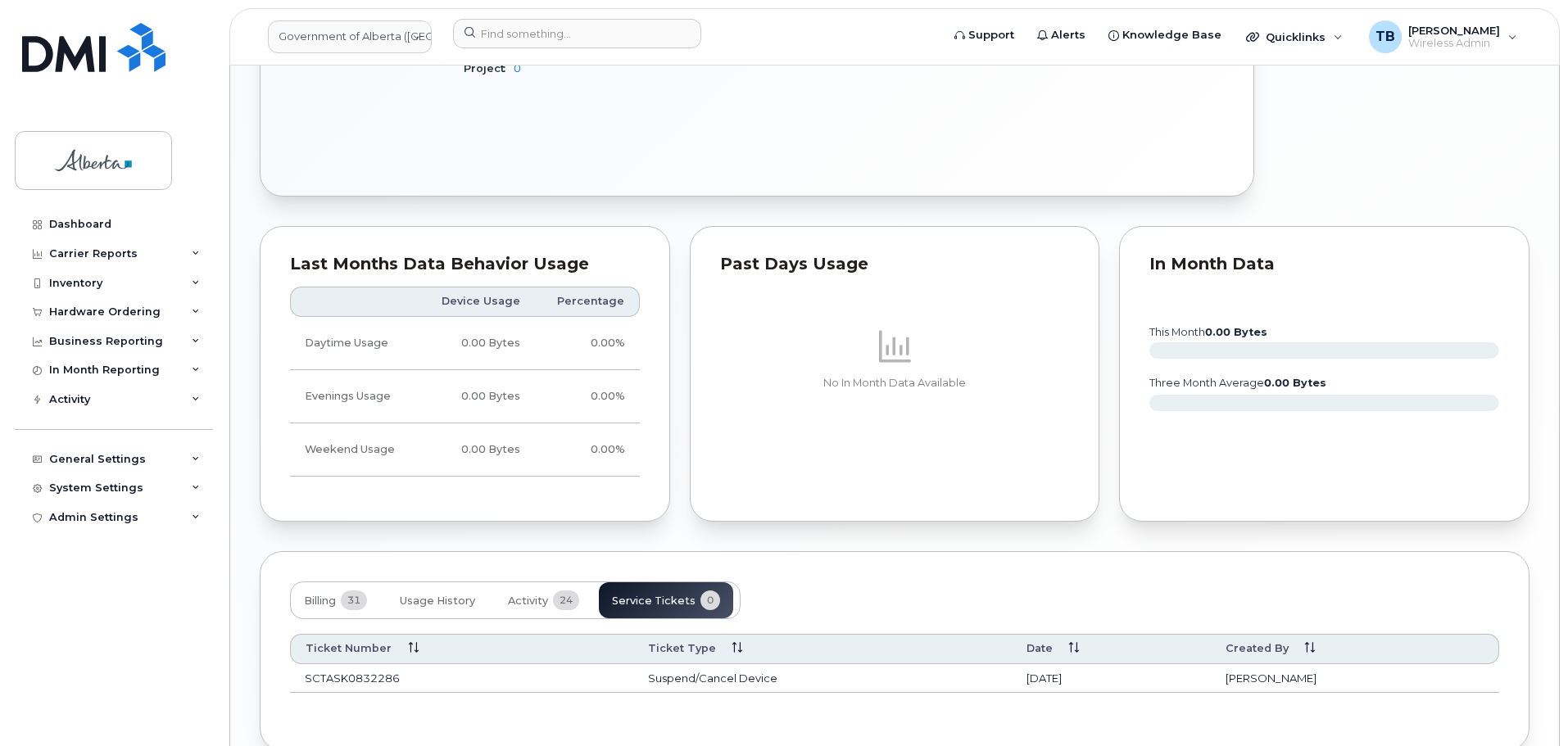
scroll to position [1196, 0]
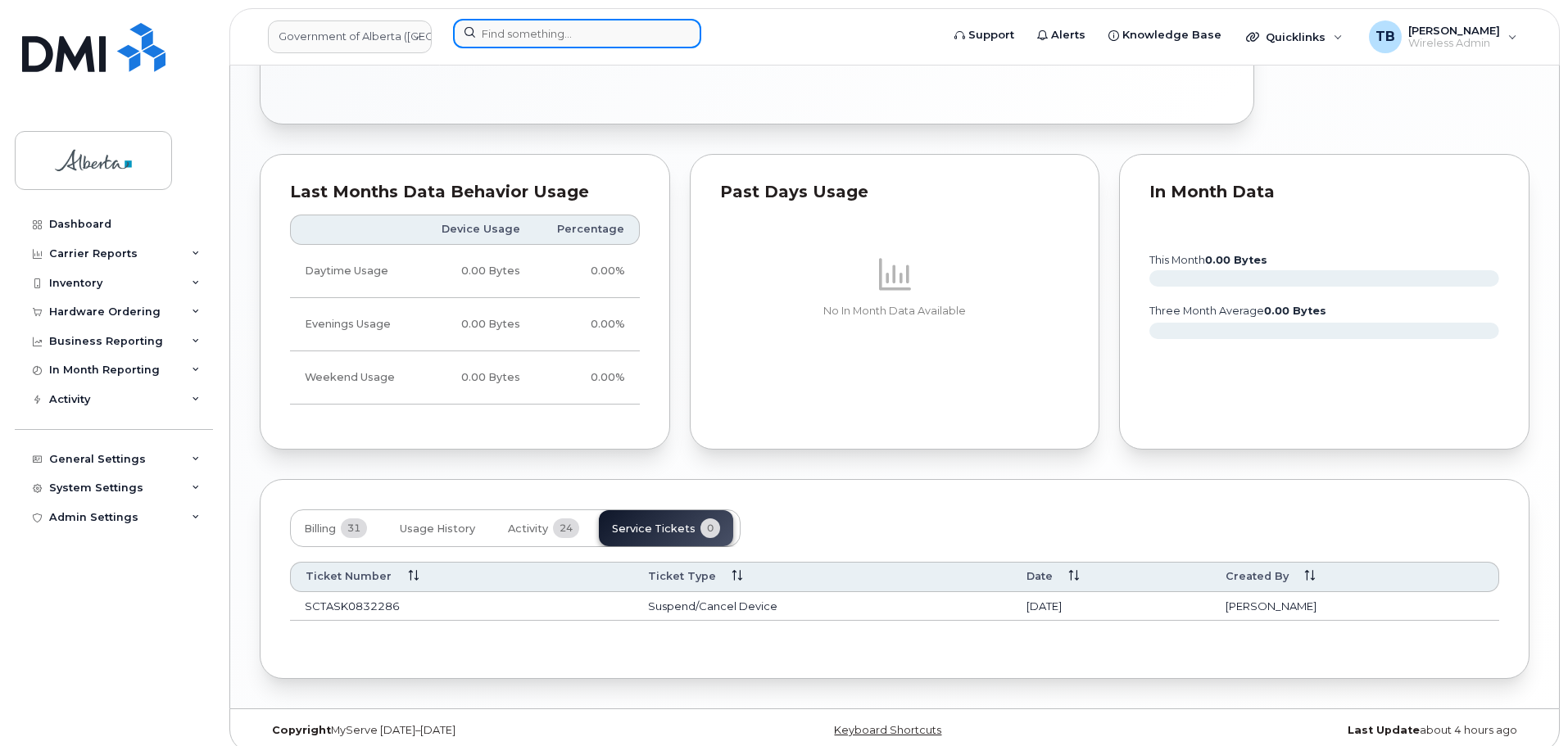
click at [487, 32] on input at bounding box center [577, 34] width 248 height 30
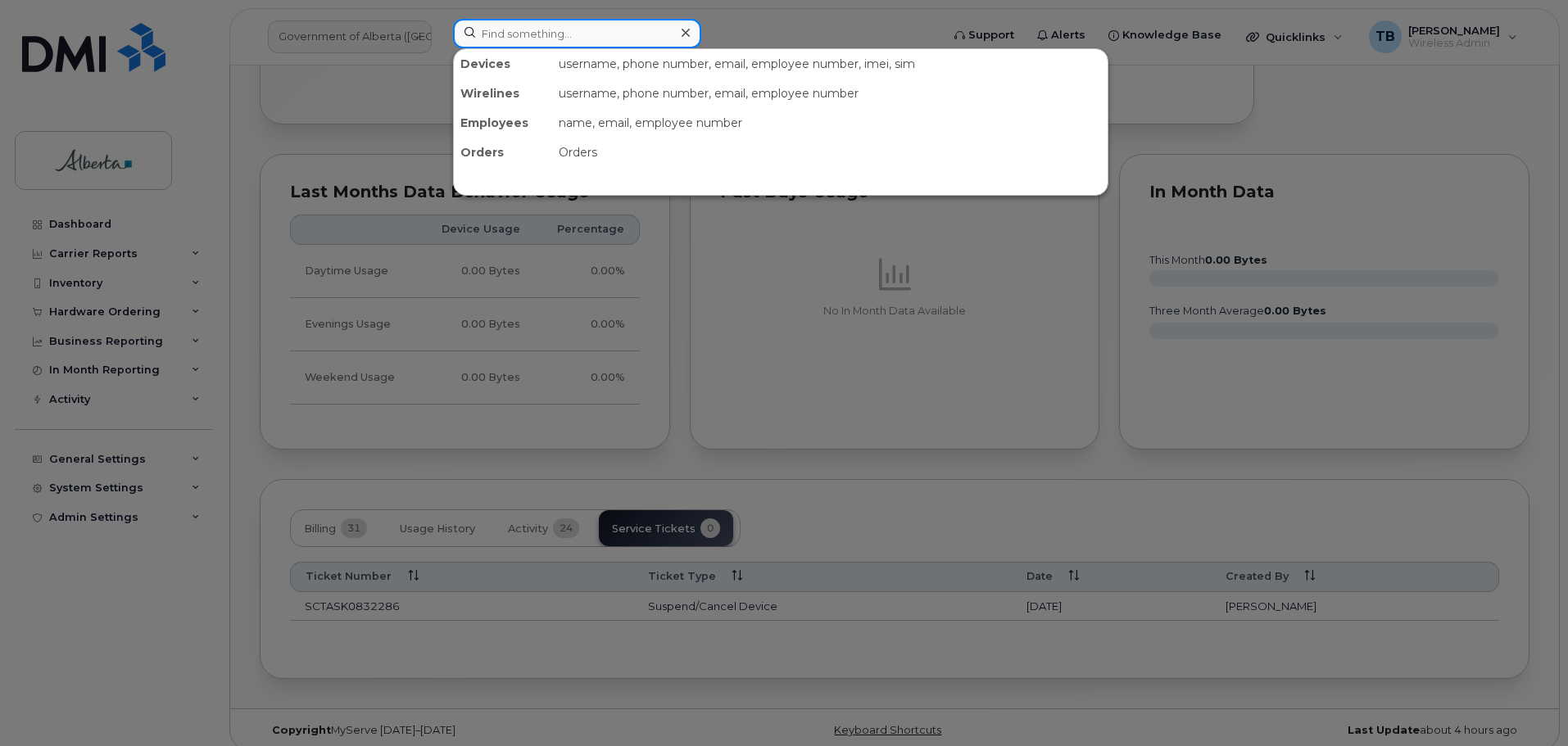
paste input "4033320933"
type input "4033320933"
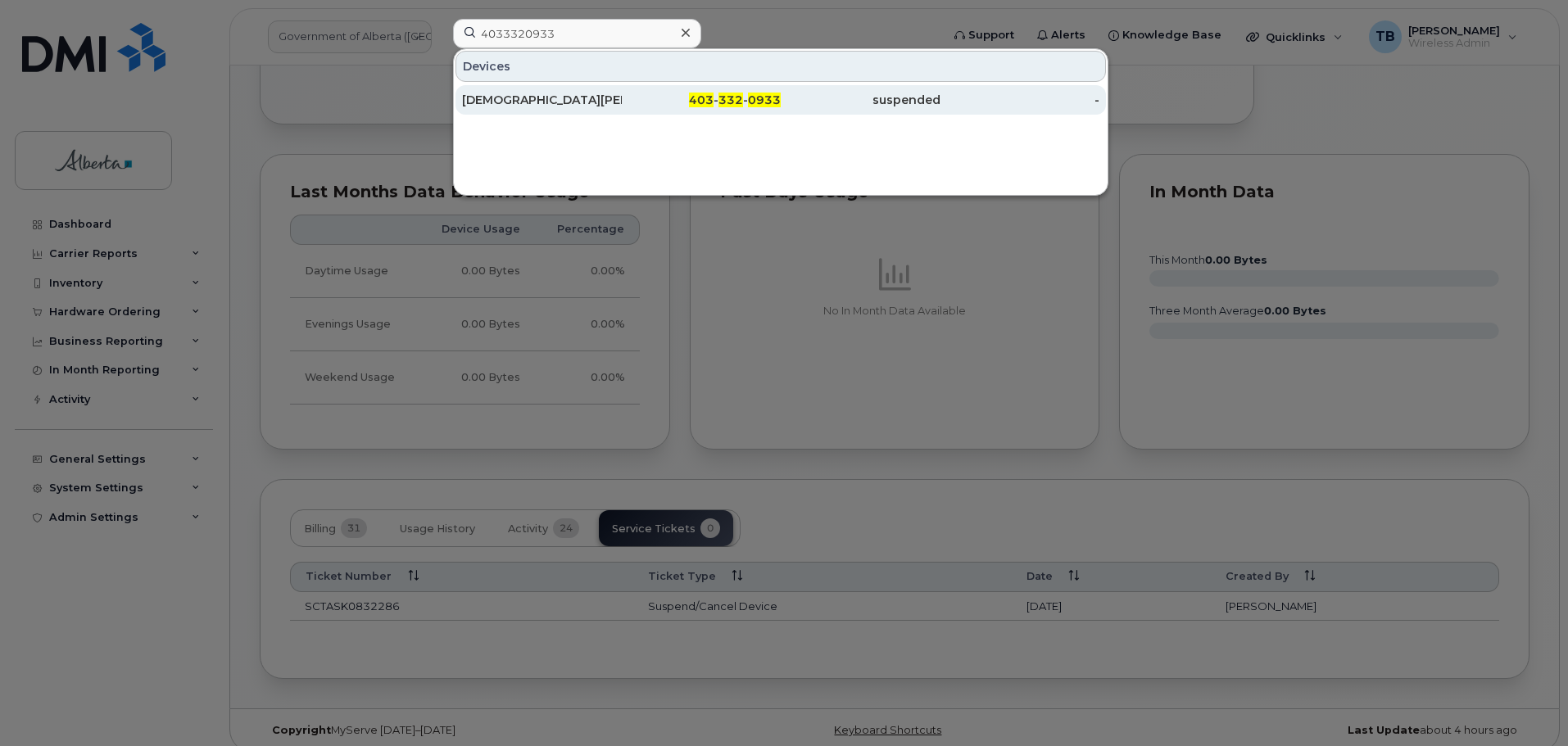
click at [517, 104] on div "Jesy Malik" at bounding box center [541, 100] width 159 height 16
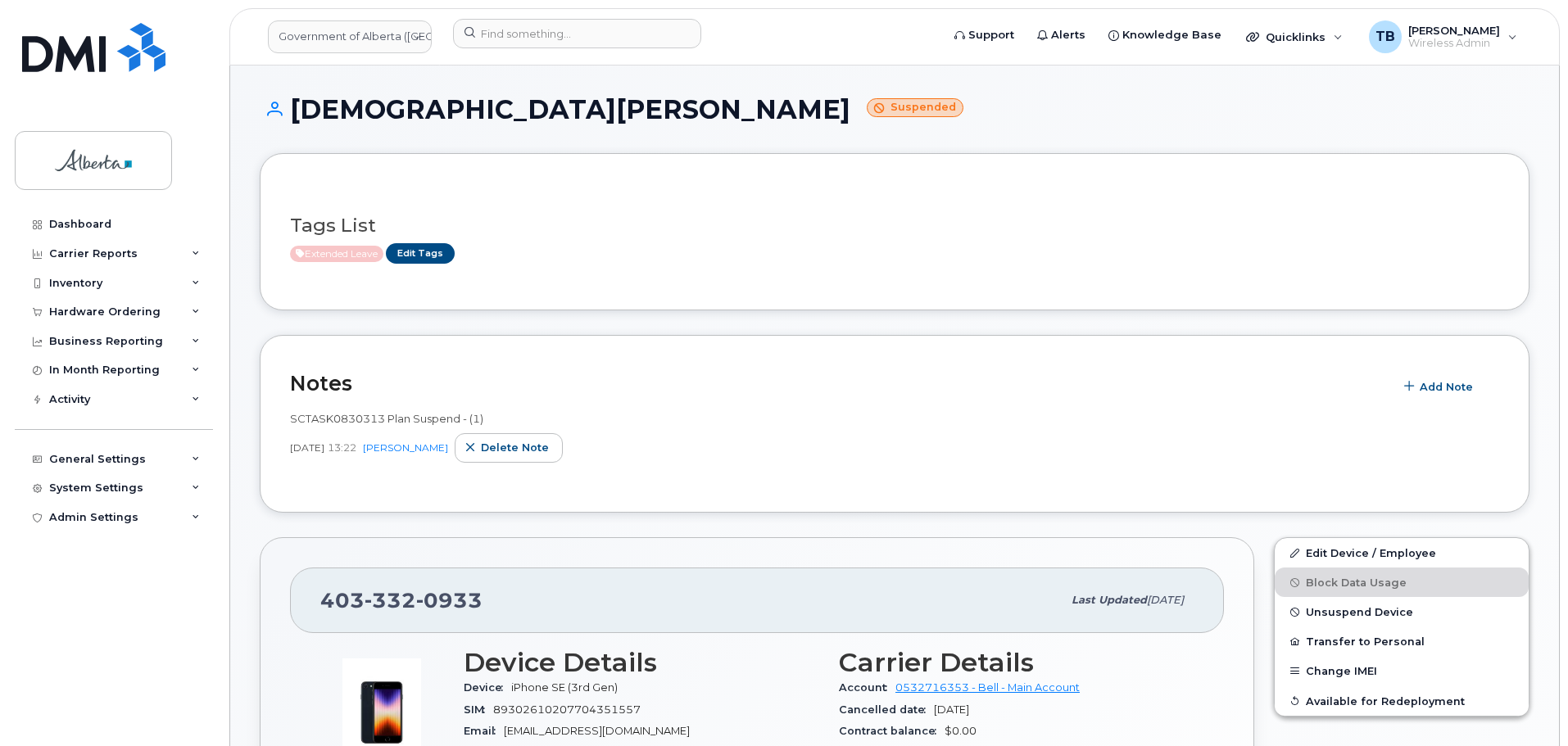
click at [329, 427] on div "SCTASK0830313 Plan Suspend - (1)" at bounding box center [894, 419] width 1209 height 16
click at [322, 418] on span "SCTASK0830313 Plan Suspend - (1)" at bounding box center [386, 419] width 193 height 13
copy span "SCTASK0830313"
click at [566, 46] on input at bounding box center [577, 34] width 248 height 30
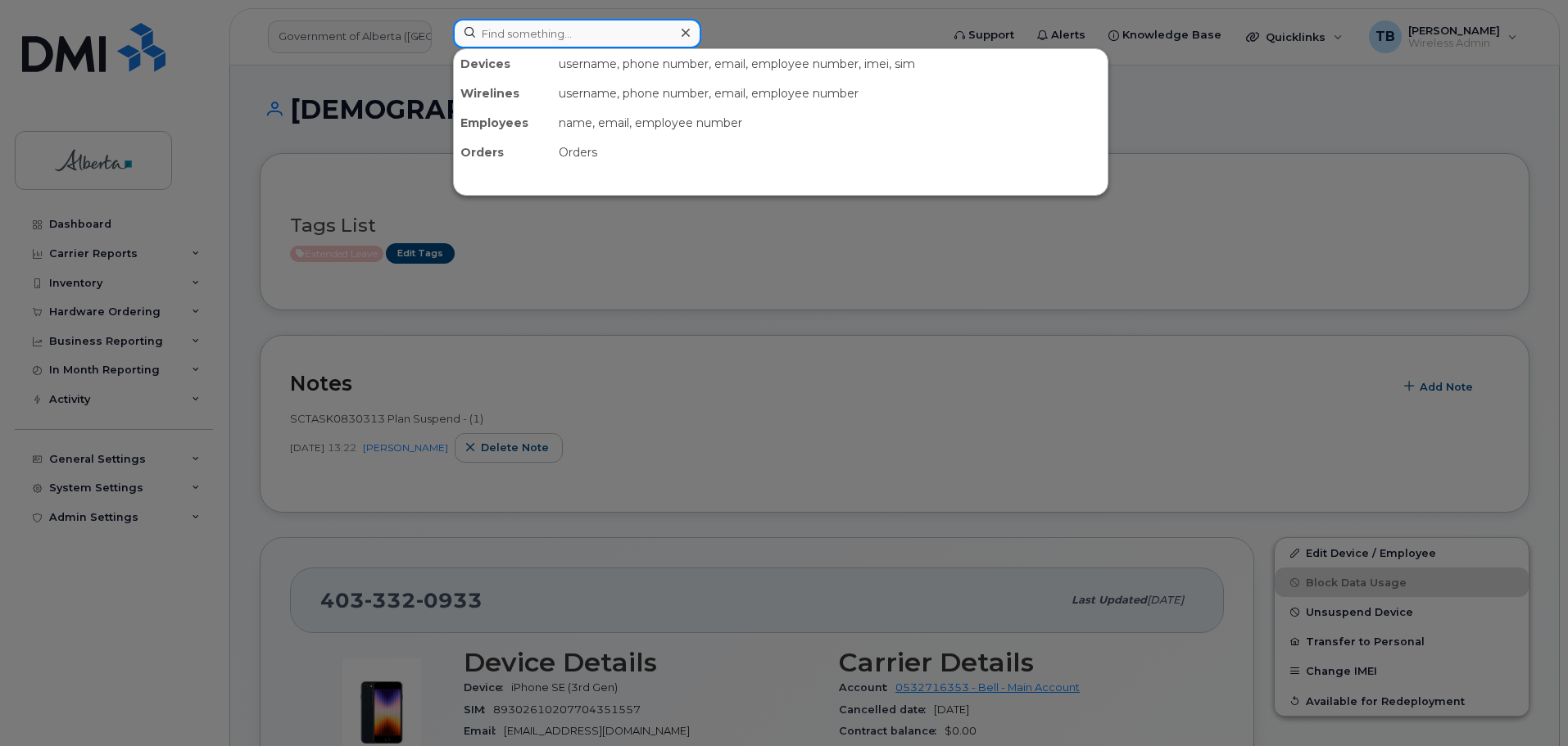
paste input "5873577407"
type input "5873577407"
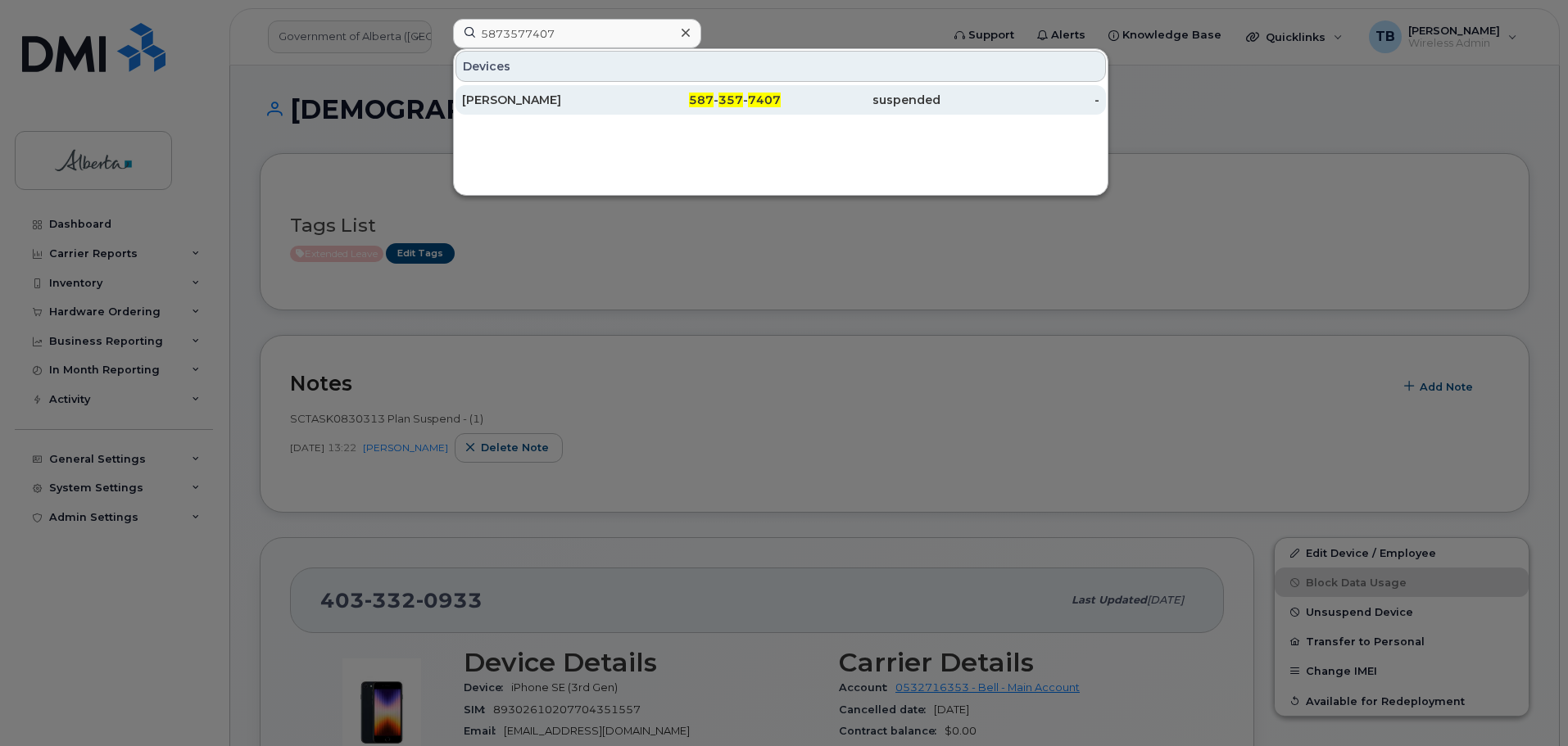
click at [507, 97] on div "[PERSON_NAME]" at bounding box center [541, 100] width 159 height 16
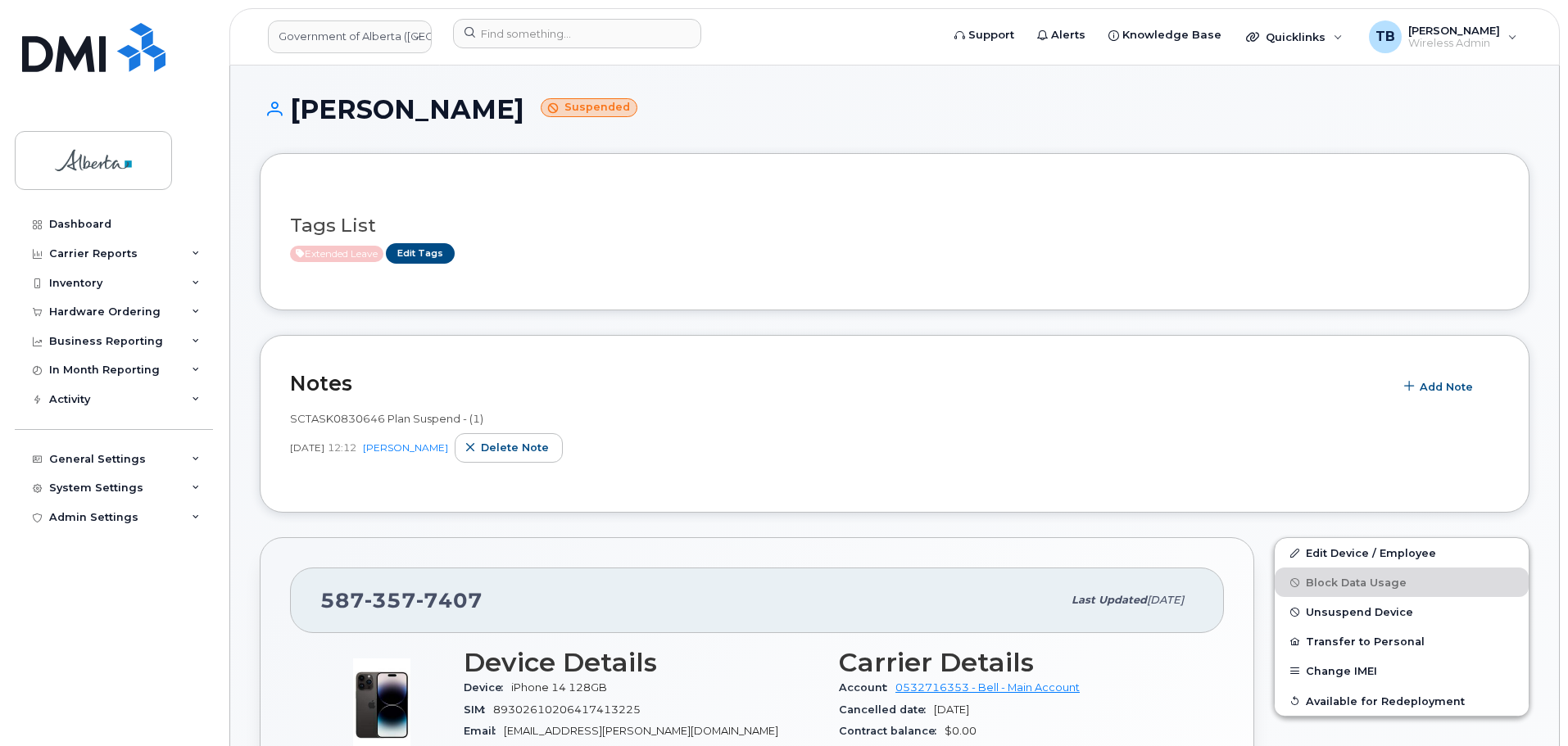
click at [334, 405] on div "SCTASK0830646 Plan Suspend - (1) [DATE] 12:12 [PERSON_NAME] Delete note" at bounding box center [894, 442] width 1209 height 81
click at [326, 426] on span "SCTASK0830646 Plan Suspend - (1)" at bounding box center [386, 419] width 193 height 13
copy span "SCTASK0830646"
click at [87, 83] on link at bounding box center [93, 70] width 157 height 94
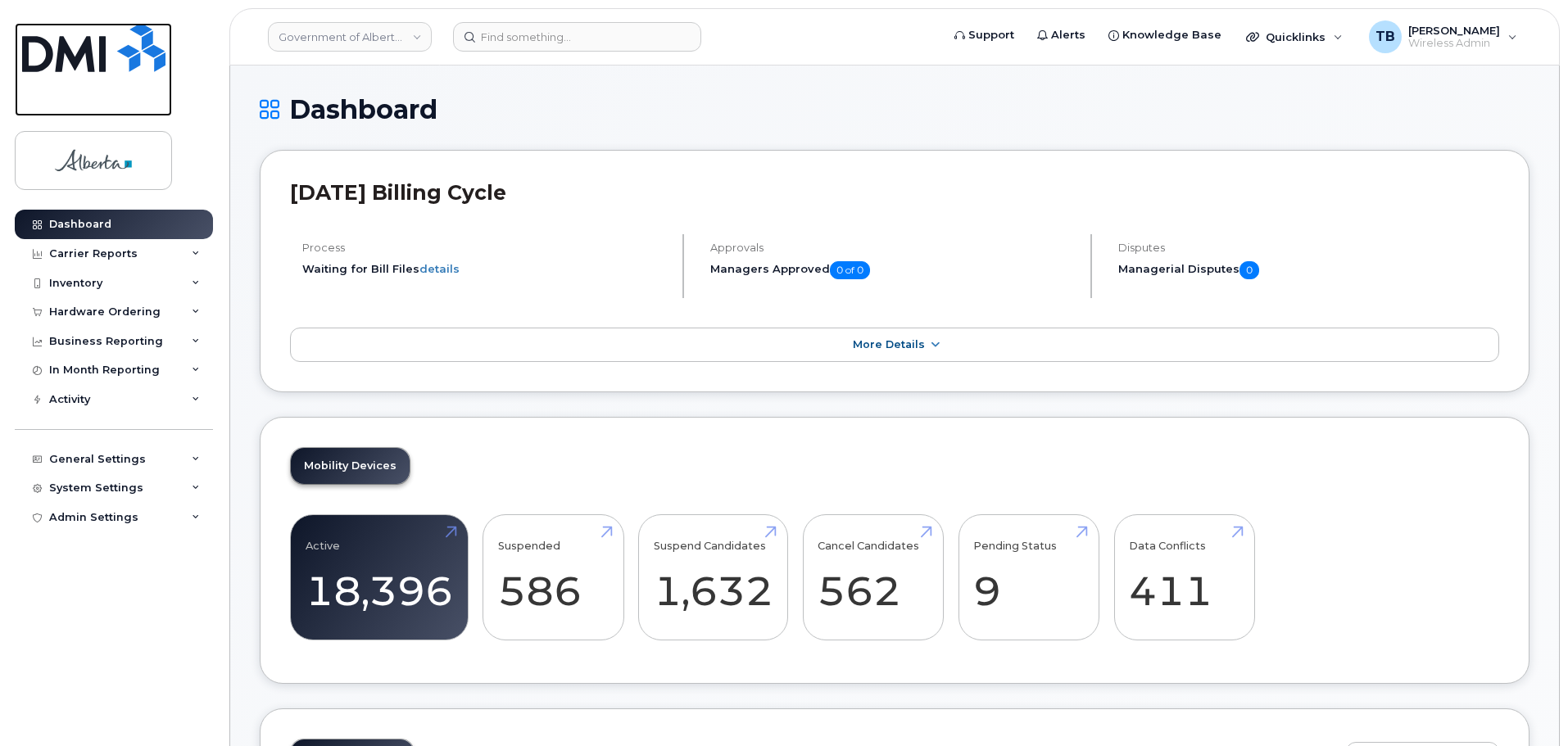
click at [37, 43] on img at bounding box center [94, 48] width 144 height 49
click at [108, 54] on img at bounding box center [94, 48] width 144 height 49
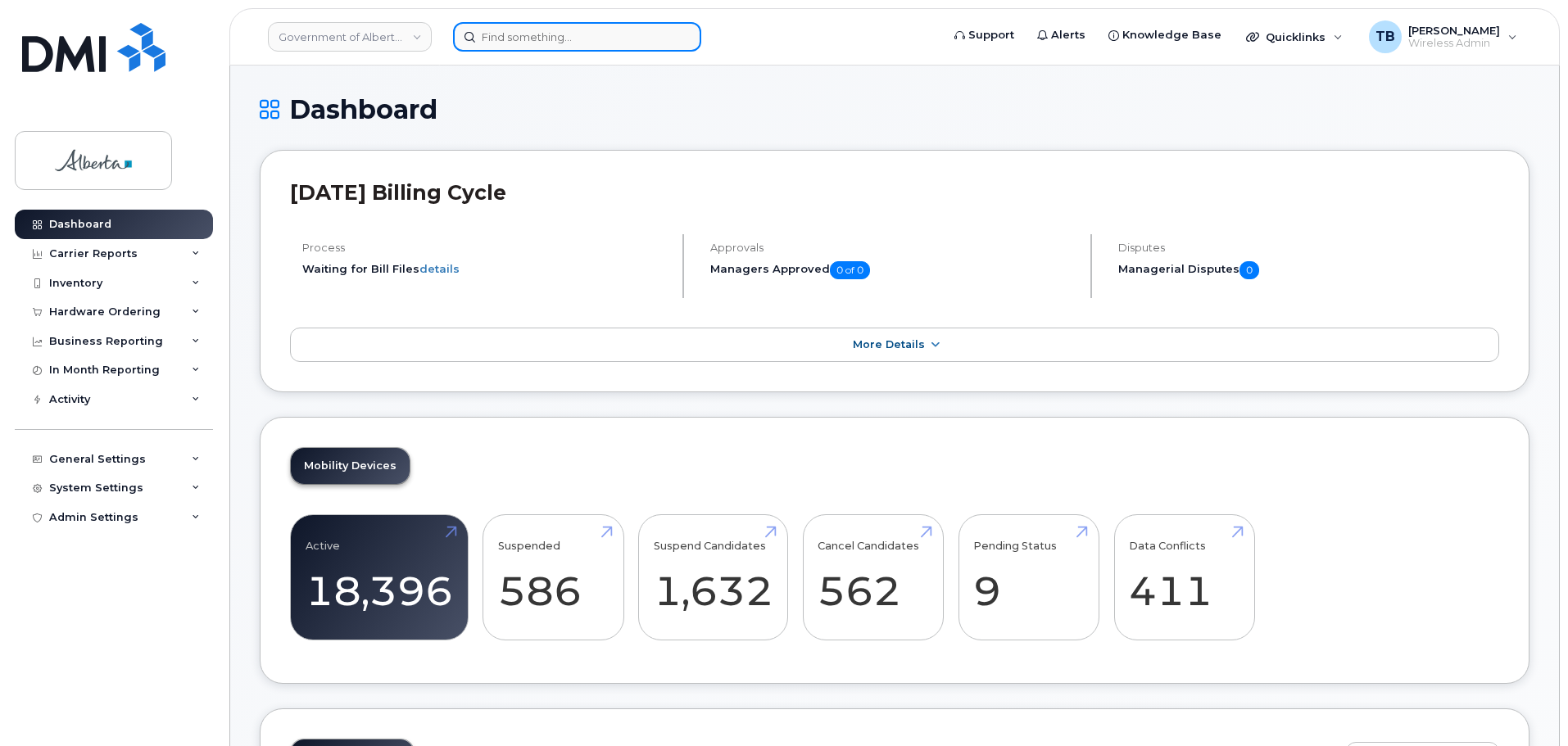
drag, startPoint x: 510, startPoint y: 41, endPoint x: 510, endPoint y: 51, distance: 10.0
click at [510, 50] on input at bounding box center [577, 37] width 248 height 30
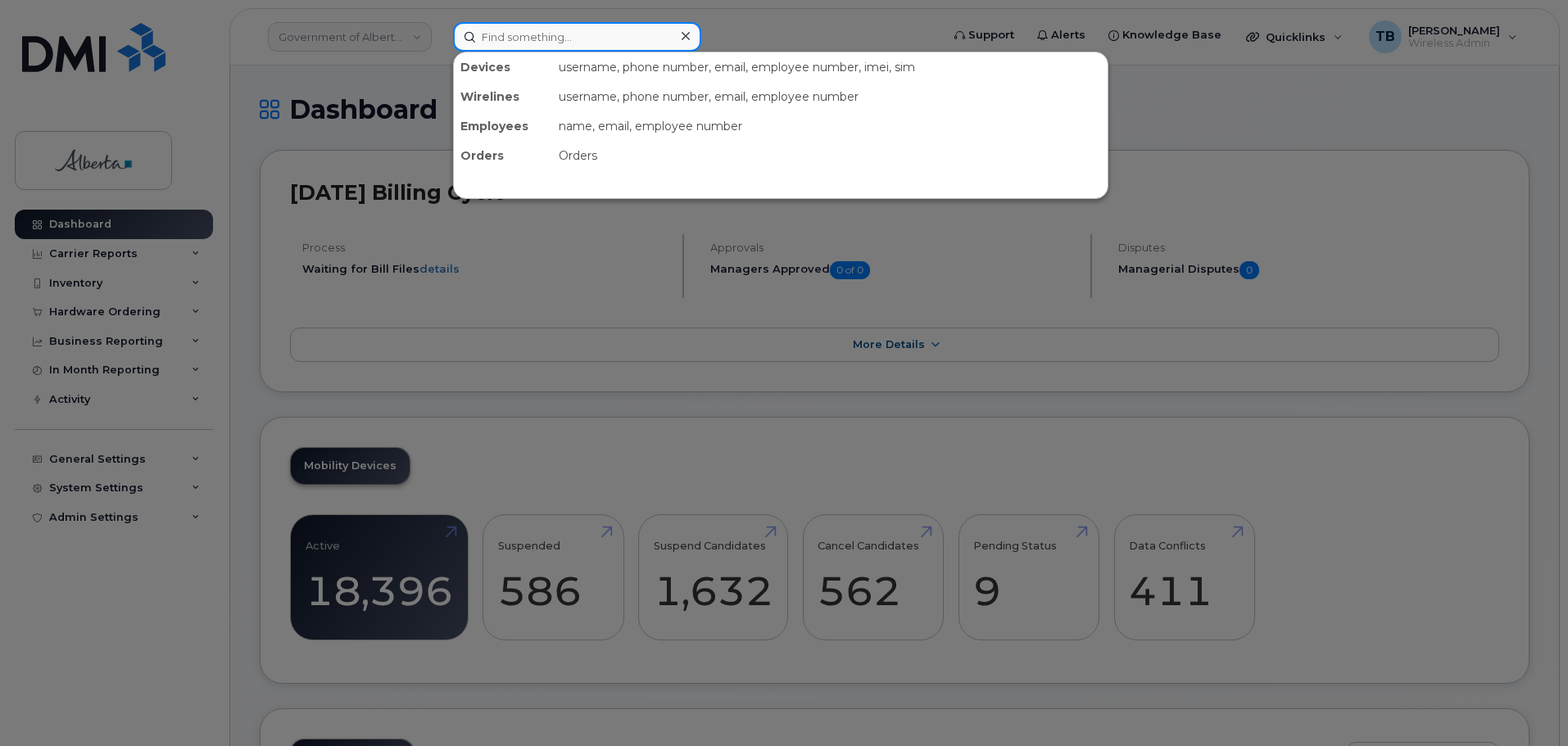
paste input "8259754160"
type input "8259754160"
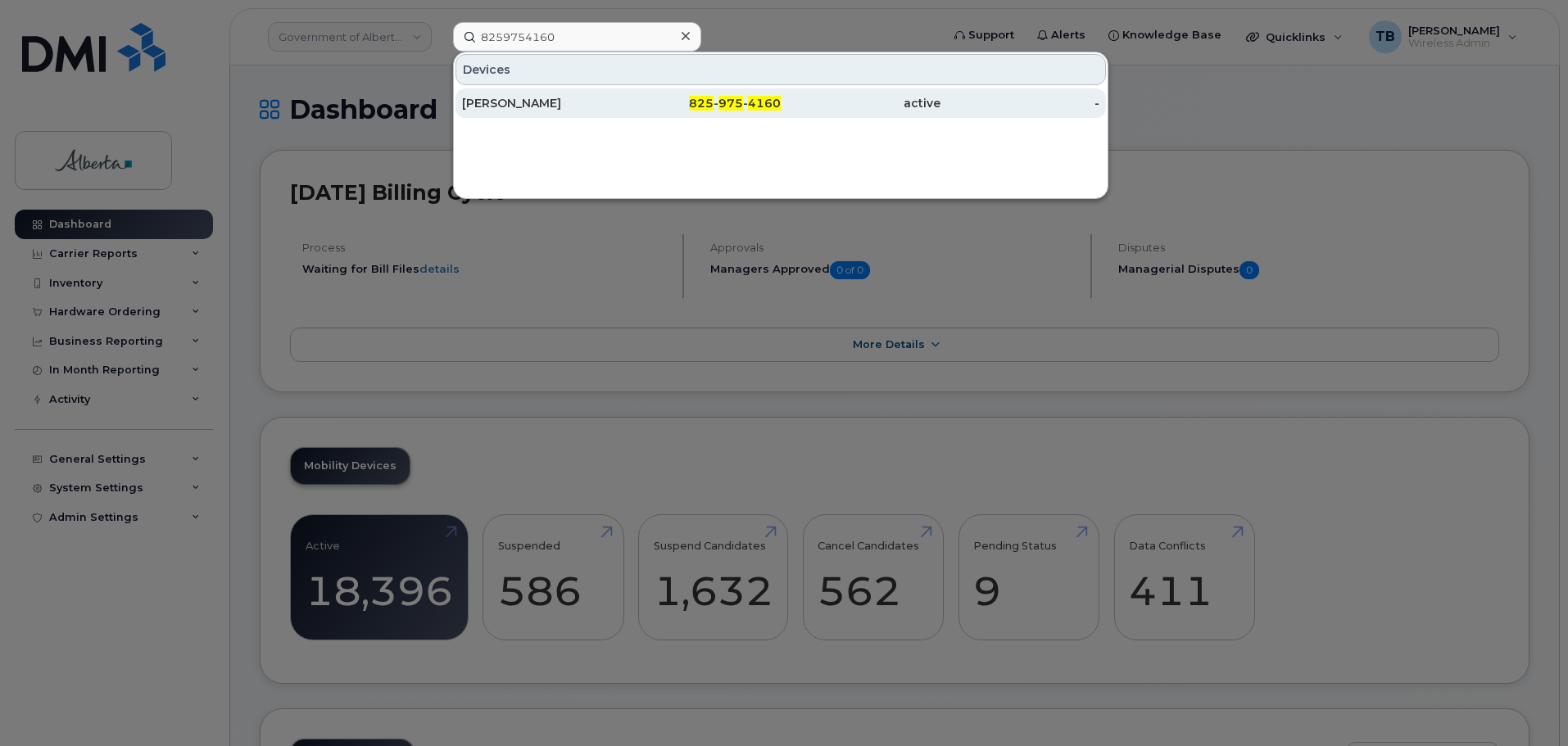
click at [500, 97] on div "Julie Papaioannou" at bounding box center [541, 104] width 159 height 16
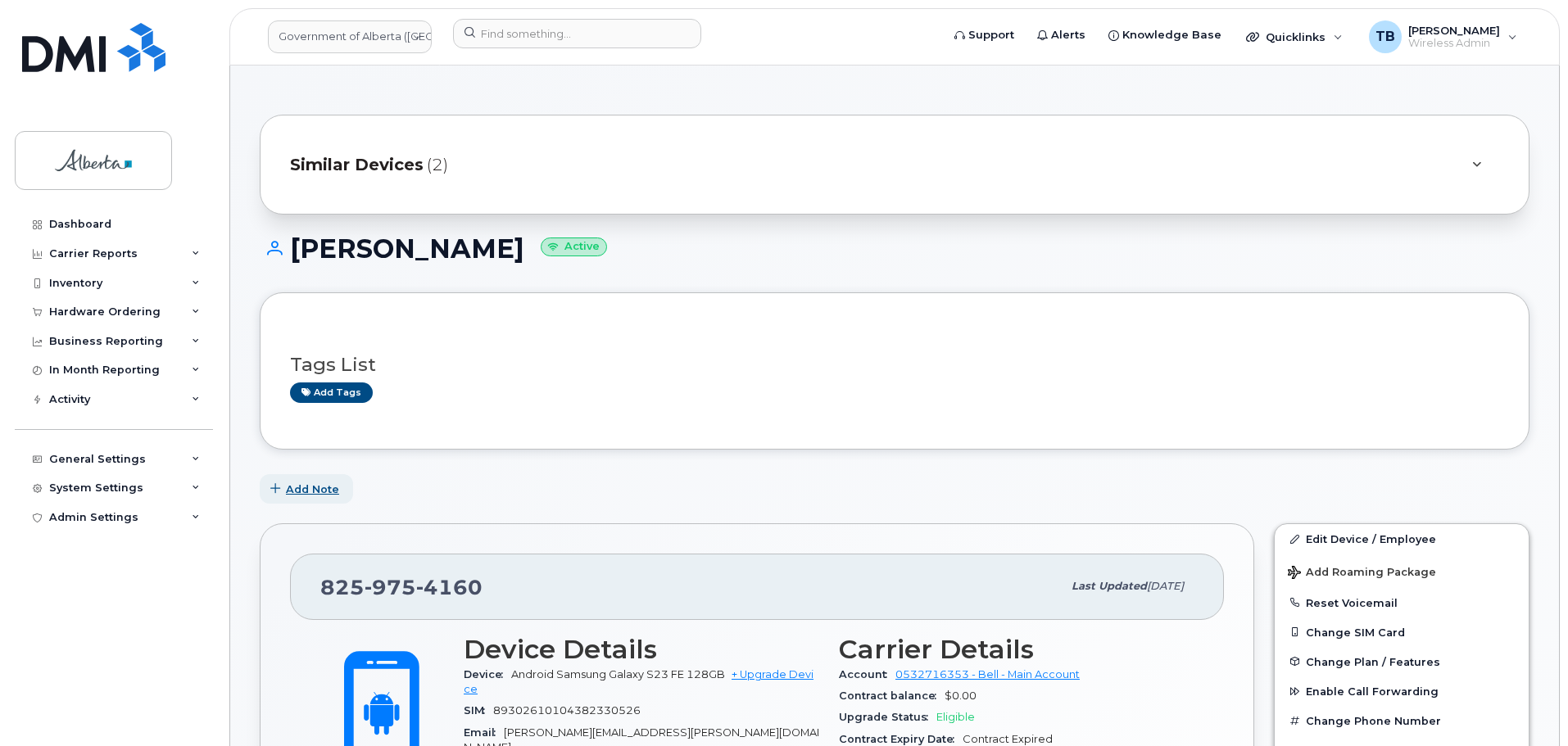
click at [302, 486] on span "Add Note" at bounding box center [312, 489] width 53 height 16
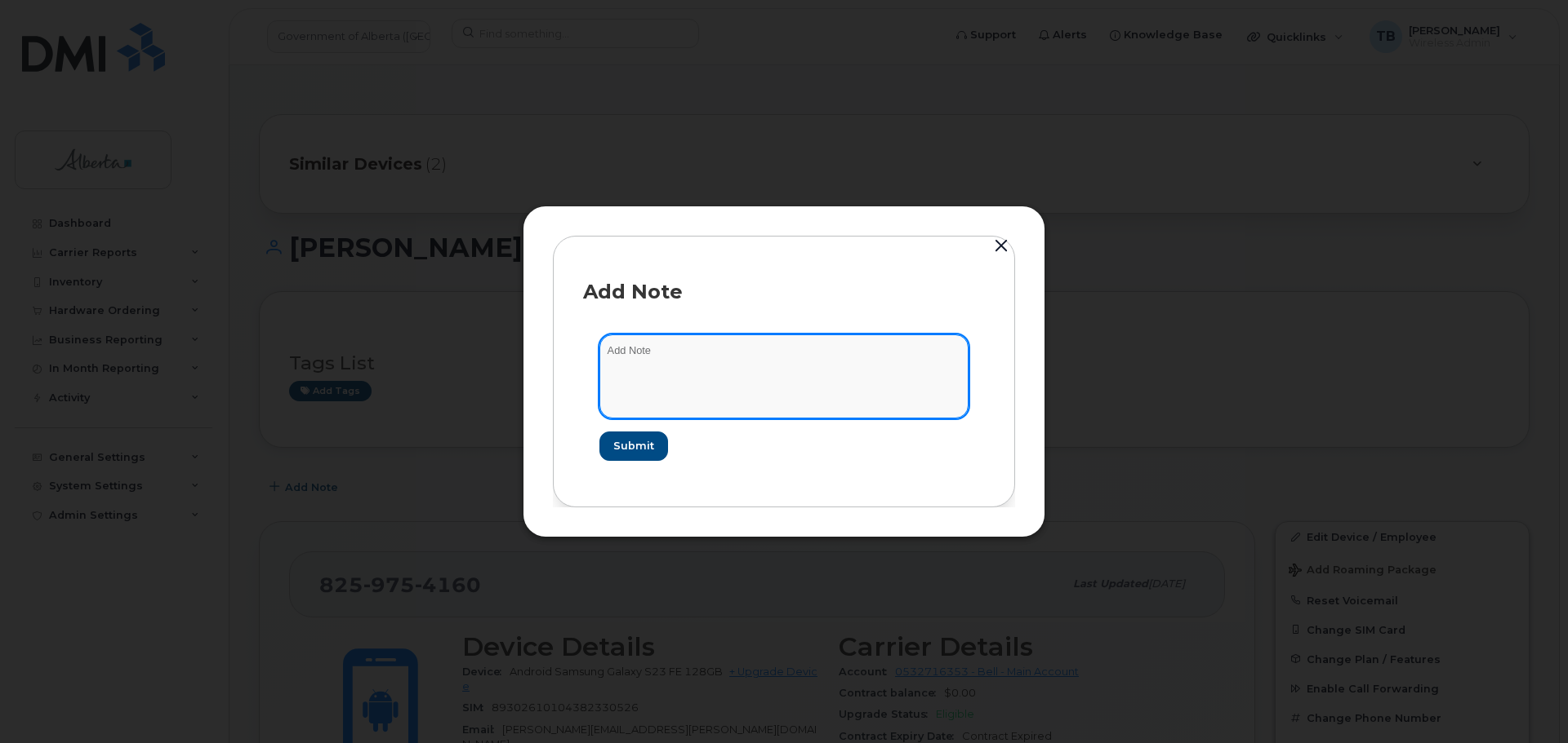
click at [656, 396] on textarea at bounding box center [784, 376] width 369 height 83
paste textarea "SCTASK0832323 - Device Plan Reassign - (1)"
type textarea "SCTASK0832323 - Device Plan Reassign - (1)"
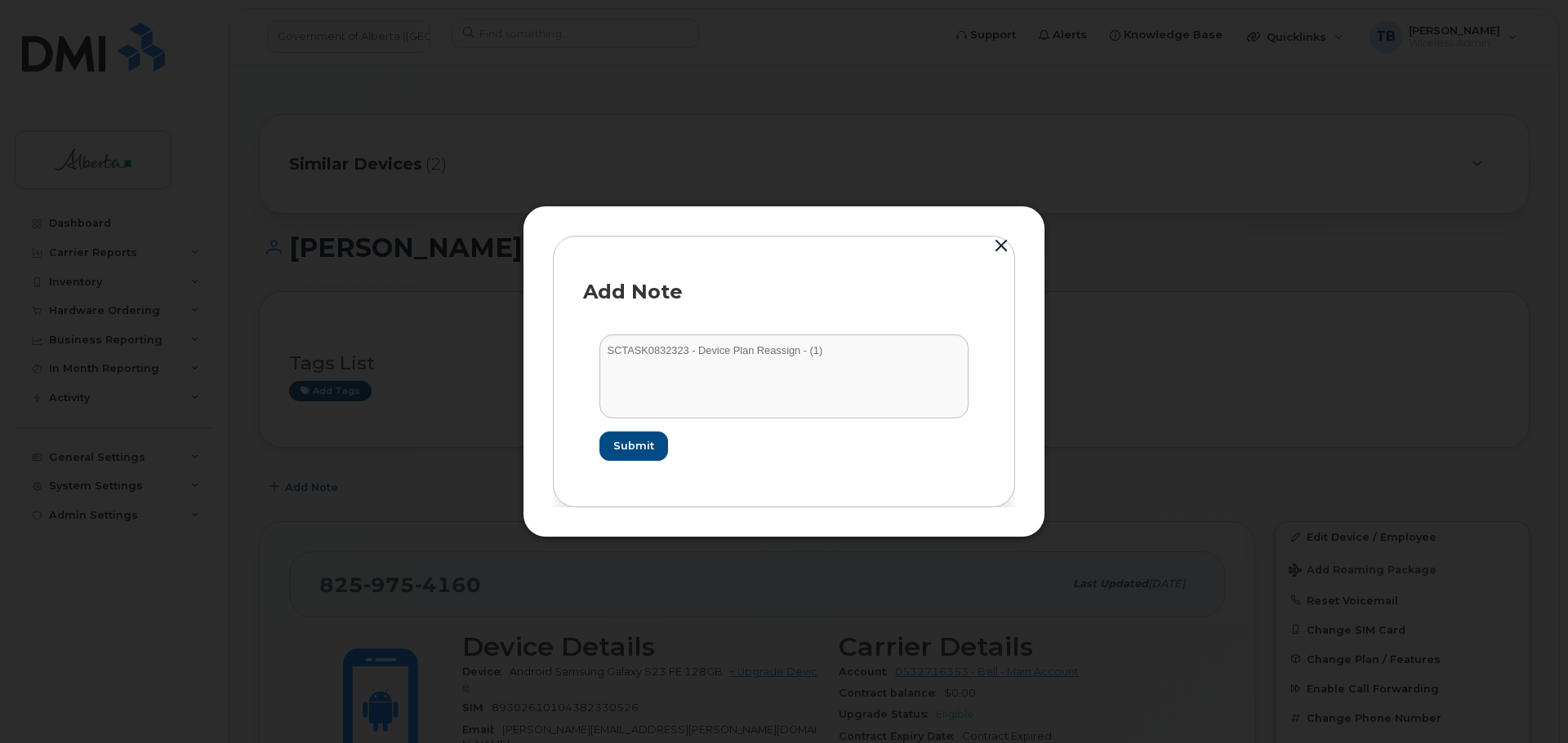
drag, startPoint x: 585, startPoint y: 429, endPoint x: 604, endPoint y: 428, distance: 19.0
click at [585, 428] on form "SCTASK0832323 - Device Plan Reassign - (1) Submit" at bounding box center [784, 397] width 402 height 158
click at [604, 427] on form "SCTASK0832323 - Device Plan Reassign - (1) Submit" at bounding box center [784, 397] width 402 height 158
click at [611, 436] on button "Submit" at bounding box center [633, 447] width 67 height 29
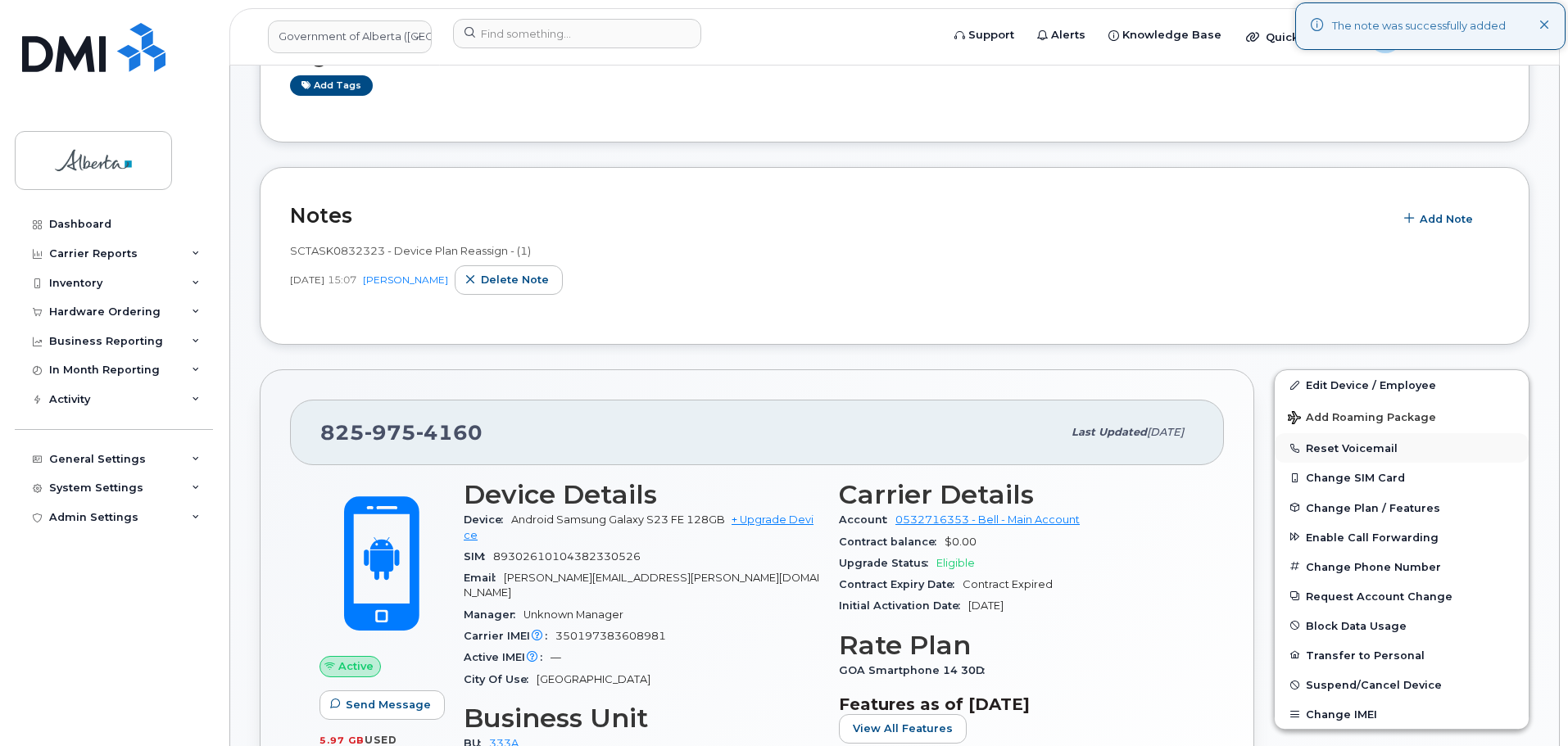
scroll to position [410, 0]
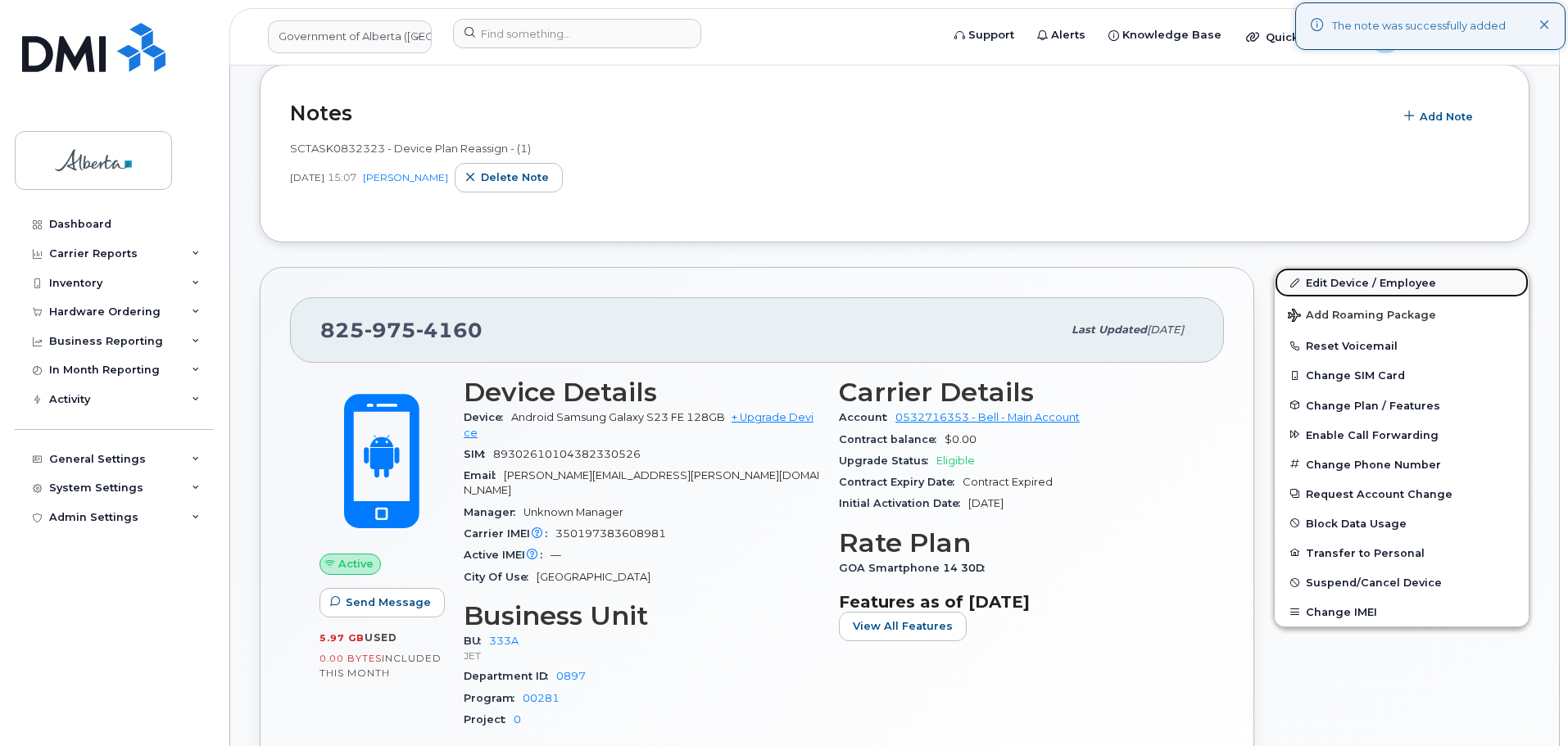
click at [1363, 284] on link "Edit Device / Employee" at bounding box center [1401, 283] width 254 height 30
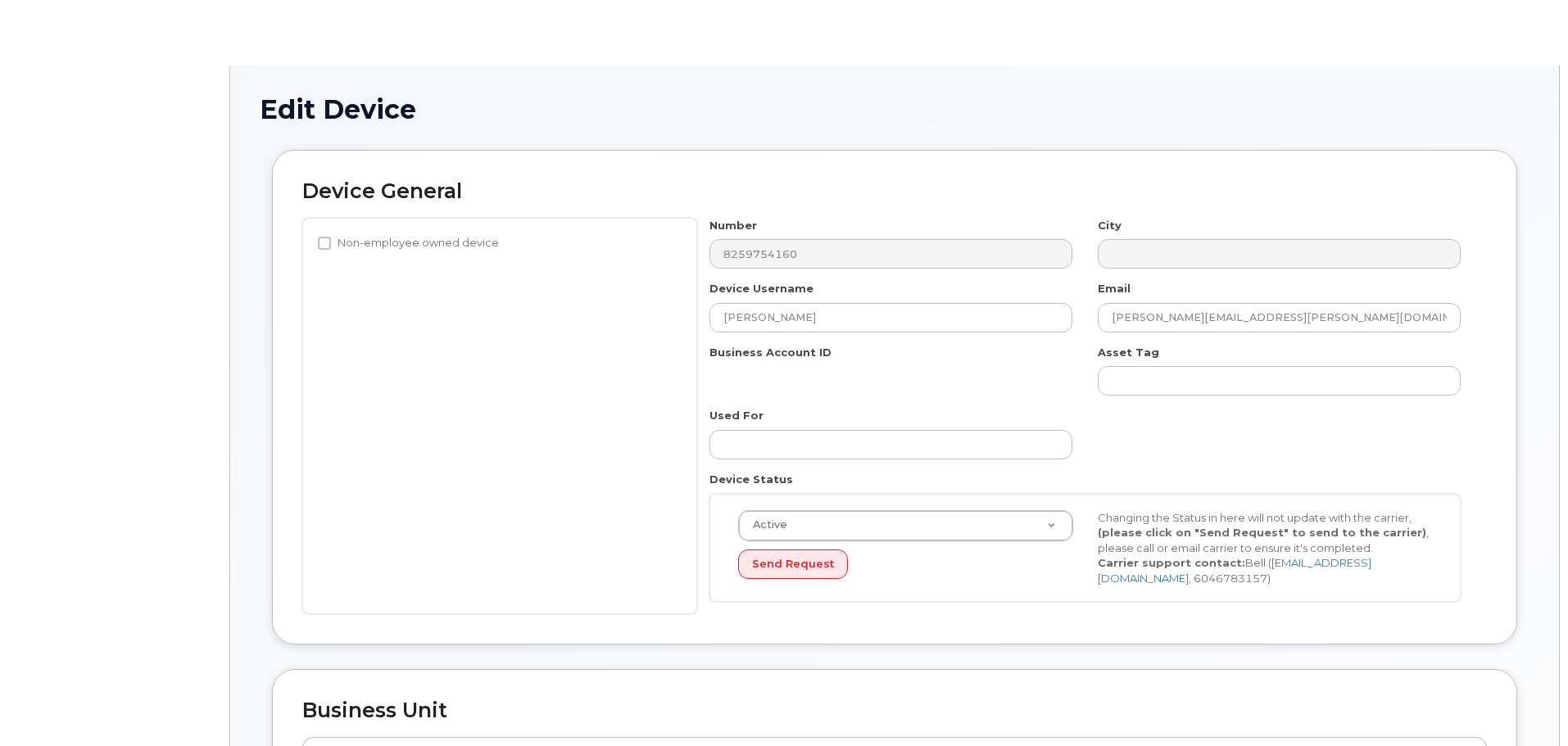
select select "4206363"
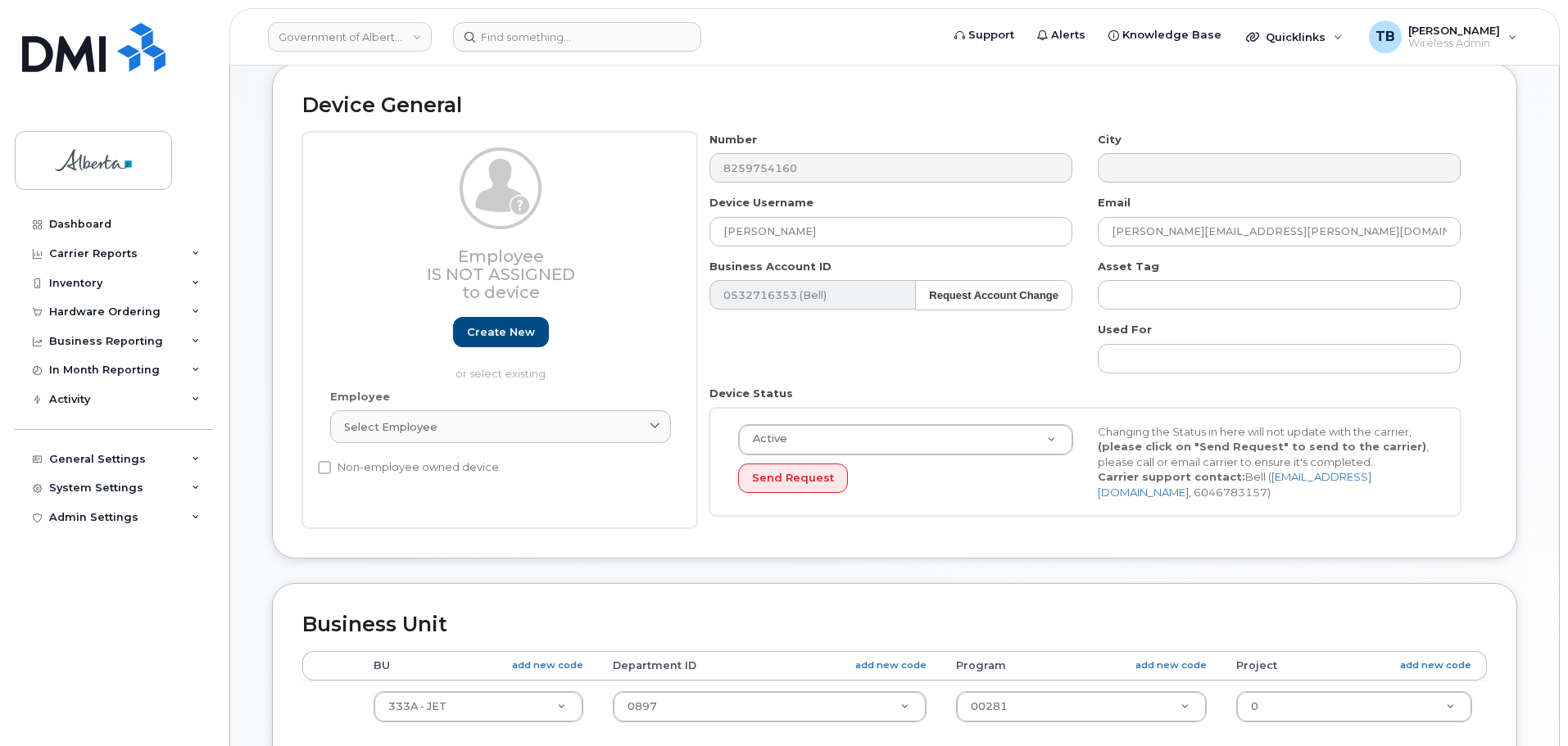
scroll to position [82, 0]
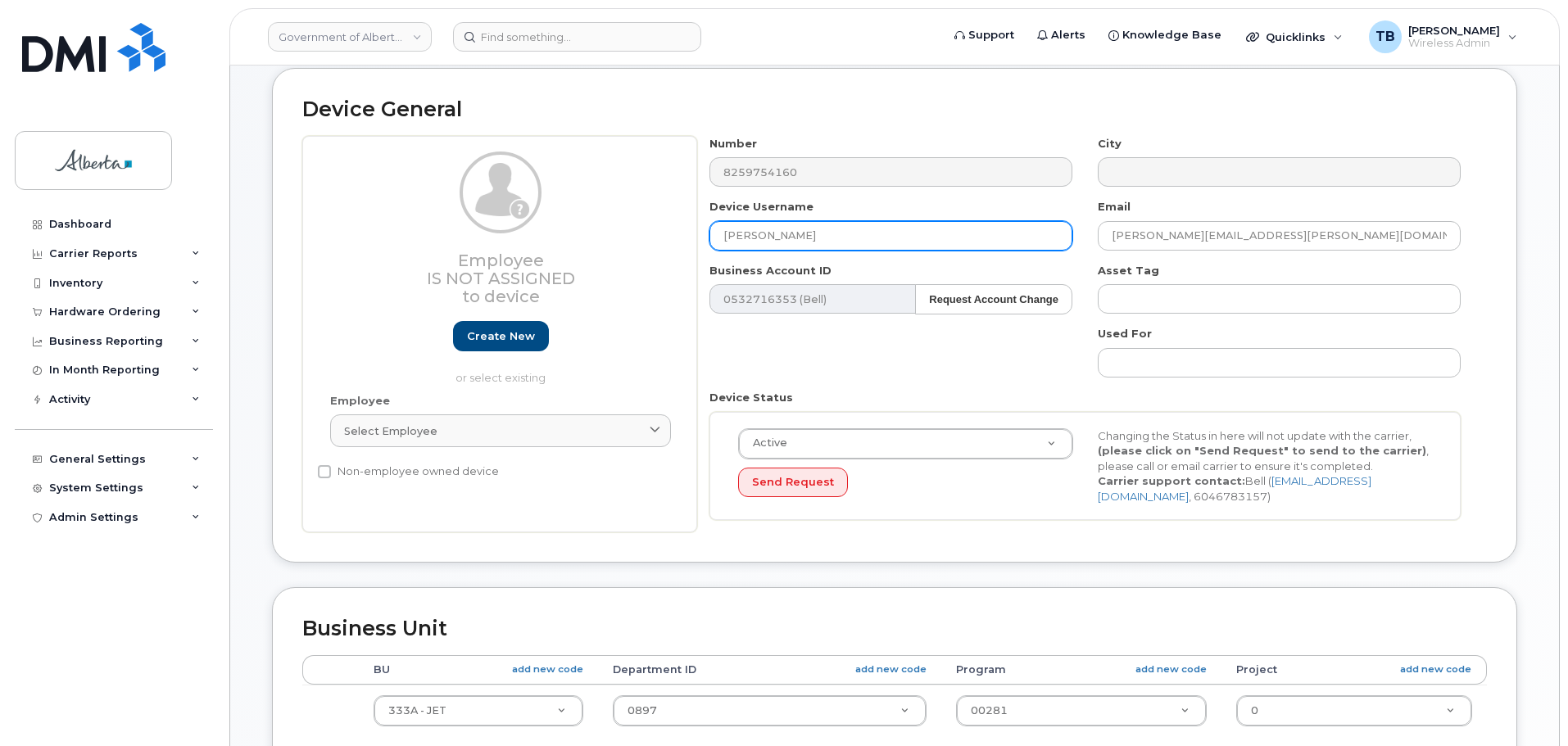
drag, startPoint x: 844, startPoint y: 215, endPoint x: 839, endPoint y: 222, distance: 8.6
click at [839, 218] on div "Device Username Julie Papaioannou" at bounding box center [891, 224] width 389 height 52
drag, startPoint x: 858, startPoint y: 244, endPoint x: 513, endPoint y: 210, distance: 346.7
click at [513, 210] on div "Employee Is not assigned to device Create new or select existing Employee Selec…" at bounding box center [894, 335] width 1184 height 398
paste input "Kaitlyn Berger"
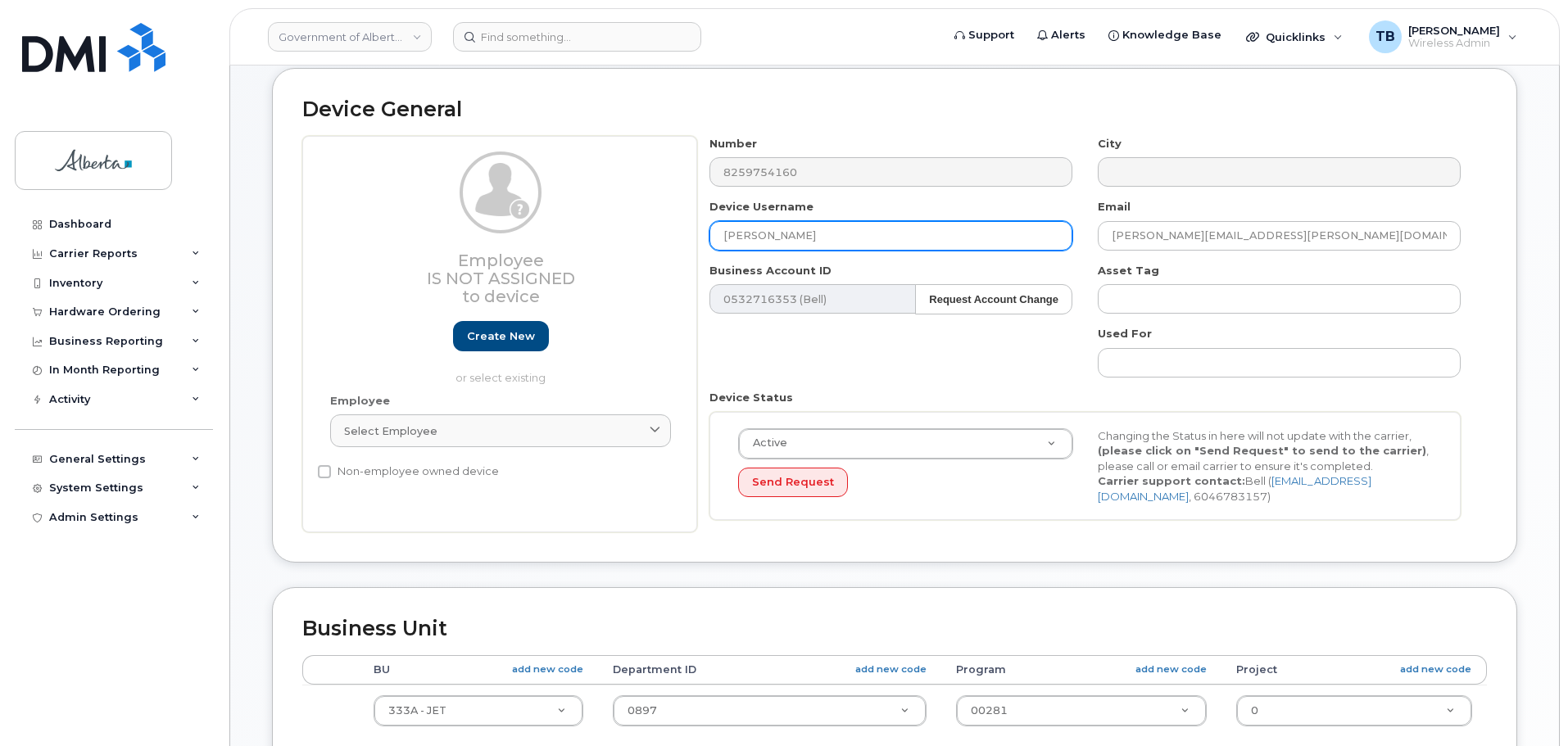
drag, startPoint x: 745, startPoint y: 237, endPoint x: 582, endPoint y: 242, distance: 163.1
click at [584, 241] on div "Employee Is not assigned to device Create new or select existing Employee Selec…" at bounding box center [894, 335] width 1184 height 398
type input "Kaitlyn Berger"
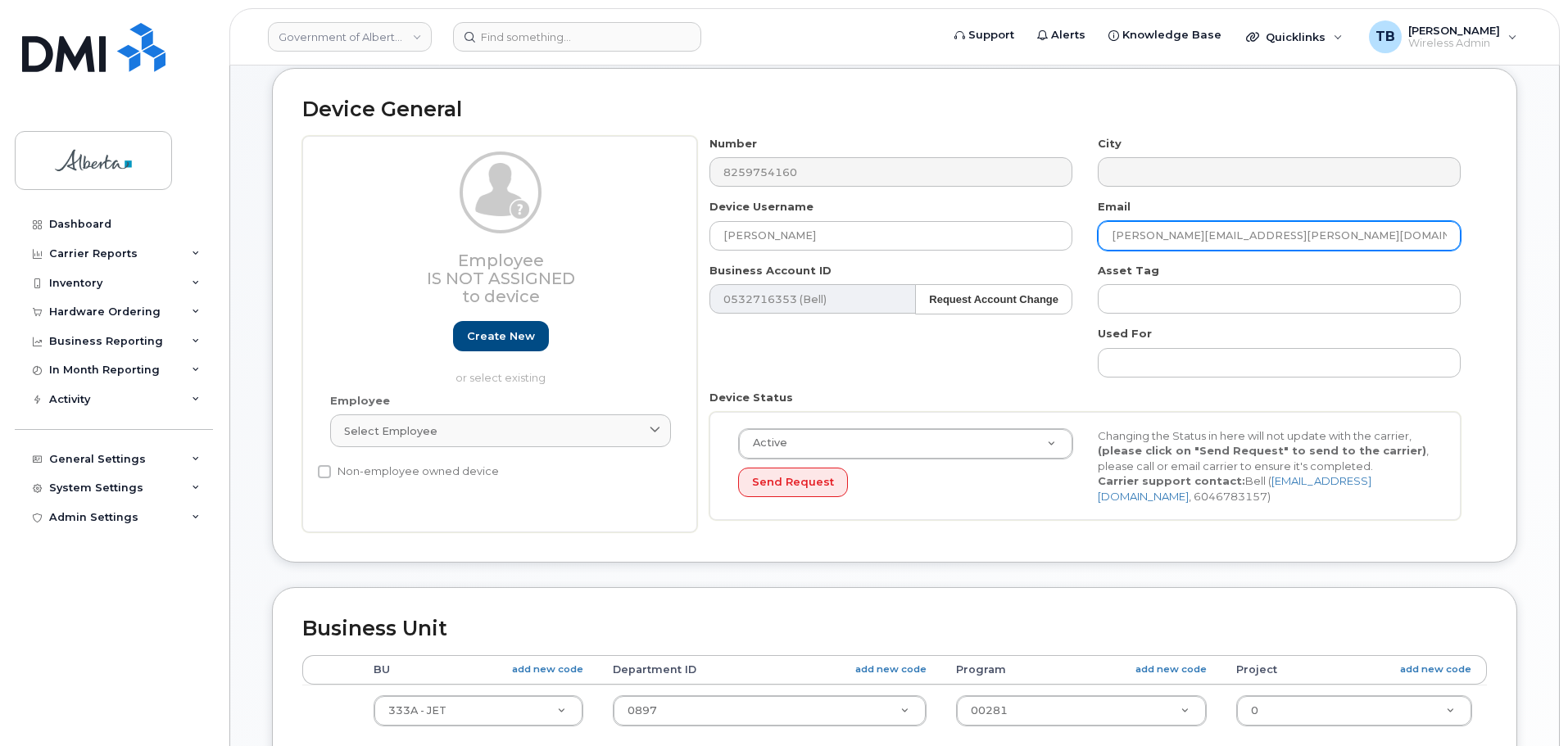
drag, startPoint x: 1306, startPoint y: 239, endPoint x: 1074, endPoint y: 246, distance: 232.1
click at [1074, 246] on div "Number 8259754160 City Device Username Kaitlyn Berger Email julie.papaioannou@g…" at bounding box center [1085, 335] width 776 height 398
paste input "Kaitlyn.Berger"
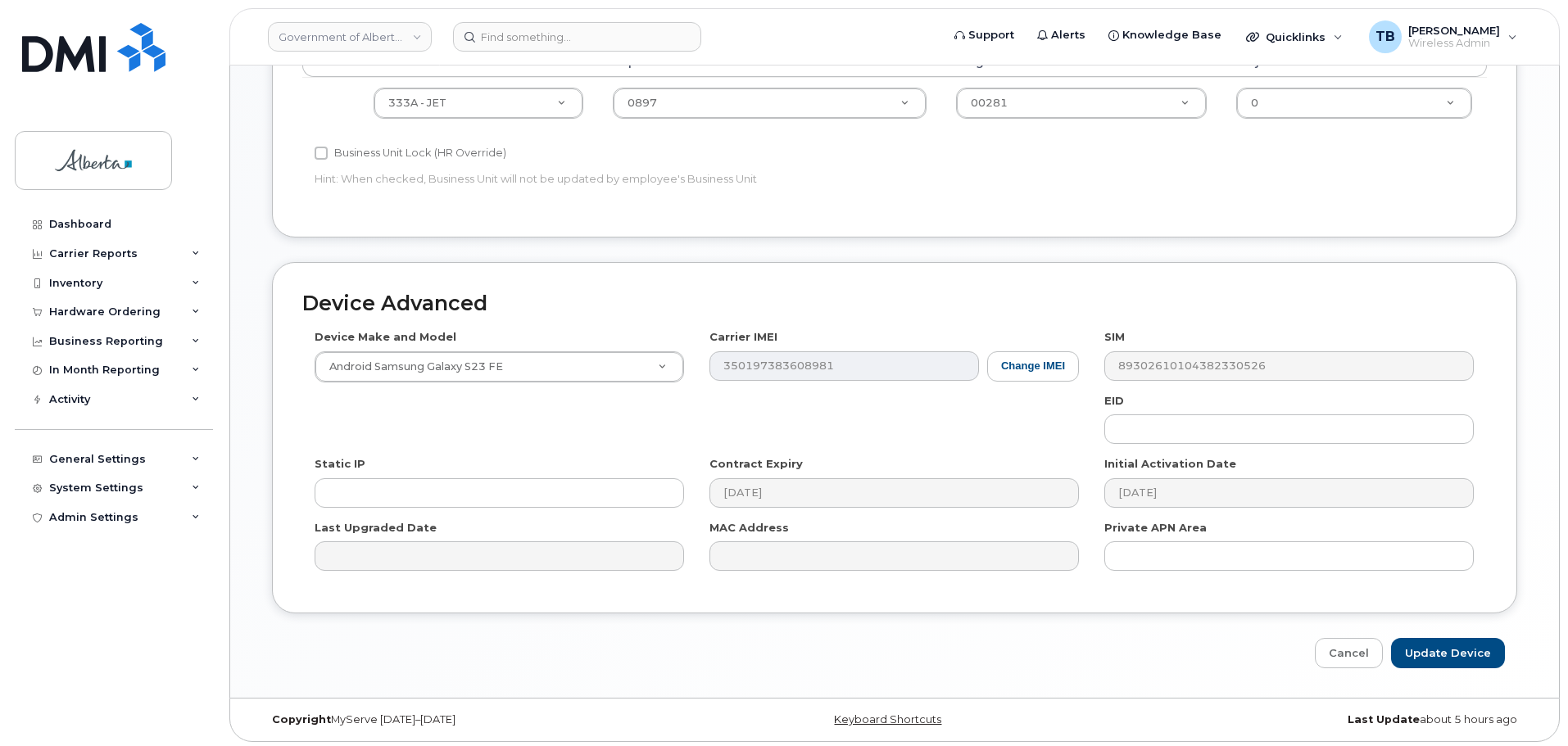
scroll to position [694, 0]
type input "Kaitlyn.Berger@gov.ab.ca"
click at [1460, 660] on input "Update Device" at bounding box center [1447, 649] width 114 height 30
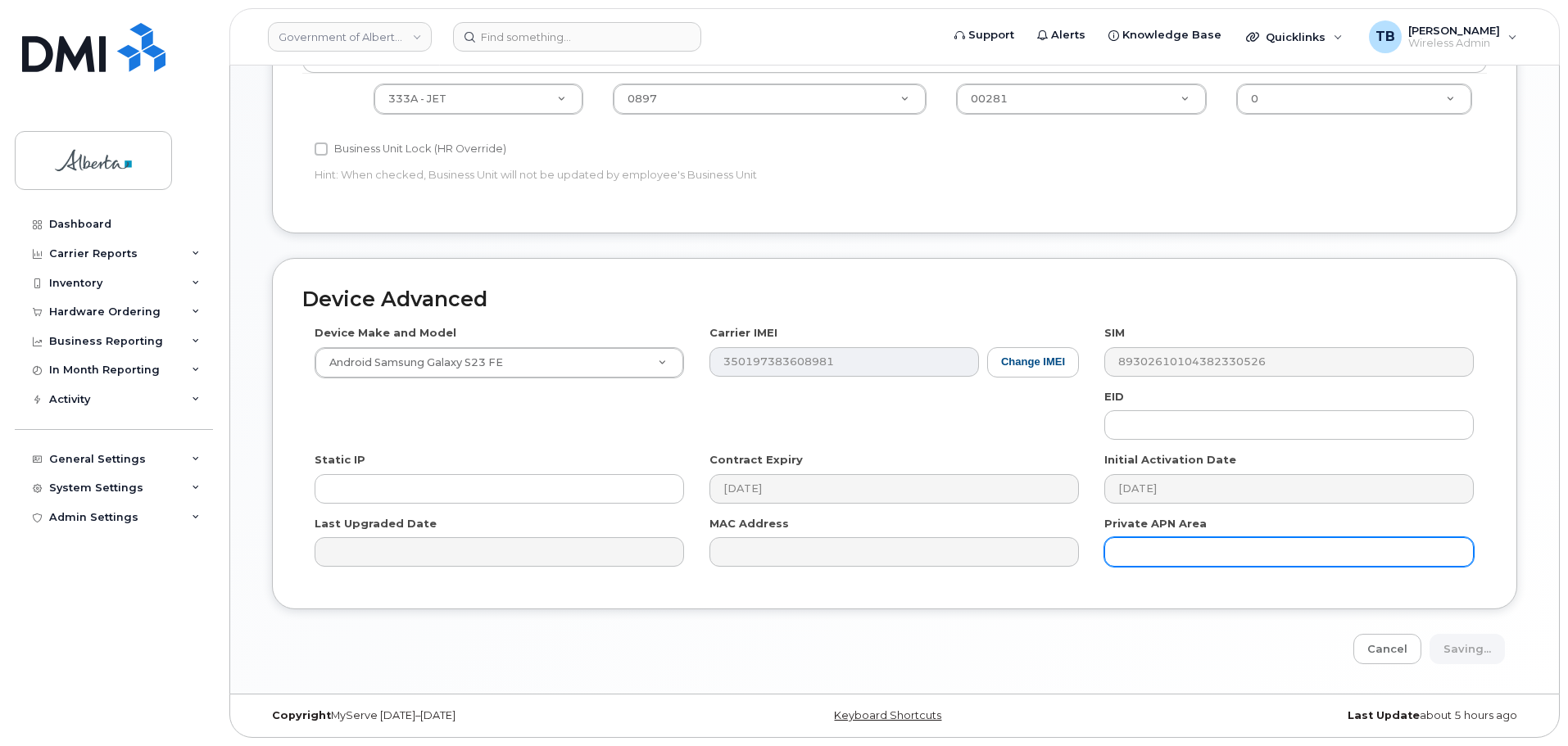
type input "Saving..."
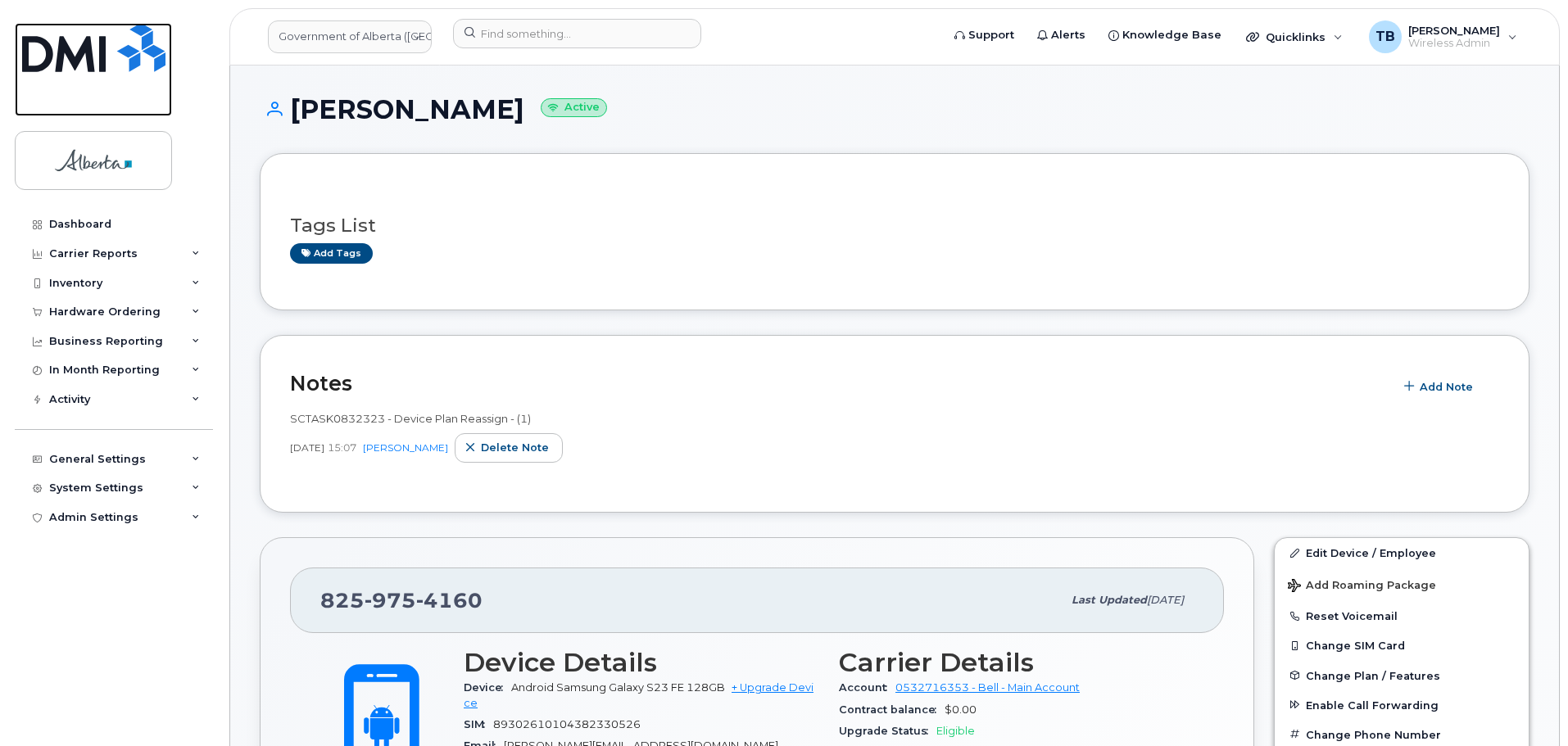
click at [57, 42] on img at bounding box center [94, 48] width 144 height 49
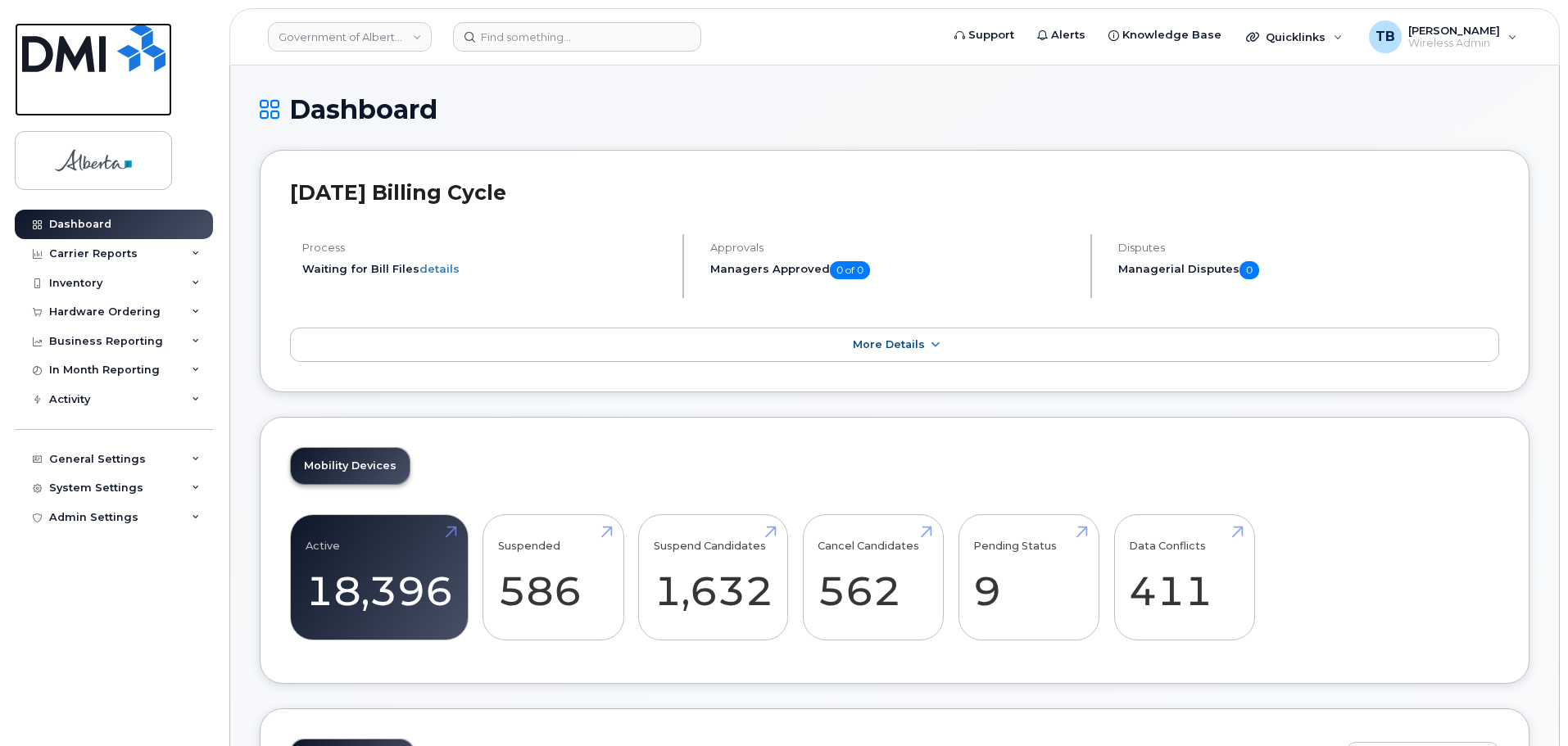
click at [134, 46] on img at bounding box center [94, 48] width 144 height 49
click at [73, 311] on div "Hardware Ordering" at bounding box center [105, 312] width 112 height 13
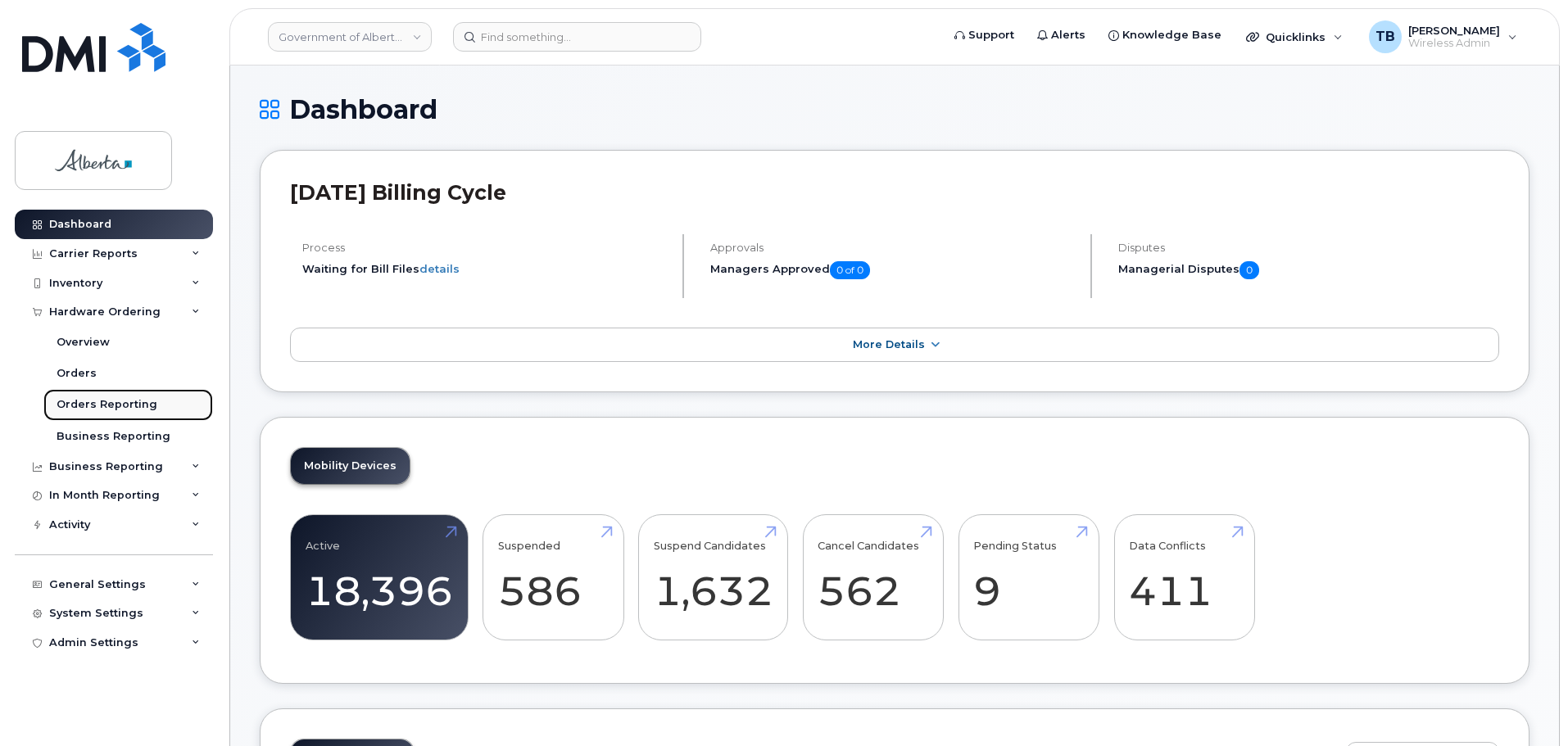
click at [117, 403] on div "Orders Reporting" at bounding box center [107, 405] width 101 height 15
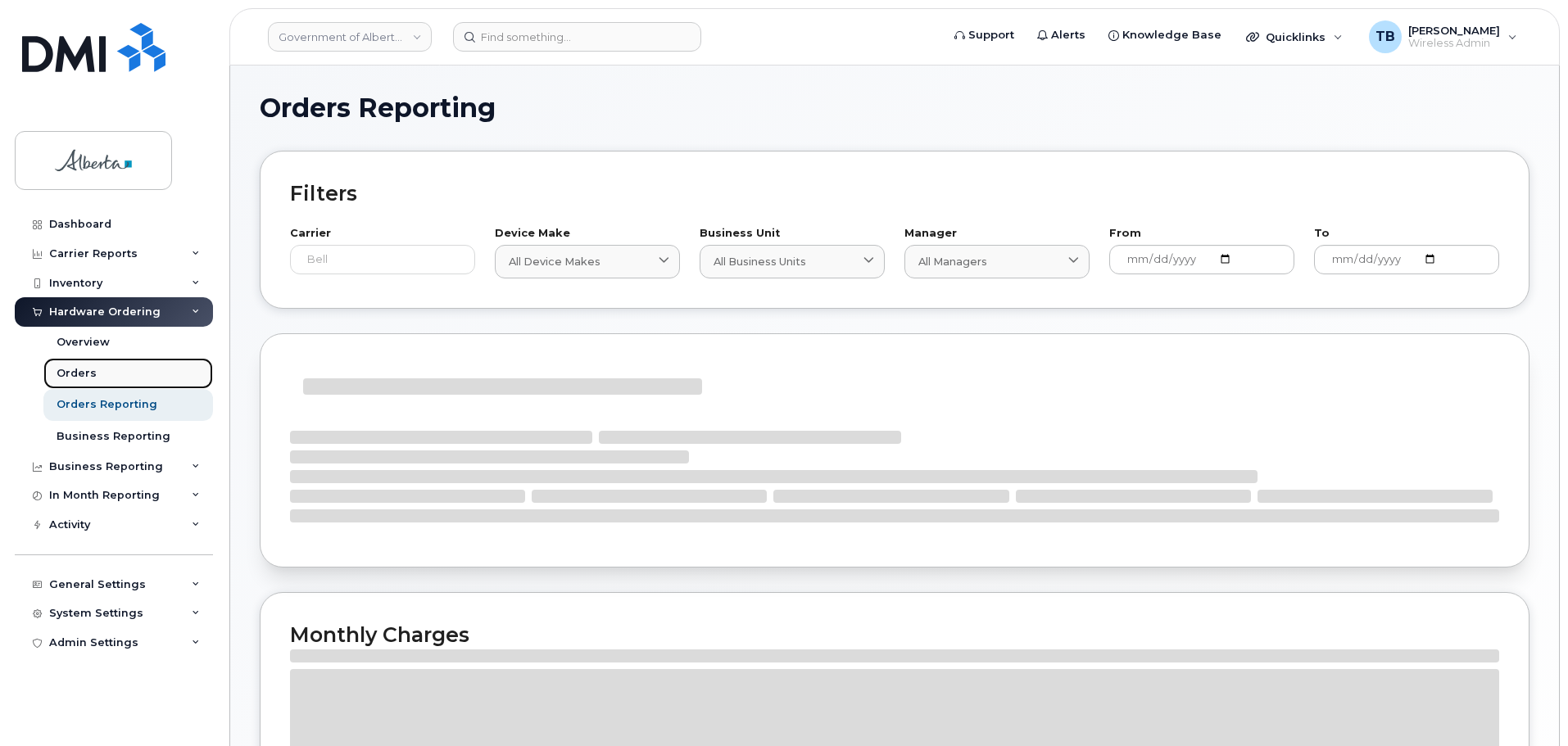
click at [76, 367] on div "Orders" at bounding box center [76, 374] width 40 height 15
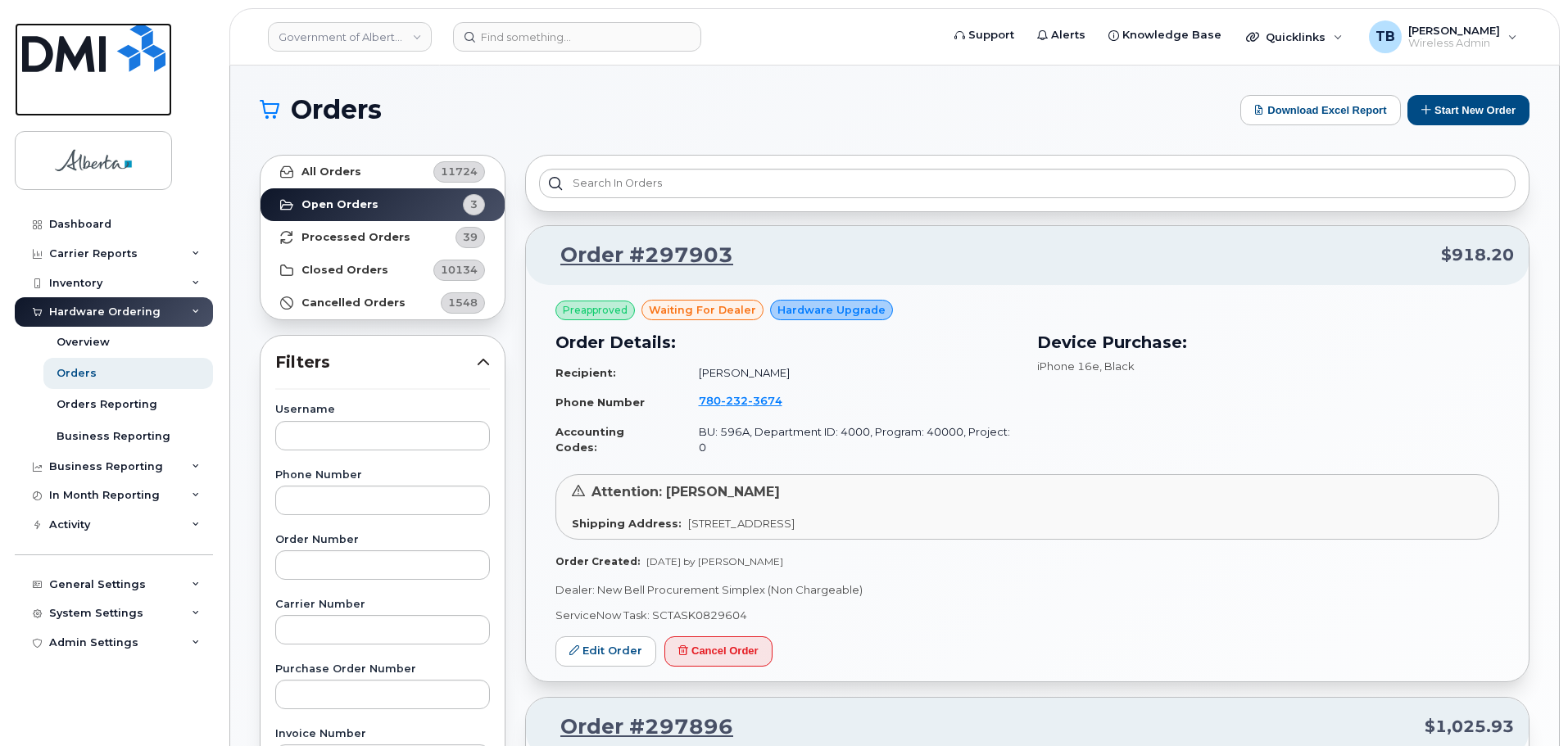
click at [91, 61] on img at bounding box center [94, 48] width 144 height 49
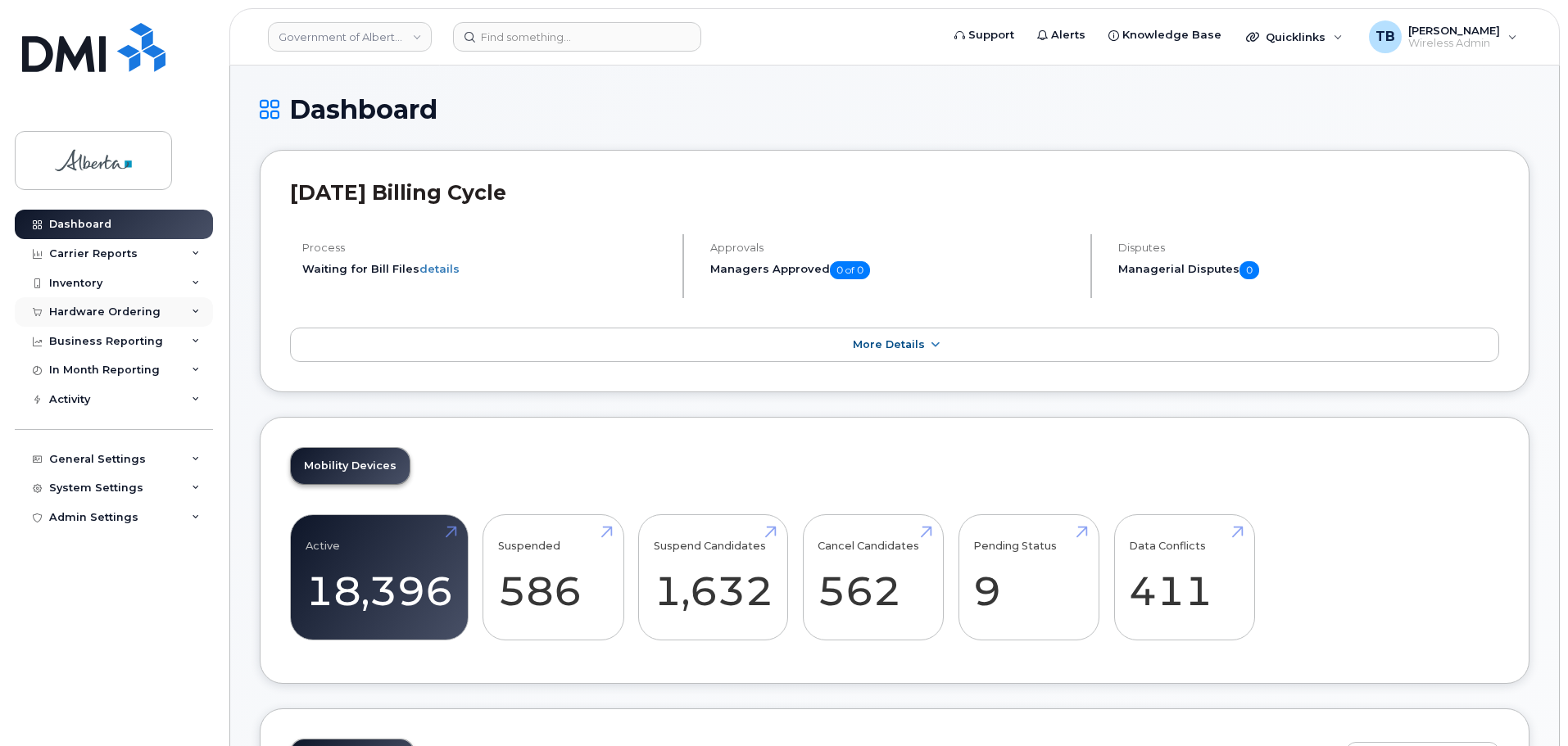
click at [82, 310] on div "Hardware Ordering" at bounding box center [105, 312] width 112 height 13
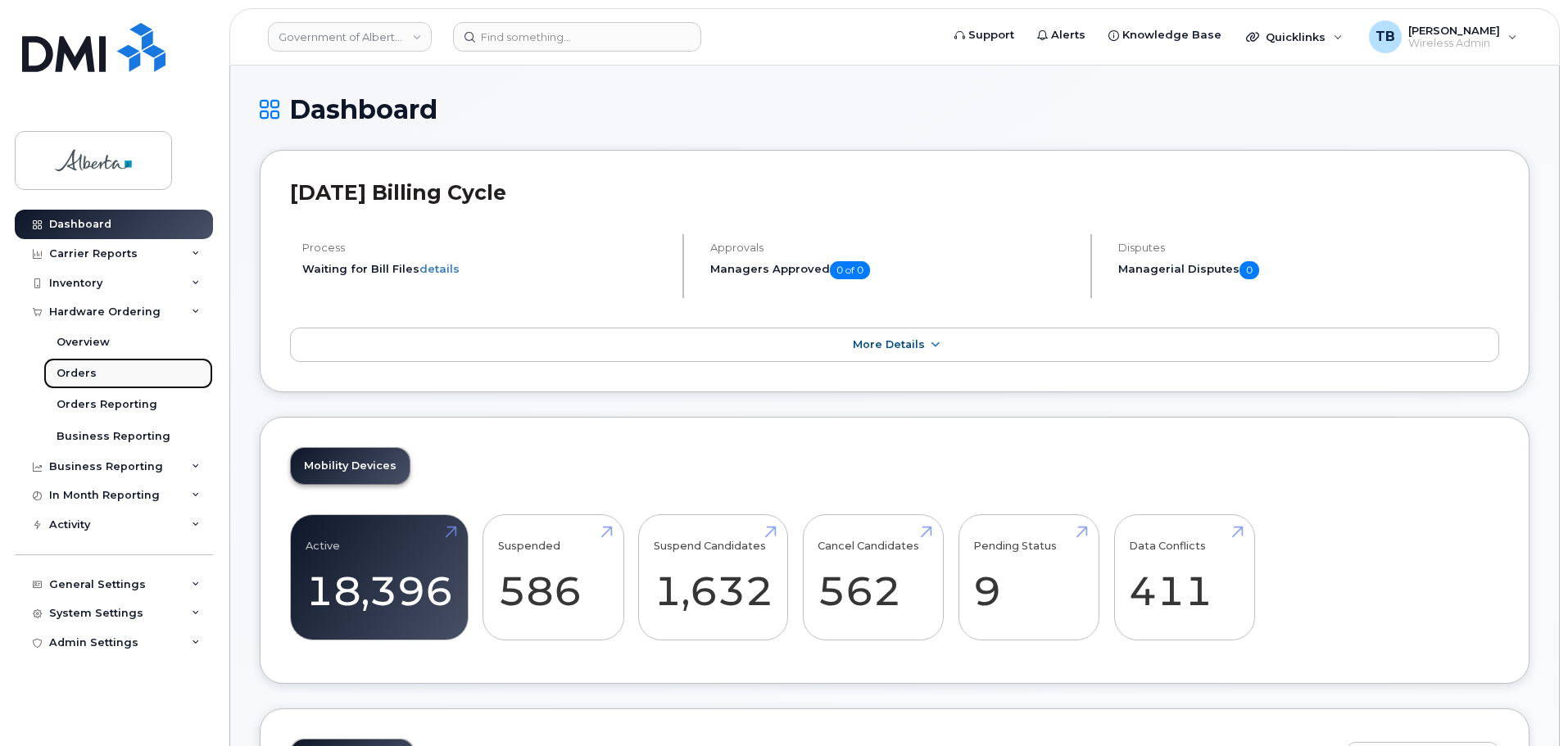
click at [76, 374] on div "Orders" at bounding box center [76, 374] width 40 height 15
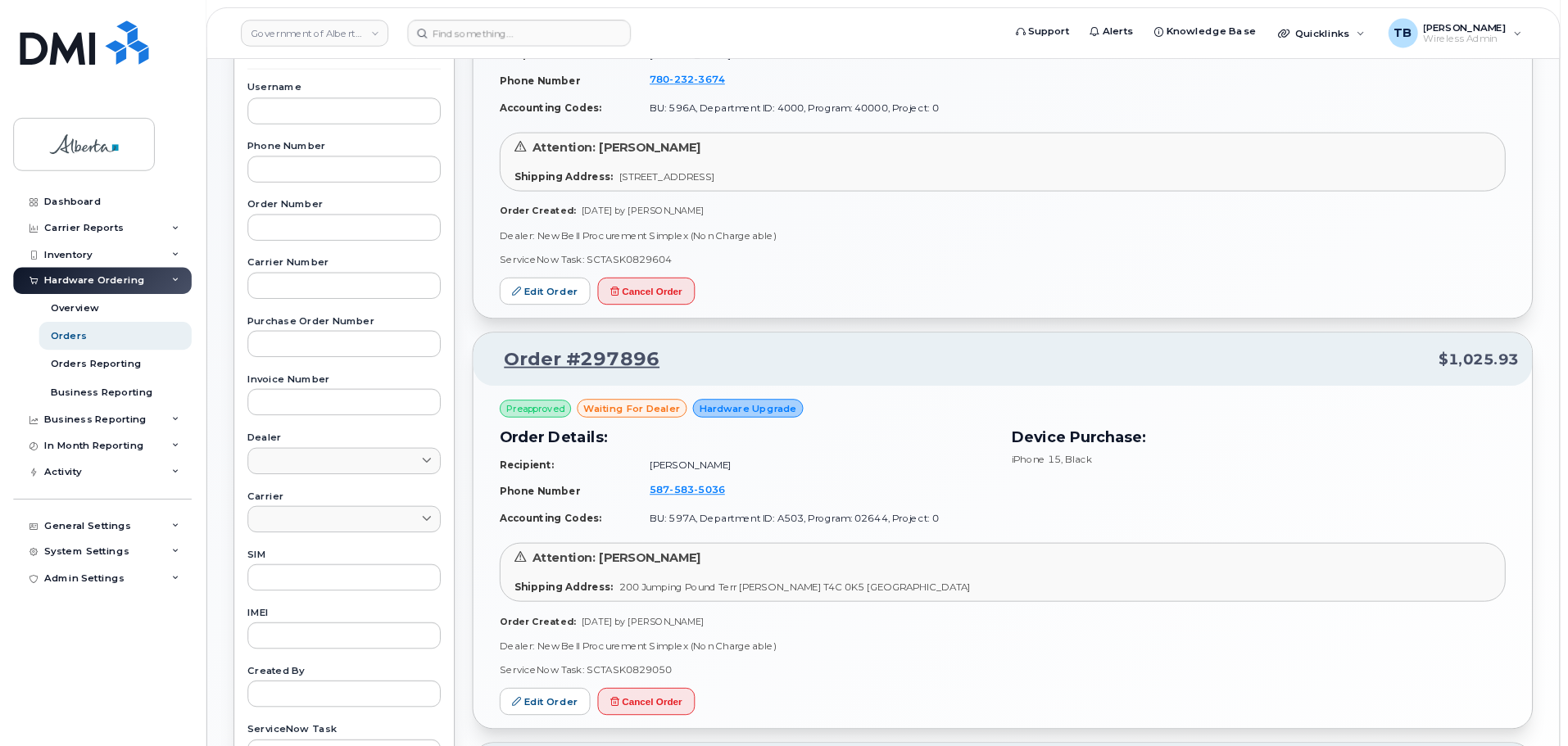
scroll to position [312, 0]
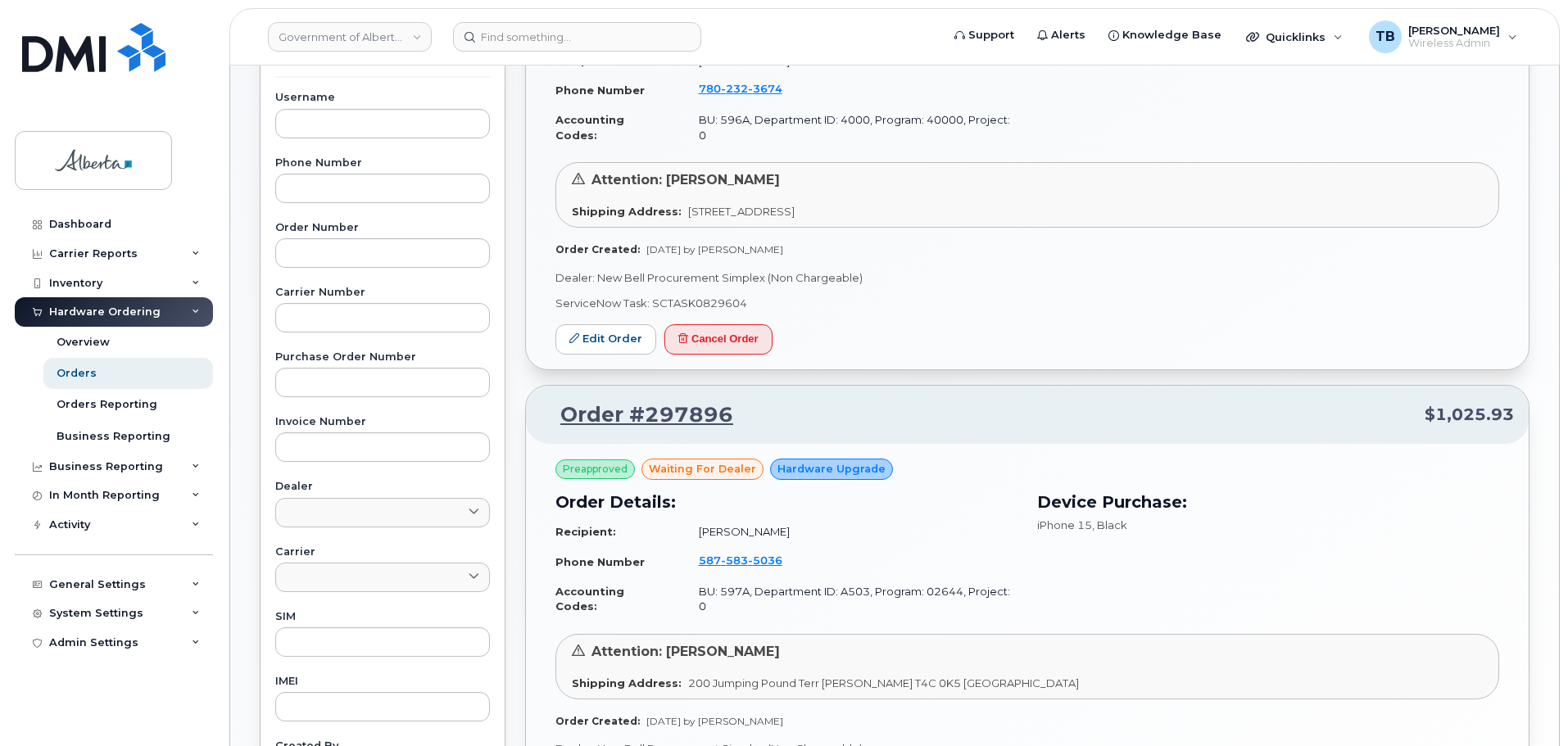
click at [1037, 270] on p "Dealer: New Bell Procurement Simplex (Non Chargeable)" at bounding box center [1027, 278] width 944 height 16
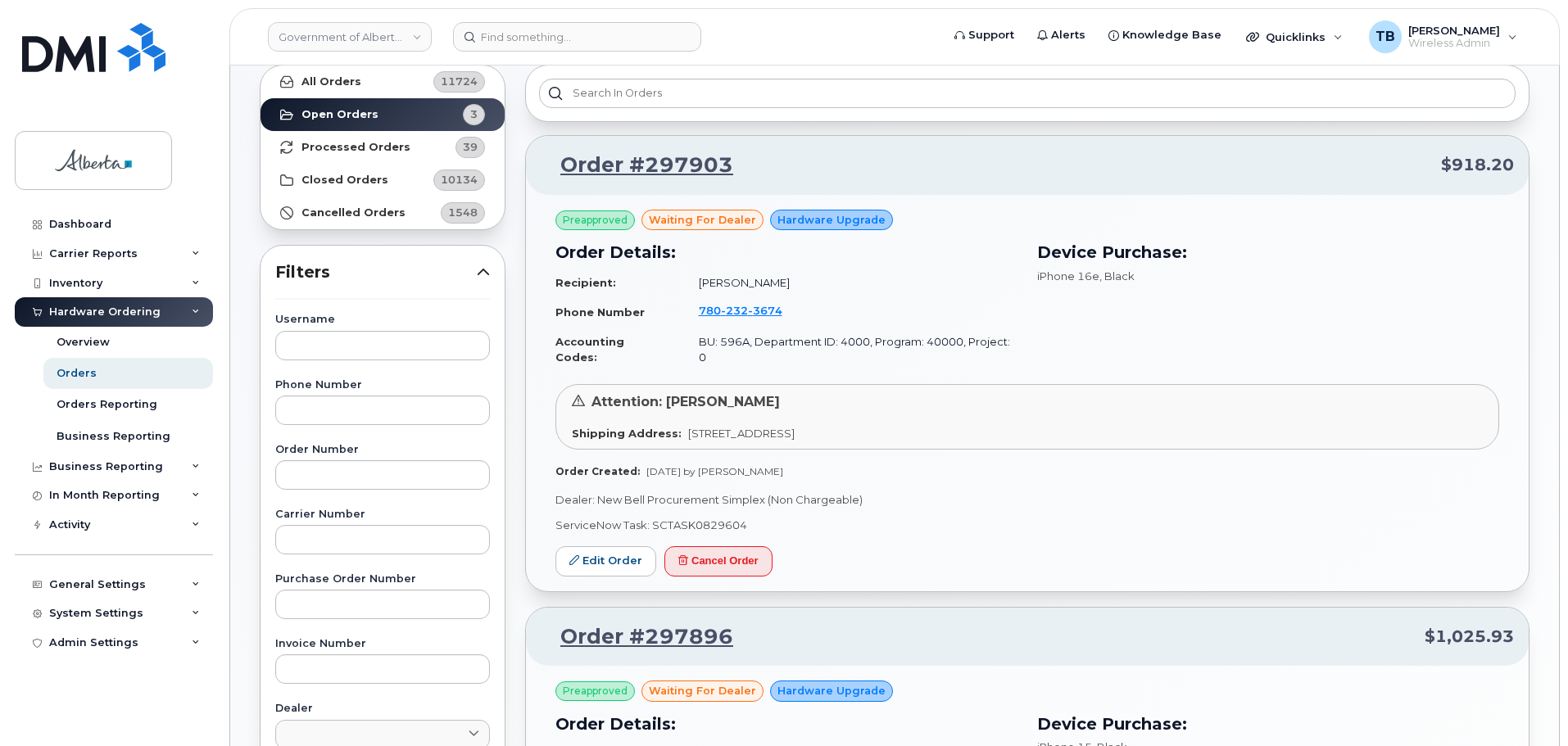
scroll to position [0, 0]
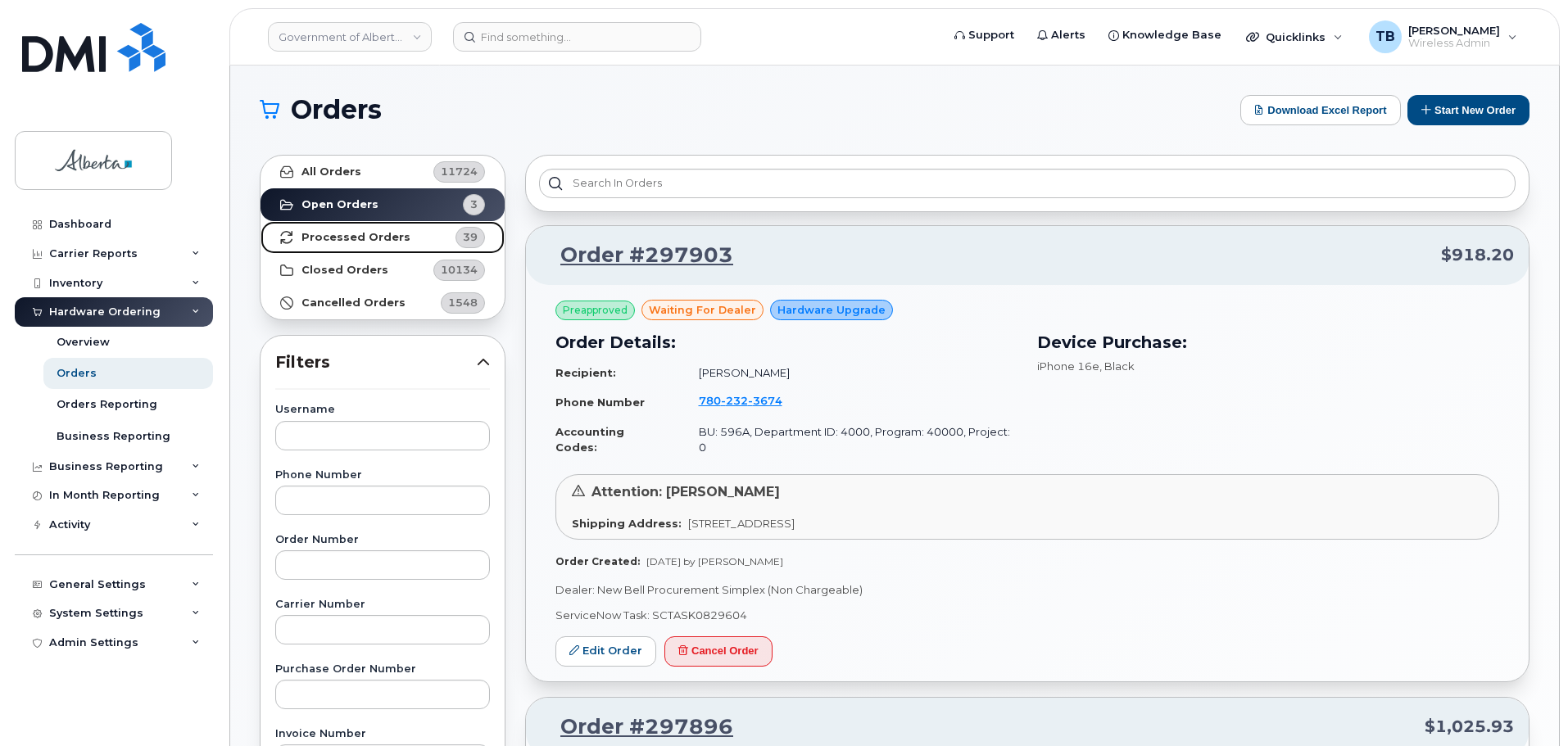
click at [359, 242] on strong "Processed Orders" at bounding box center [356, 237] width 109 height 13
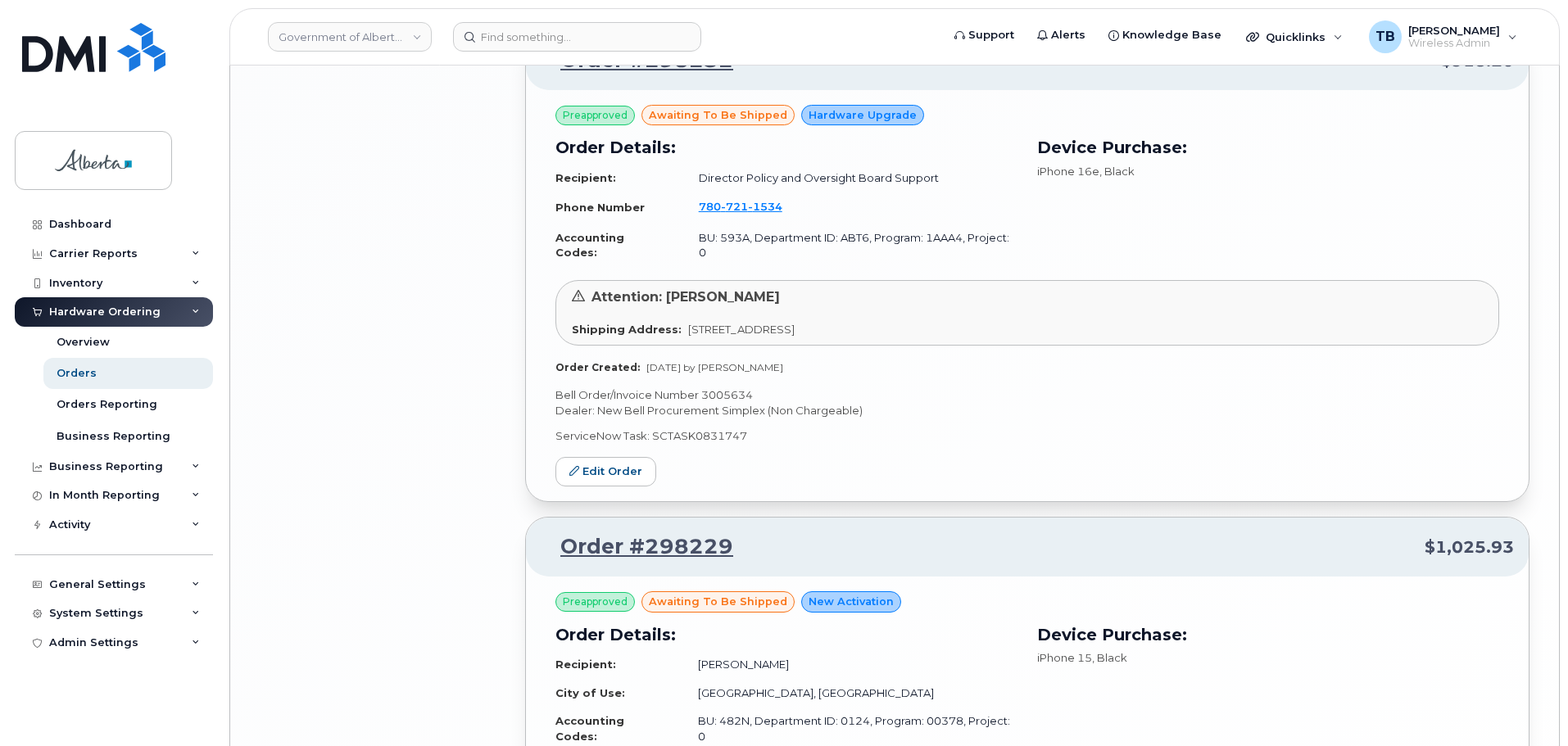
scroll to position [3359, 0]
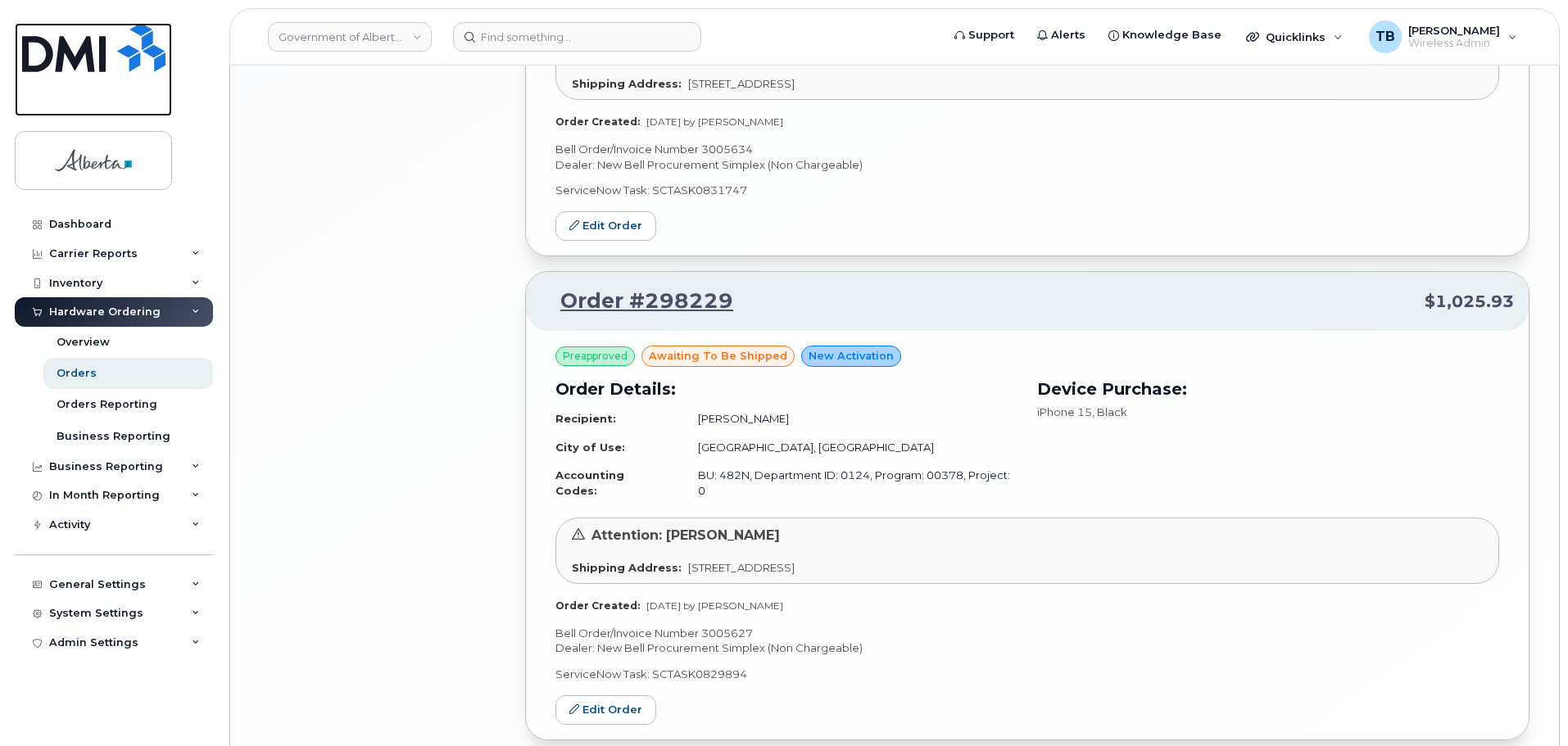
click at [73, 56] on img at bounding box center [94, 48] width 144 height 49
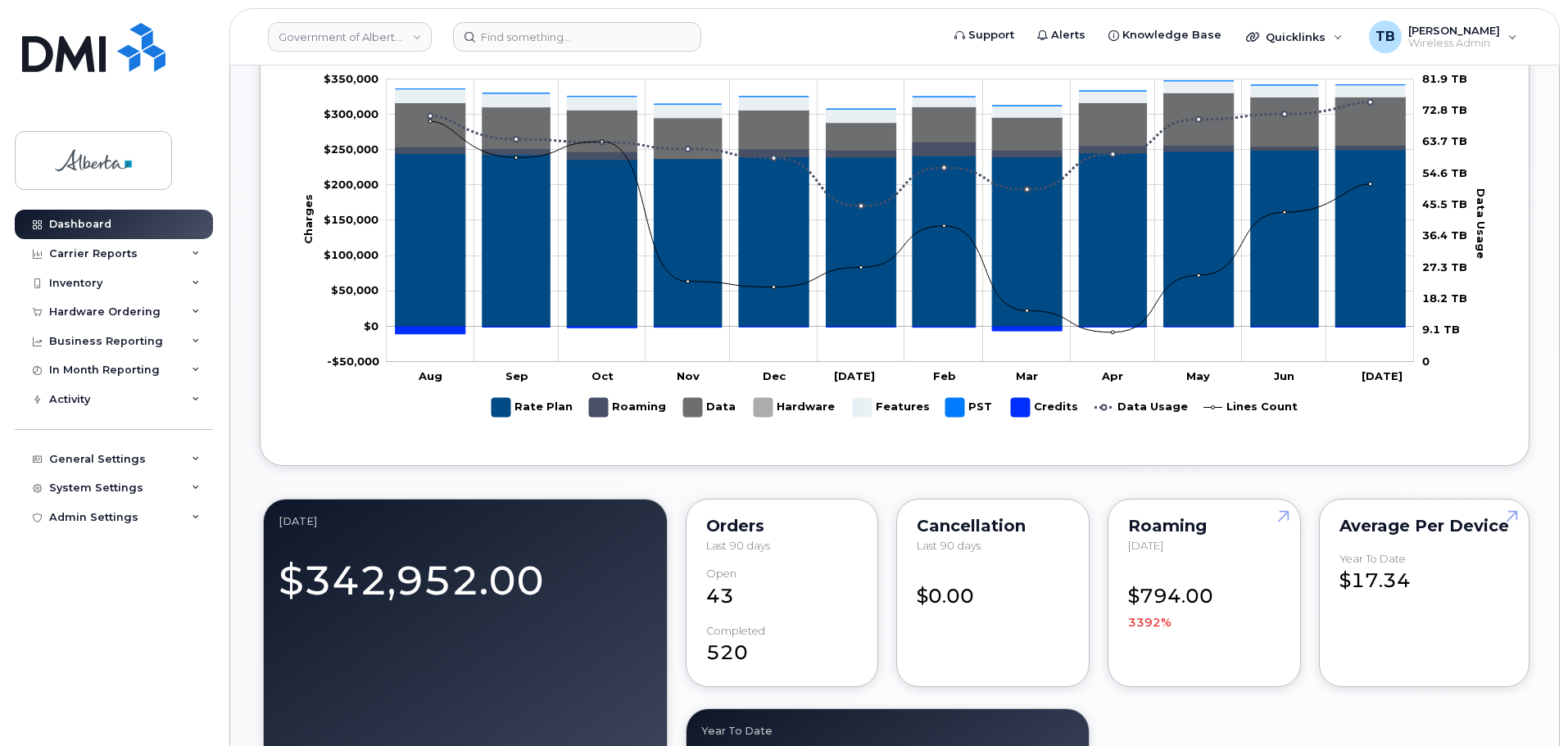
scroll to position [819, 0]
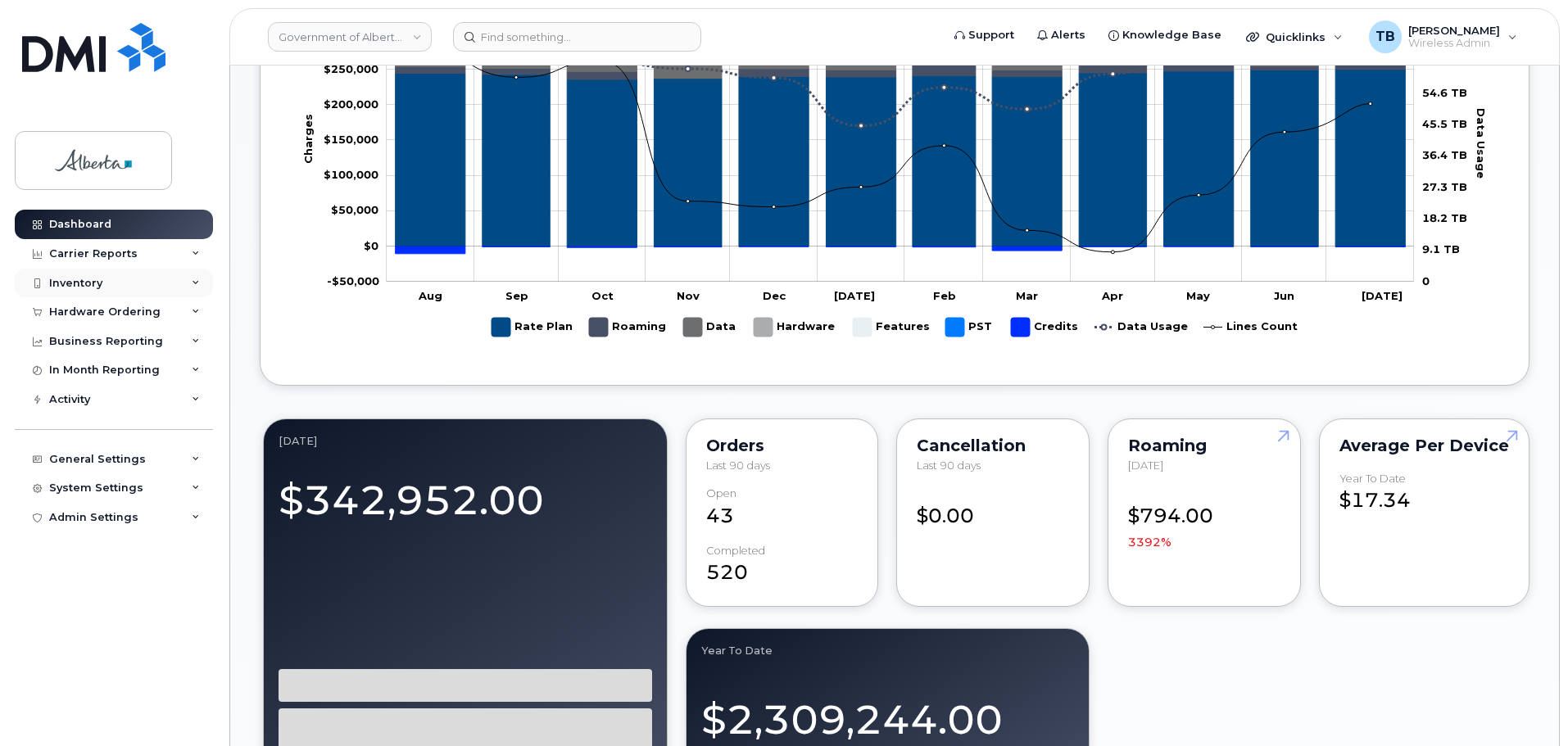
click at [90, 281] on div "Inventory" at bounding box center [76, 283] width 53 height 13
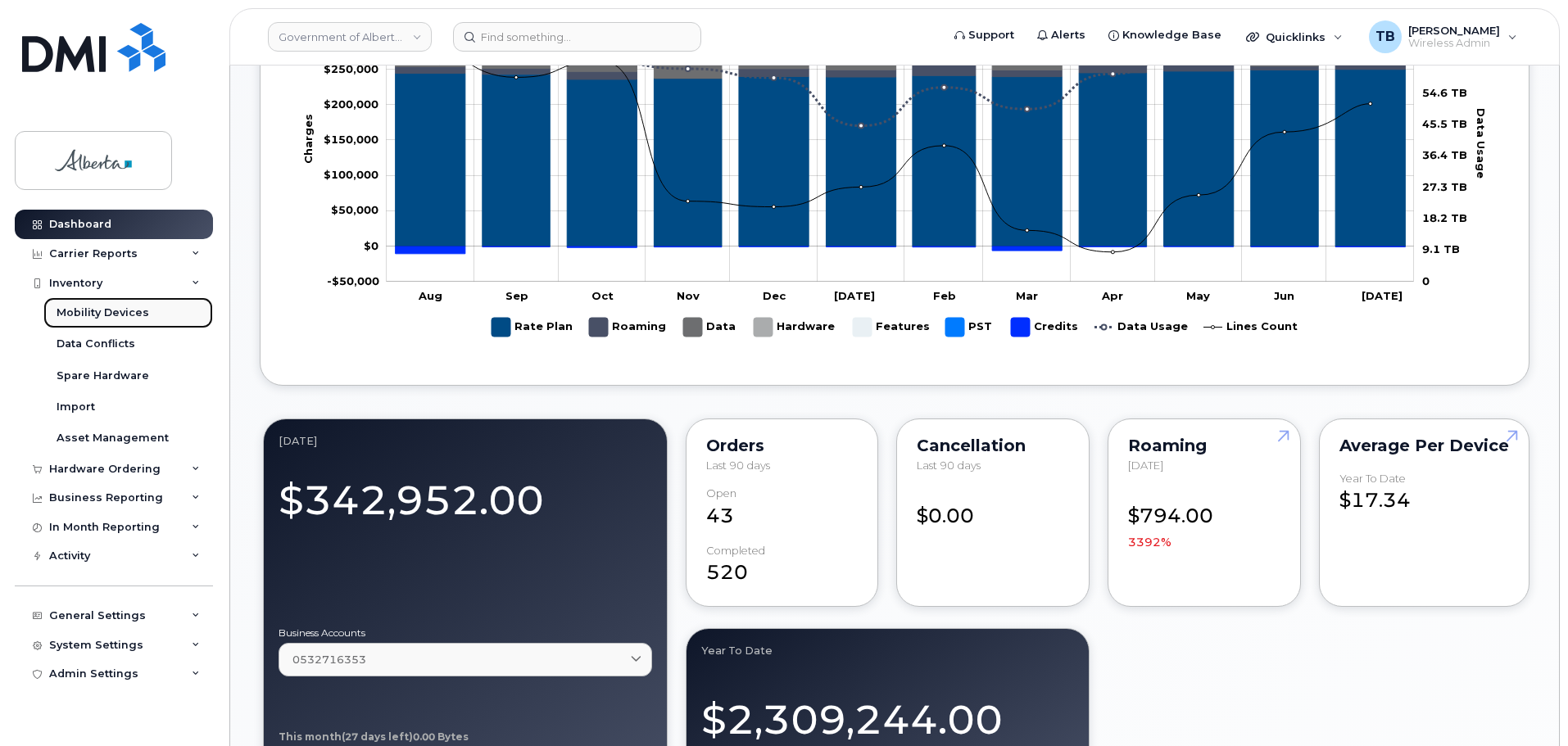
click at [88, 311] on div "Mobility Devices" at bounding box center [103, 313] width 93 height 15
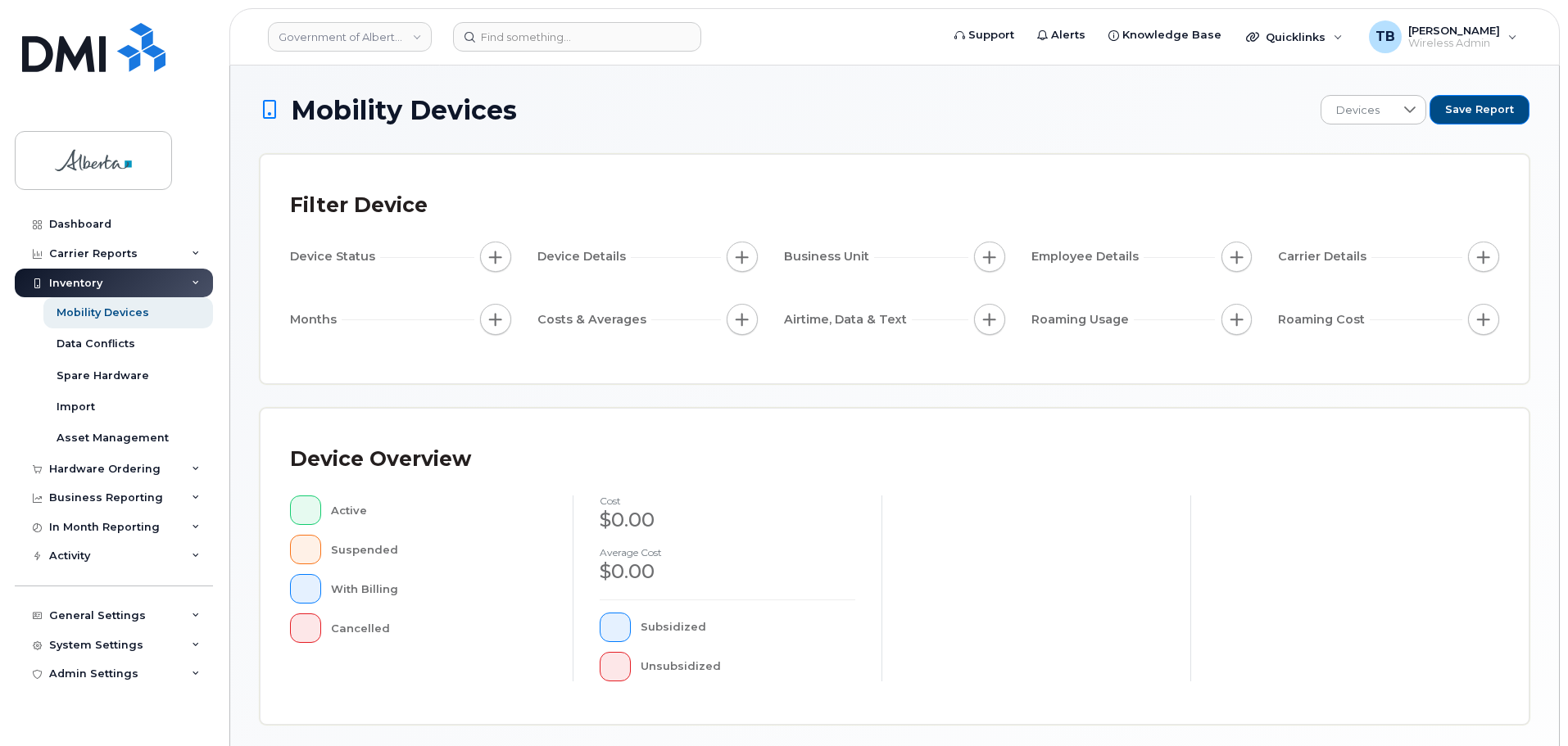
click at [76, 12] on div "Dashboard Carrier Reports Monthly Billing Data Daily Data Pooling Data Behavior…" at bounding box center [111, 373] width 222 height 746
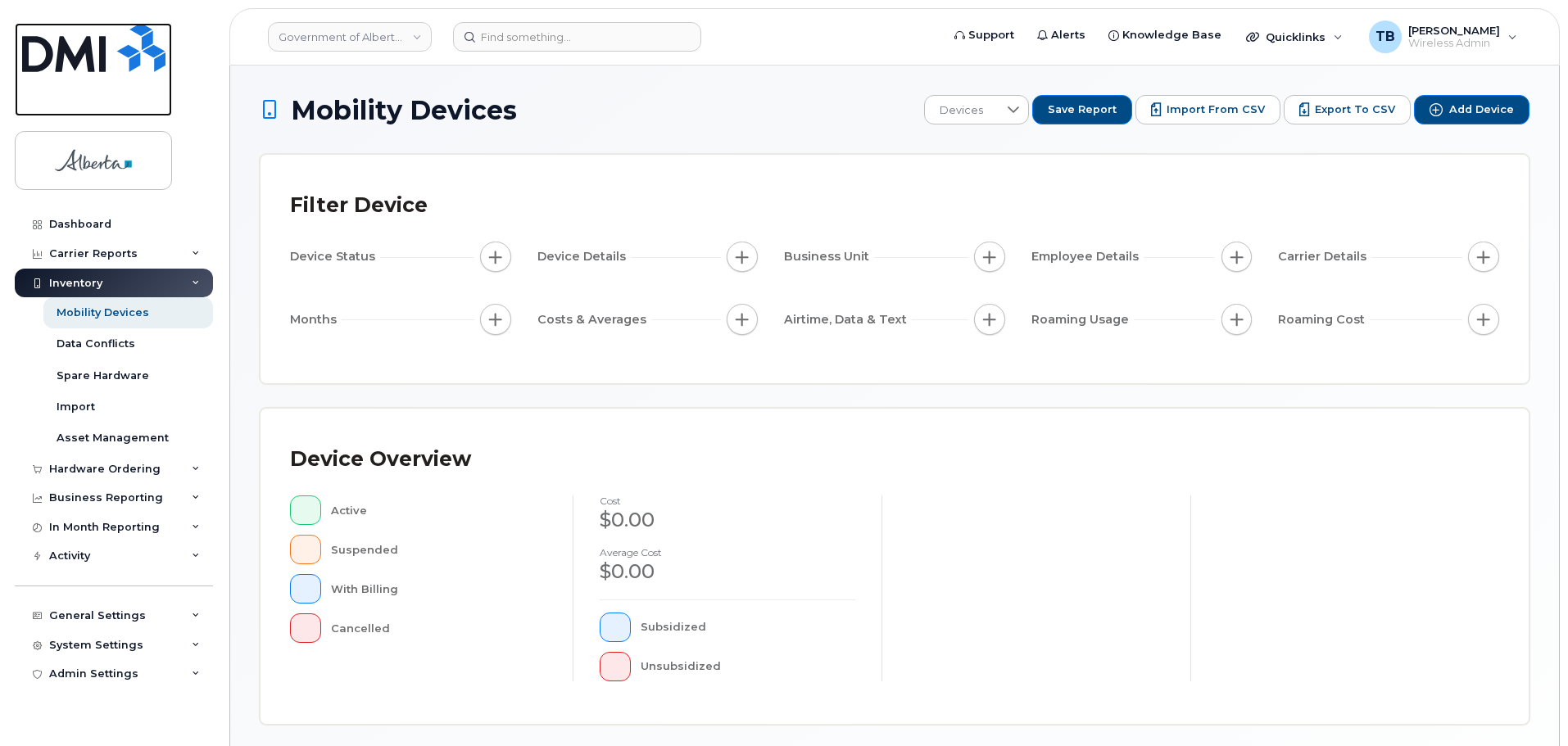
click at [71, 44] on img at bounding box center [94, 48] width 144 height 49
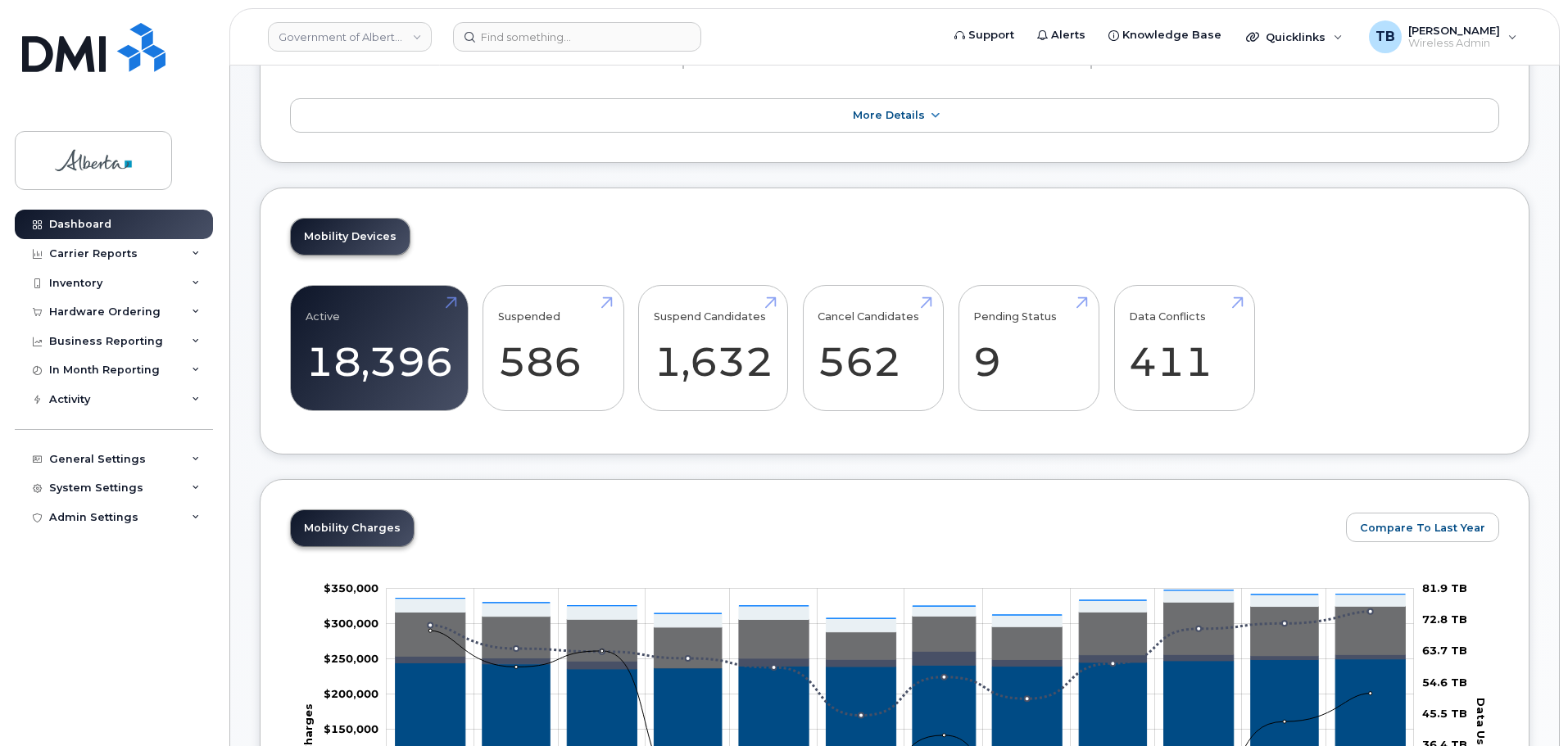
scroll to position [246, 0]
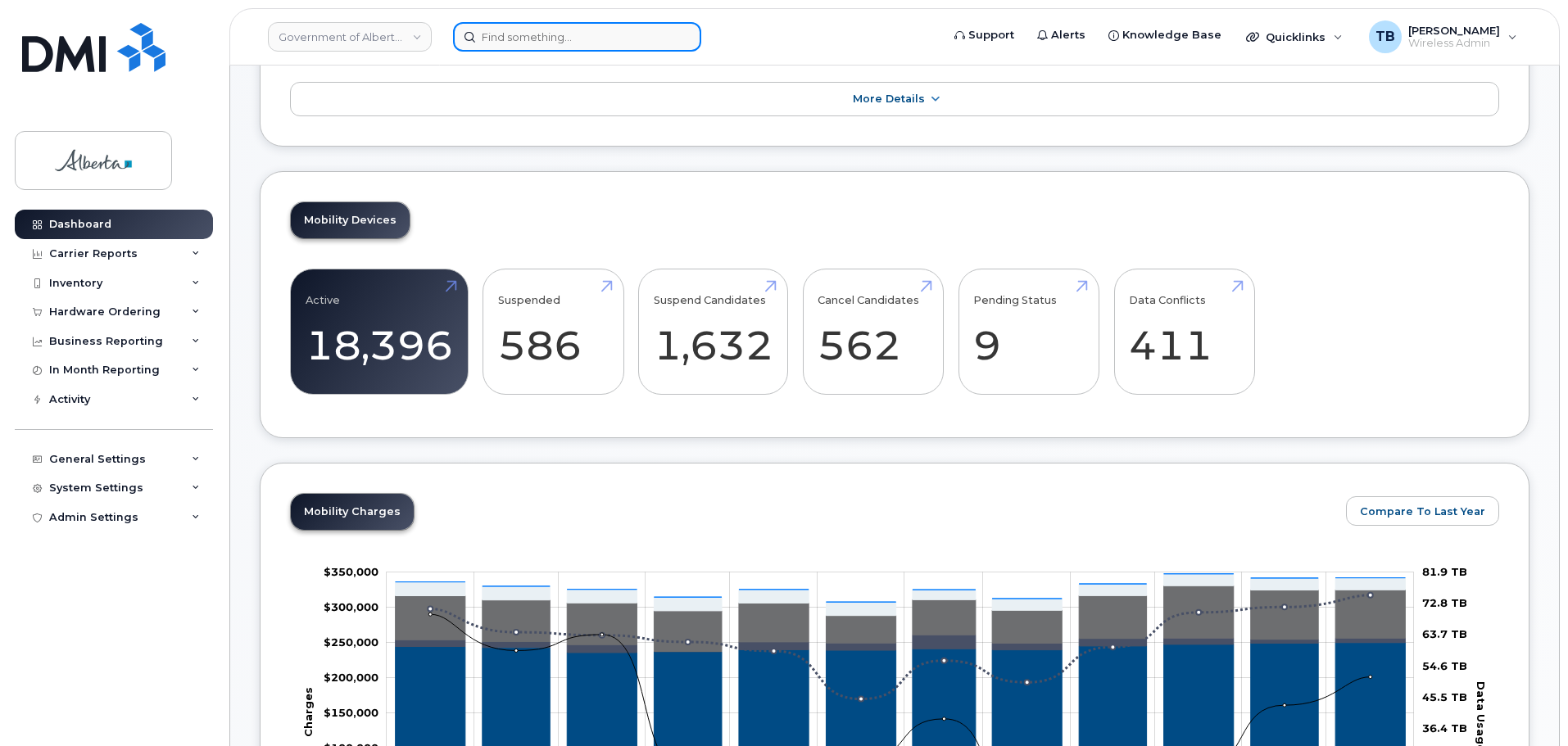
click at [527, 38] on input at bounding box center [577, 37] width 248 height 30
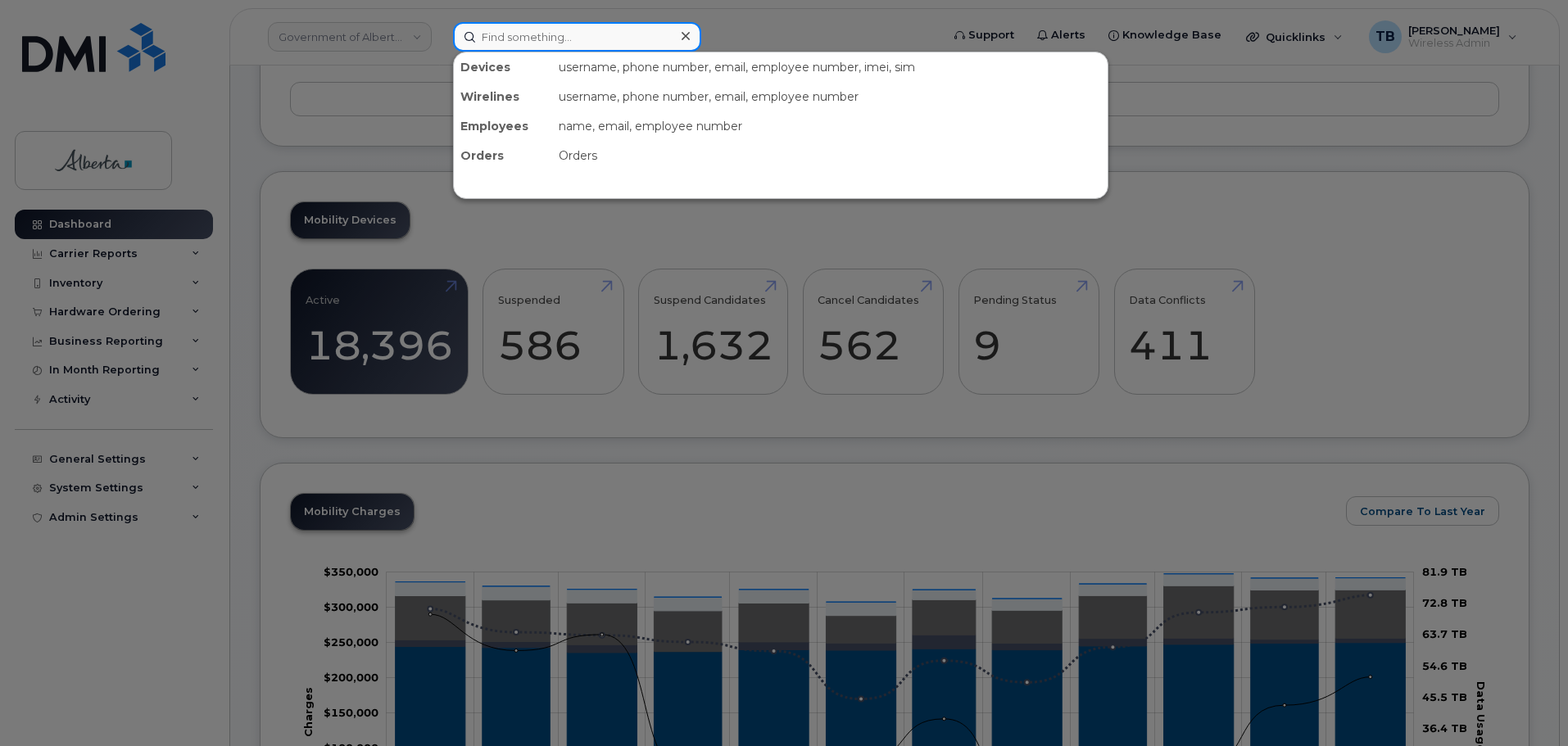
paste input "5873350923"
type input "5873350923"
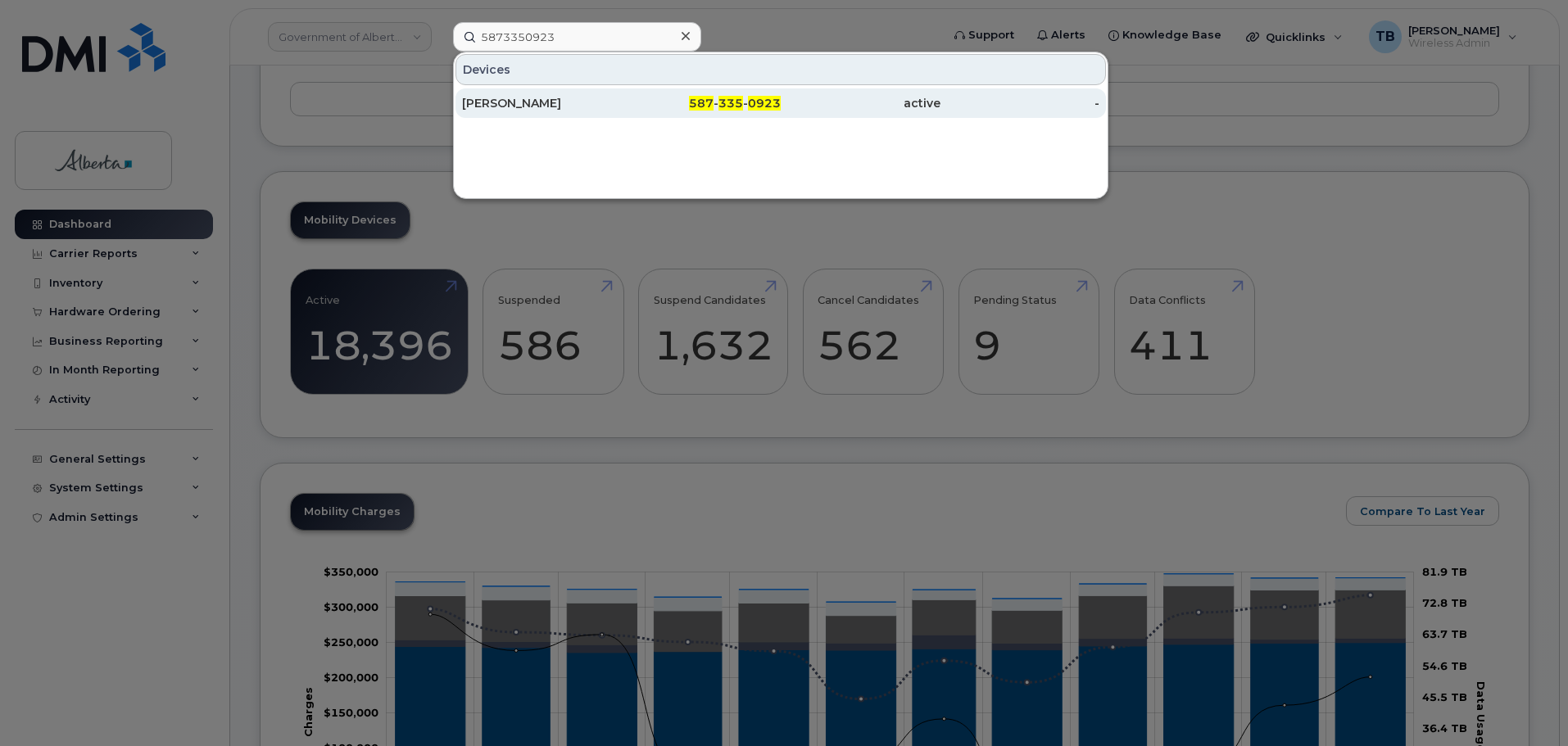
click at [541, 108] on div "Gary Zander" at bounding box center [541, 104] width 159 height 16
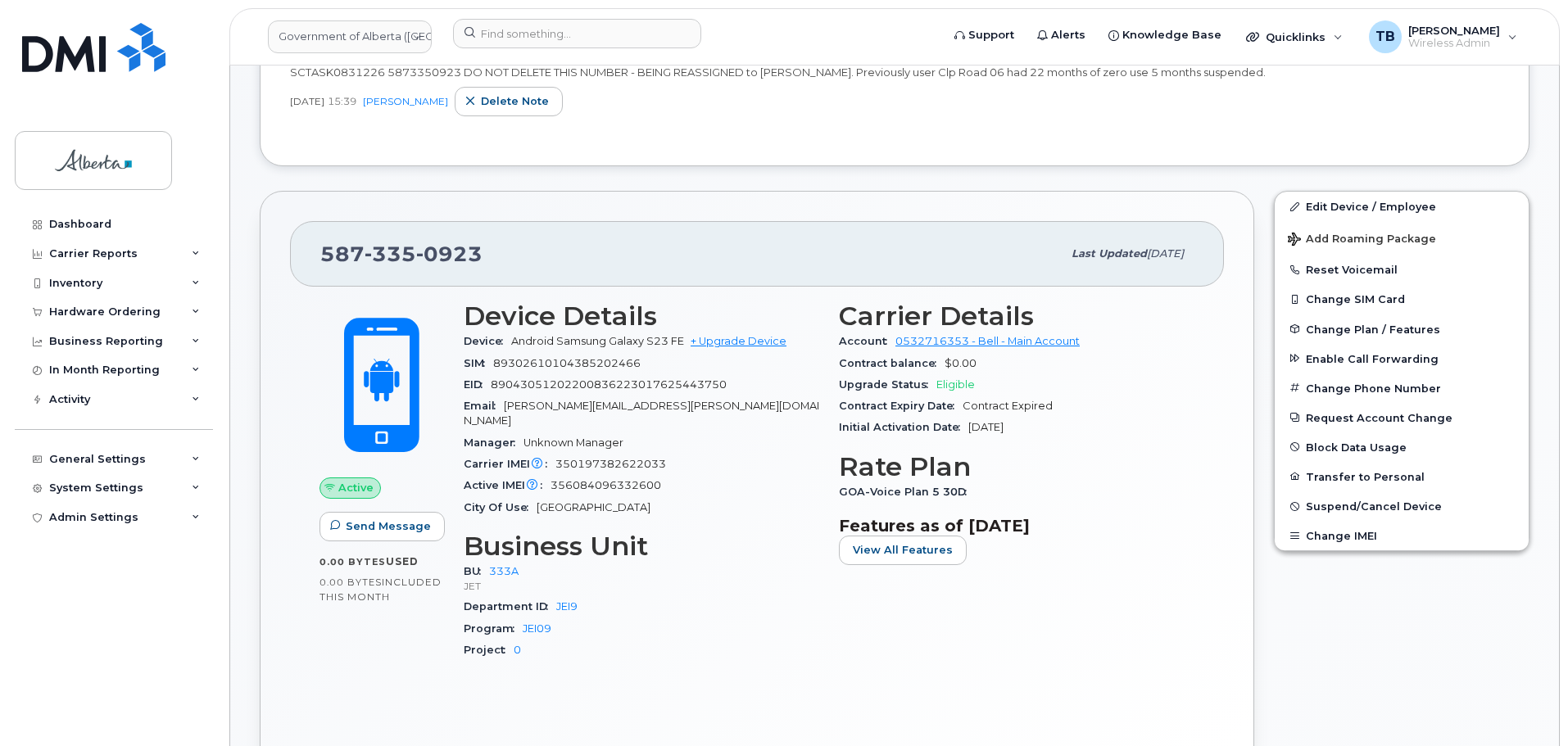
scroll to position [491, 0]
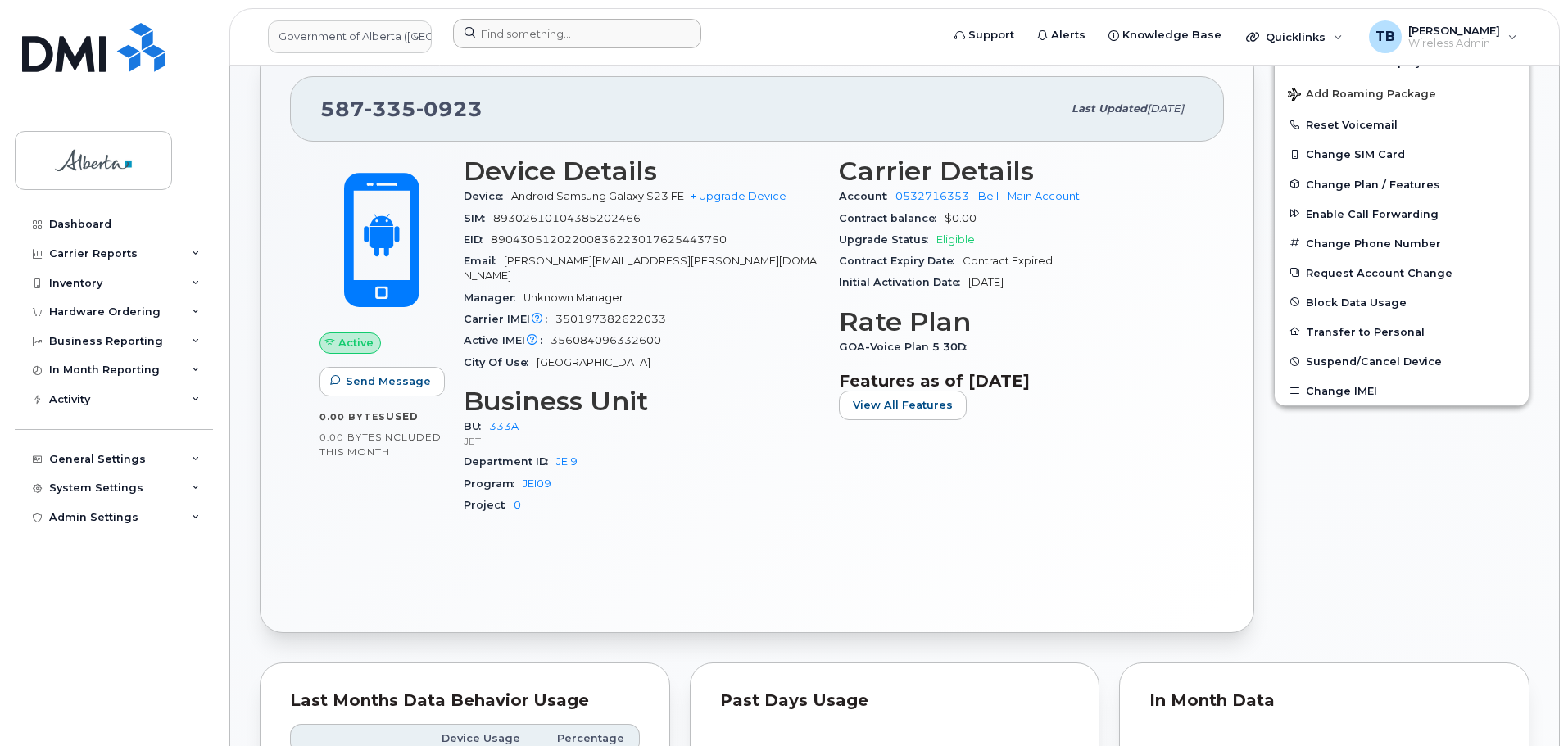
click at [542, 32] on header "Government of Alberta (GOA) Support Alerts Knowledge Base Quicklinks Suspend / …" at bounding box center [894, 37] width 1330 height 58
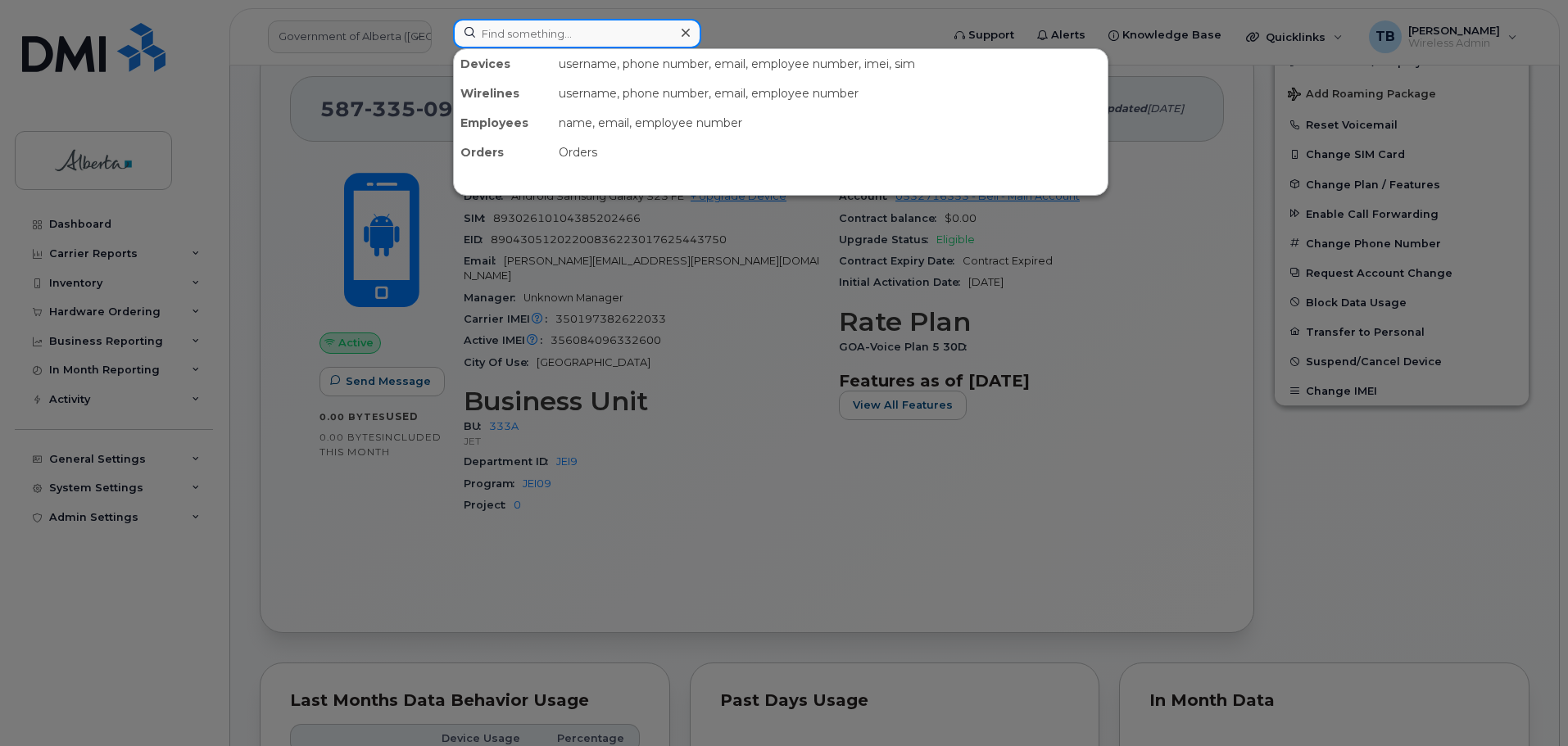
click at [542, 32] on input at bounding box center [577, 34] width 248 height 30
paste input "7802632017"
type input "7802632017"
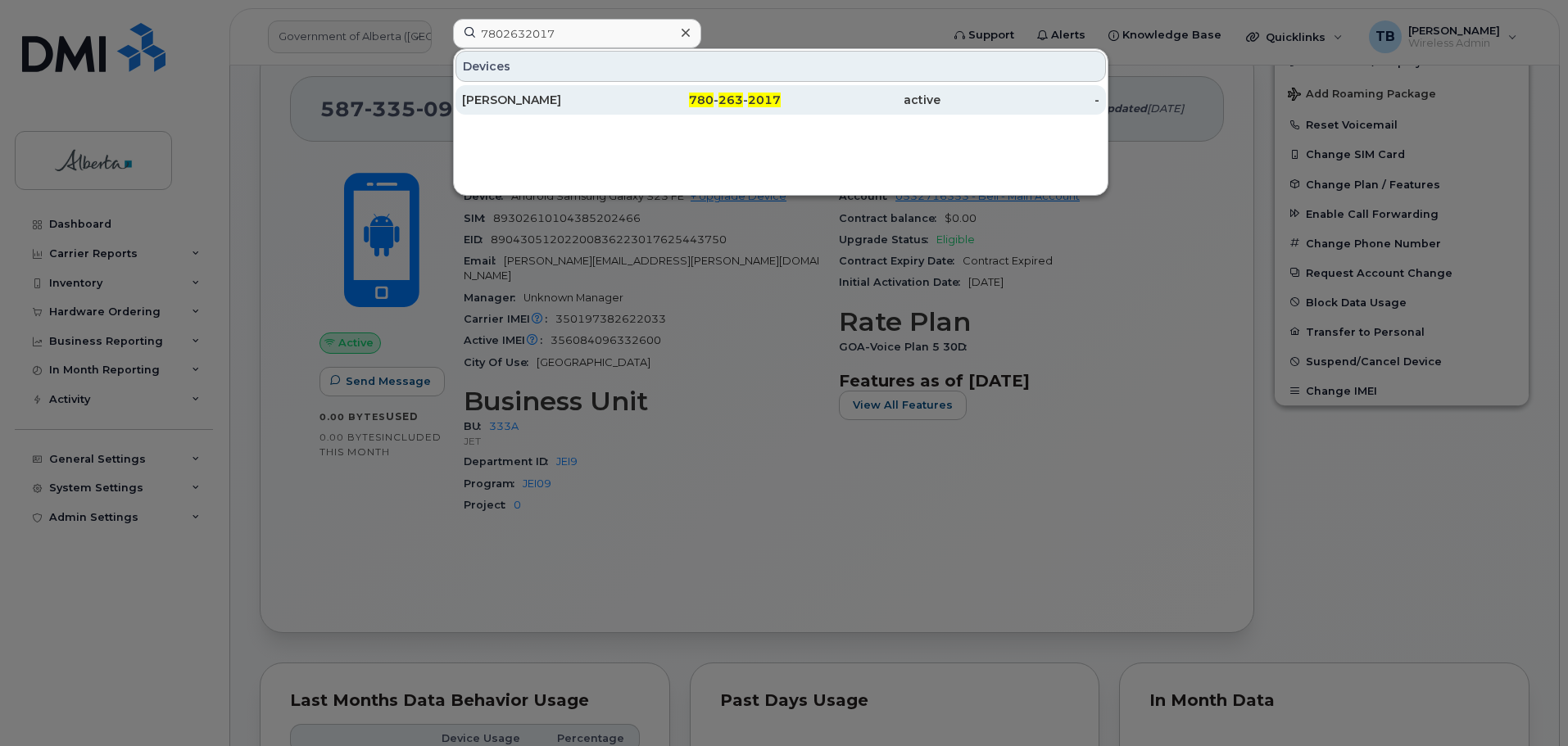
click at [622, 89] on div "Cathy Maniego" at bounding box center [701, 100] width 159 height 30
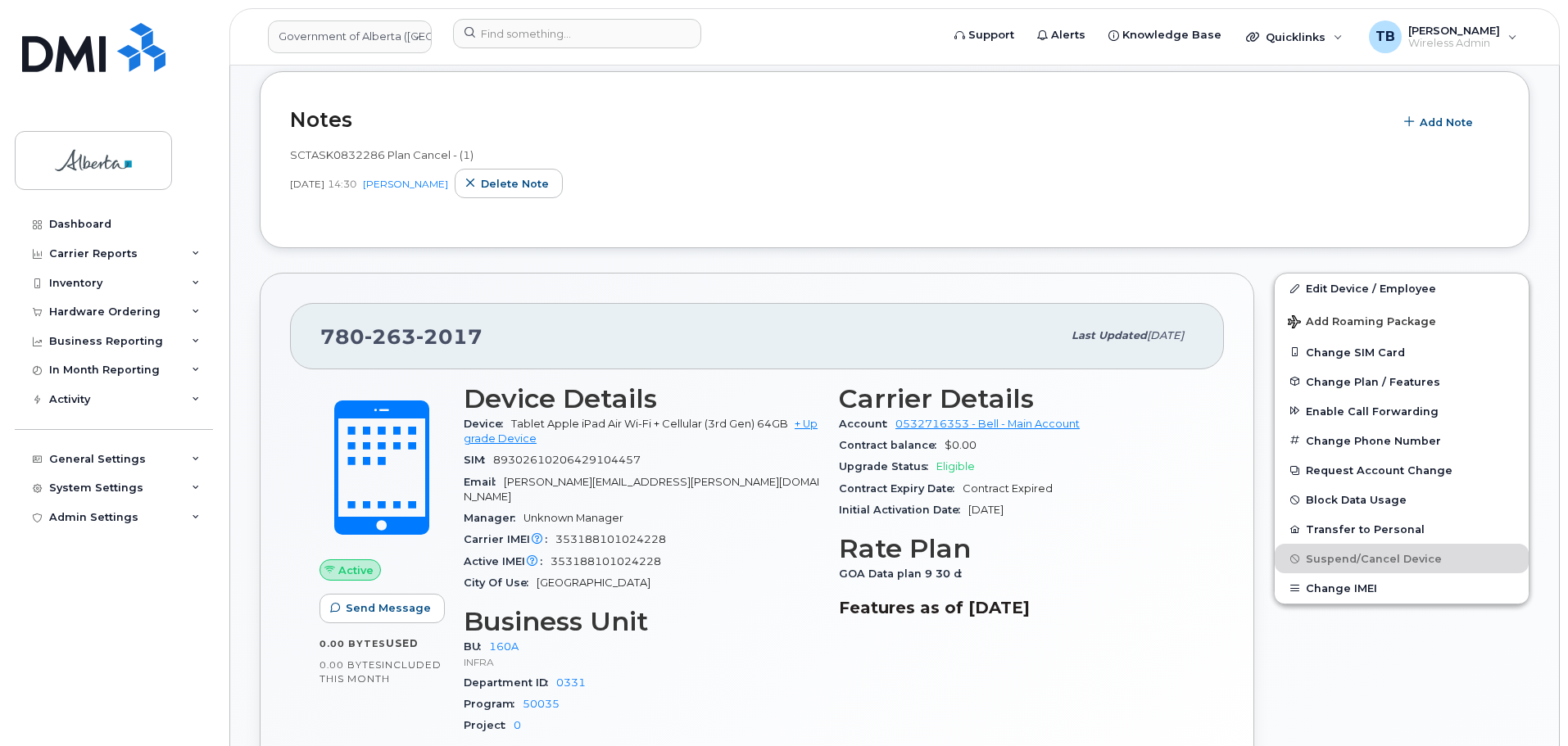
scroll to position [573, 0]
